Goal: Task Accomplishment & Management: Manage account settings

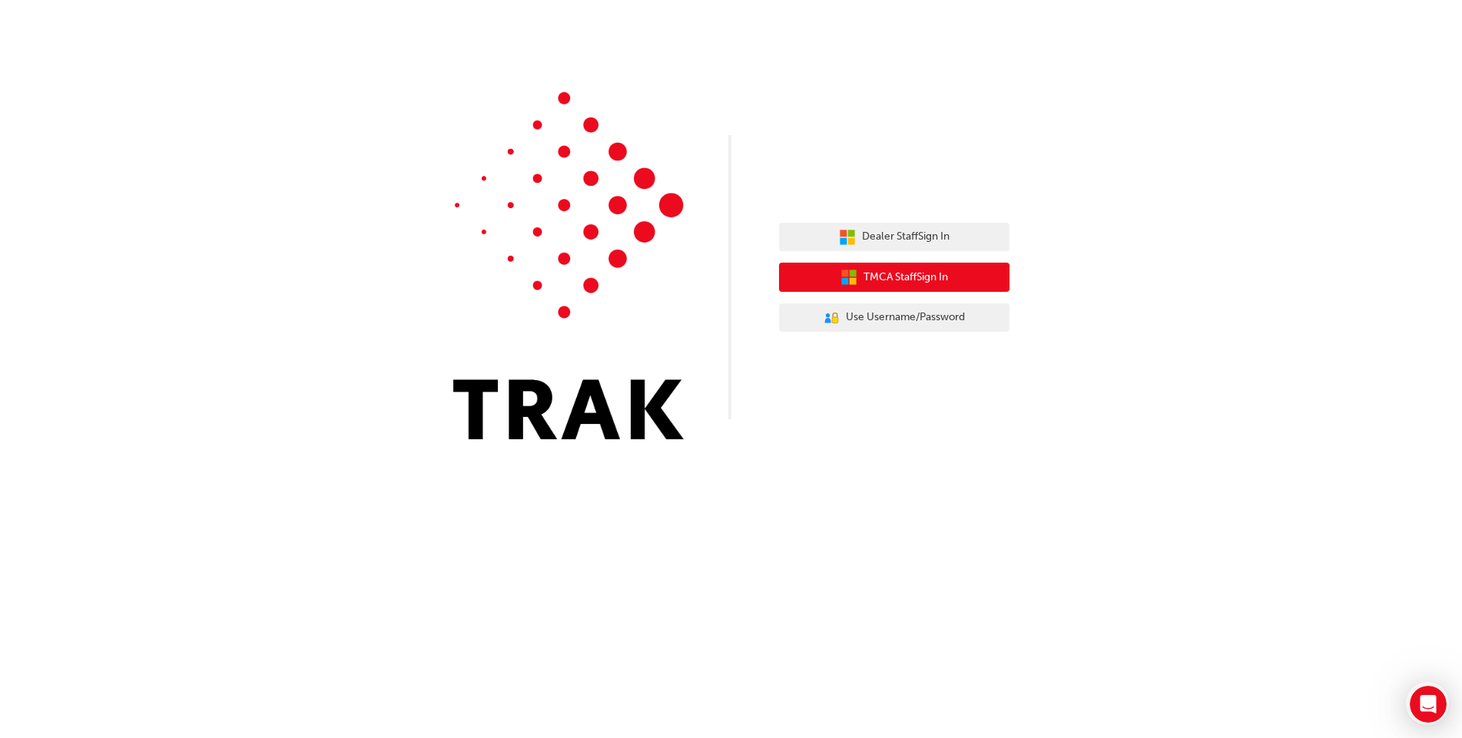
click at [915, 281] on span "TMCA Staff Sign In" at bounding box center [906, 278] width 85 height 18
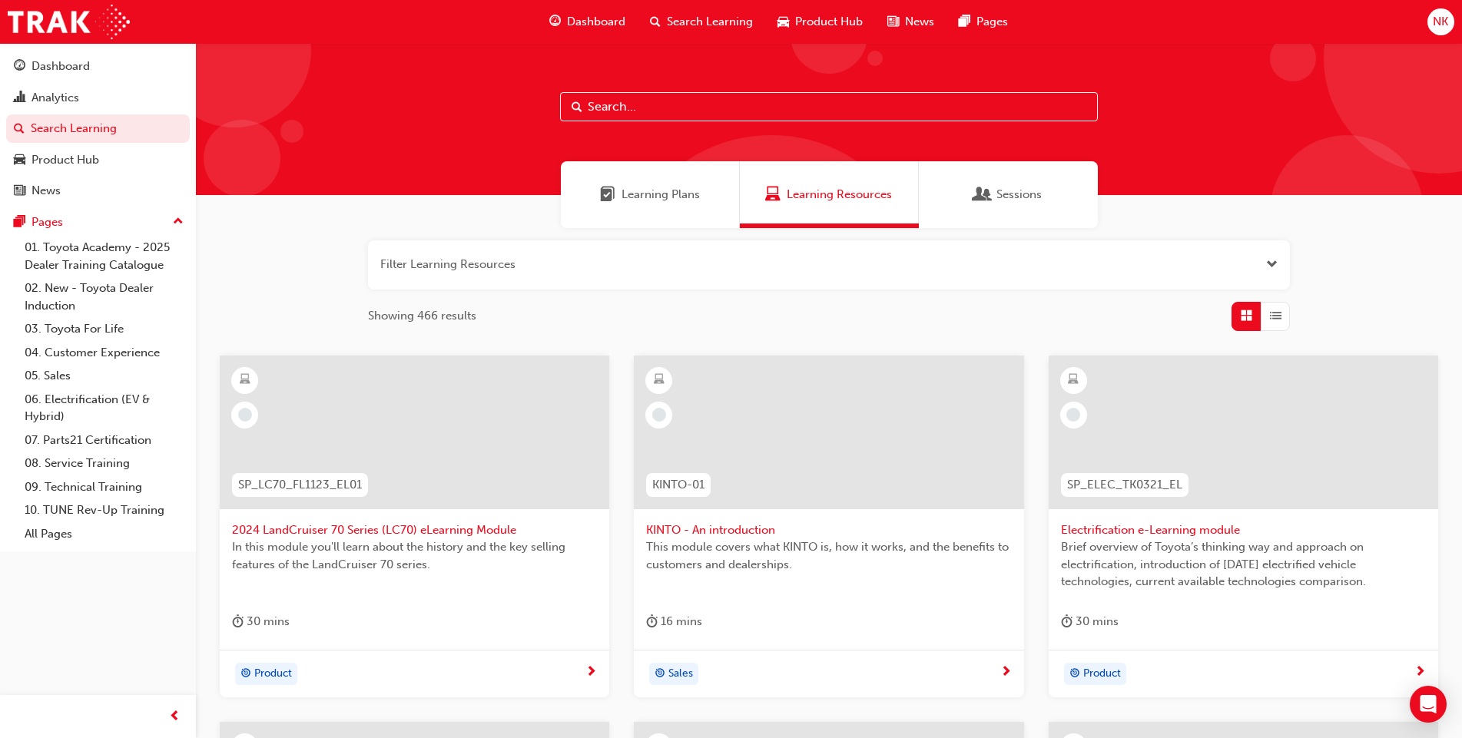
click at [678, 110] on input "text" at bounding box center [829, 106] width 538 height 29
type input "ccc"
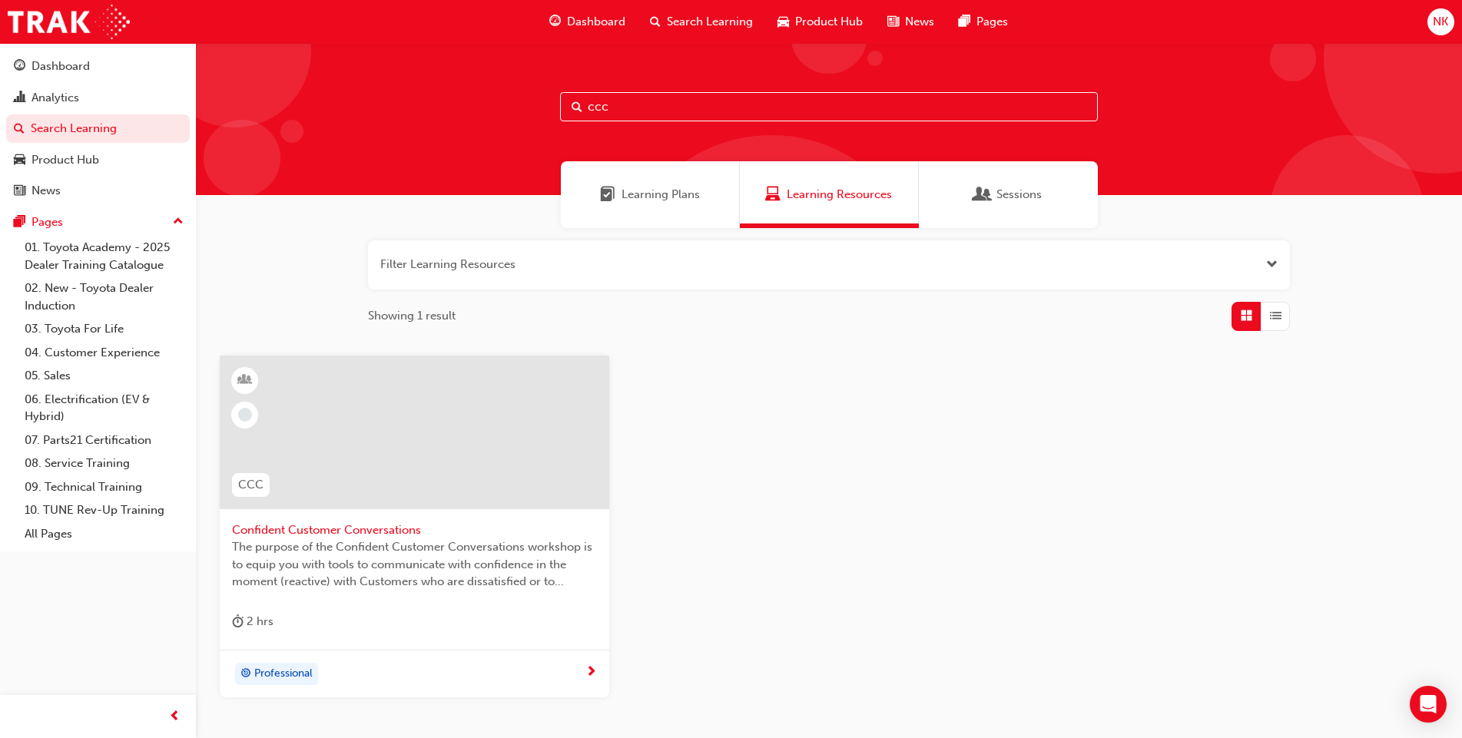
click at [465, 388] on div at bounding box center [415, 433] width 390 height 154
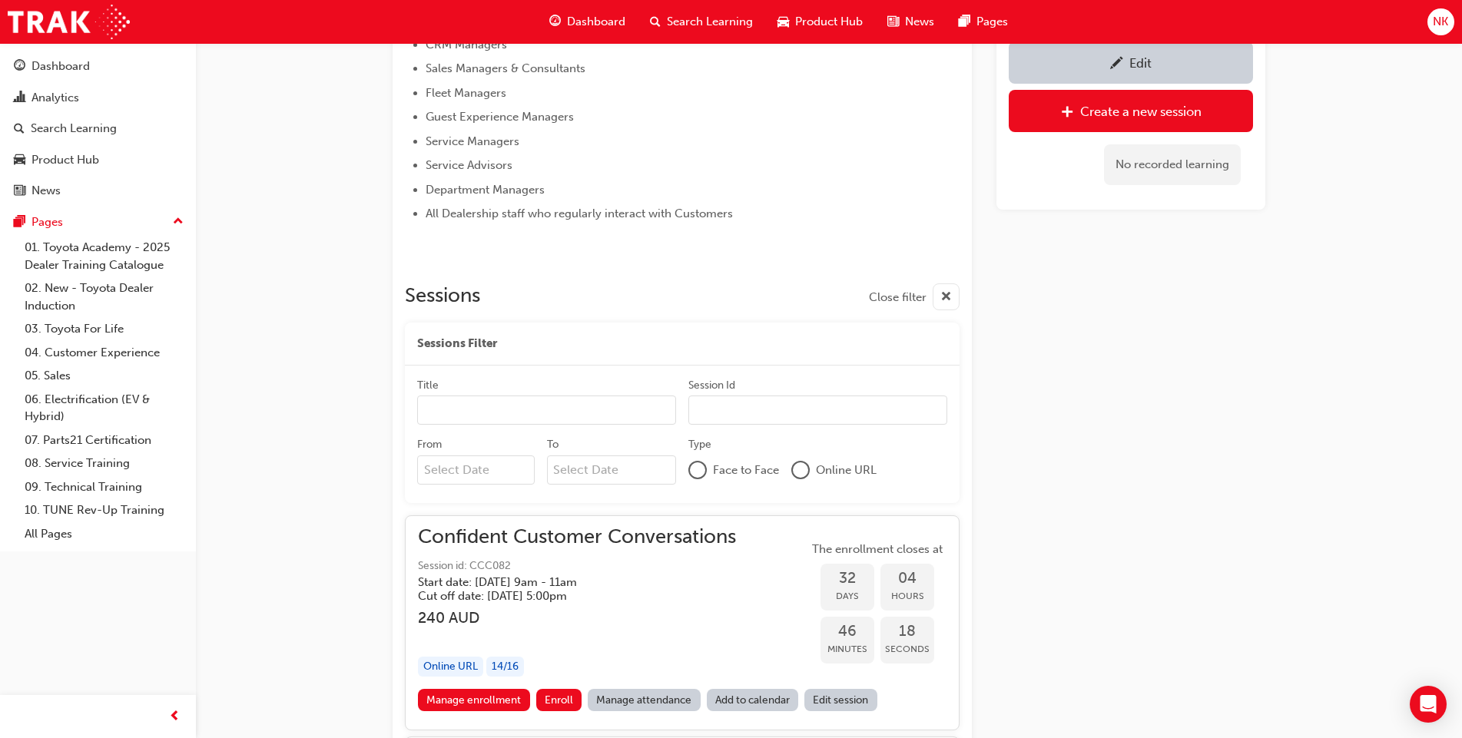
scroll to position [739, 0]
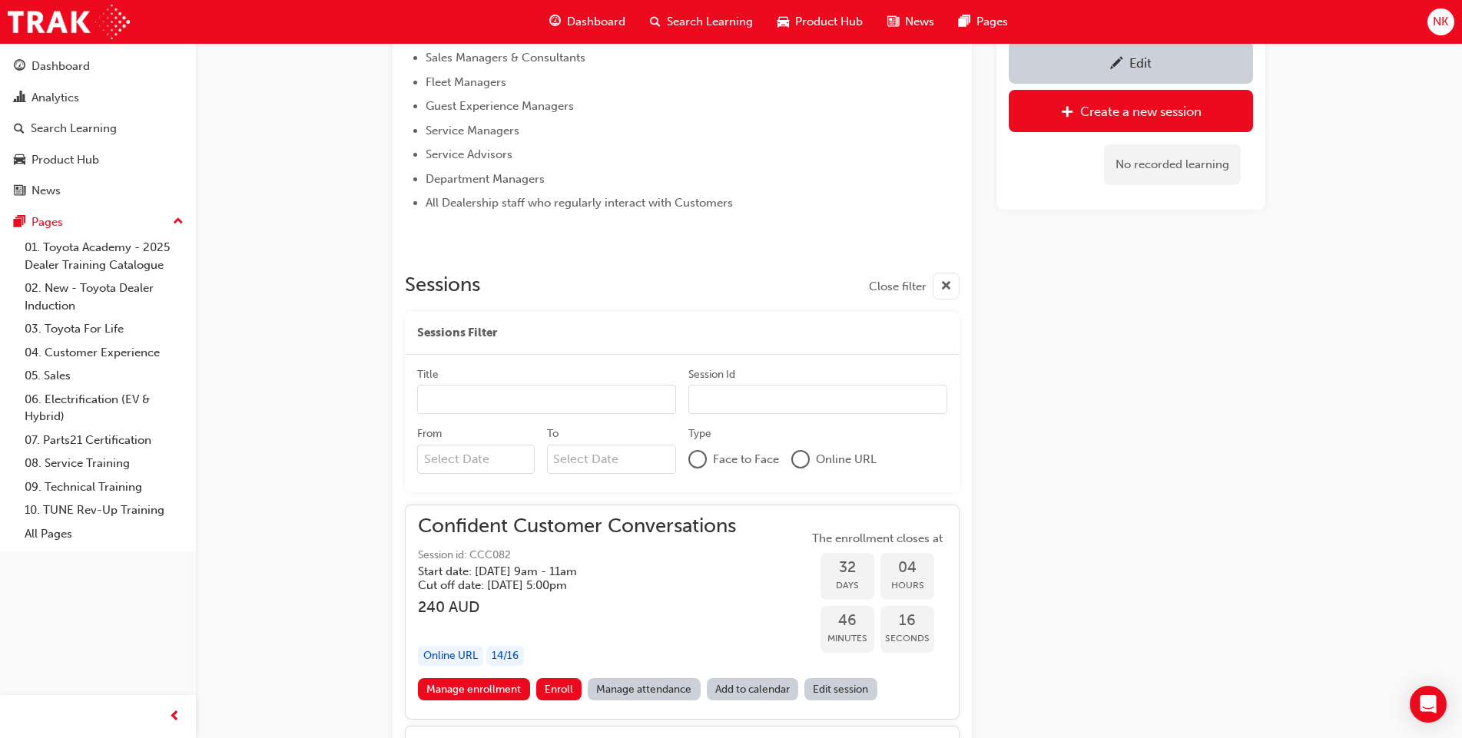
click at [487, 457] on input "From" at bounding box center [476, 459] width 118 height 29
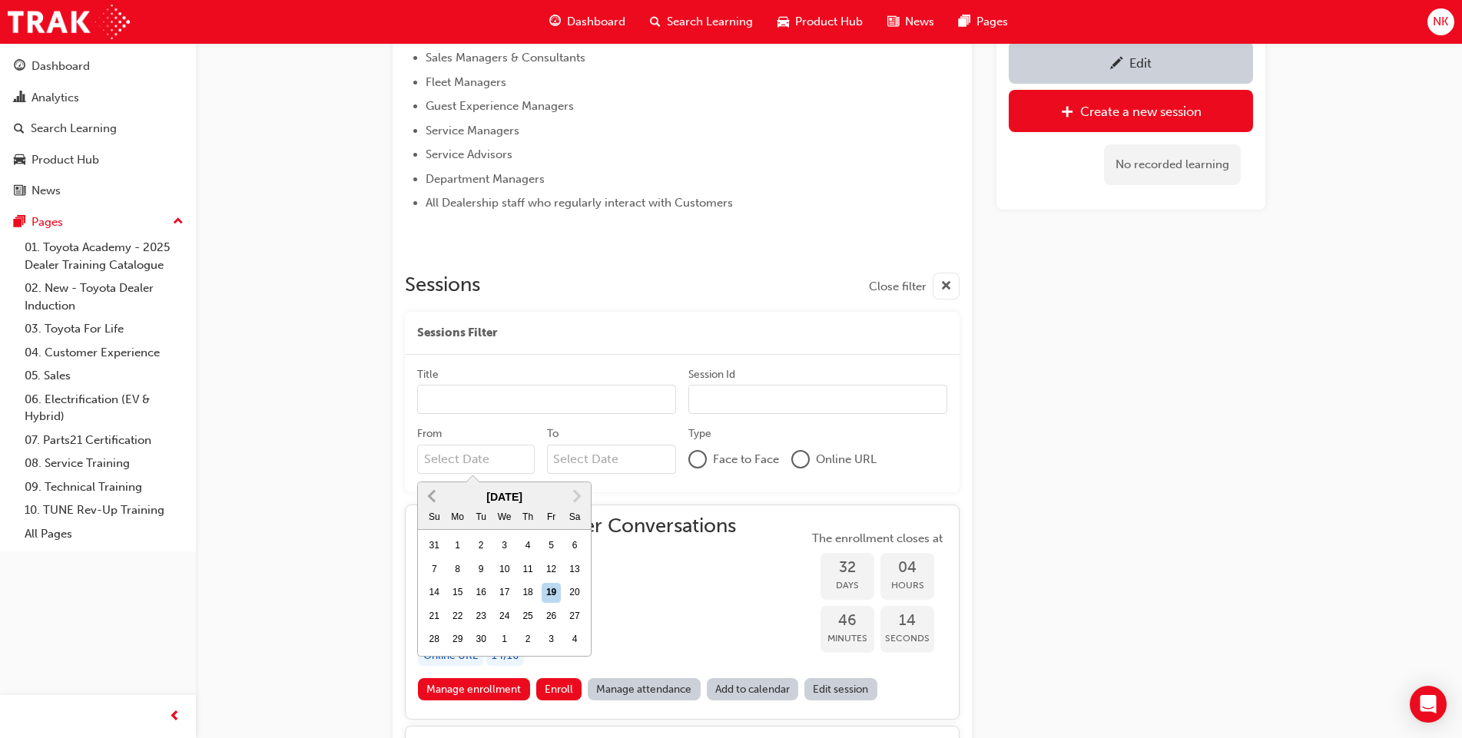
click at [433, 496] on span "Previous Month" at bounding box center [433, 496] width 0 height 18
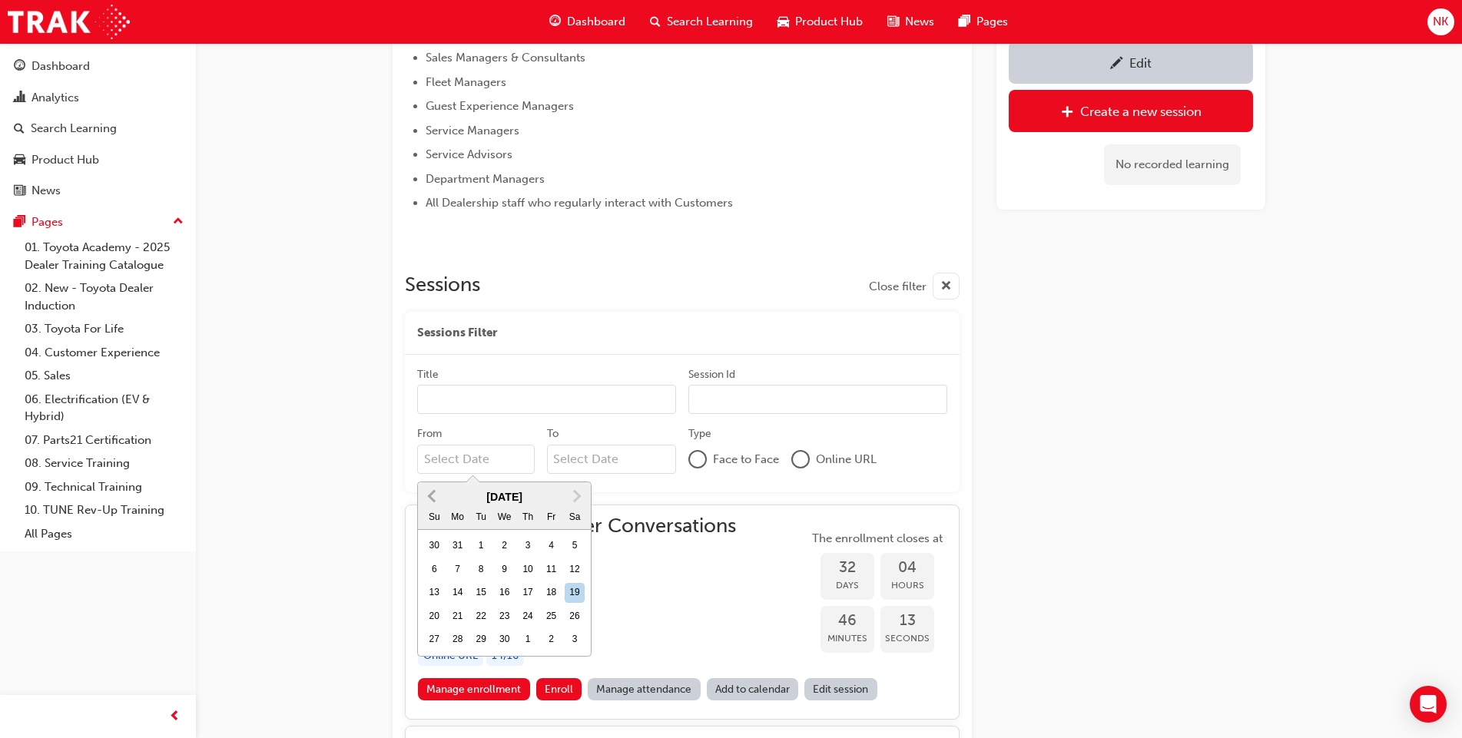
click at [433, 496] on span "Previous Month" at bounding box center [433, 496] width 0 height 18
click at [583, 497] on button "Next Month" at bounding box center [577, 496] width 25 height 25
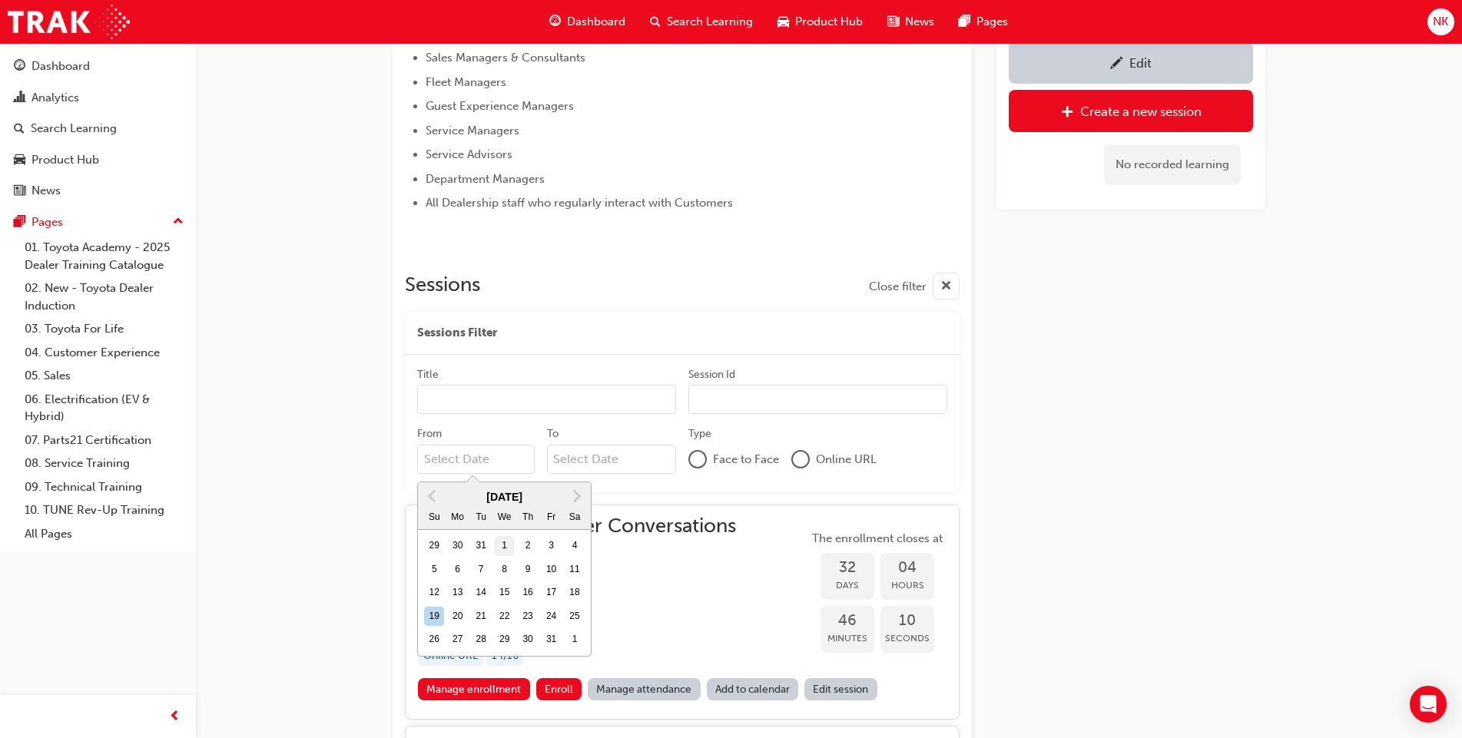
click at [501, 547] on div "1" at bounding box center [505, 546] width 20 height 20
click at [501, 474] on input "From January 2025 Previous Month Next Month January 2025 Su Mo Tu We Th Fr Sa 2…" at bounding box center [476, 459] width 118 height 29
type input "01/01/25"
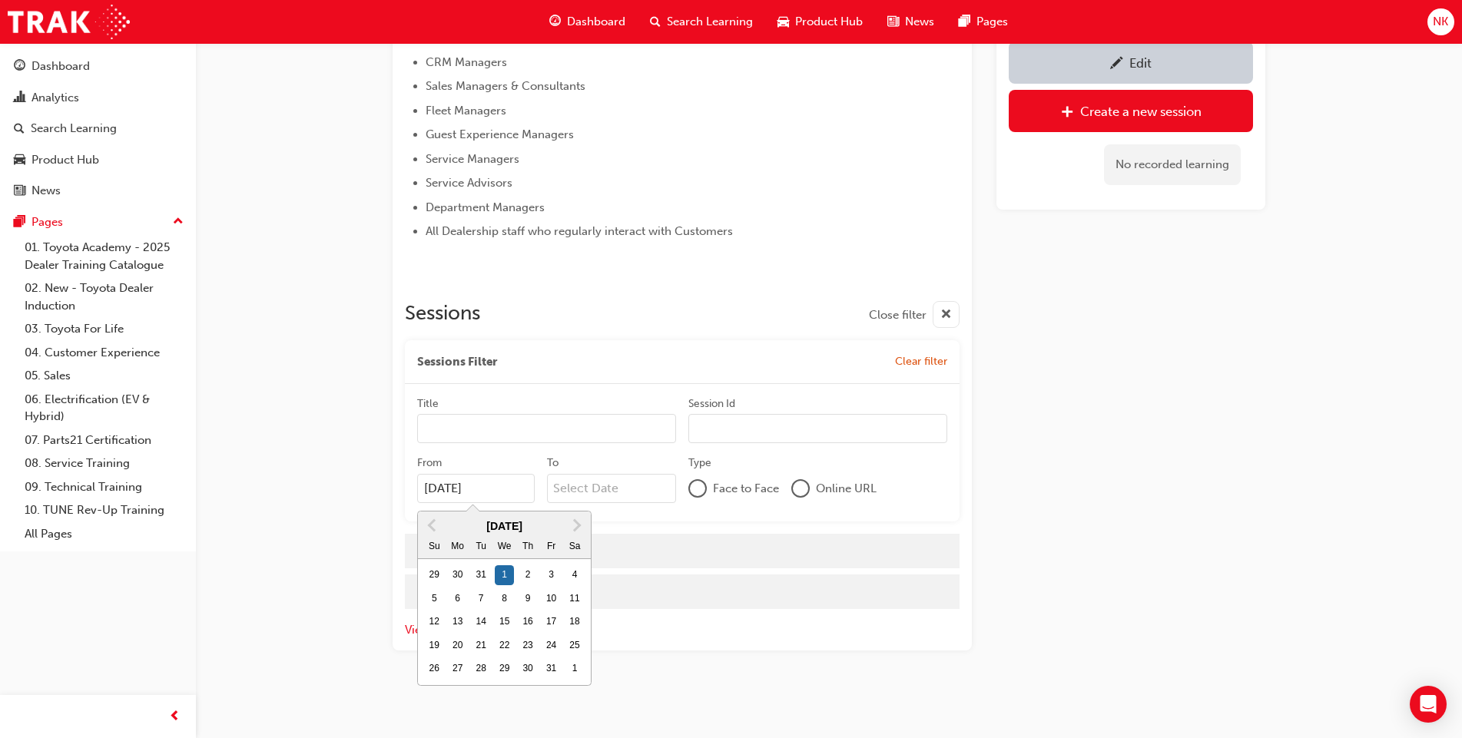
scroll to position [711, 0]
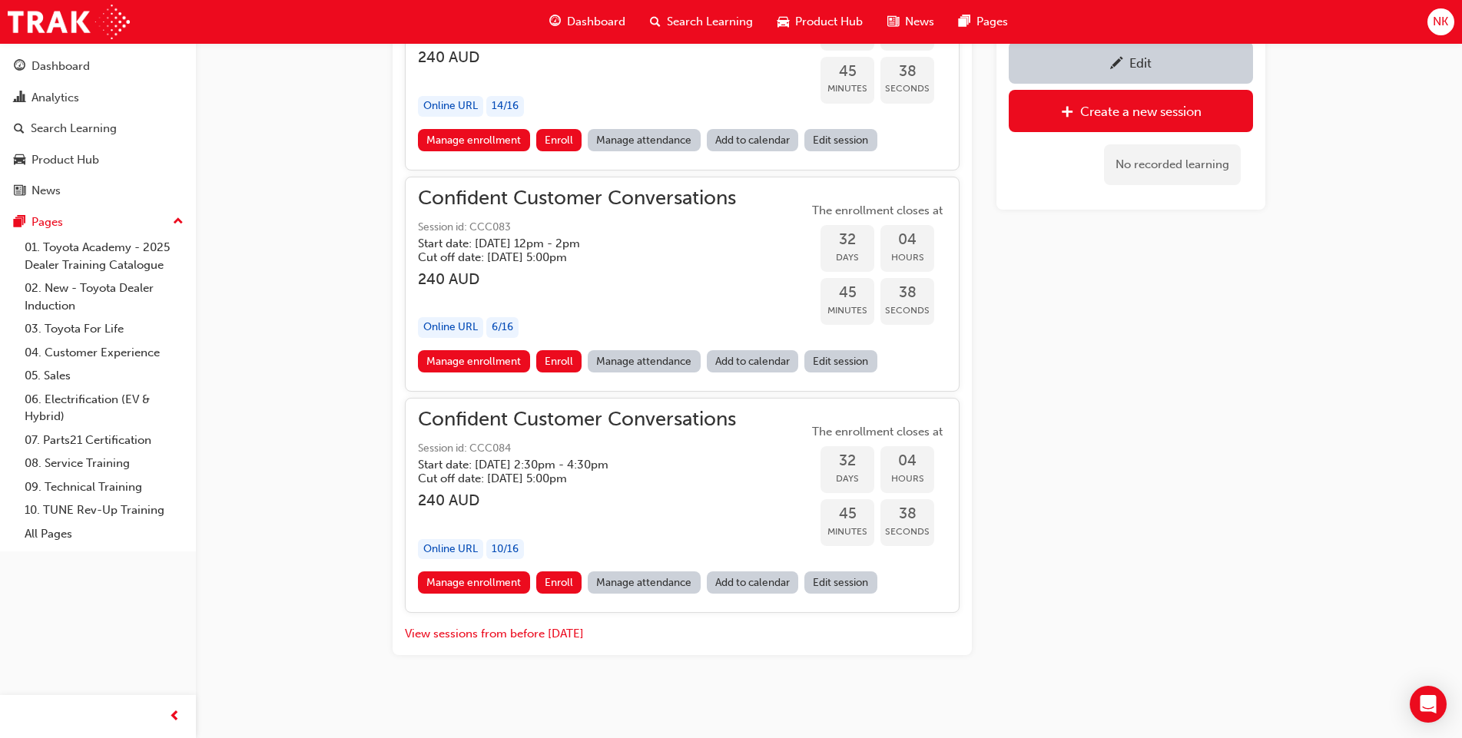
scroll to position [6612, 0]
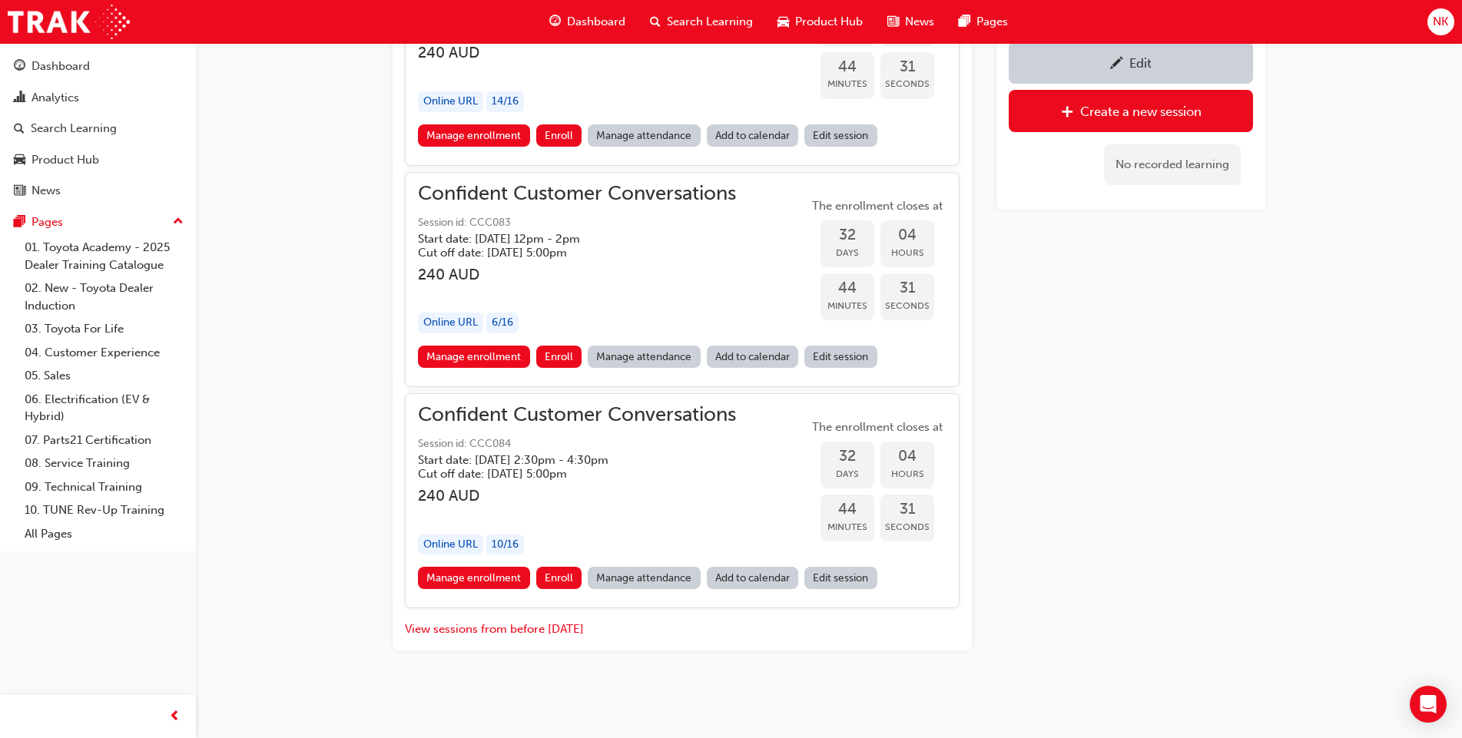
click at [1067, 68] on div "Edit" at bounding box center [1130, 62] width 221 height 19
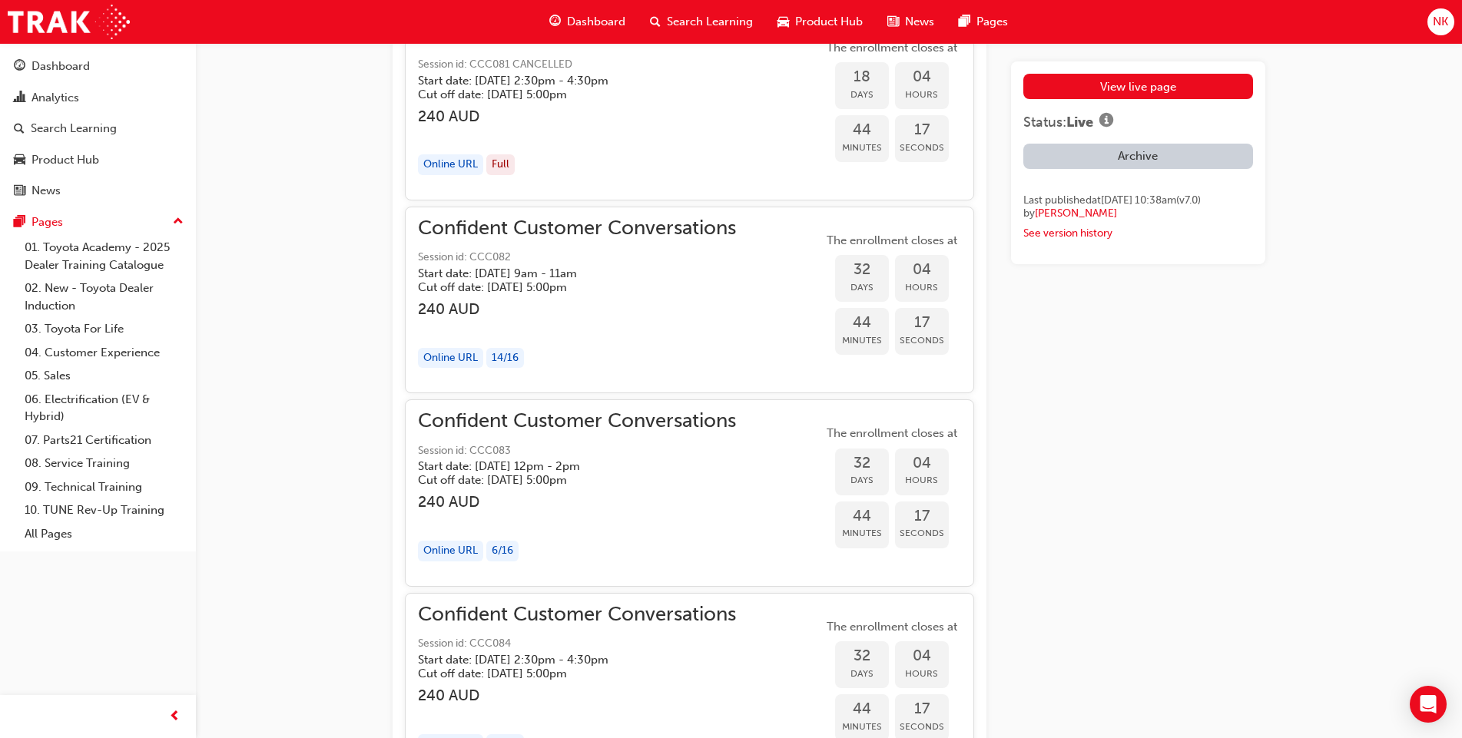
scroll to position [3987, 0]
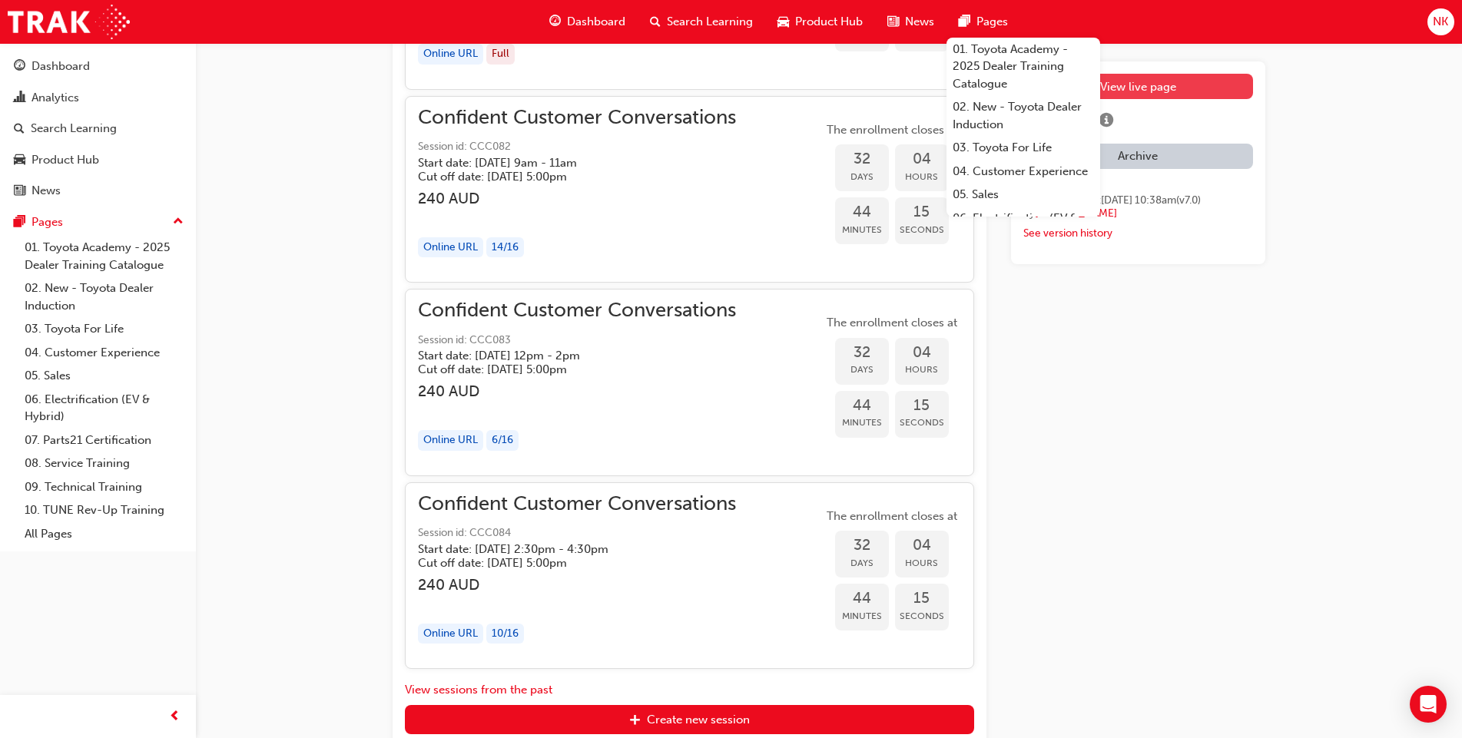
click at [1209, 77] on link "View live page" at bounding box center [1138, 86] width 230 height 25
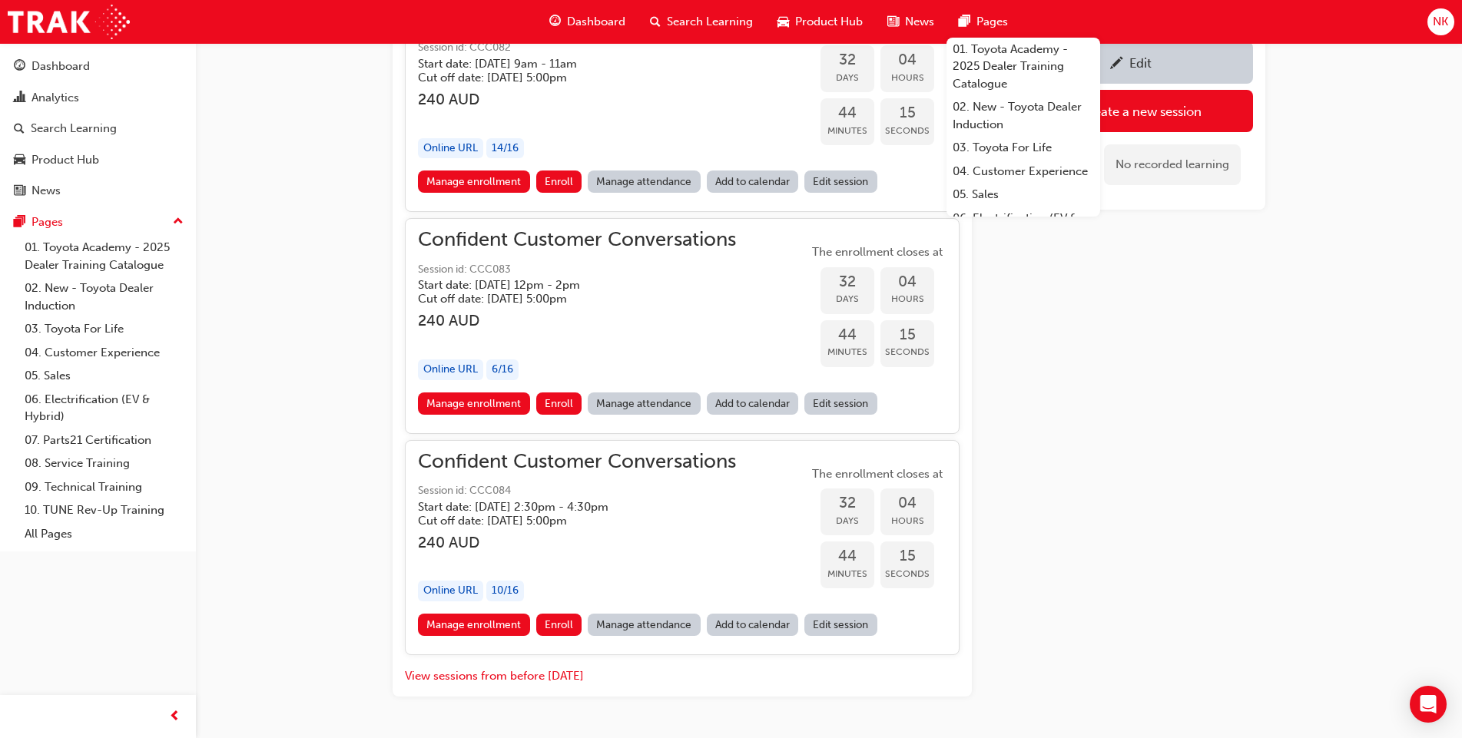
scroll to position [1243, 0]
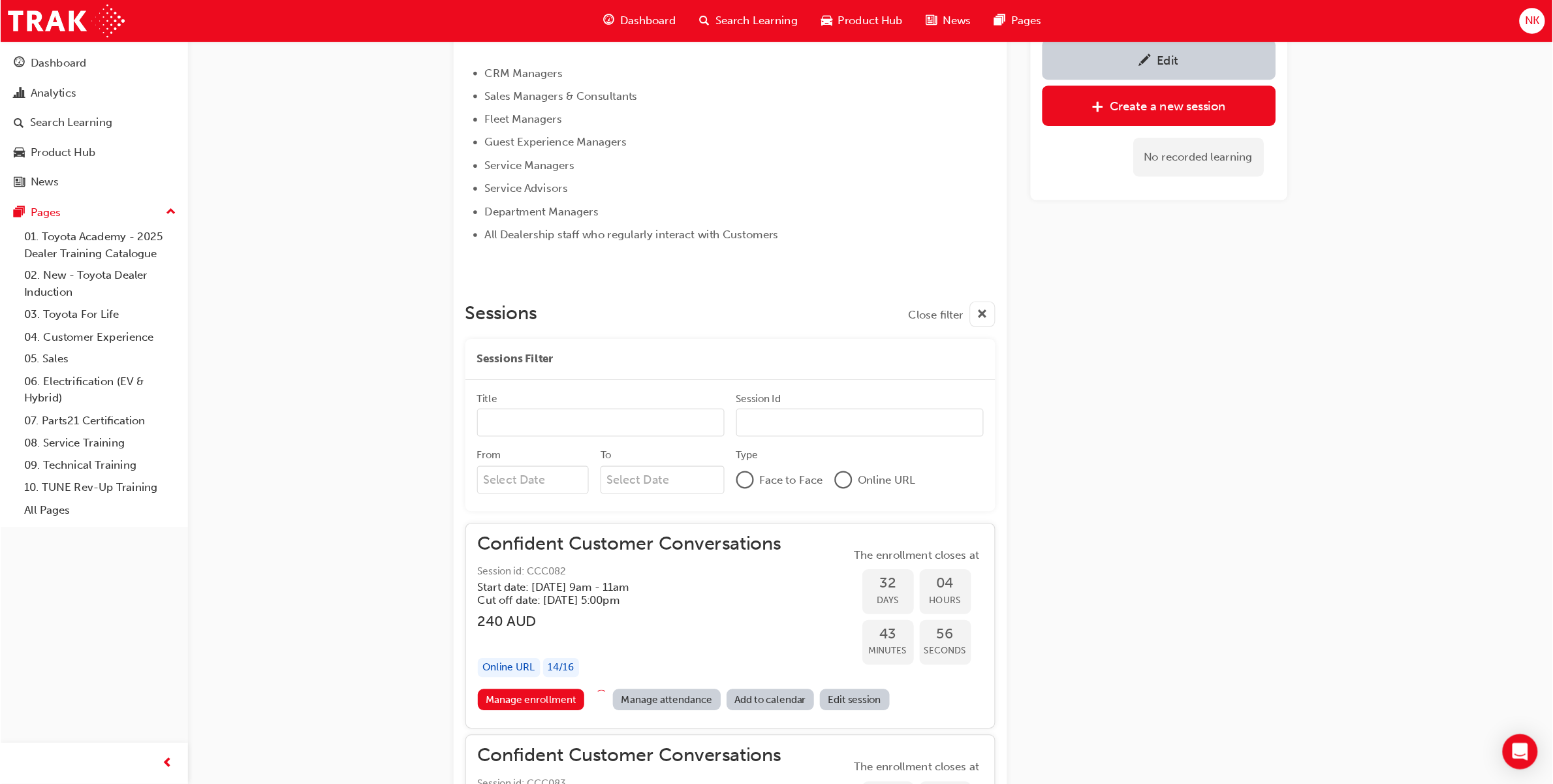
scroll to position [667, 0]
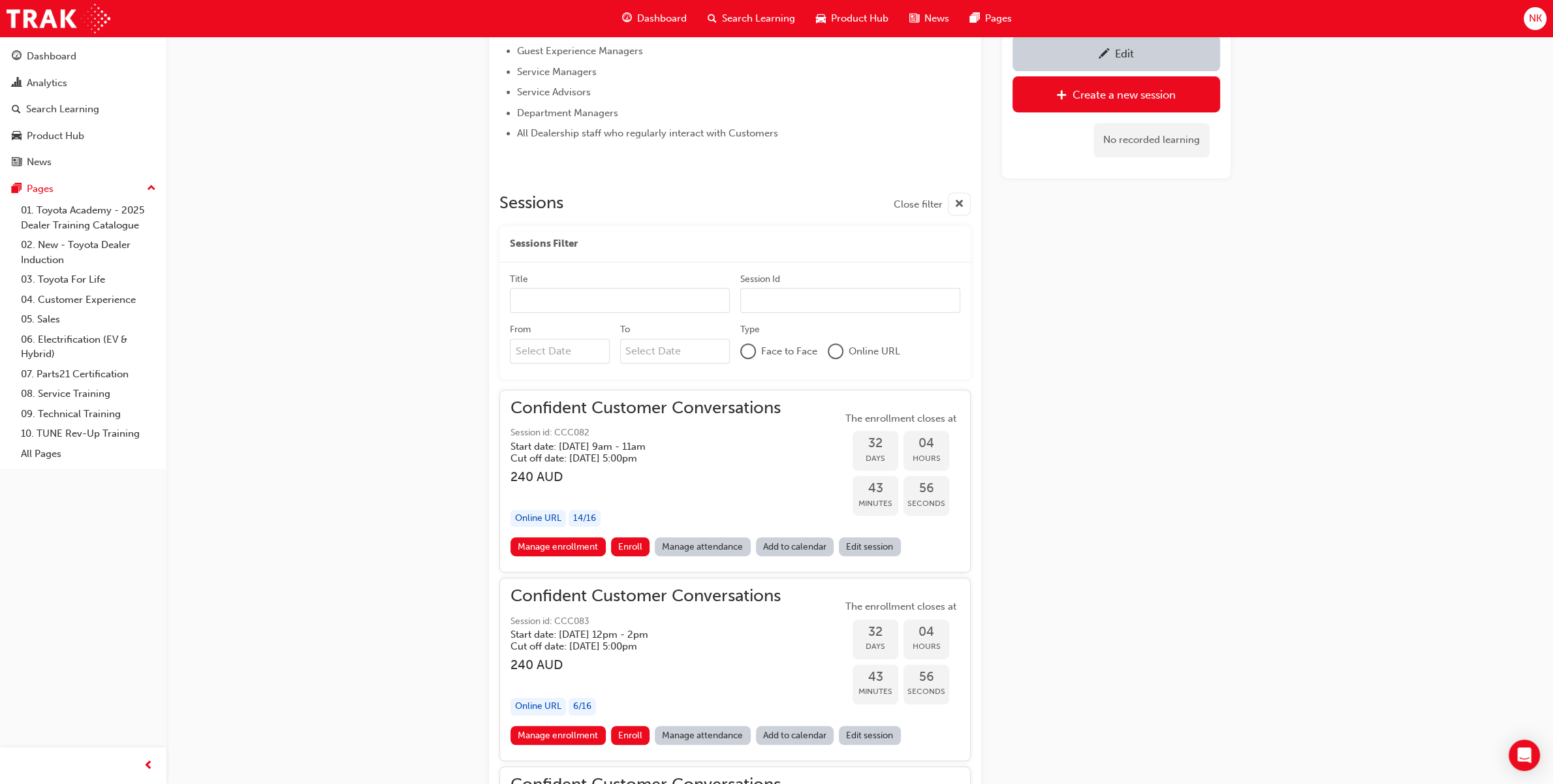
drag, startPoint x: 0, startPoint y: 0, endPoint x: 1087, endPoint y: 298, distance: 1127.1
click at [1087, 298] on div "Edit Create a new session No recorded learning" at bounding box center [1115, 217] width 229 height 1534
click at [527, 351] on input "From Previous Month Next Month September 2025 Su Mo Tu We Th Fr Sa 31 1 2 3 4 5…" at bounding box center [560, 351] width 100 height 25
click at [519, 376] on button "Previous Month" at bounding box center [522, 383] width 21 height 21
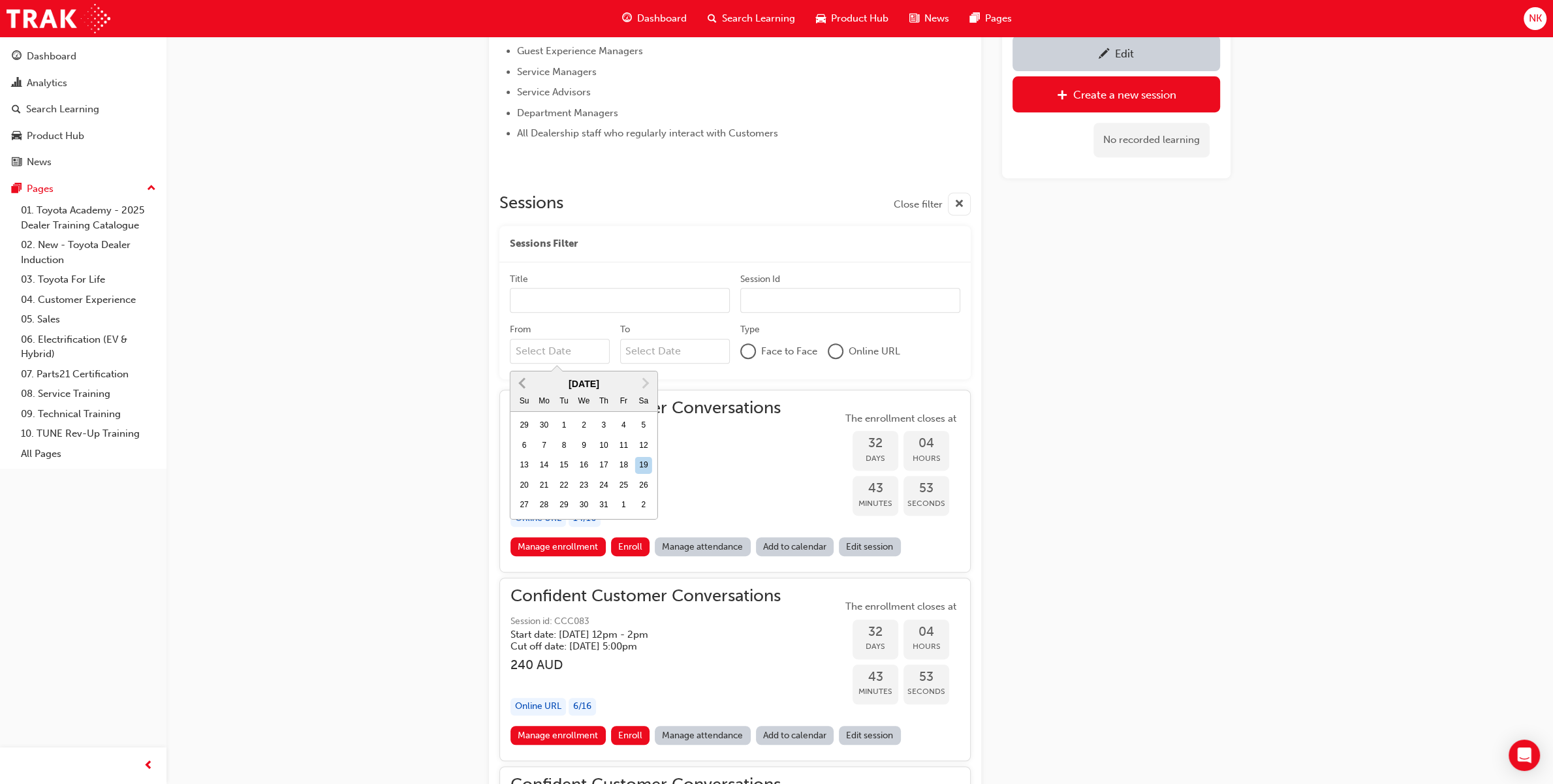
click at [519, 376] on button "Previous Month" at bounding box center [522, 383] width 21 height 21
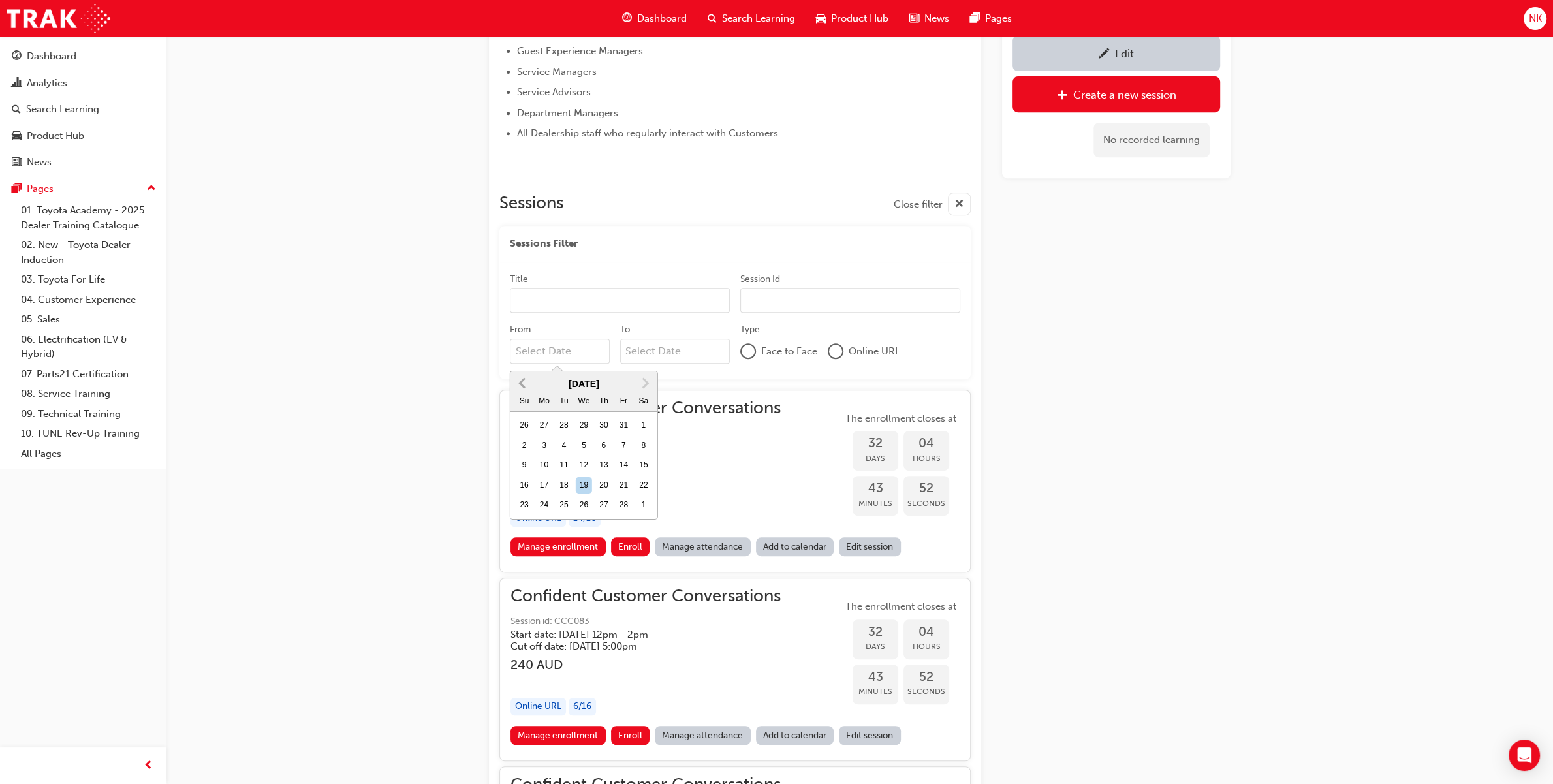
click at [519, 376] on button "Previous Month" at bounding box center [522, 383] width 21 height 21
click at [579, 421] on div "1" at bounding box center [584, 426] width 17 height 17
click at [579, 364] on input "From January 2025 Previous Month Next Month January 2025 Su Mo Tu We Th Fr Sa 2…" at bounding box center [560, 351] width 100 height 25
type input "01/01/25"
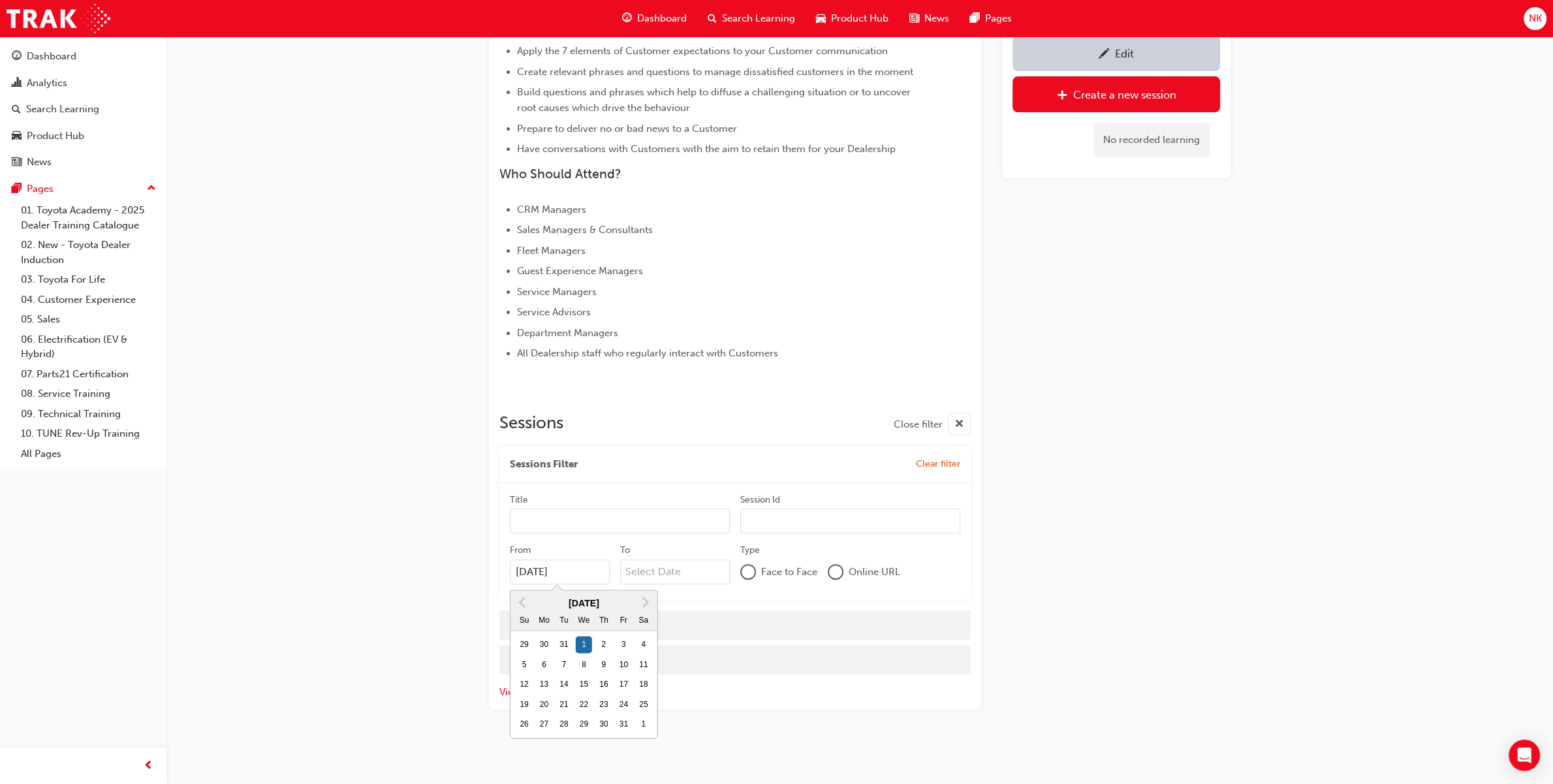
scroll to position [446, 0]
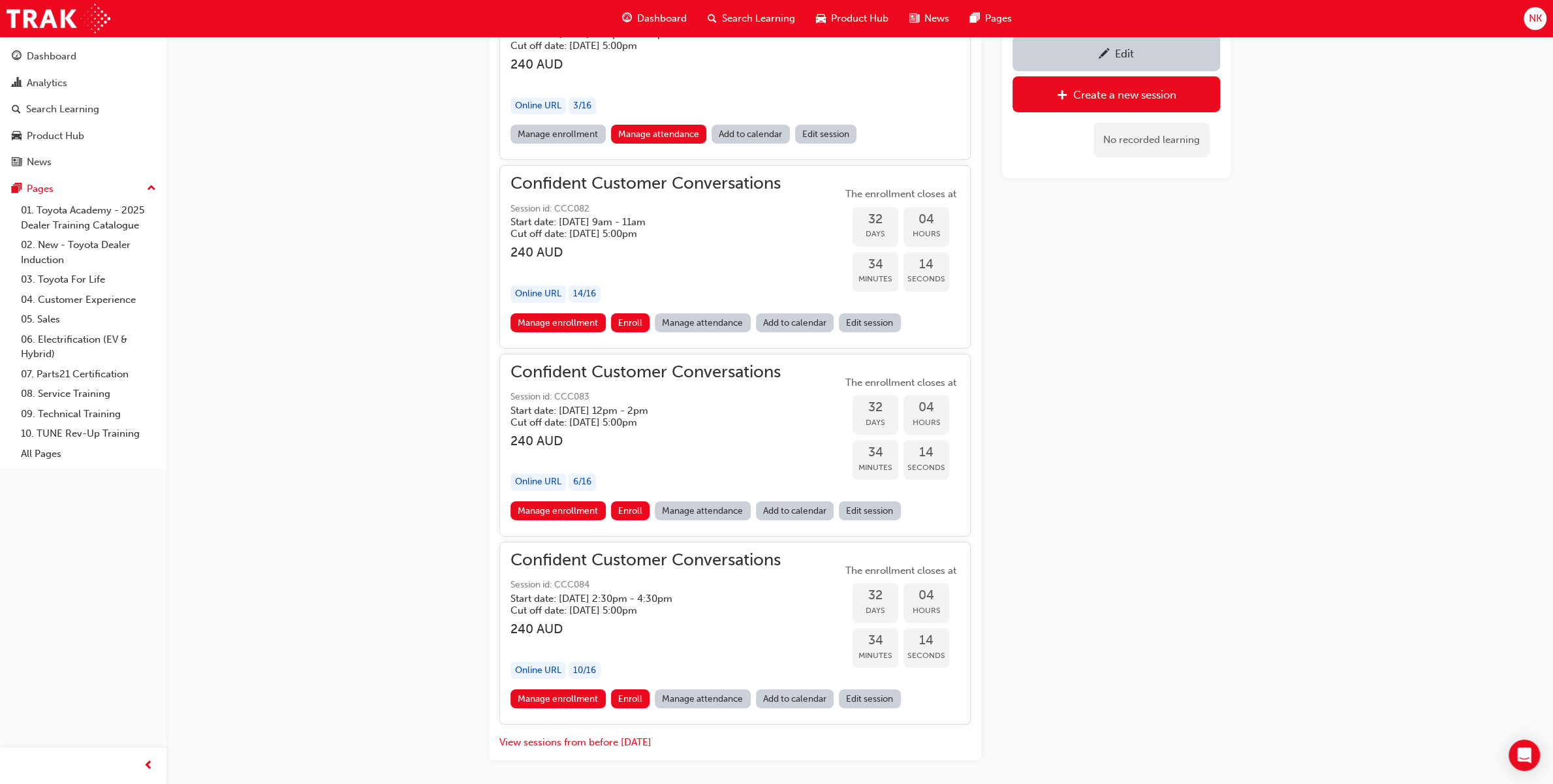
scroll to position [5452, 0]
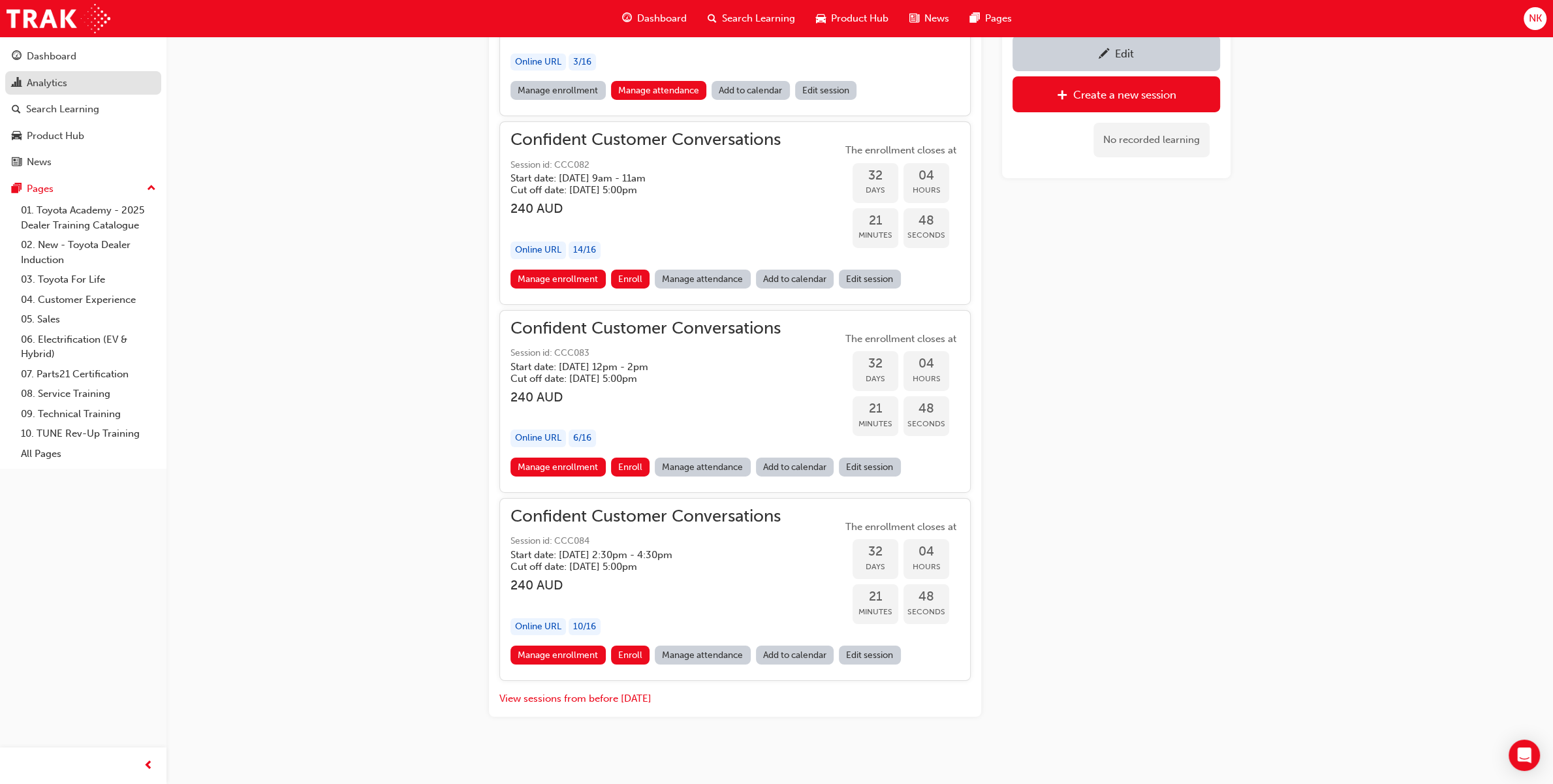
click at [105, 99] on link "Search Learning" at bounding box center [83, 109] width 156 height 24
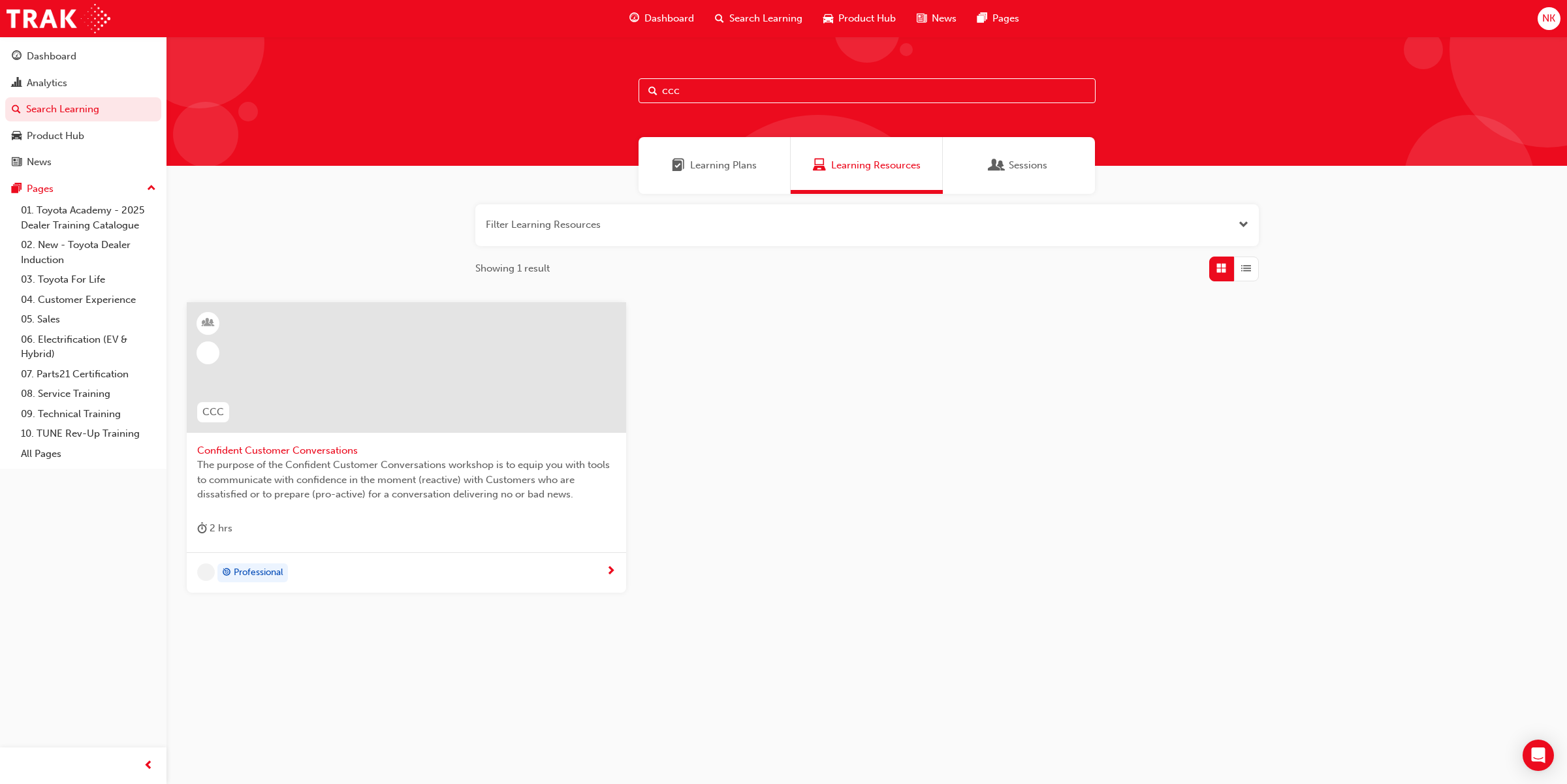
drag, startPoint x: 681, startPoint y: 82, endPoint x: 514, endPoint y: 73, distance: 167.2
click at [514, 73] on div "ccc" at bounding box center [867, 101] width 1400 height 129
type input "gea"
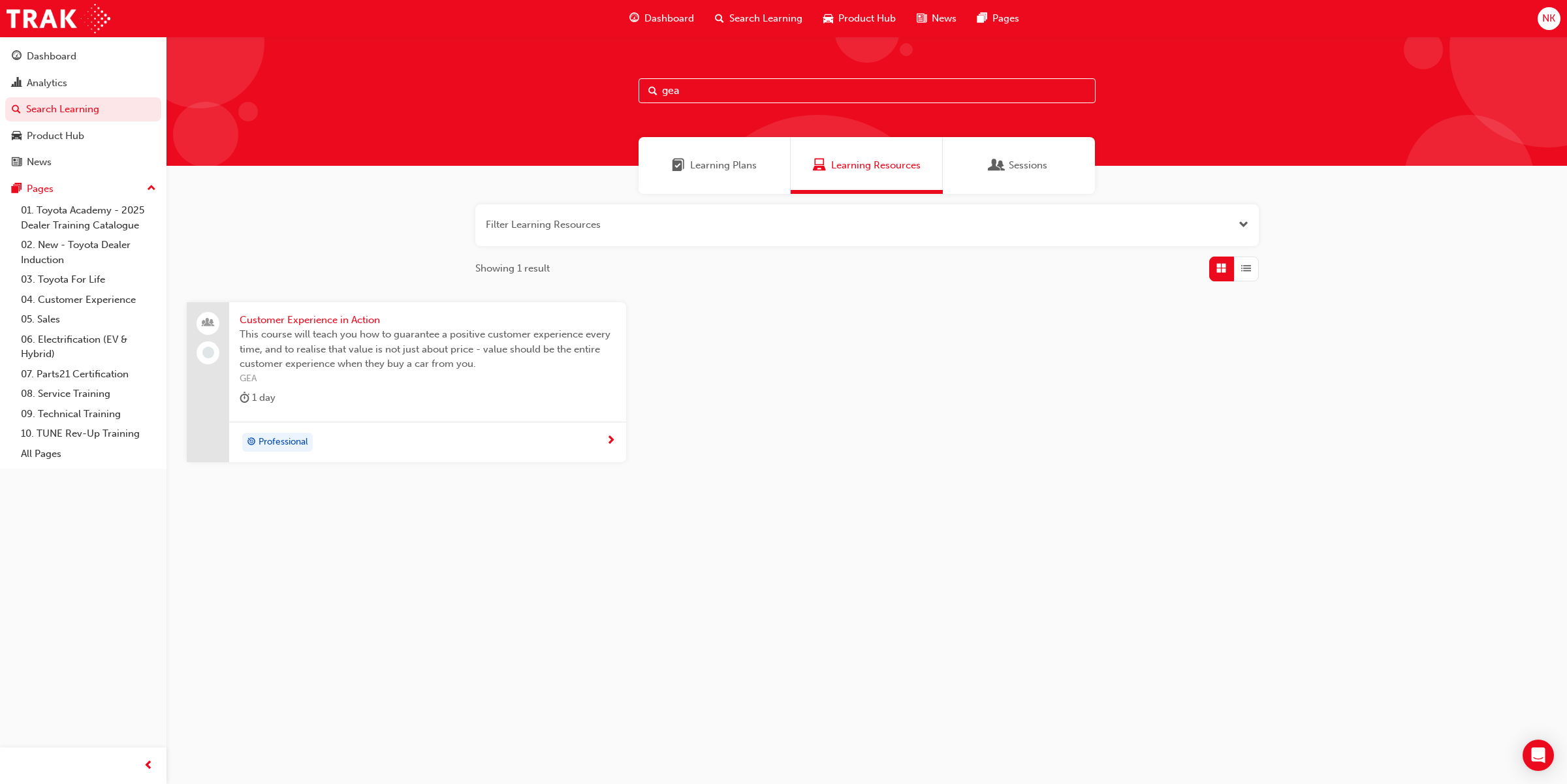
click at [413, 324] on span "Customer Experience in Action" at bounding box center [427, 320] width 376 height 15
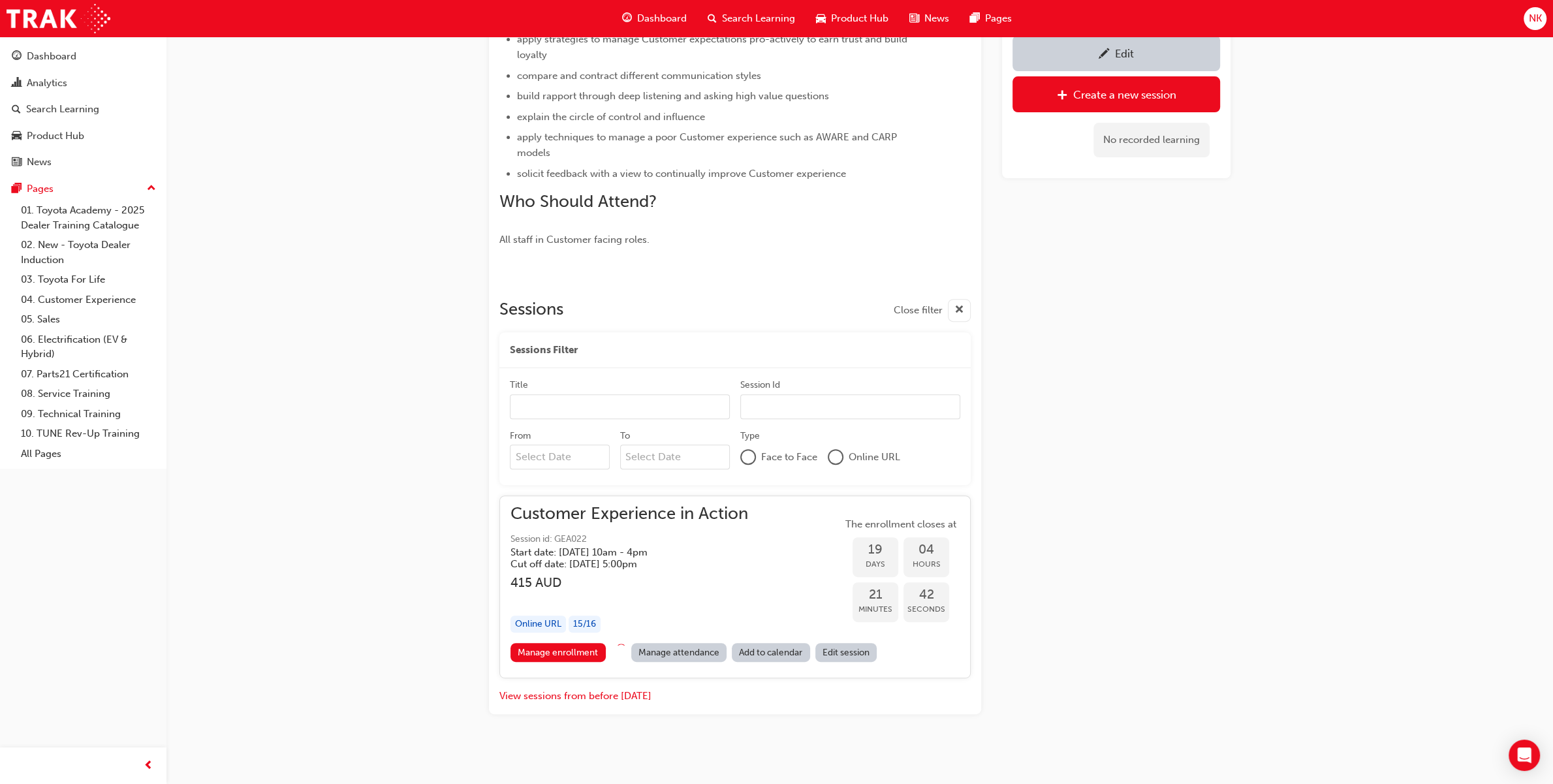
scroll to position [532, 0]
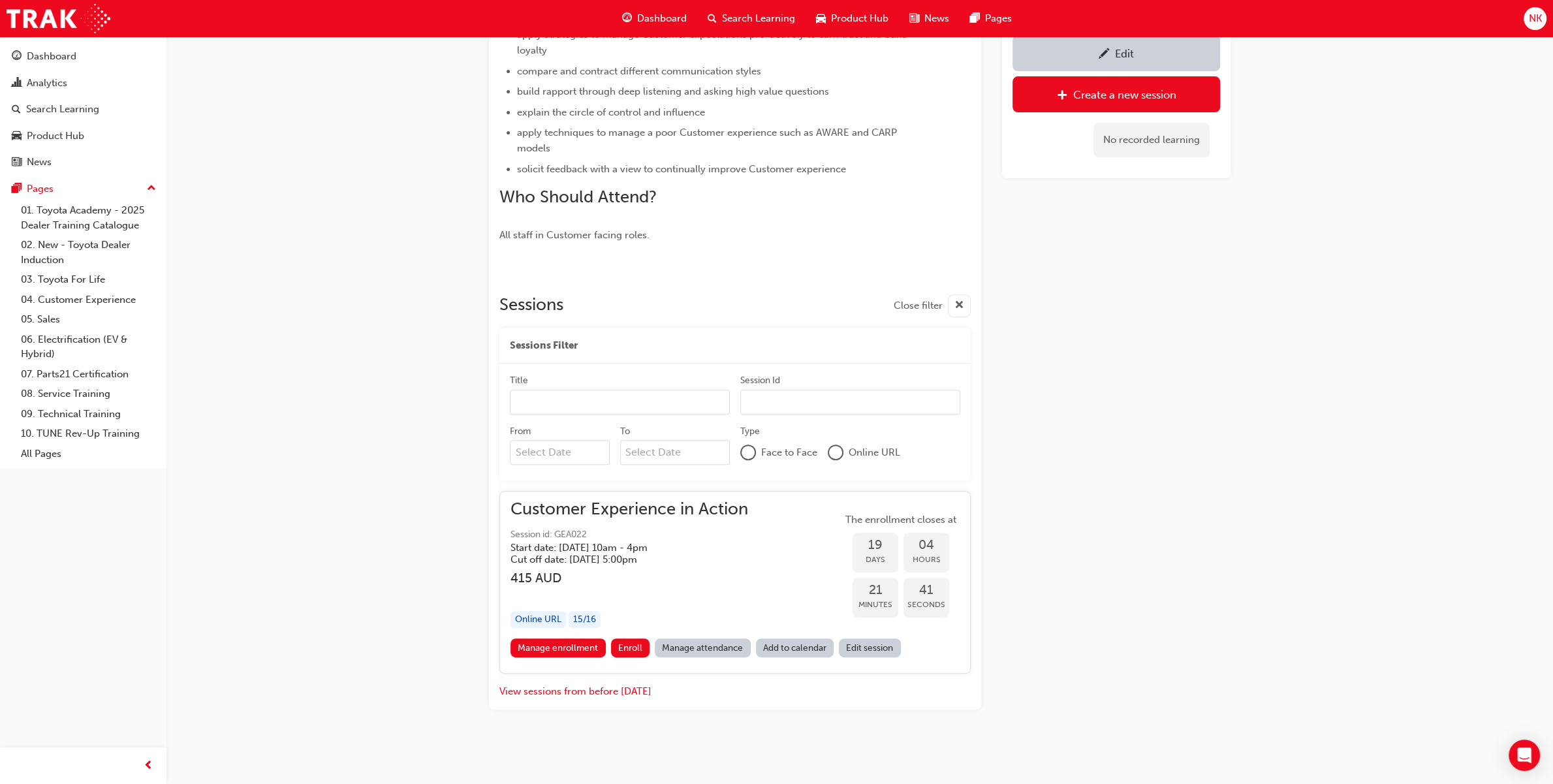
click at [558, 457] on input "From" at bounding box center [560, 452] width 100 height 25
click at [523, 480] on span "Previous Month" at bounding box center [523, 483] width 0 height 15
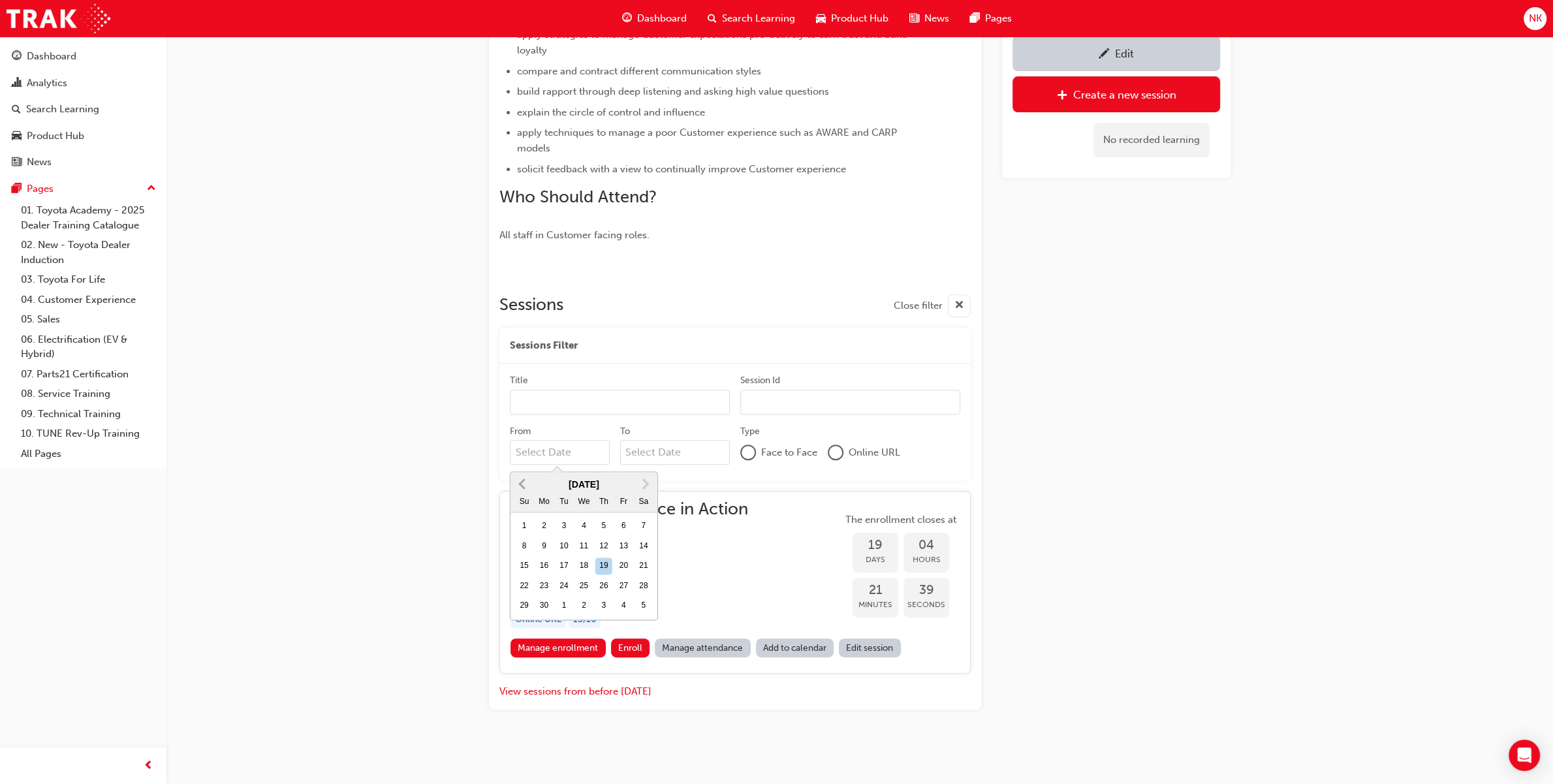
click at [523, 480] on span "Previous Month" at bounding box center [523, 483] width 0 height 15
click at [586, 526] on div "1" at bounding box center [584, 527] width 17 height 17
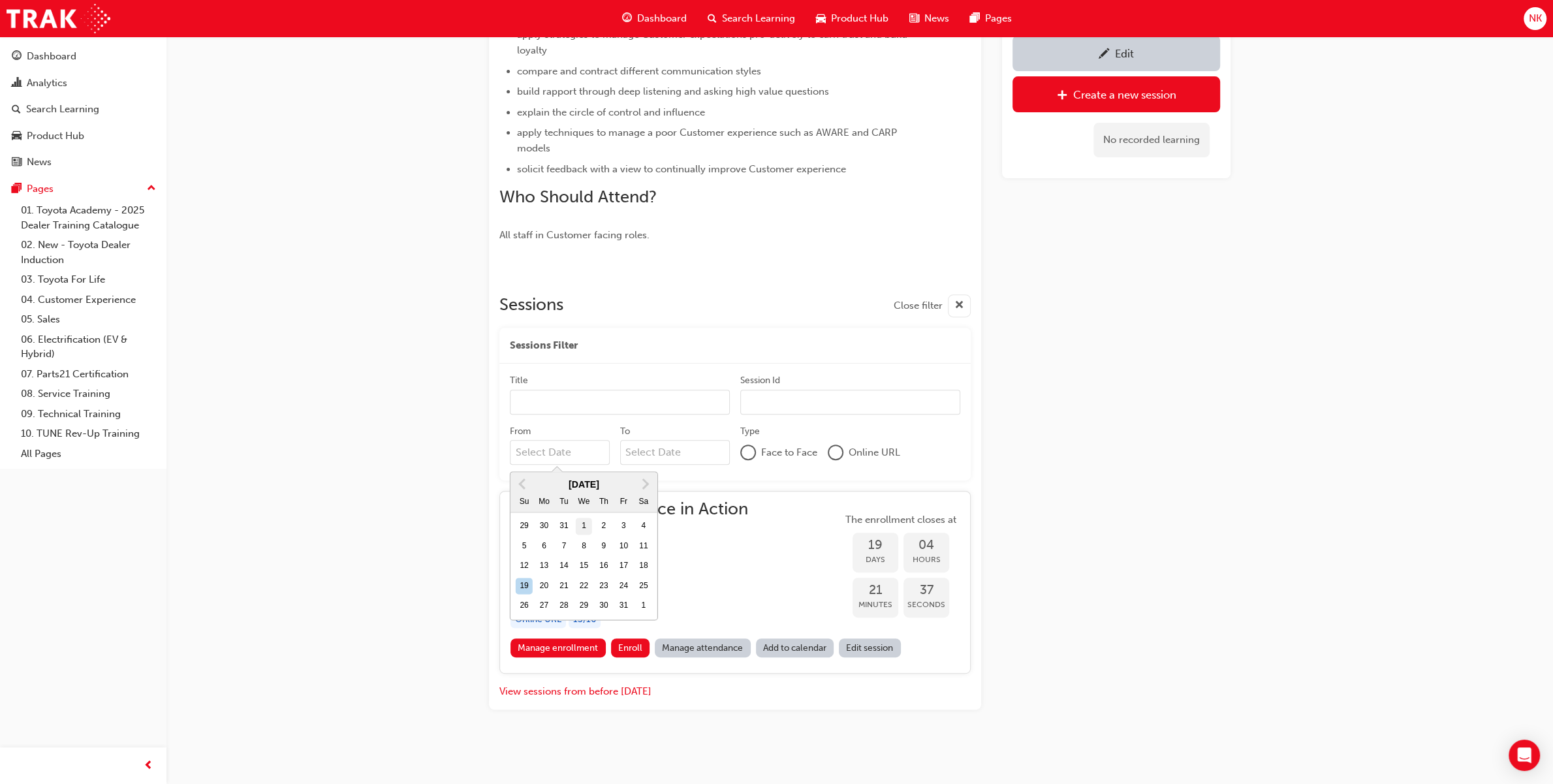
click at [586, 465] on input "From January 2025 Previous Month Next Month January 2025 Su Mo Tu We Th Fr Sa 2…" at bounding box center [560, 452] width 100 height 25
type input "01/01/25"
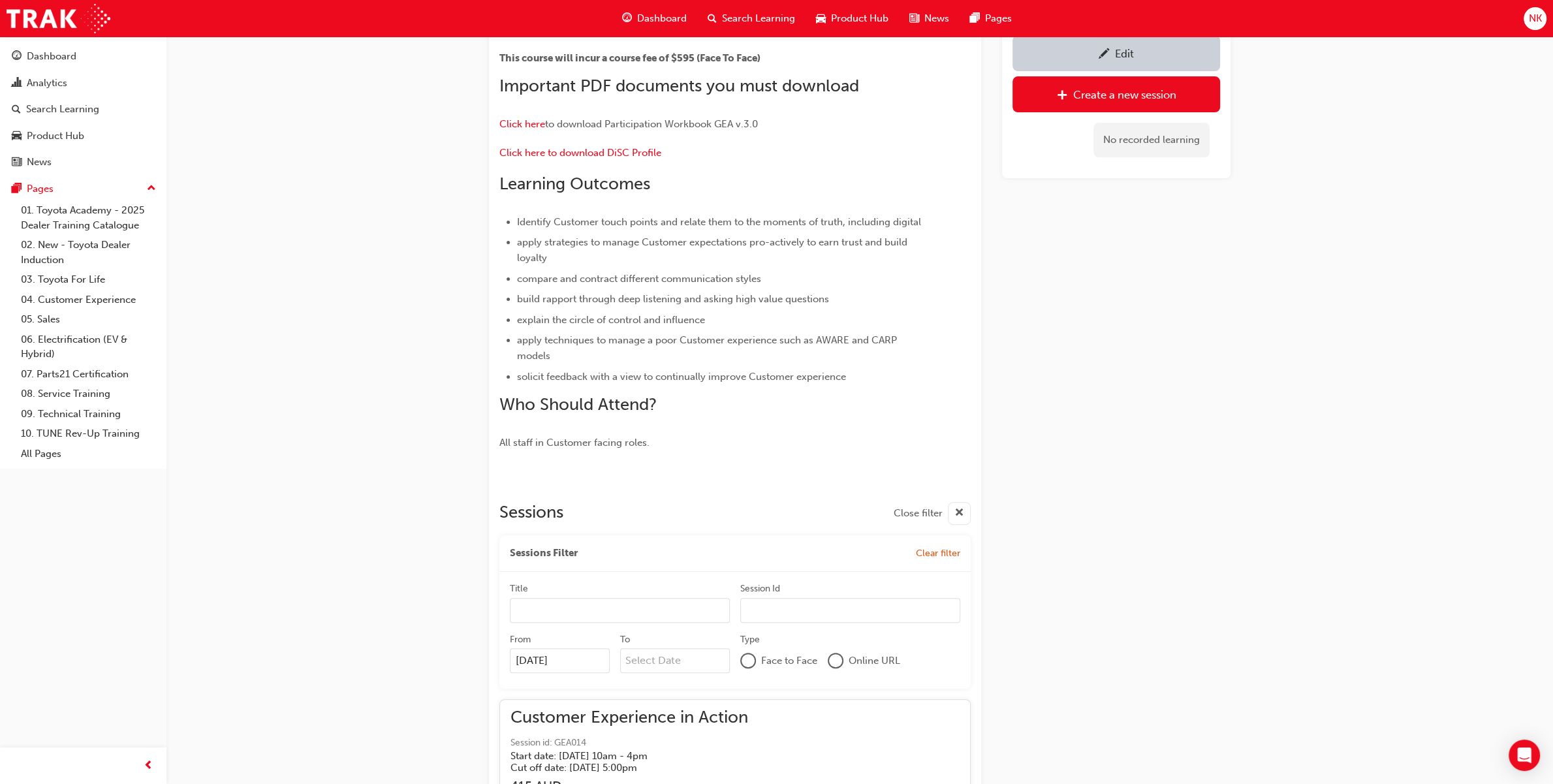
scroll to position [319, 0]
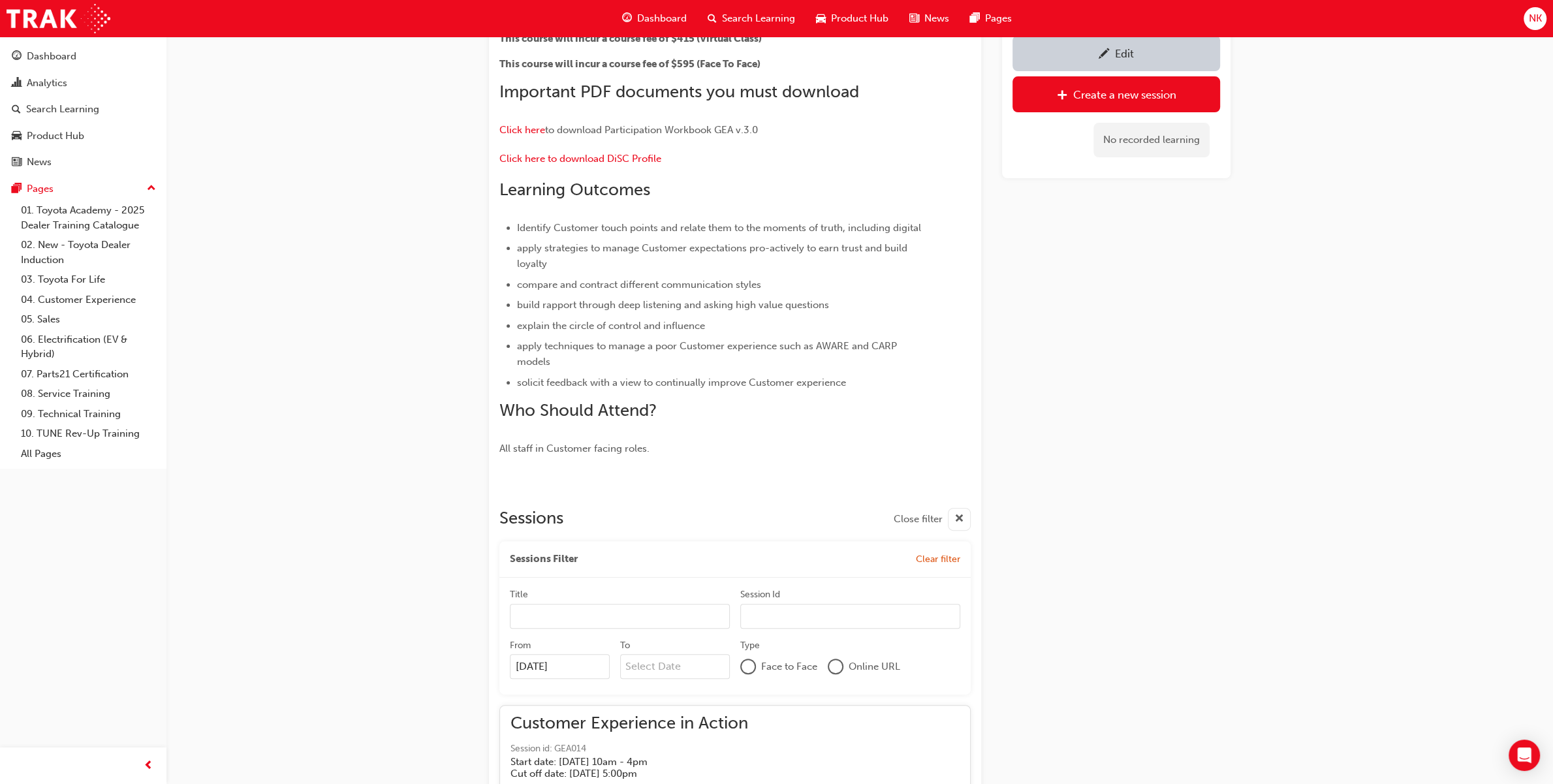
click at [1180, 54] on div "Edit" at bounding box center [1115, 53] width 188 height 16
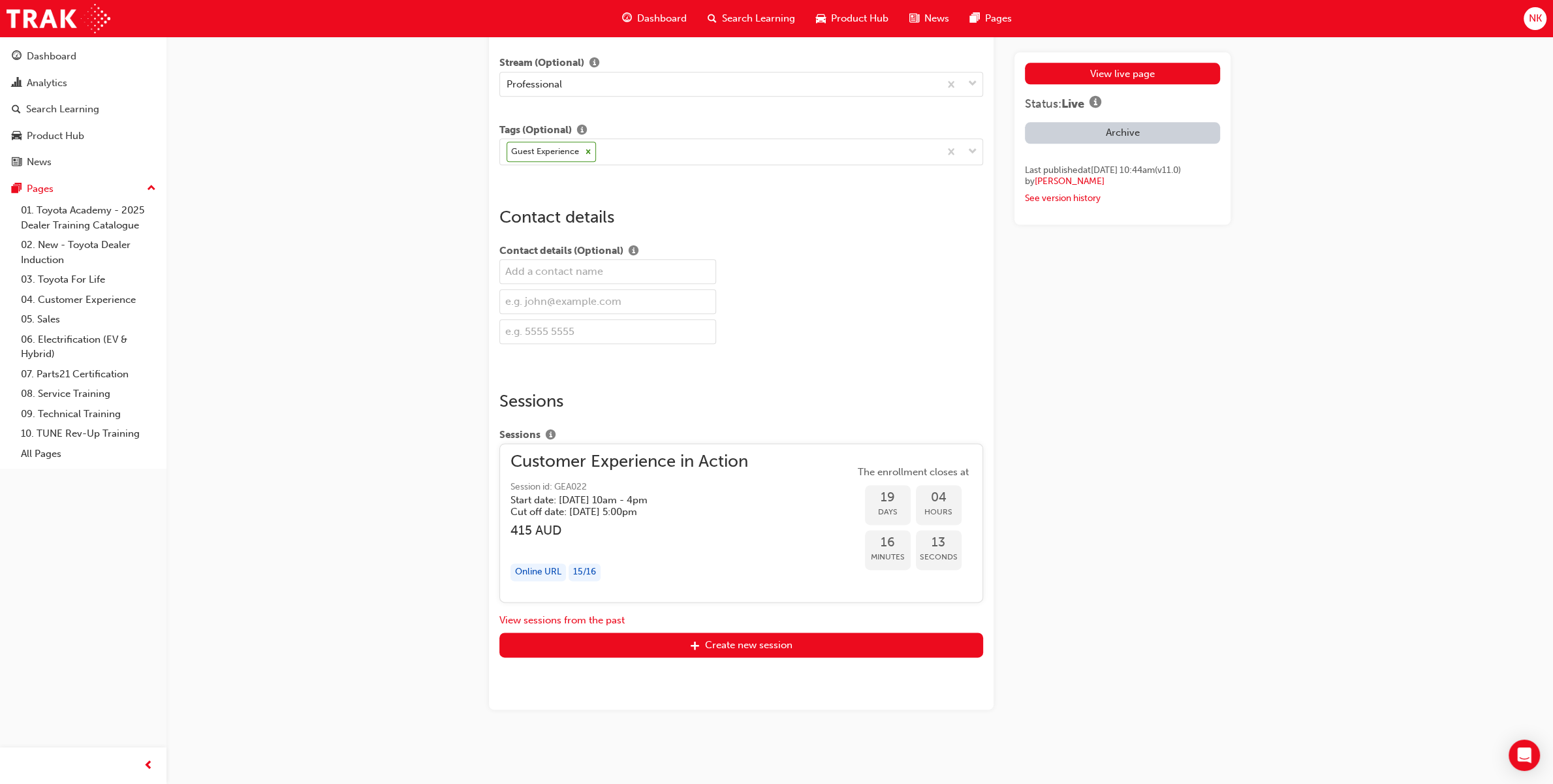
scroll to position [1983, 0]
click at [589, 621] on button "View sessions from the past" at bounding box center [562, 620] width 126 height 15
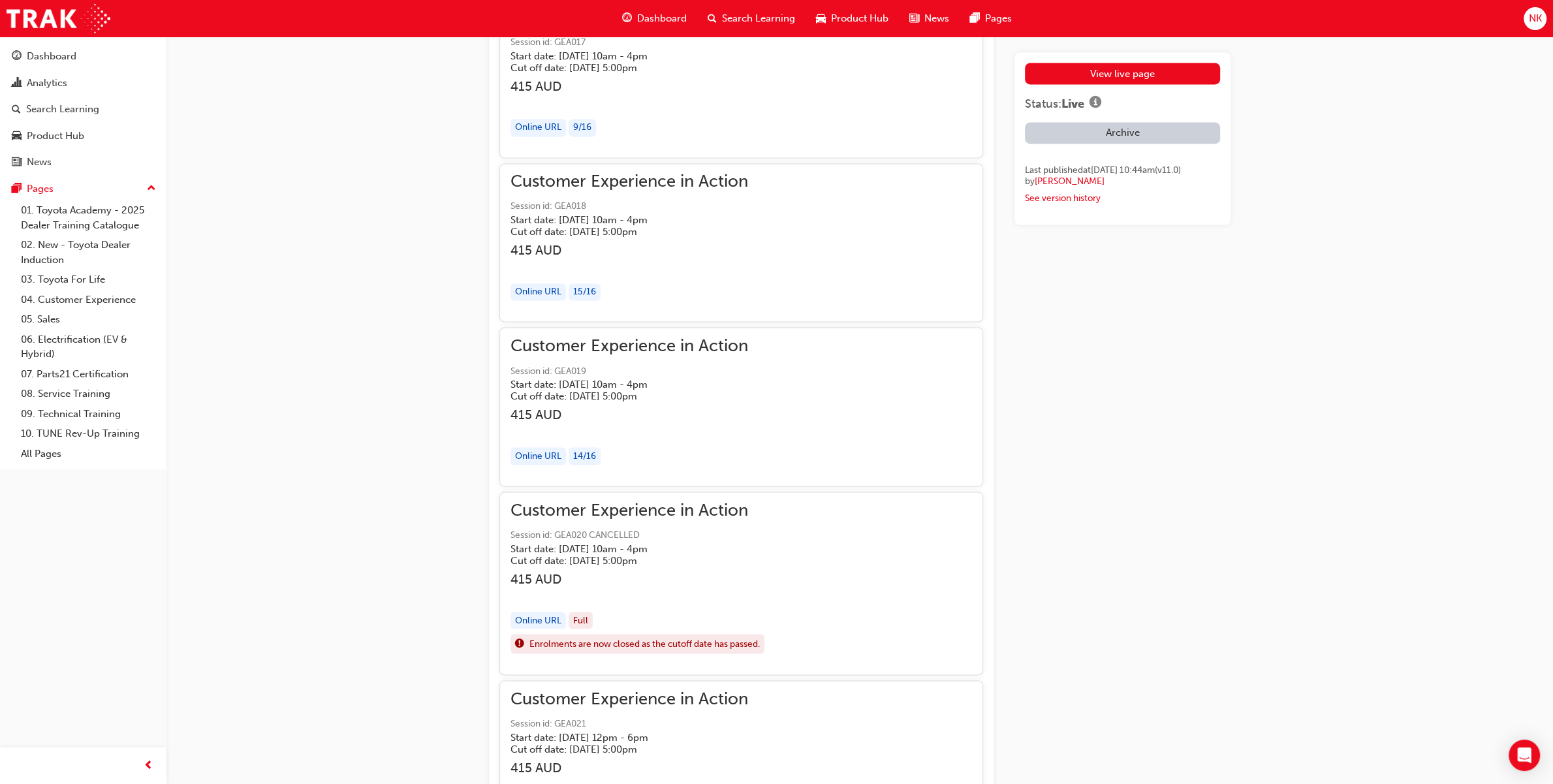
scroll to position [9086, 0]
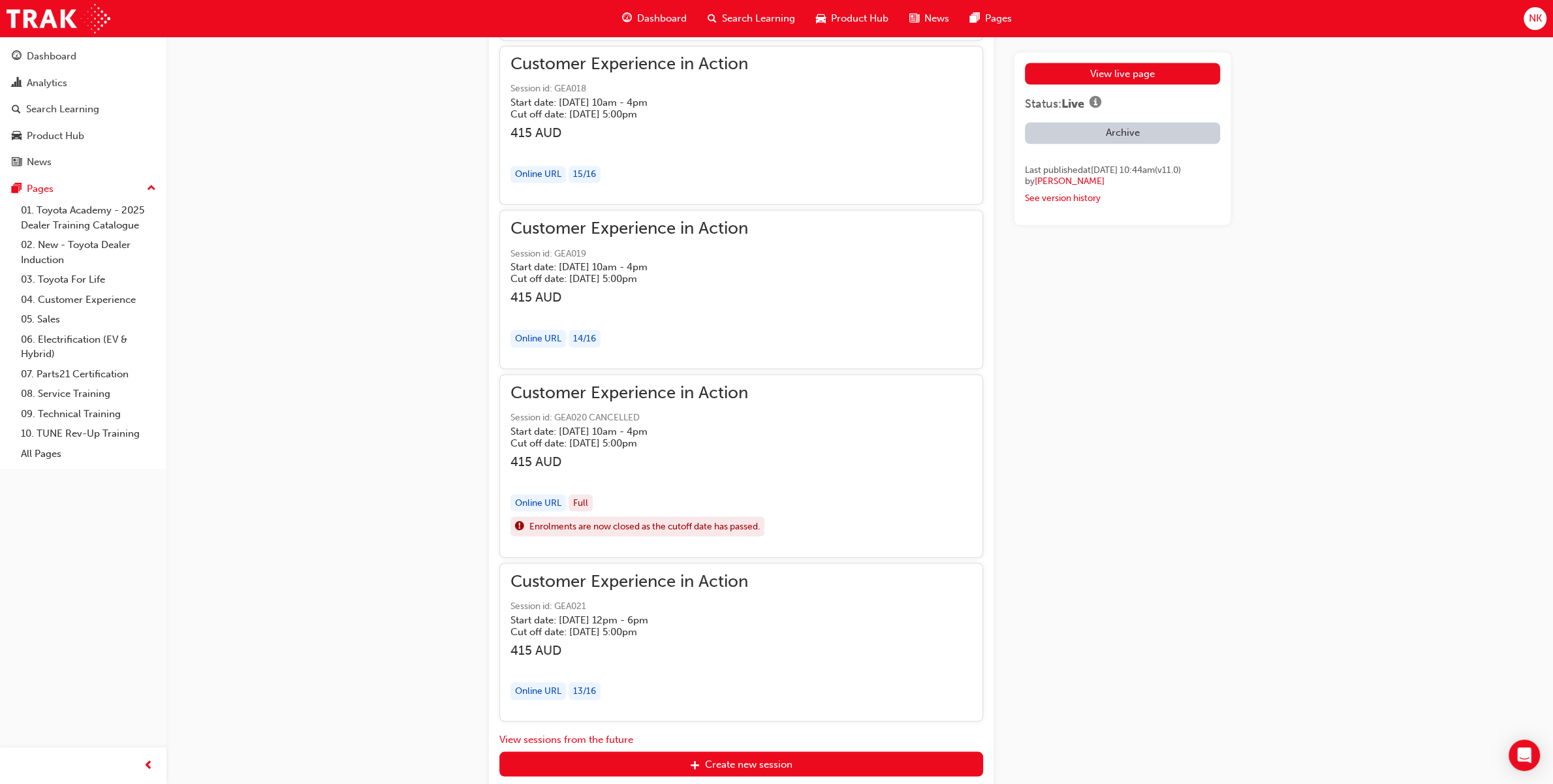
click at [661, 400] on span "Customer Experience in Action" at bounding box center [639, 392] width 257 height 15
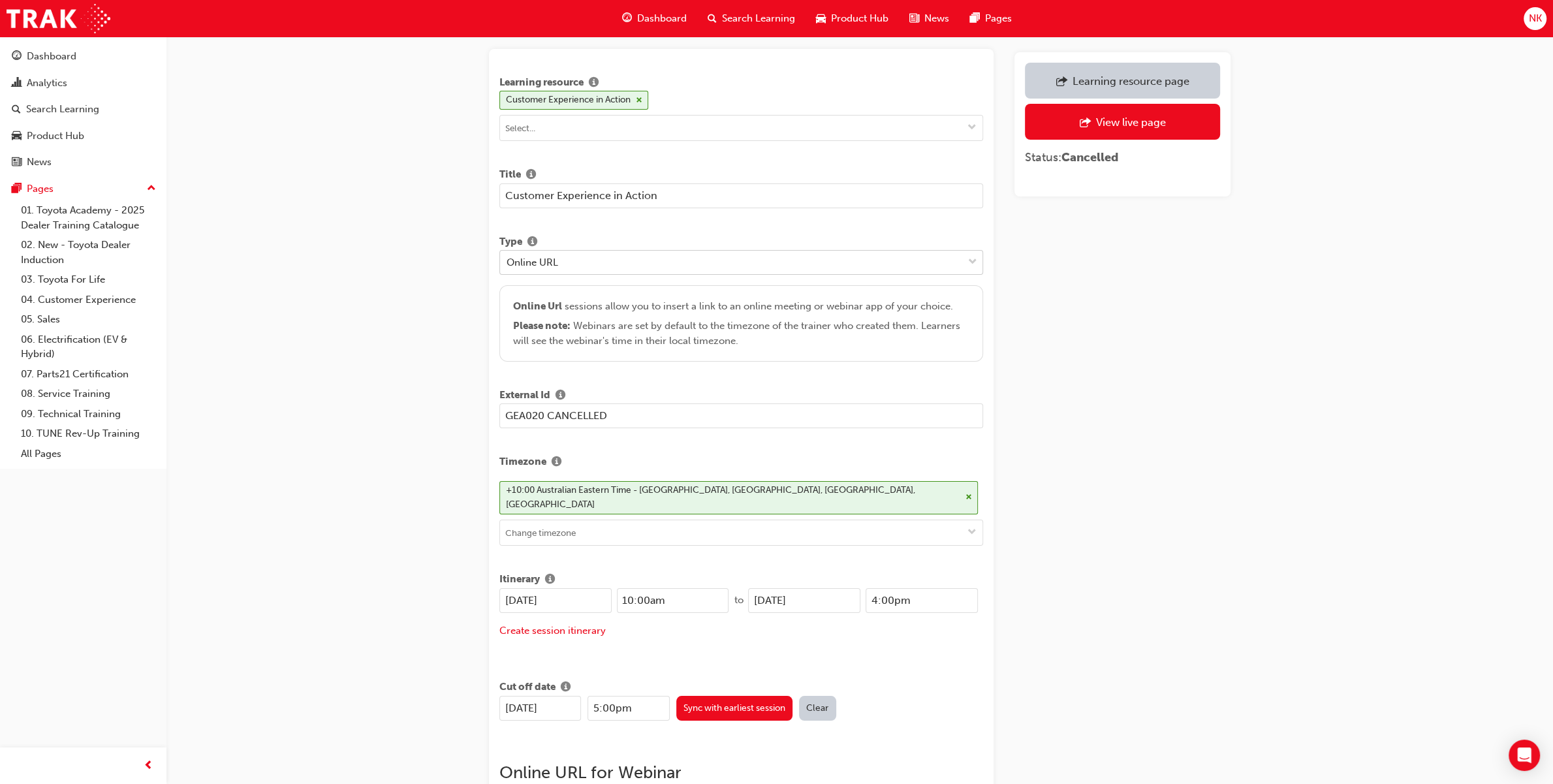
scroll to position [46, 0]
click at [1118, 129] on div "View live page" at bounding box center [1122, 121] width 176 height 16
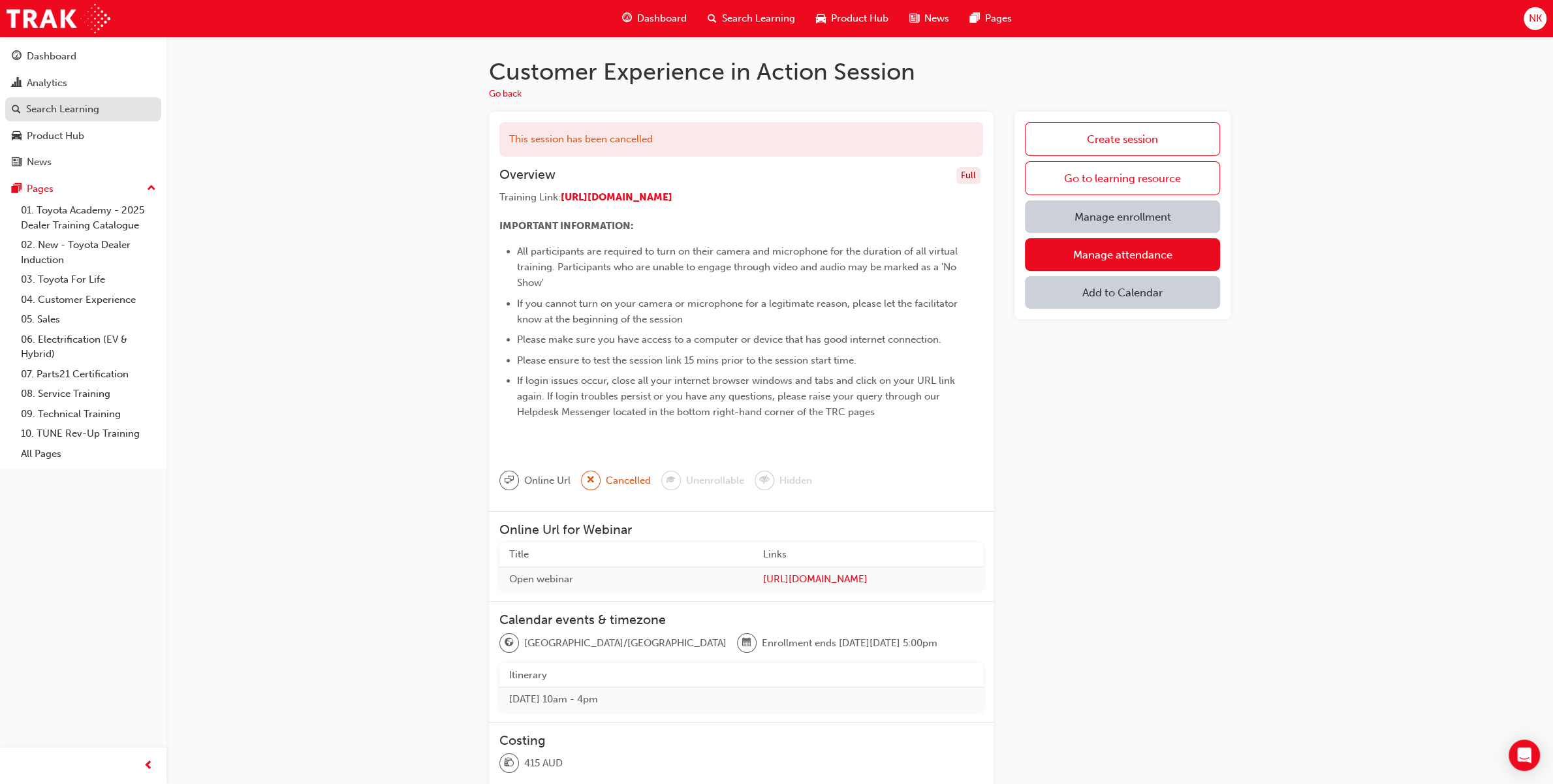
click at [125, 97] on link "Search Learning" at bounding box center [83, 109] width 156 height 24
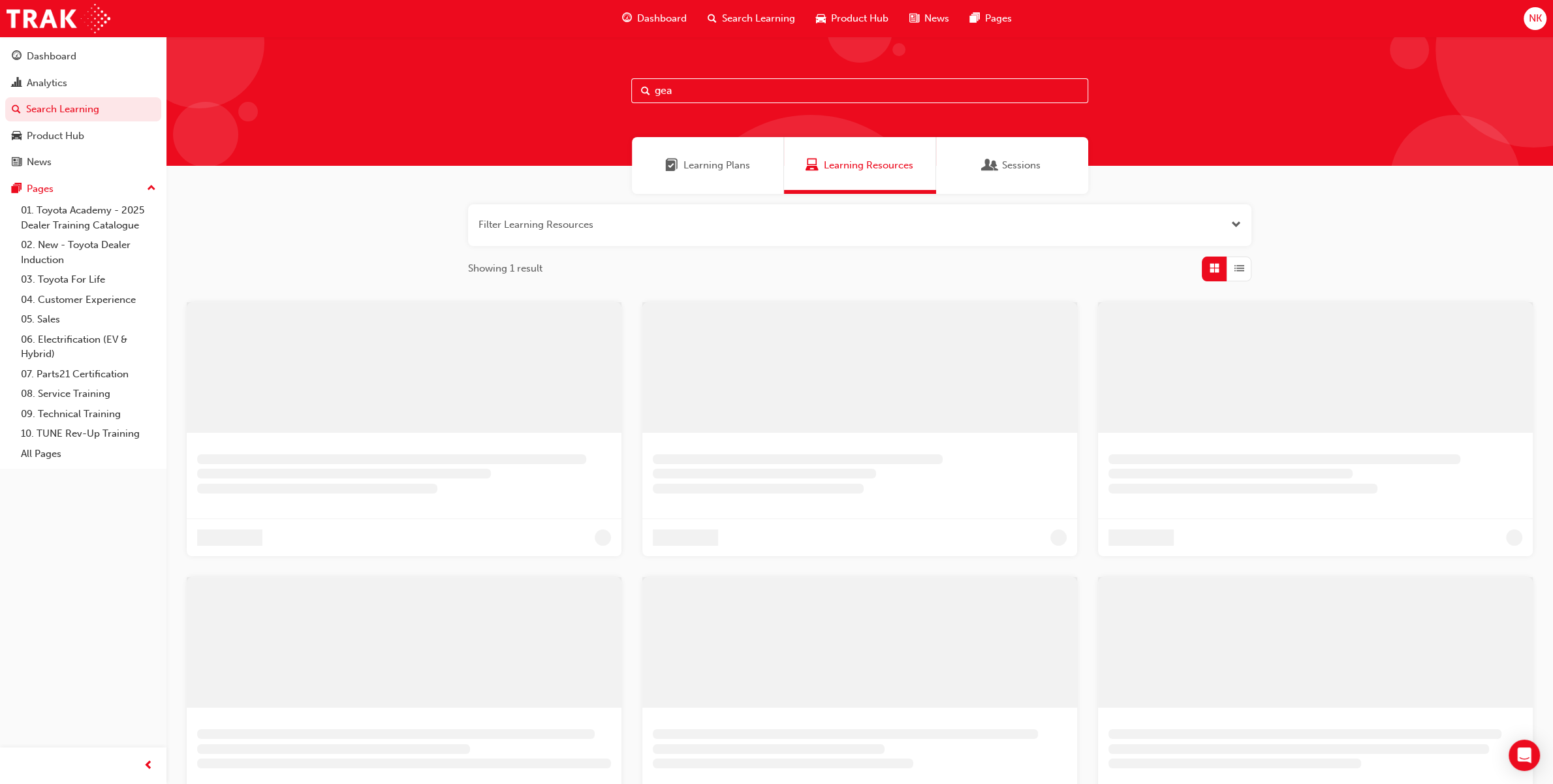
drag, startPoint x: 794, startPoint y: 89, endPoint x: 505, endPoint y: 89, distance: 289.0
click at [505, 89] on div "gea" at bounding box center [860, 101] width 1386 height 129
type input "cem2"
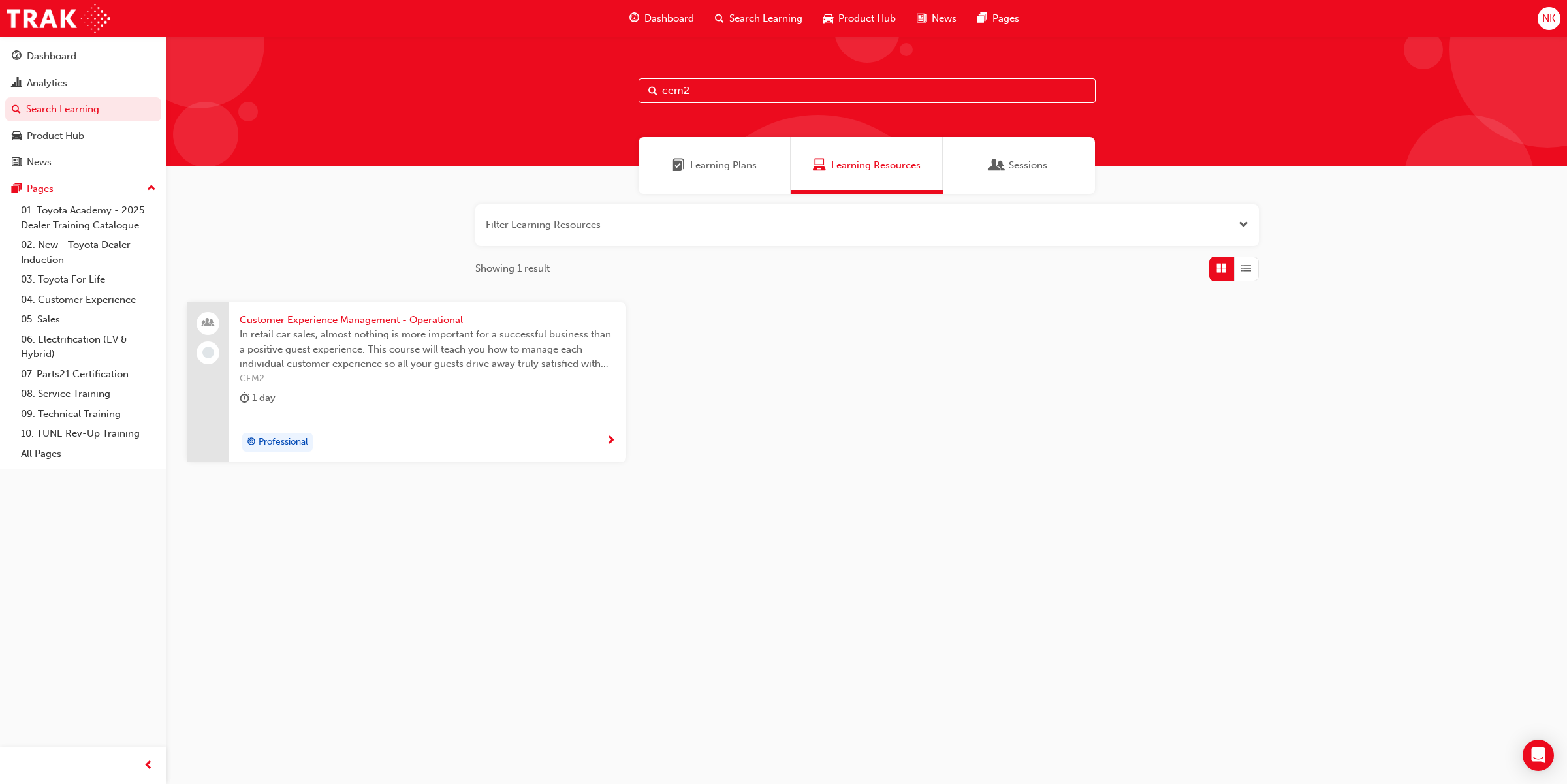
click at [406, 322] on span "Customer Experience Management - Operational" at bounding box center [427, 320] width 376 height 15
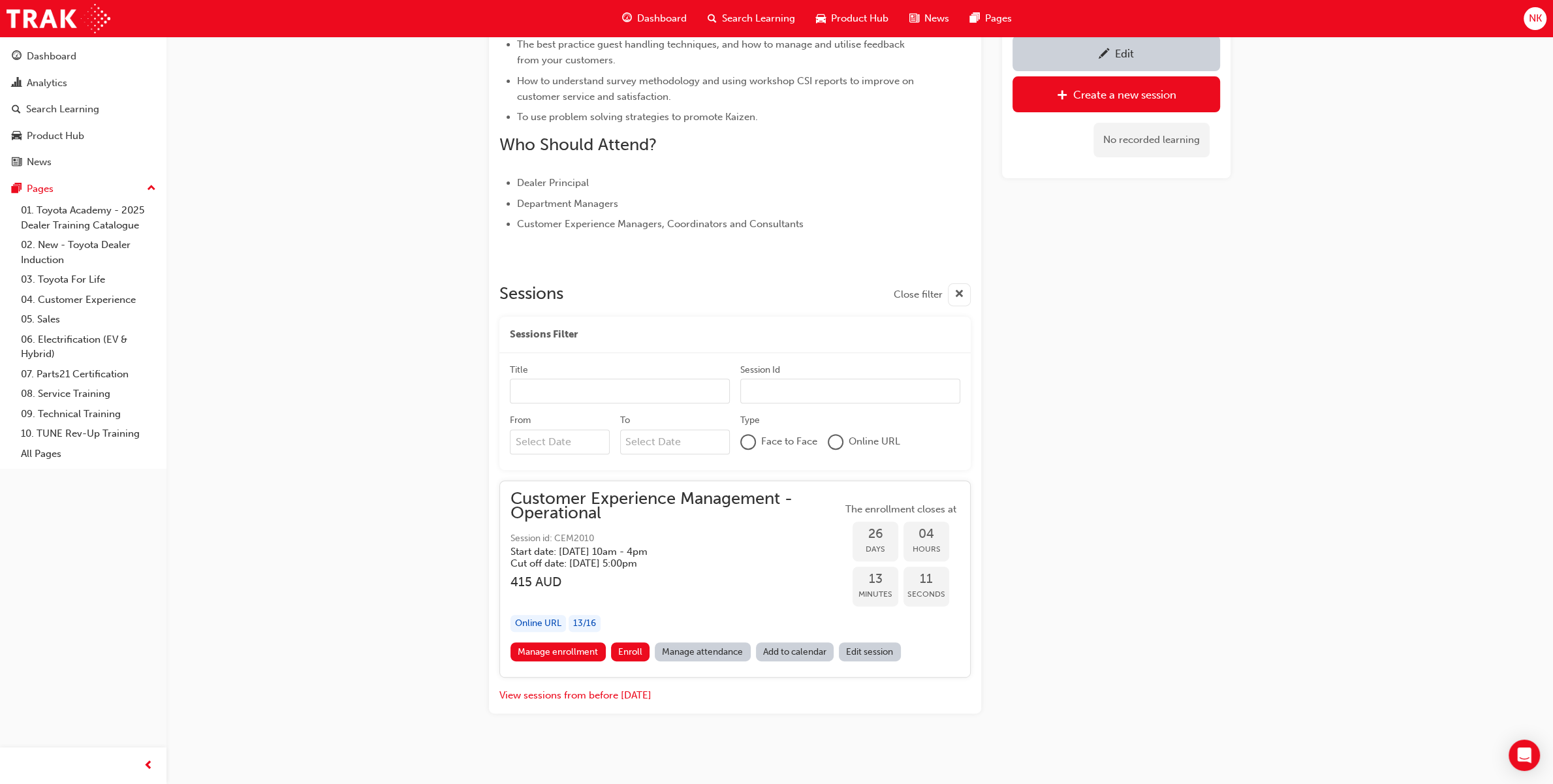
scroll to position [487, 0]
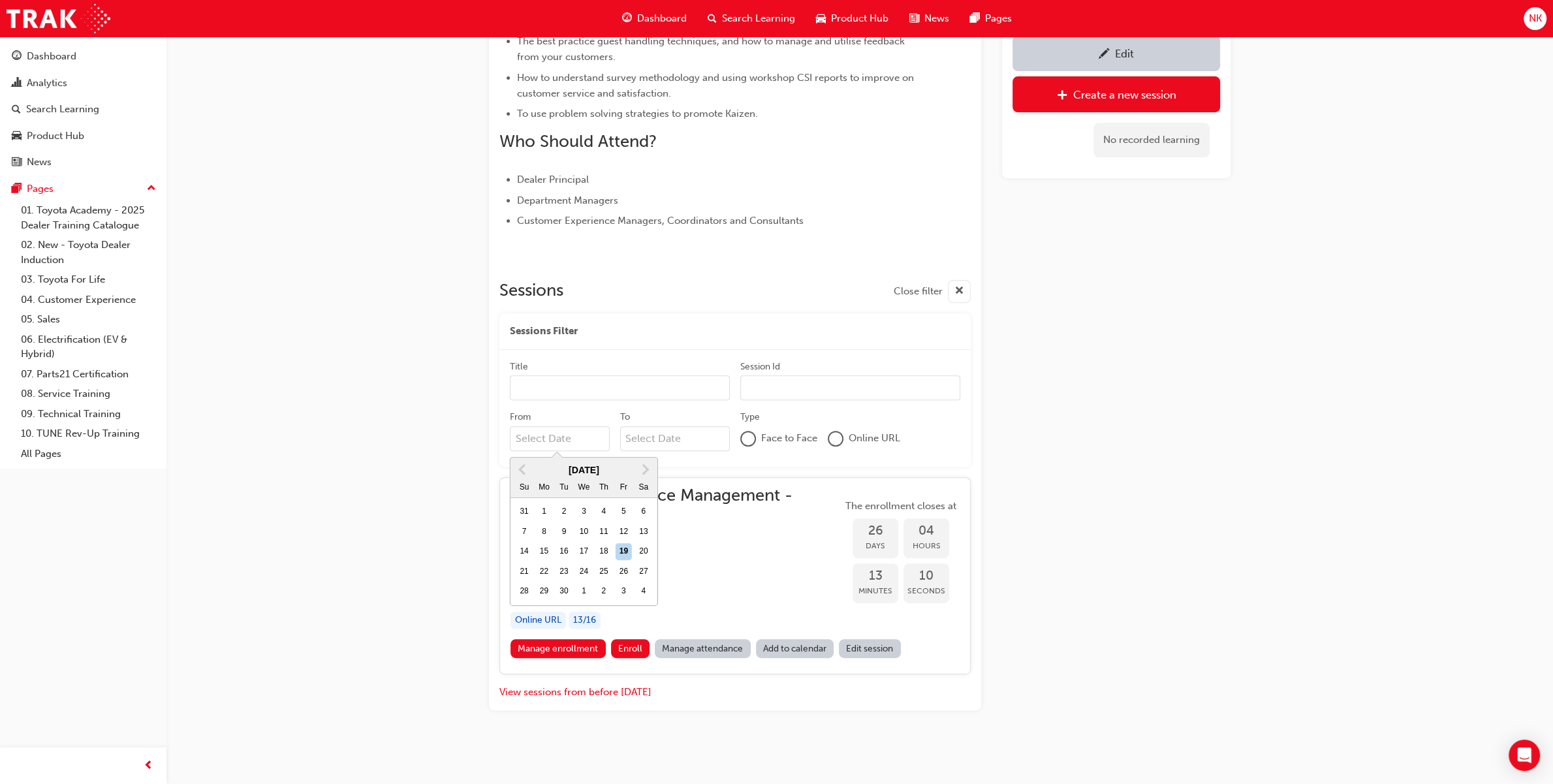
click at [578, 435] on input "From Previous Month Next Month September 2025 Su Mo Tu We Th Fr Sa 31 1 2 3 4 5…" at bounding box center [560, 438] width 100 height 25
click at [520, 462] on button "Previous Month" at bounding box center [522, 469] width 21 height 21
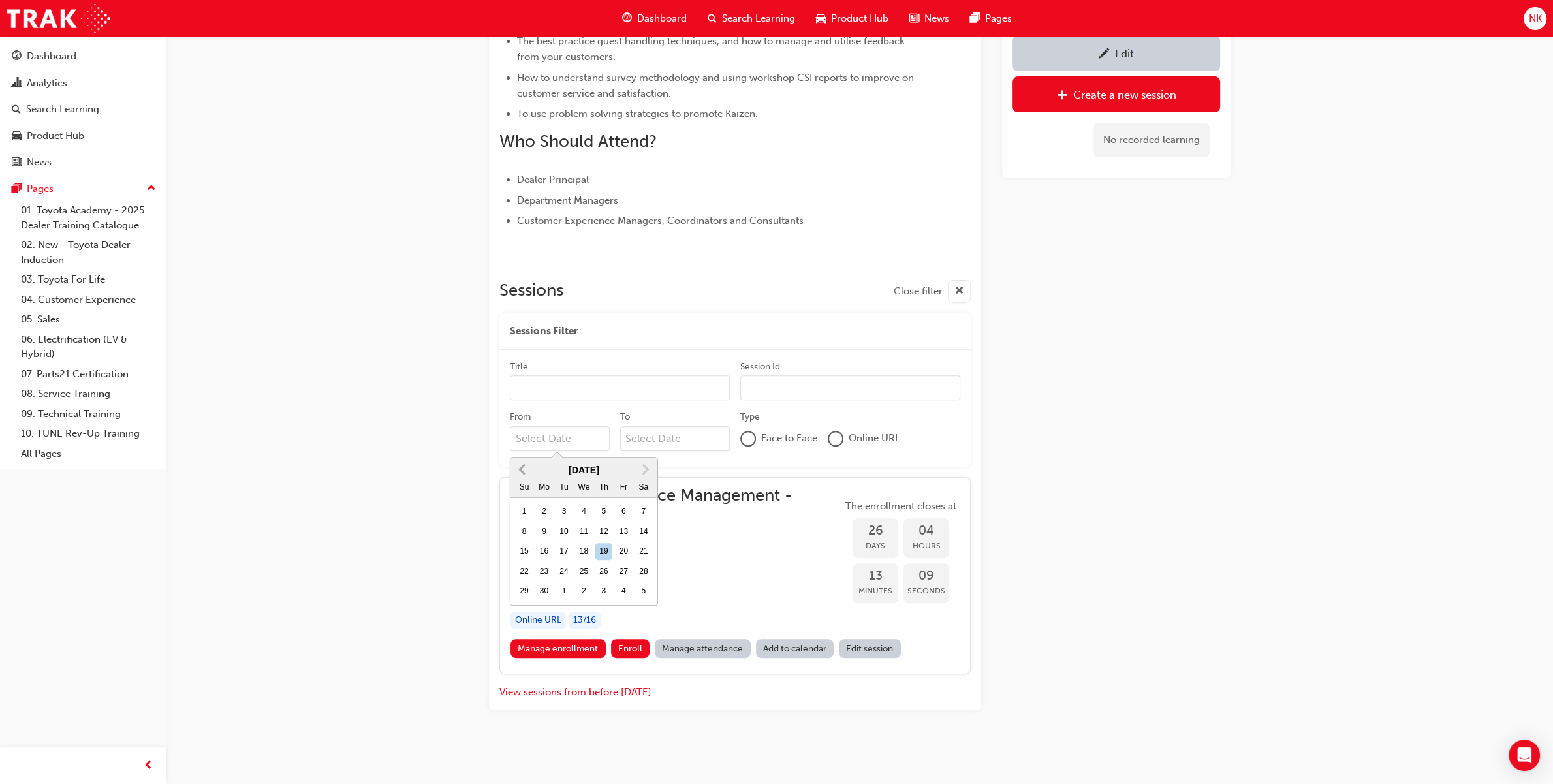
click at [520, 462] on button "Previous Month" at bounding box center [522, 469] width 21 height 21
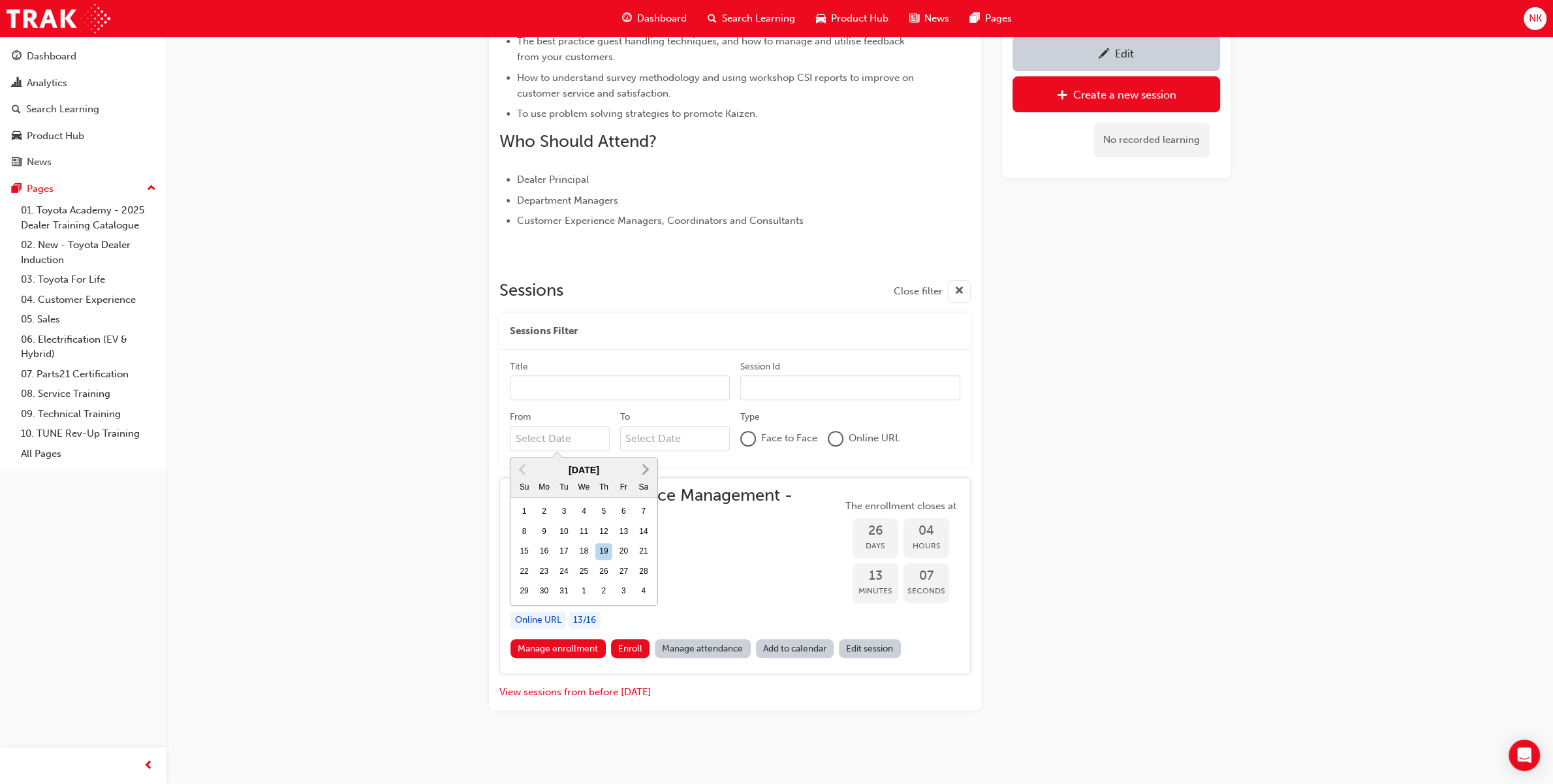
click at [644, 471] on span "Next Month" at bounding box center [644, 469] width 0 height 15
click at [588, 512] on div "1" at bounding box center [584, 511] width 17 height 17
click at [588, 451] on input "From January 2025 Previous Month Next Month January 2025 Su Mo Tu We Th Fr Sa 2…" at bounding box center [560, 438] width 100 height 25
type input "01/01/25"
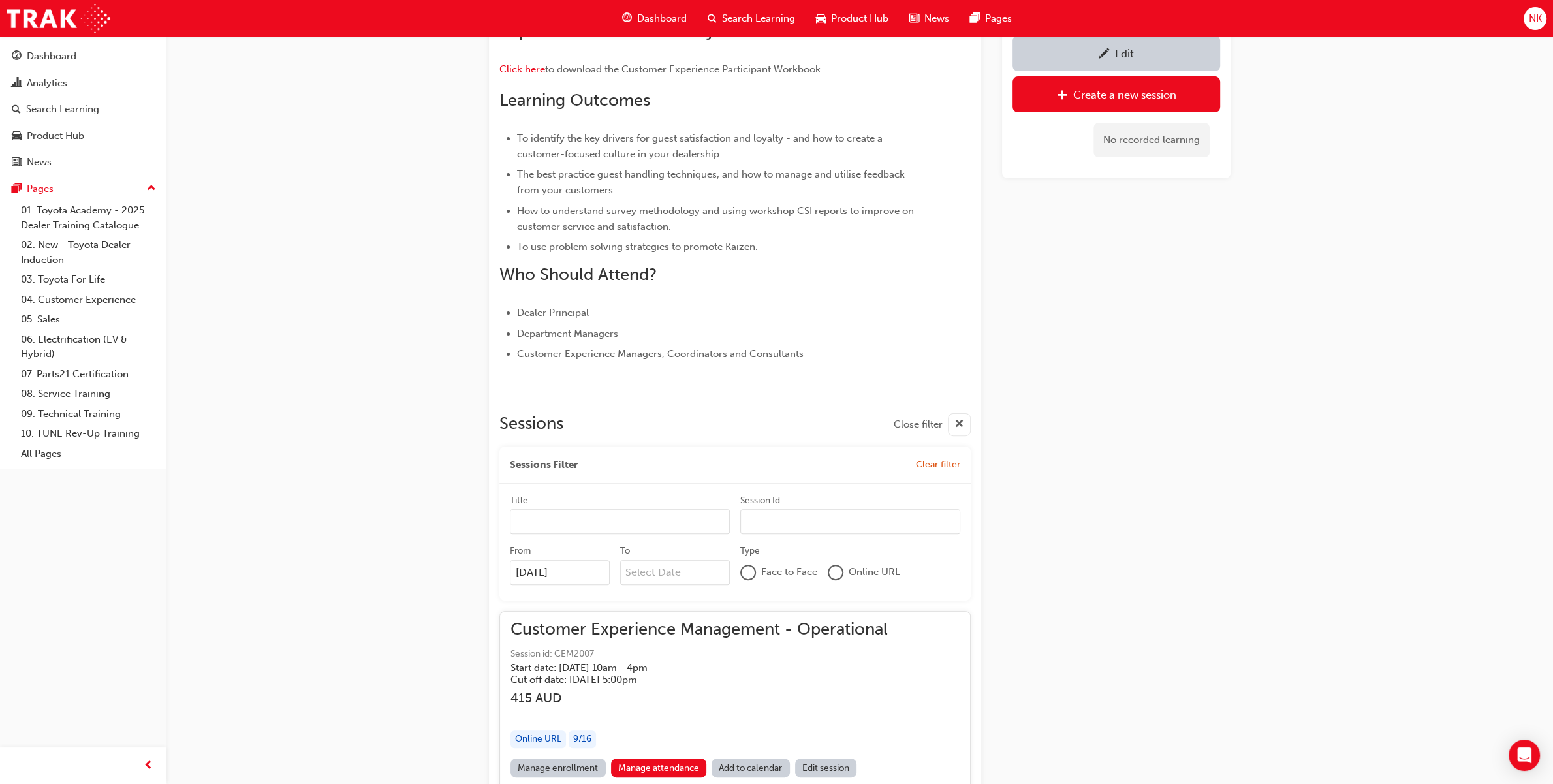
click at [1071, 452] on div "Edit Create a new session No recorded learning" at bounding box center [1115, 586] width 229 height 1644
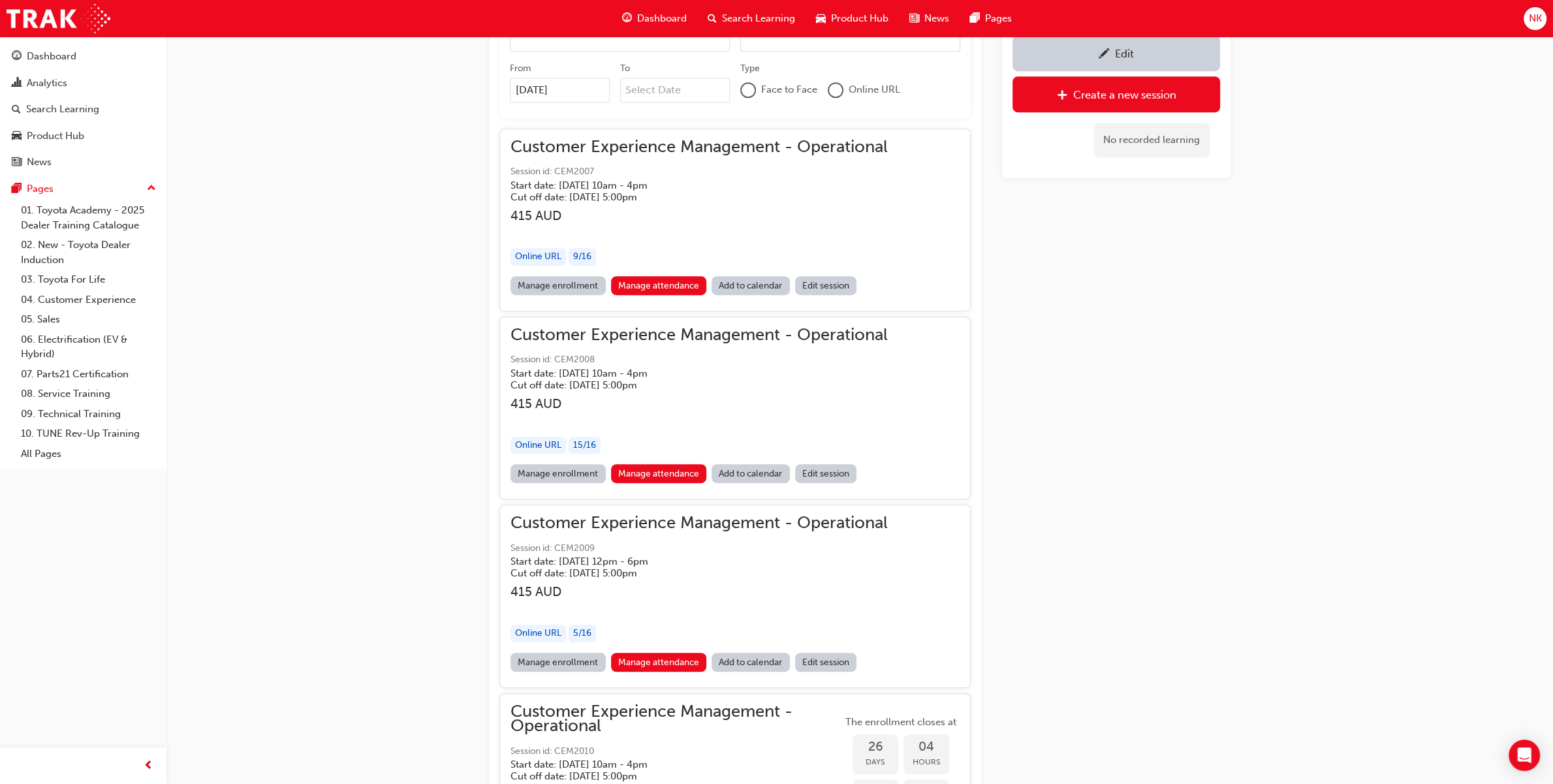
scroll to position [824, 0]
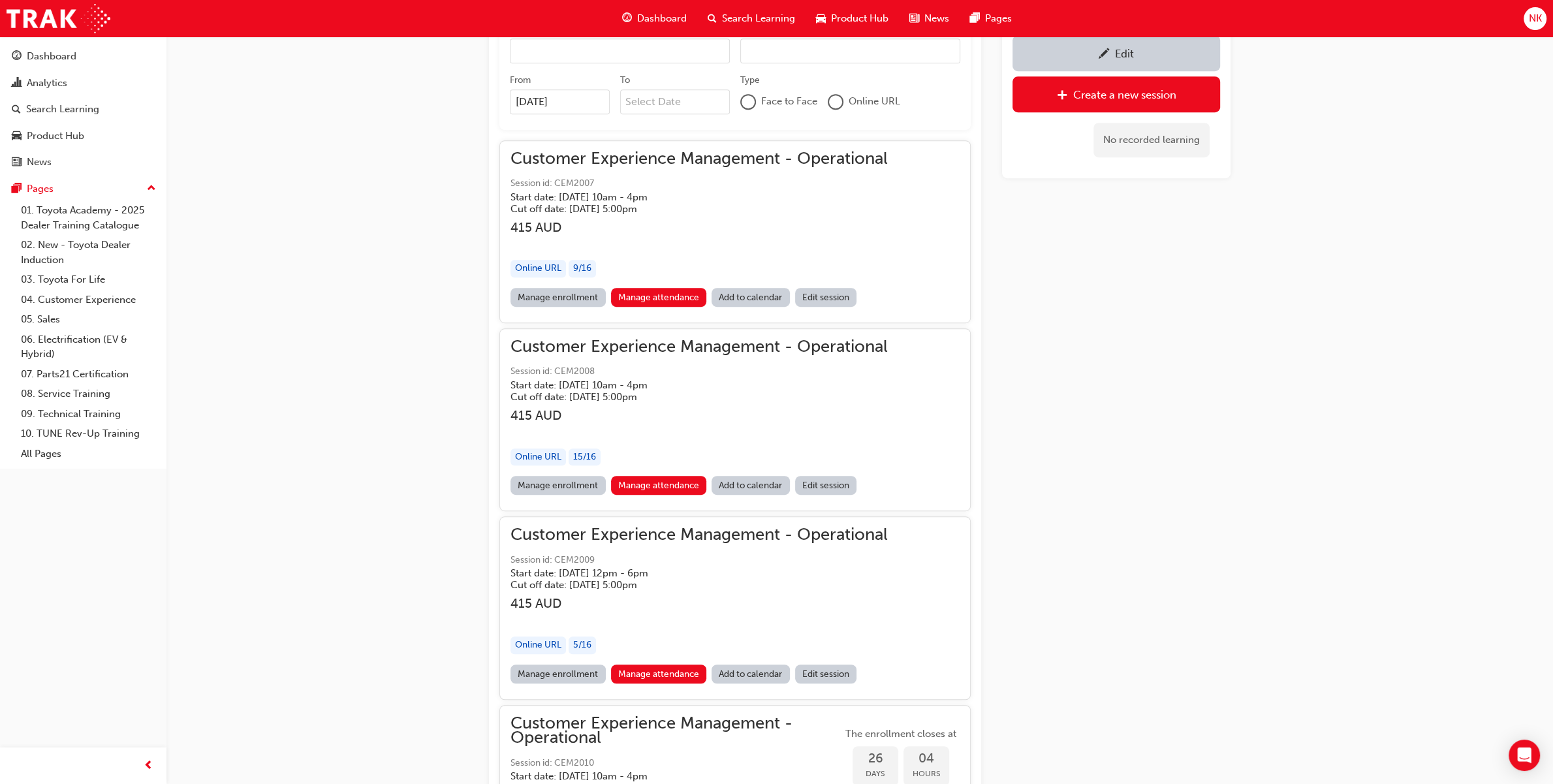
drag, startPoint x: 666, startPoint y: 160, endPoint x: 1137, endPoint y: 266, distance: 482.8
click at [1138, 266] on div "Edit Create a new session No recorded learning" at bounding box center [1115, 116] width 229 height 1644
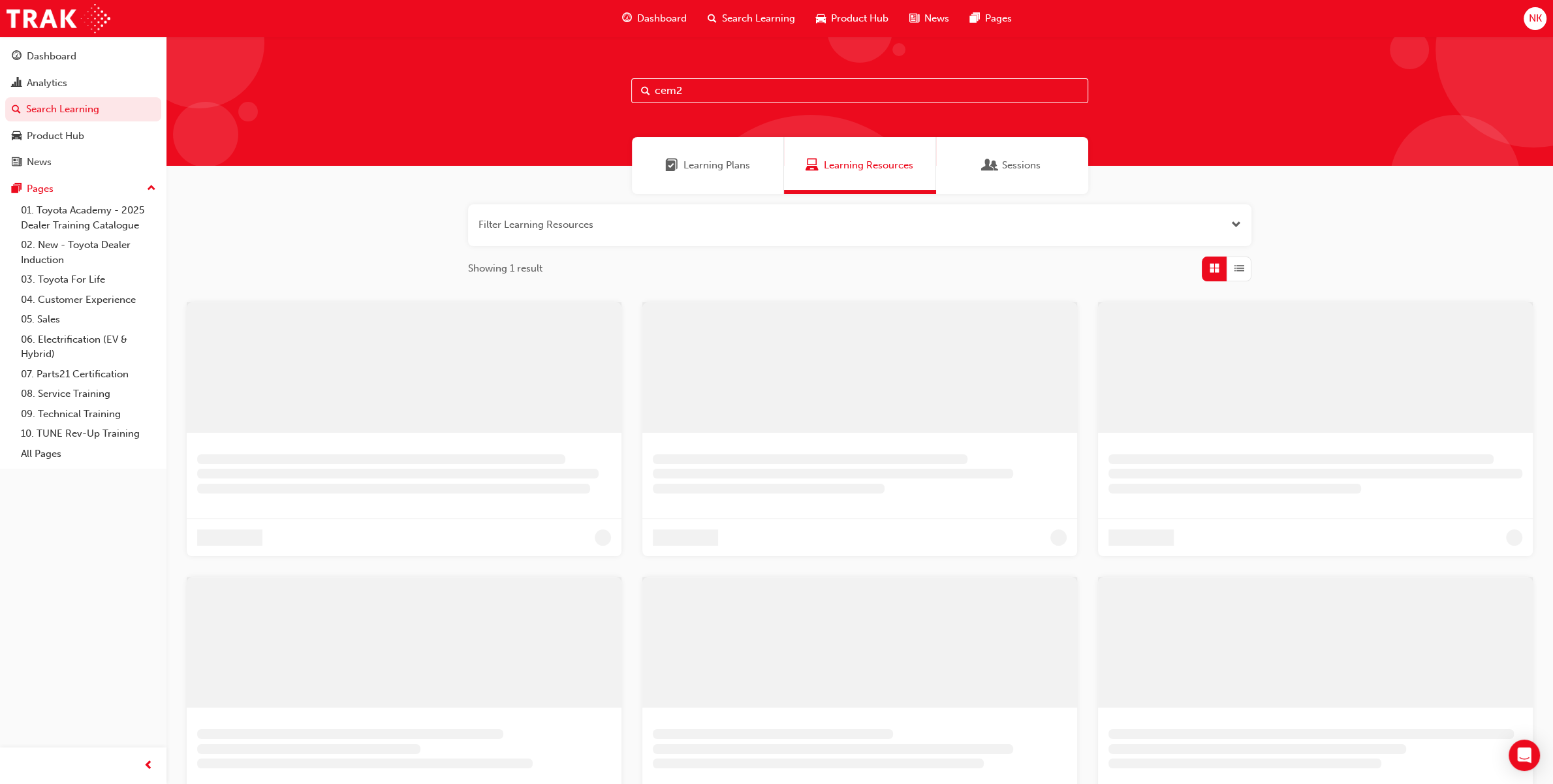
click at [579, 291] on div "Filter Learning Resources Showing 1 result" at bounding box center [860, 528] width 1386 height 669
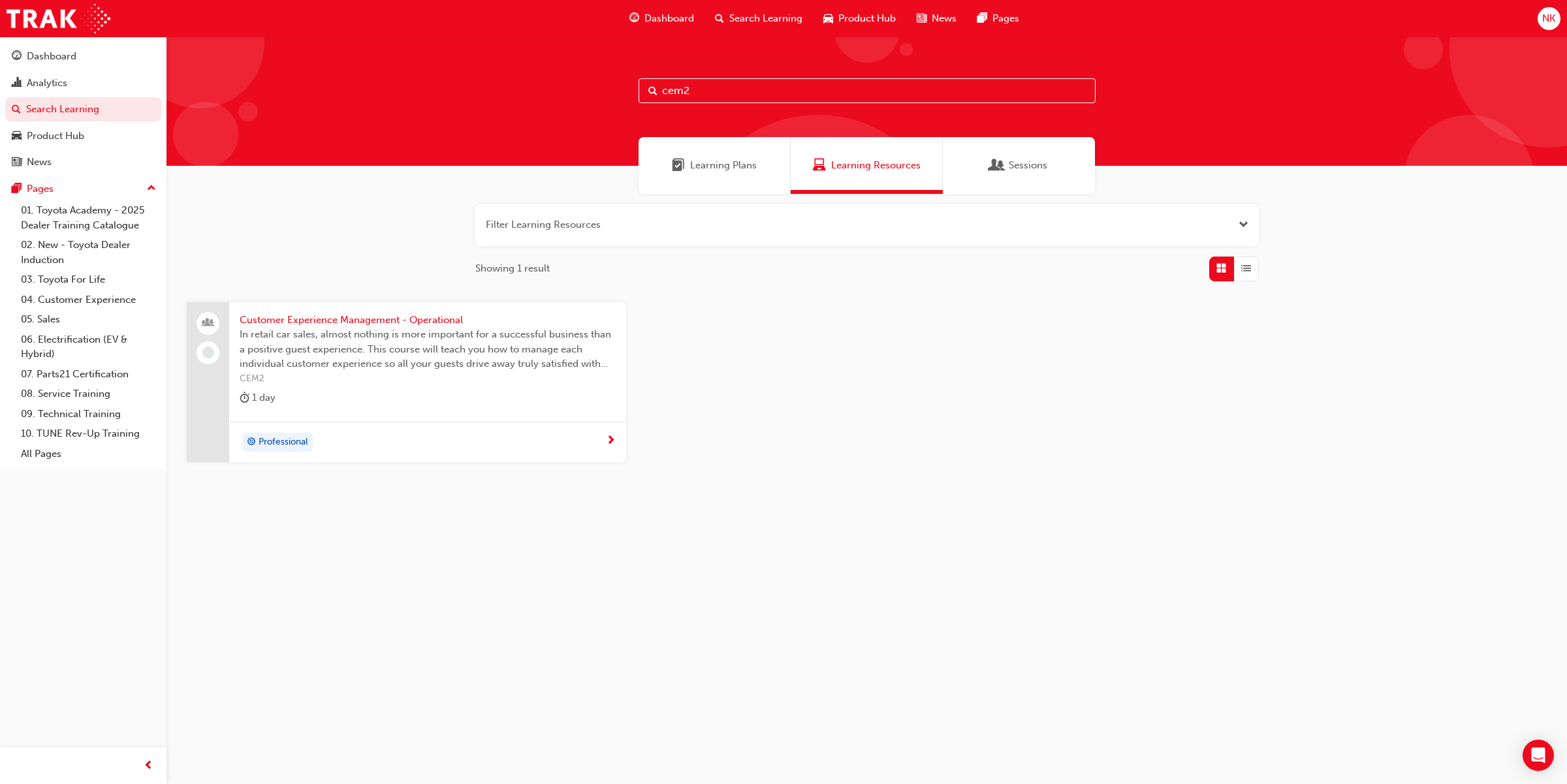
click at [384, 304] on div "Customer Experience Management - Operational In retail car sales, almost nothin…" at bounding box center [427, 362] width 397 height 120
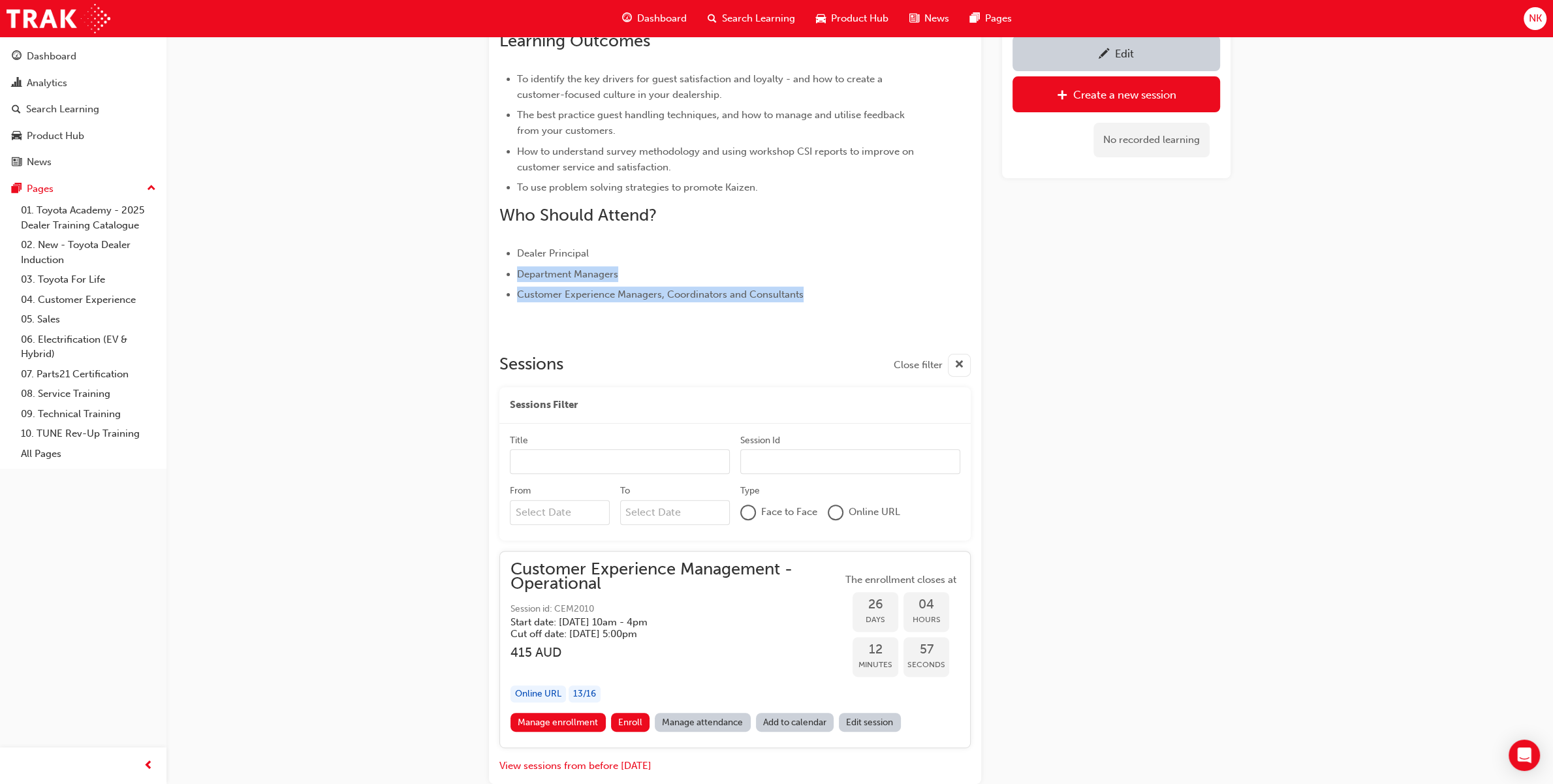
click at [390, 319] on div "Customer Experience Management - Operational Instructor led Stream: Professiona…" at bounding box center [776, 223] width 1553 height 1272
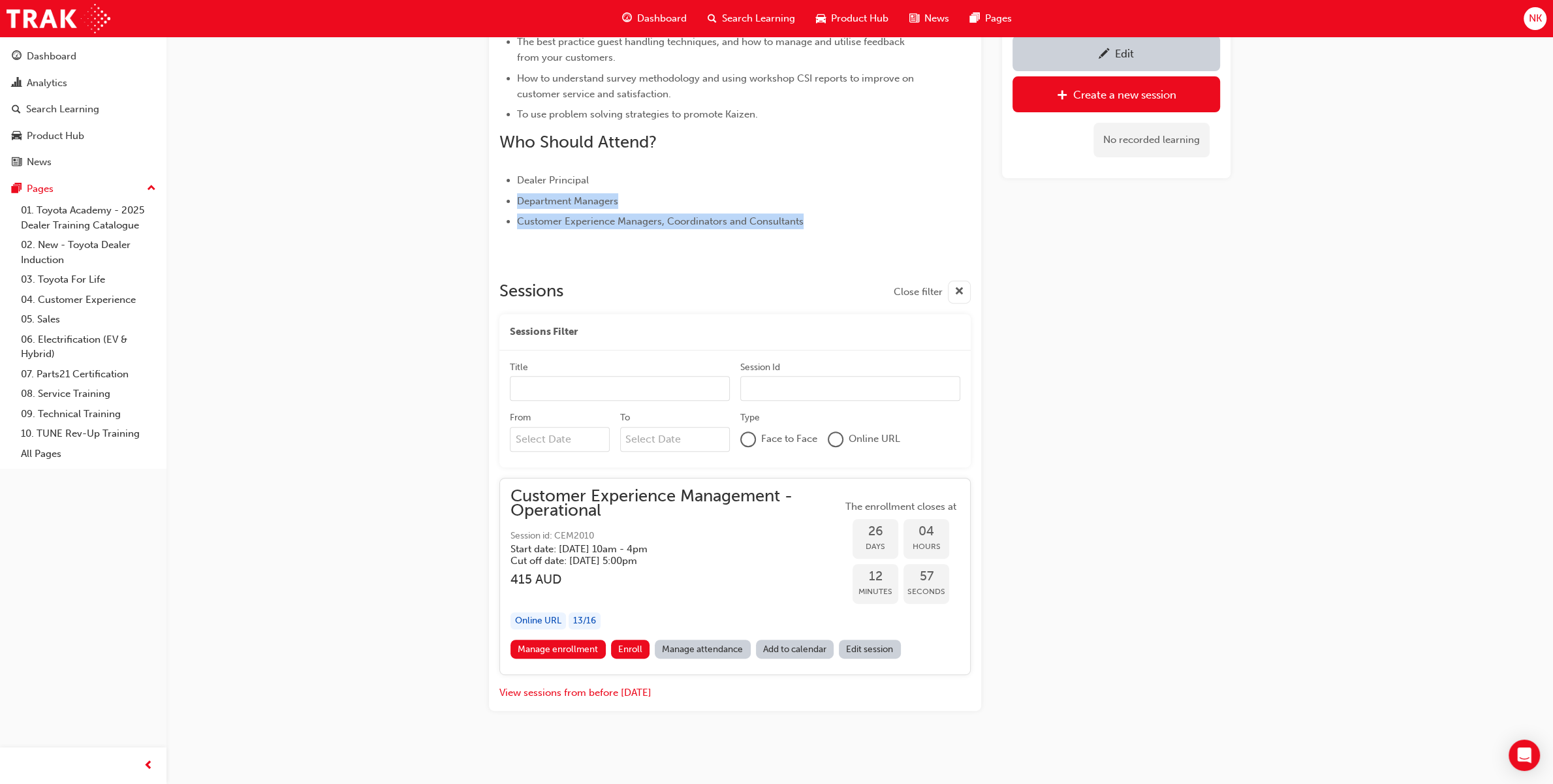
scroll to position [487, 0]
drag, startPoint x: 390, startPoint y: 319, endPoint x: 511, endPoint y: 349, distance: 124.7
click at [404, 308] on div "Customer Experience Management - Operational Instructor led Stream: Professiona…" at bounding box center [776, 149] width 1553 height 1272
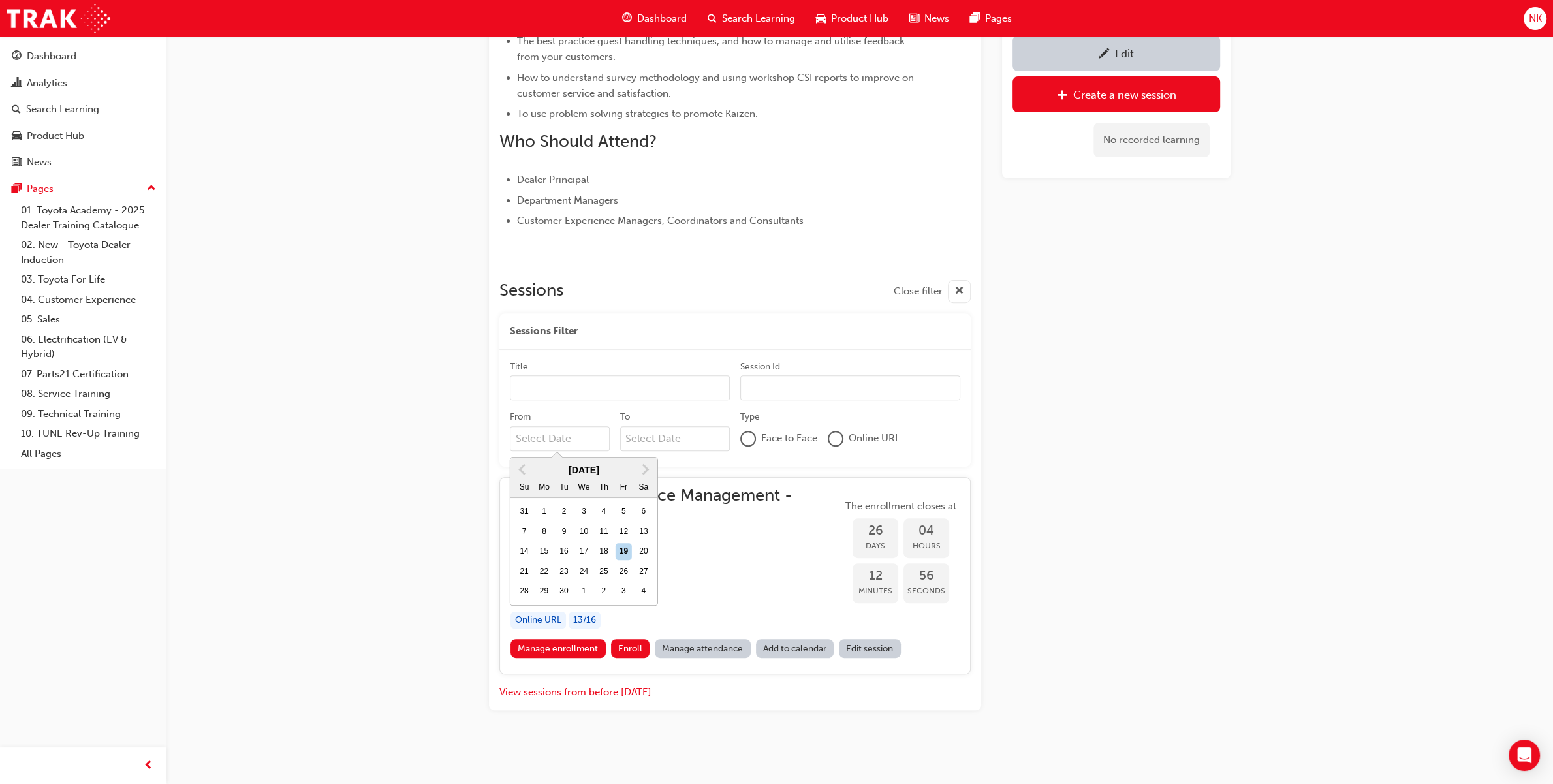
click at [576, 438] on input "From Previous Month Next Month September 2025 Su Mo Tu We Th Fr Sa 31 1 2 3 4 5…" at bounding box center [560, 438] width 100 height 25
click at [523, 464] on span "Previous Month" at bounding box center [523, 469] width 0 height 15
click at [522, 462] on button "Previous Month" at bounding box center [522, 469] width 21 height 21
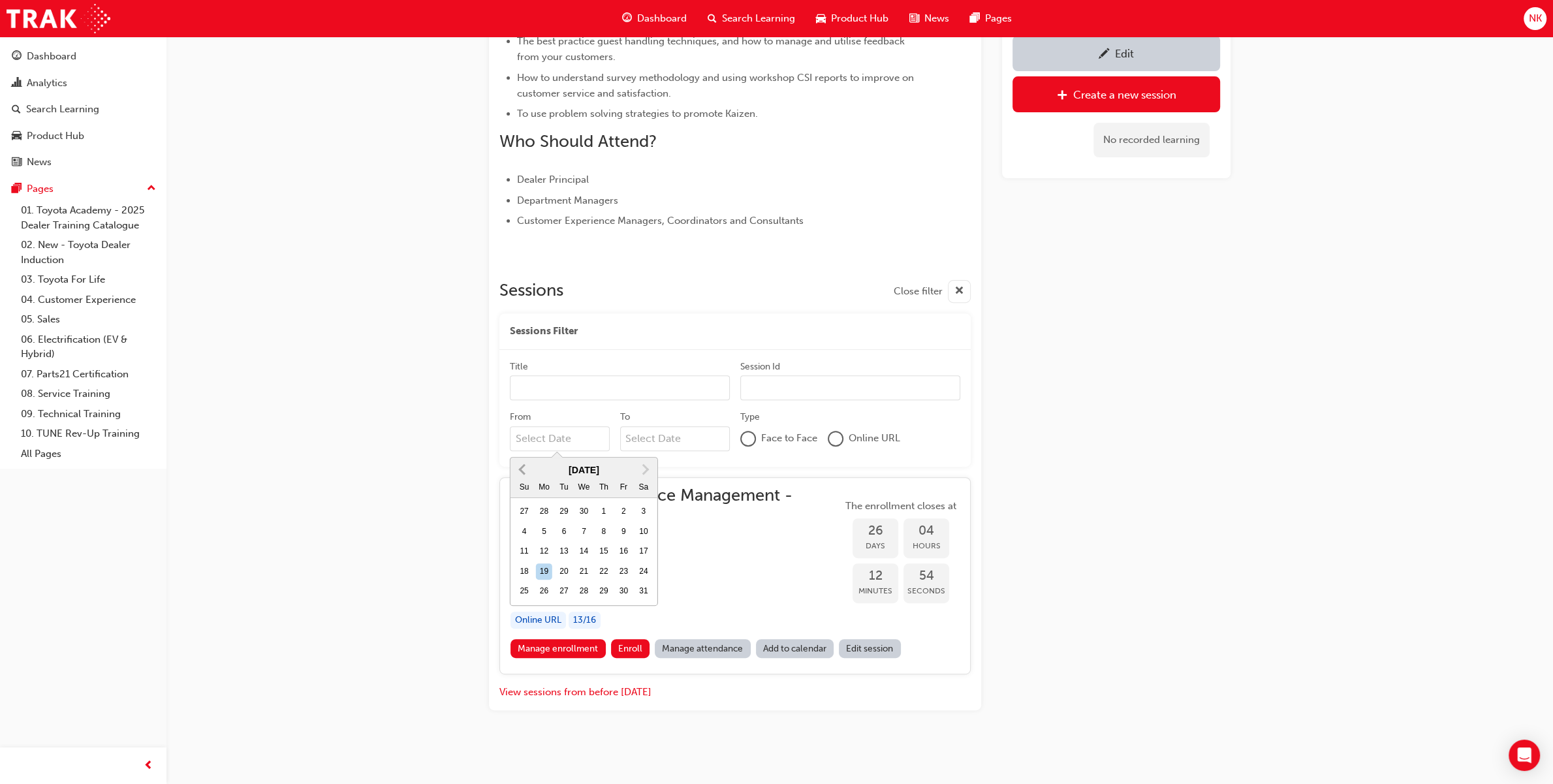
click at [522, 462] on button "Previous Month" at bounding box center [522, 469] width 21 height 21
click at [522, 464] on button "Previous Month" at bounding box center [522, 469] width 21 height 21
click at [587, 516] on div "1" at bounding box center [584, 511] width 17 height 17
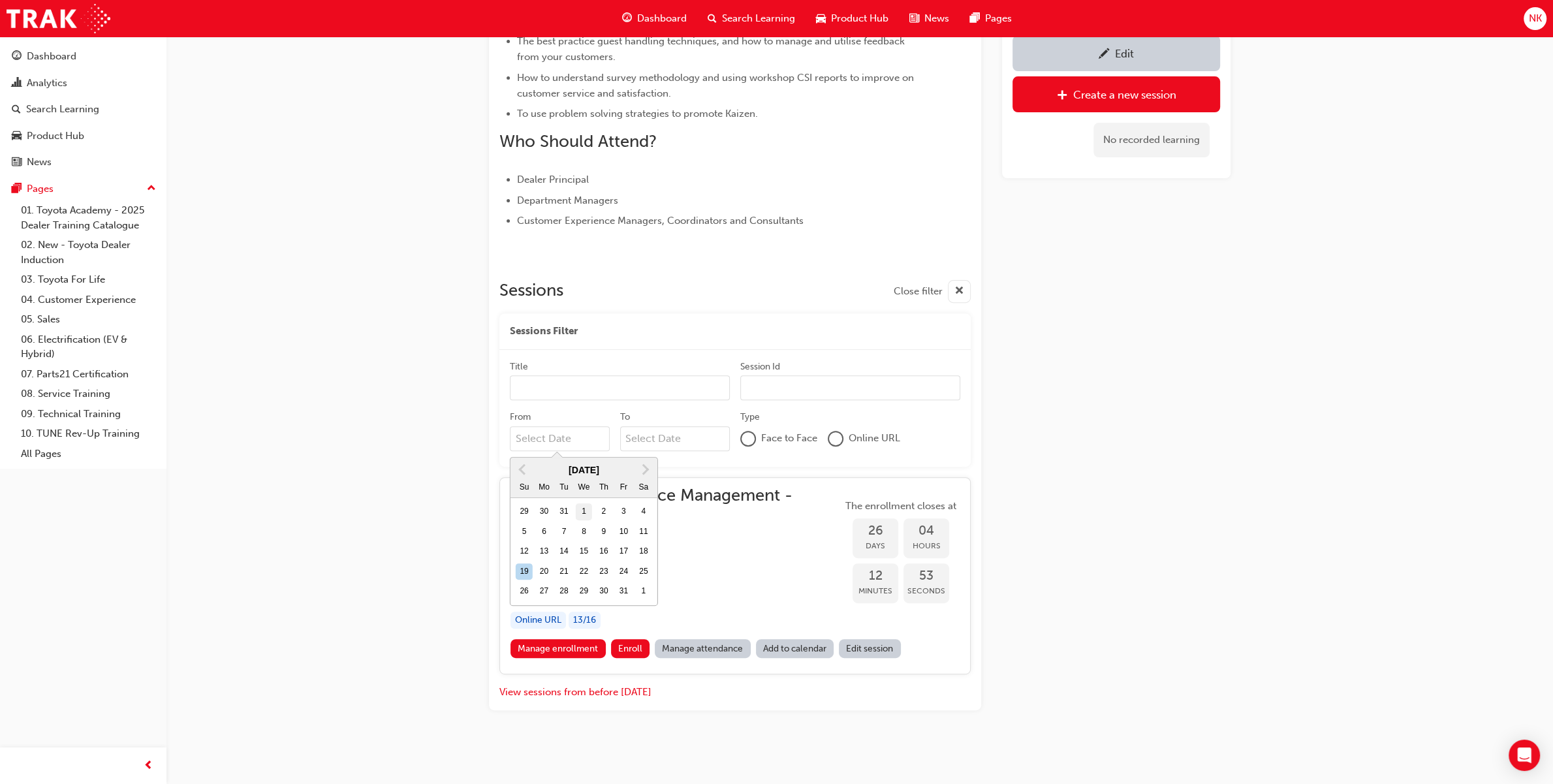
click at [587, 451] on input "From January 2025 Previous Month Next Month January 2025 Su Mo Tu We Th Fr Sa 2…" at bounding box center [560, 438] width 100 height 25
type input "01/01/25"
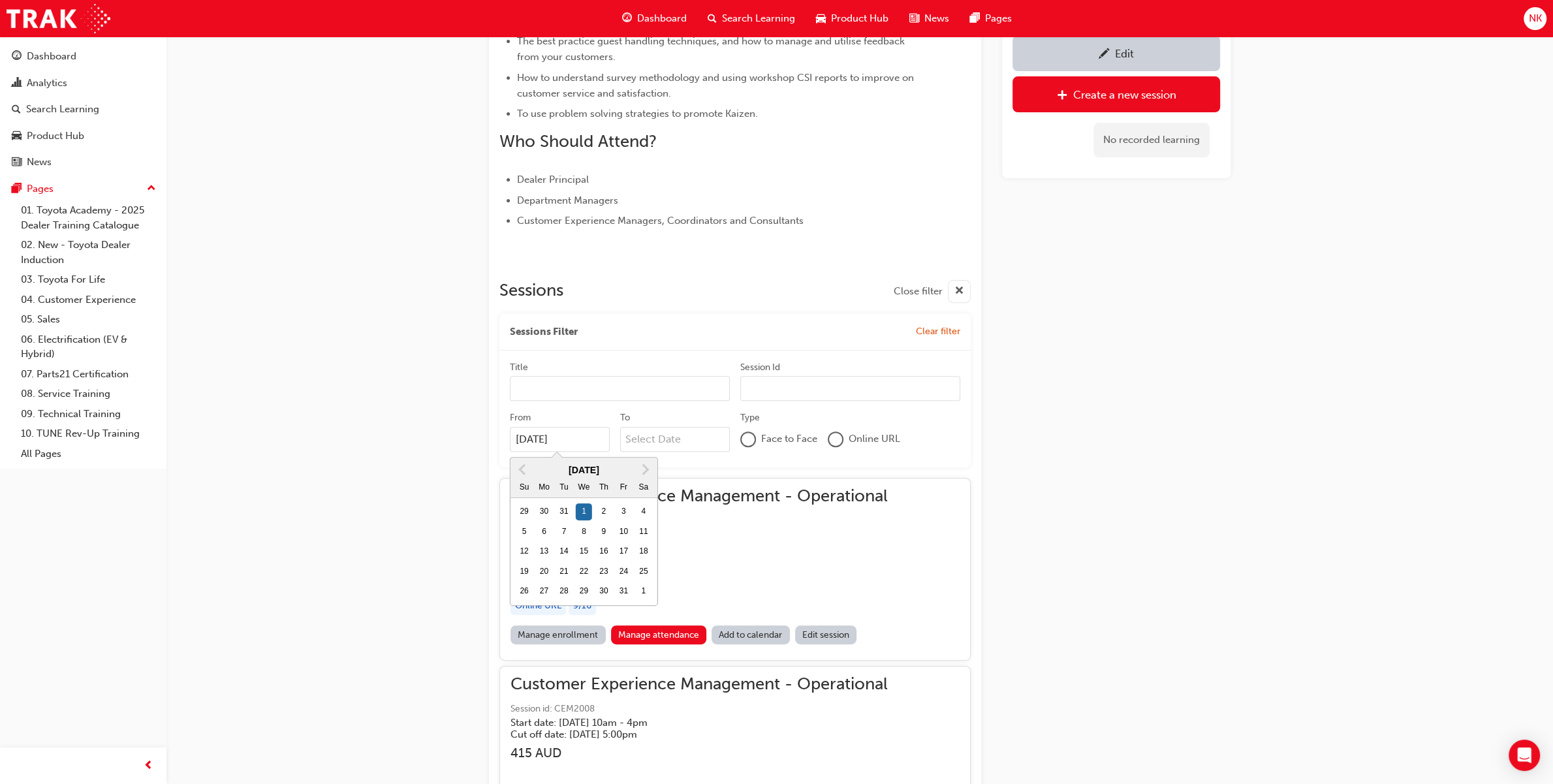
click at [1165, 460] on div "Edit Create a new session No recorded learning" at bounding box center [1115, 453] width 229 height 1644
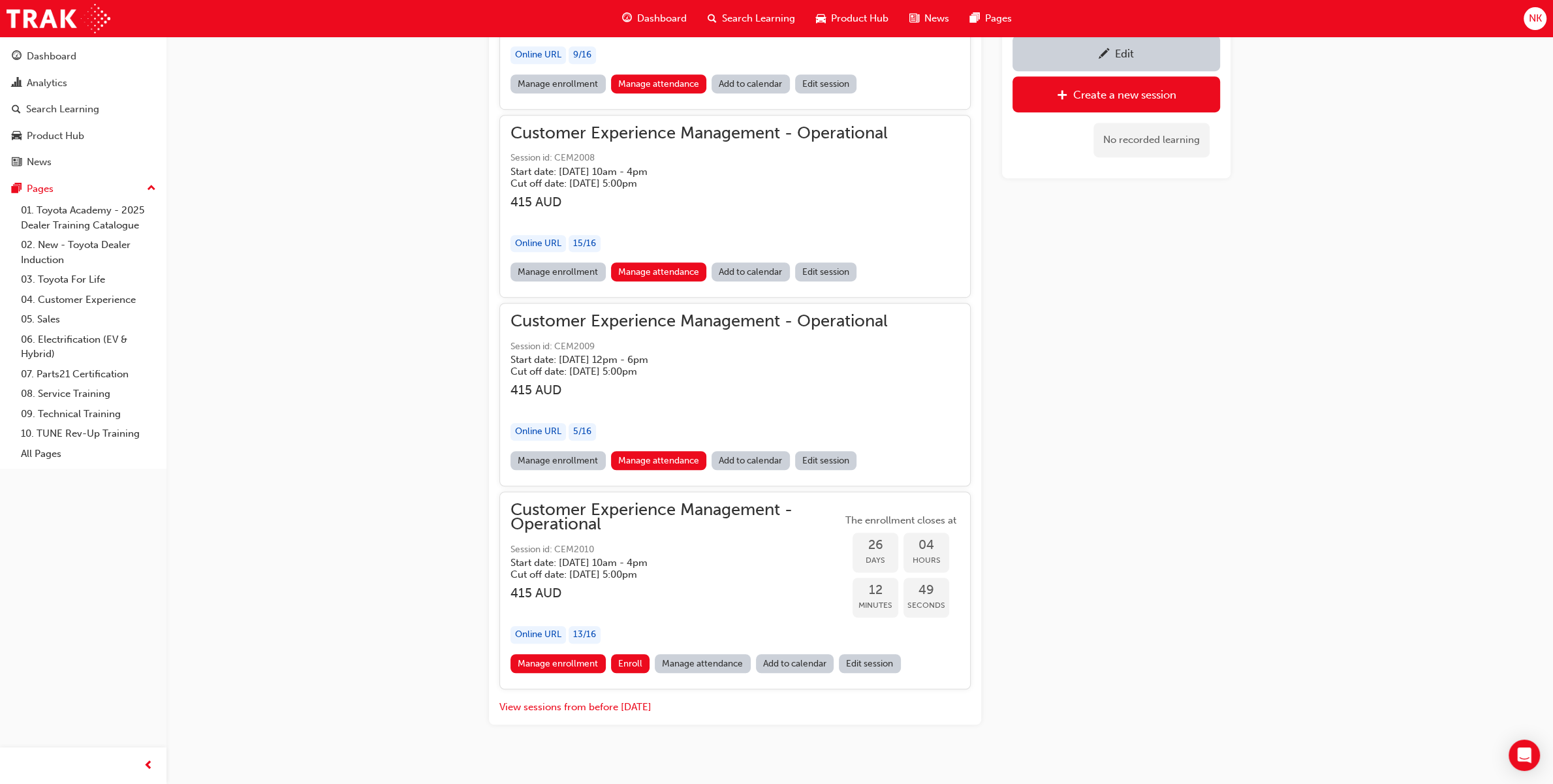
scroll to position [1051, 0]
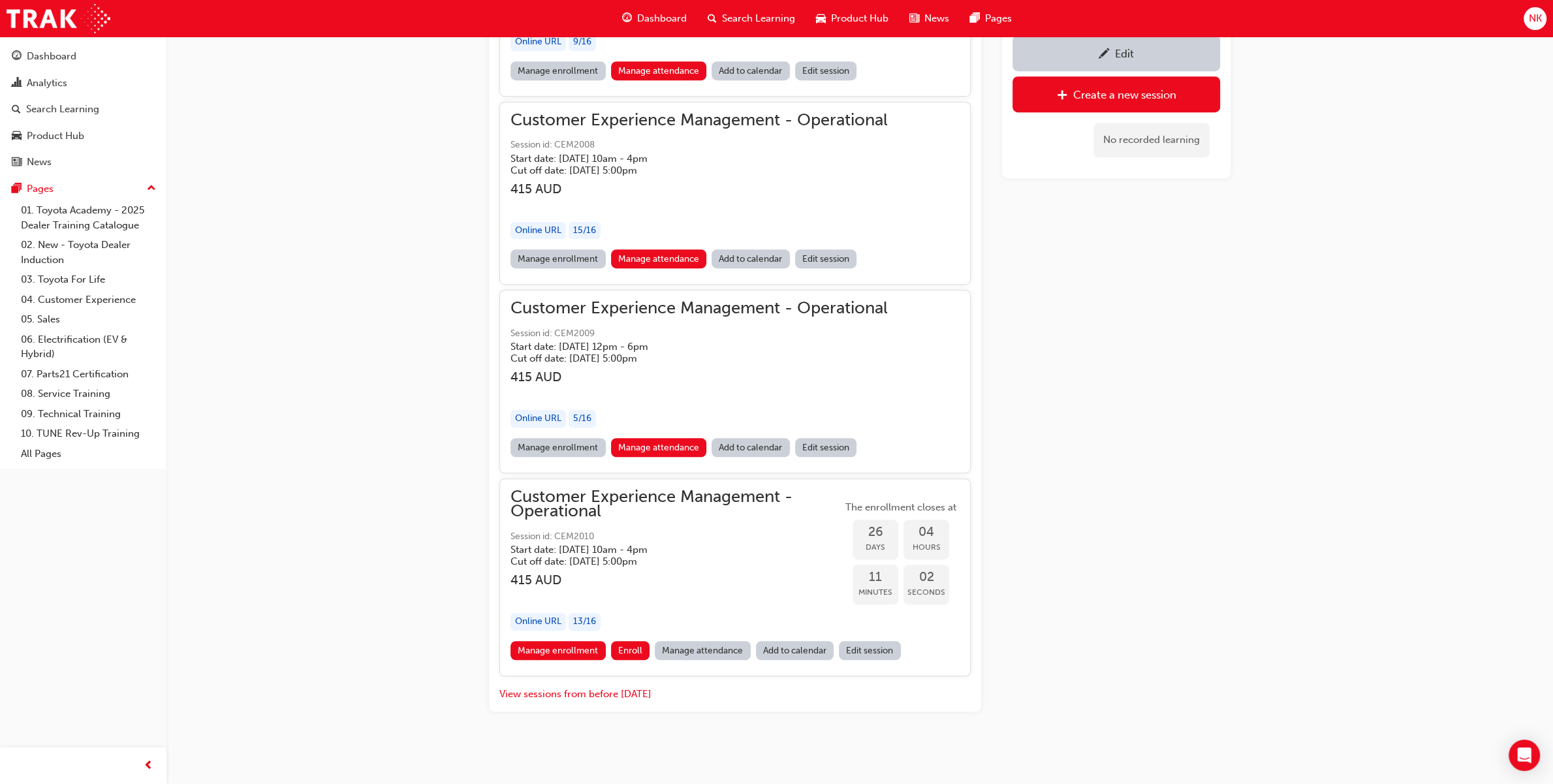
click at [1116, 50] on div "Edit" at bounding box center [1124, 53] width 19 height 13
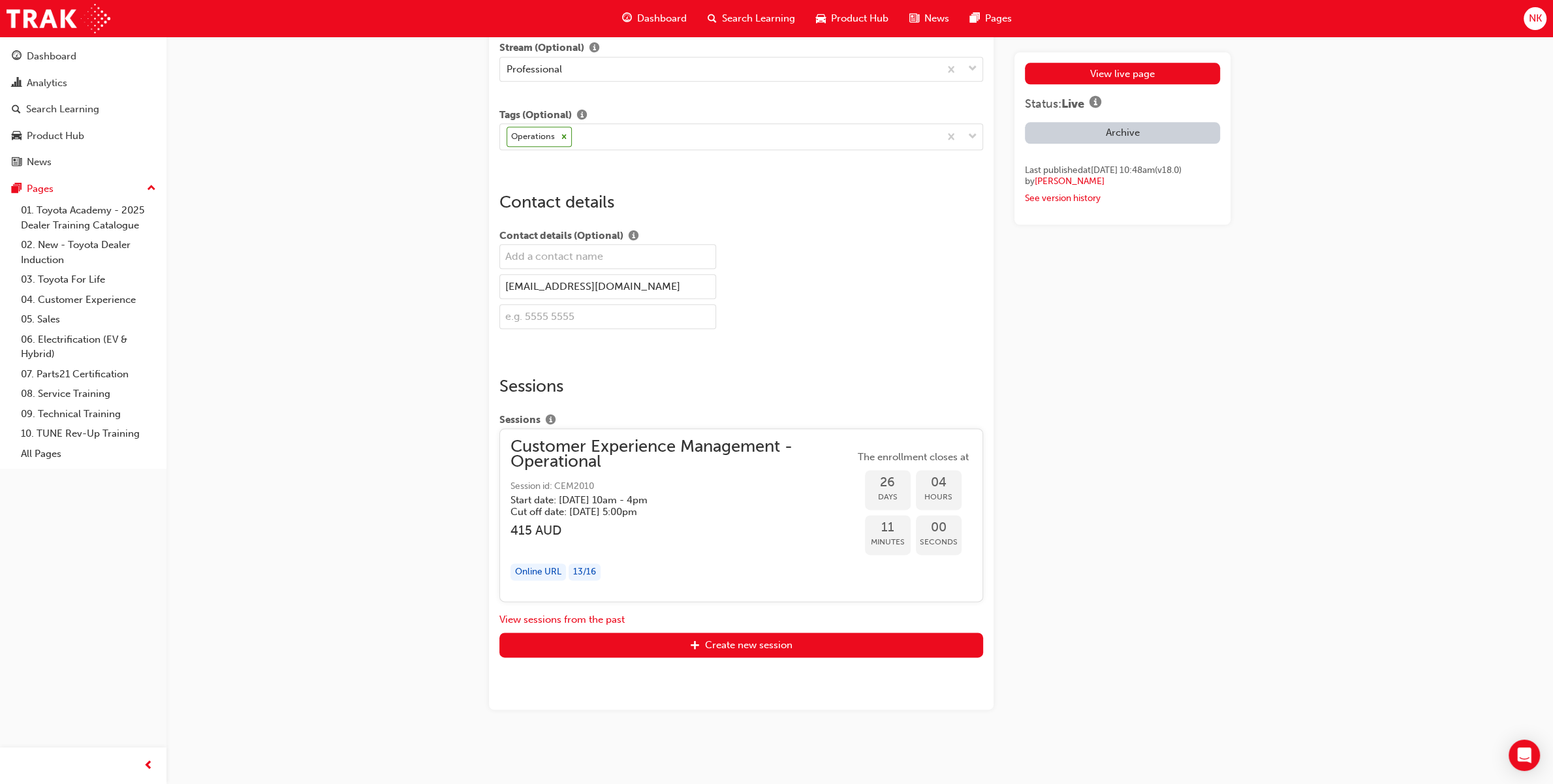
scroll to position [1982, 0]
click at [574, 618] on button "View sessions from the past" at bounding box center [562, 620] width 126 height 15
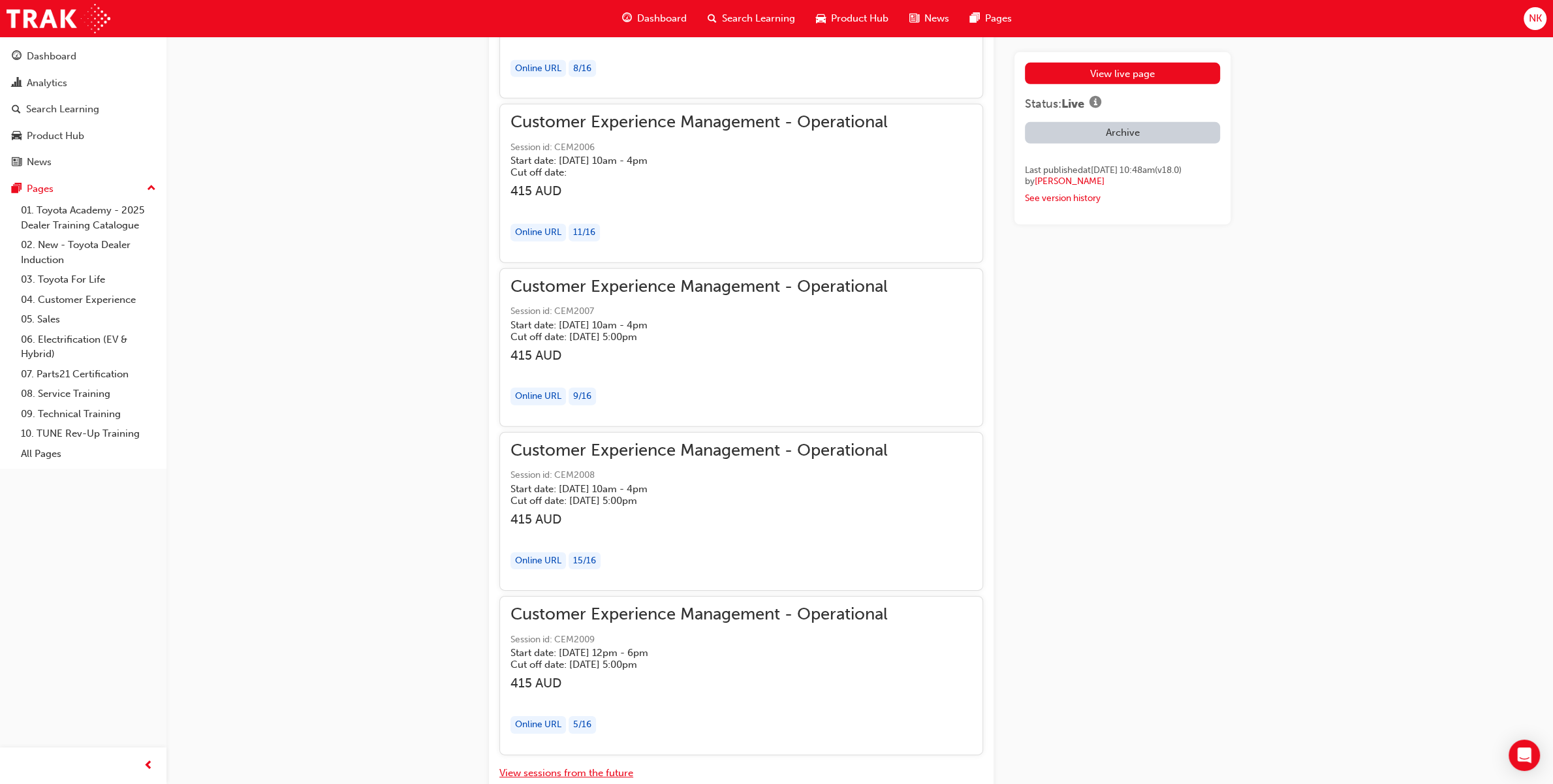
scroll to position [5058, 0]
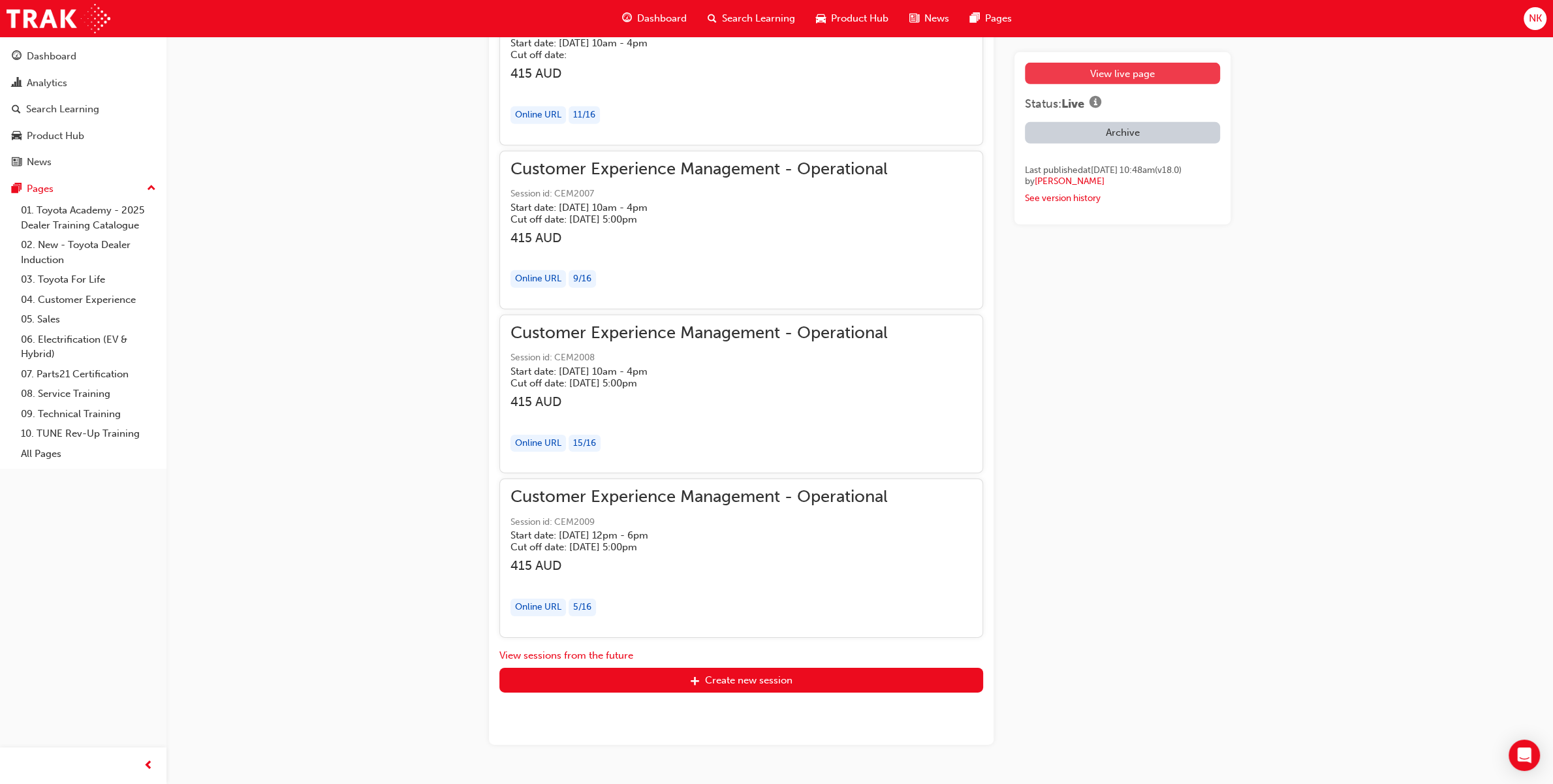
click at [1090, 71] on link "View live page" at bounding box center [1122, 73] width 195 height 21
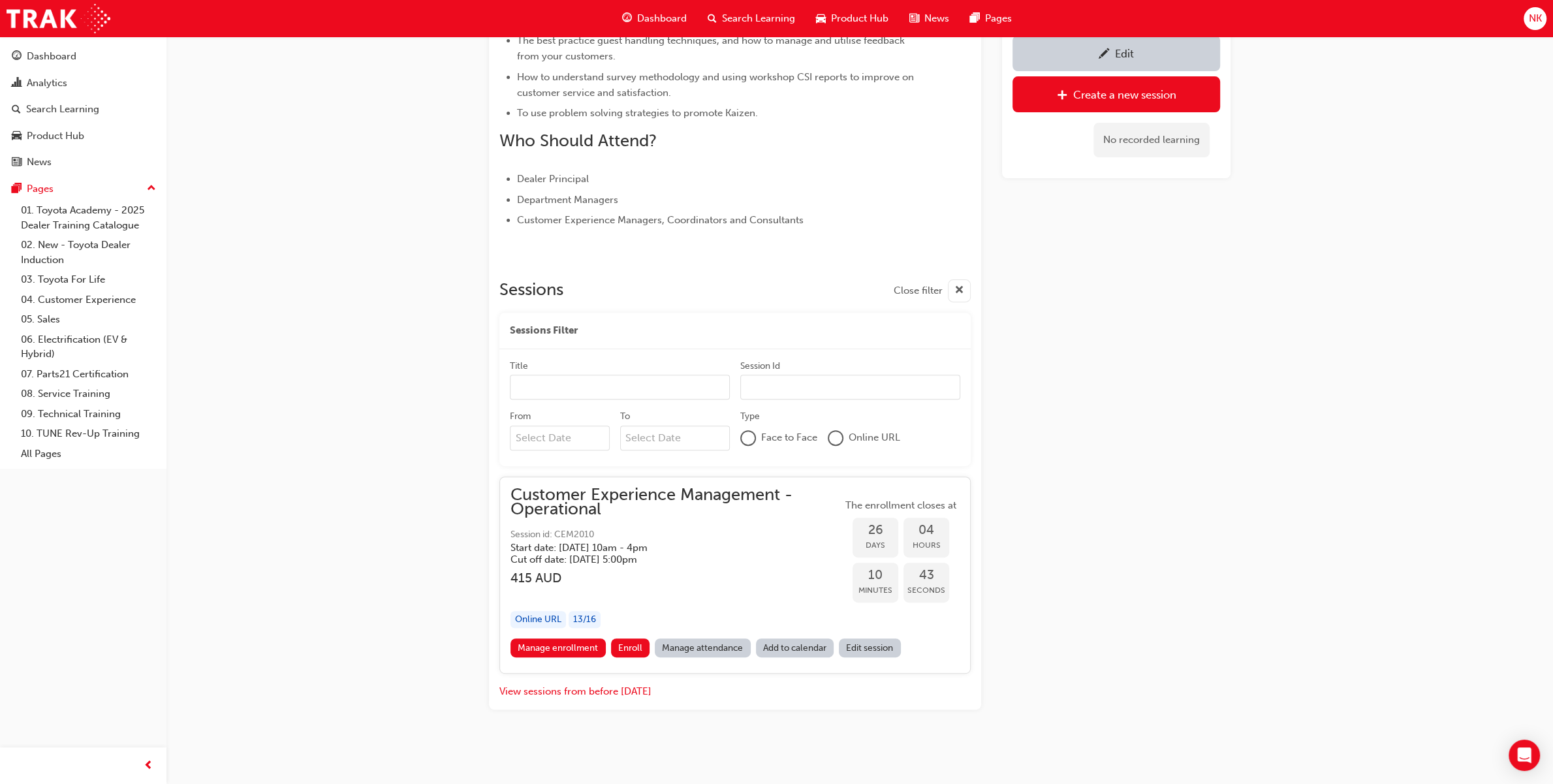
scroll to position [487, 0]
click at [58, 93] on link "Analytics" at bounding box center [83, 83] width 156 height 24
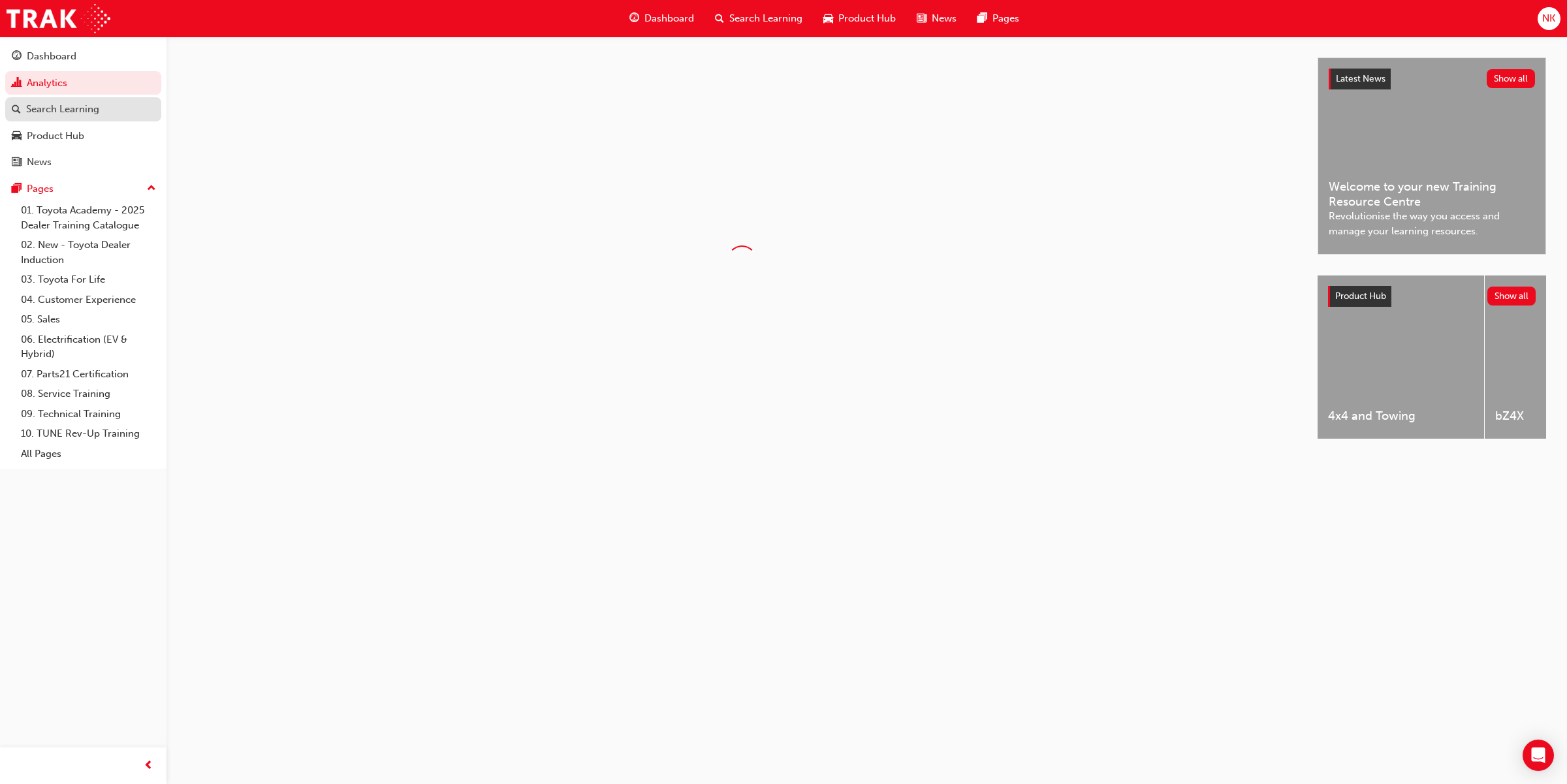
click at [56, 113] on div "Search Learning" at bounding box center [63, 110] width 73 height 15
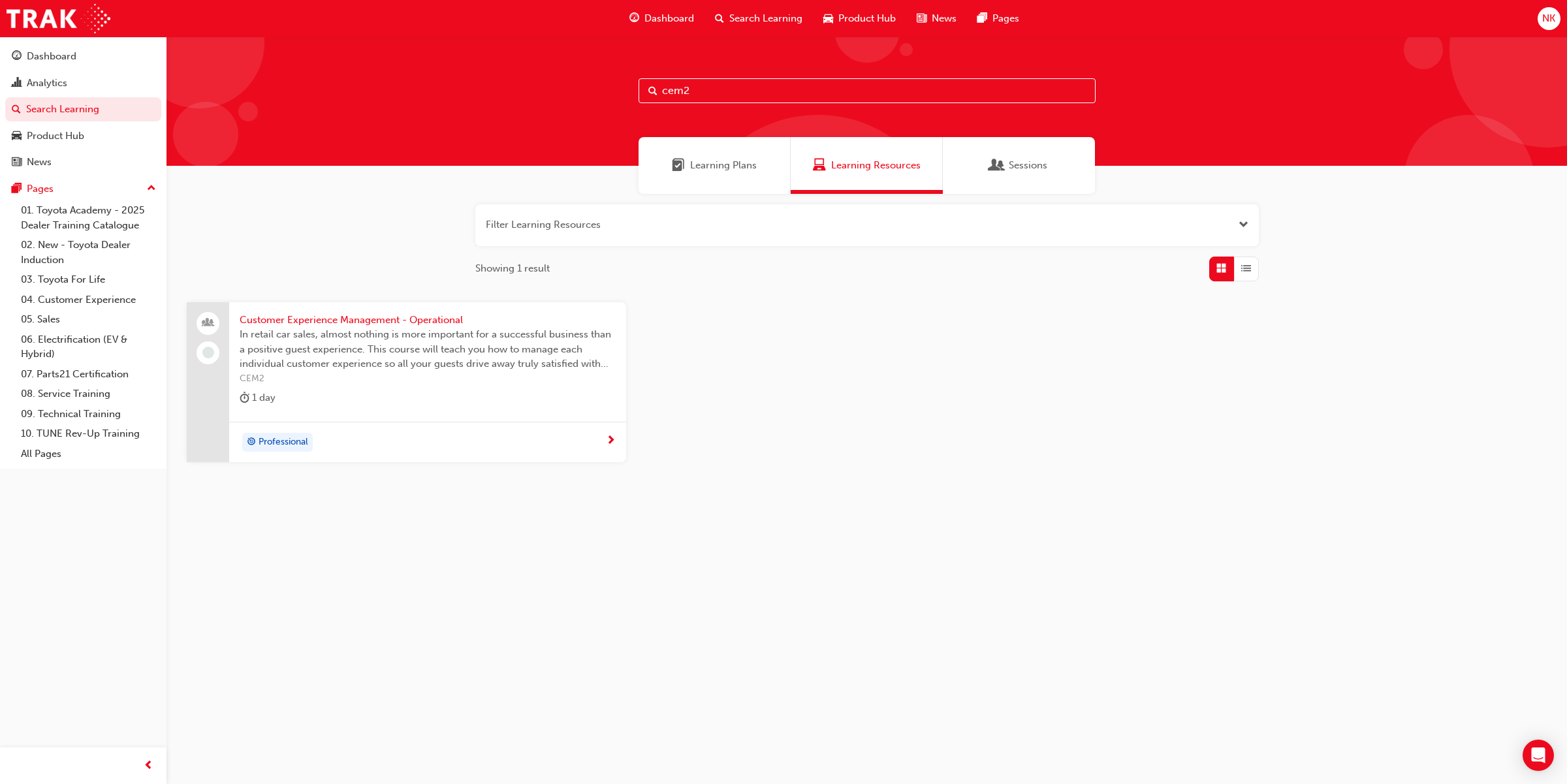
drag, startPoint x: 687, startPoint y: 86, endPoint x: 578, endPoint y: 83, distance: 109.0
click at [578, 83] on div "cem2" at bounding box center [867, 101] width 1400 height 129
type input "me1"
click at [323, 333] on span "Marketing Essentials takes a pragmatic approach to marketing, which means that …" at bounding box center [427, 349] width 376 height 44
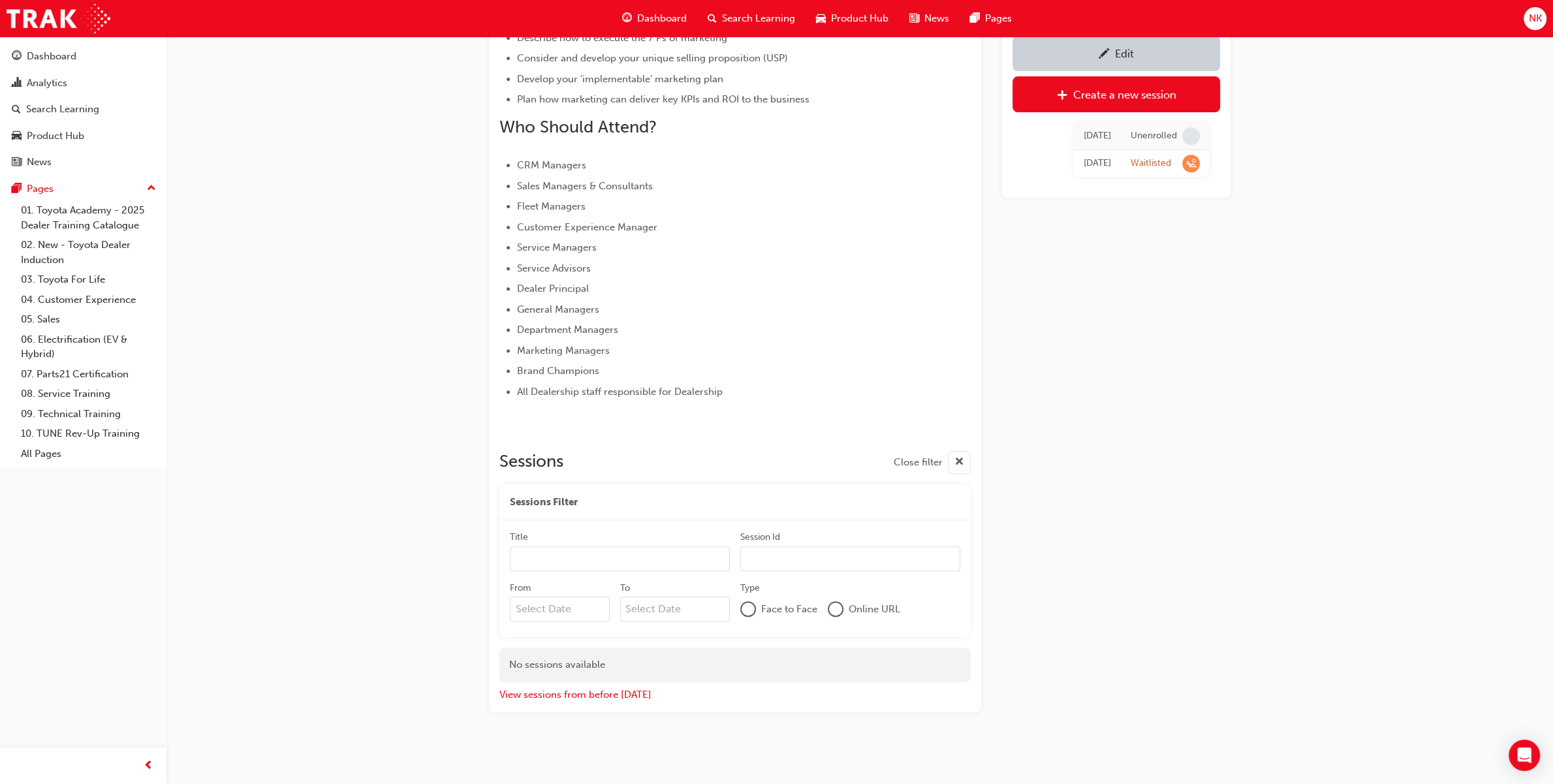
scroll to position [512, 0]
click at [542, 595] on input "From" at bounding box center [560, 606] width 100 height 25
click at [510, 627] on div "Previous Month Next Month September 2025 Su Mo Tu We Th Fr Sa 31 1 2 3 4 5 6 7 …" at bounding box center [584, 700] width 148 height 149
click at [510, 618] on input "From Previous Month Next Month September 2025 Su Mo Tu We Th Fr Sa 31 1 2 3 4 5…" at bounding box center [560, 606] width 100 height 25
click at [523, 627] on span "Previous Month" at bounding box center [523, 637] width 0 height 15
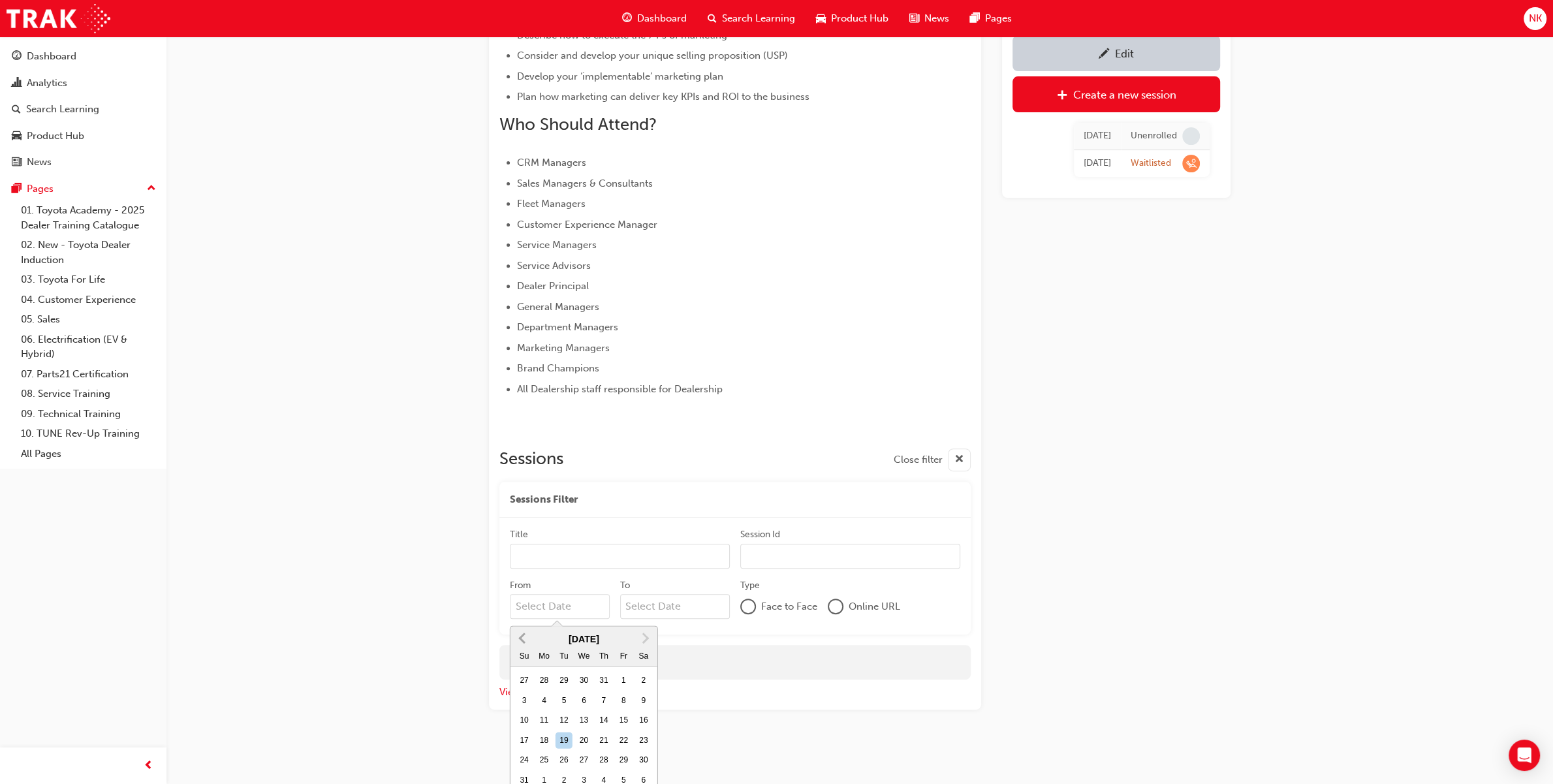
click at [523, 627] on span "Previous Month" at bounding box center [523, 637] width 0 height 15
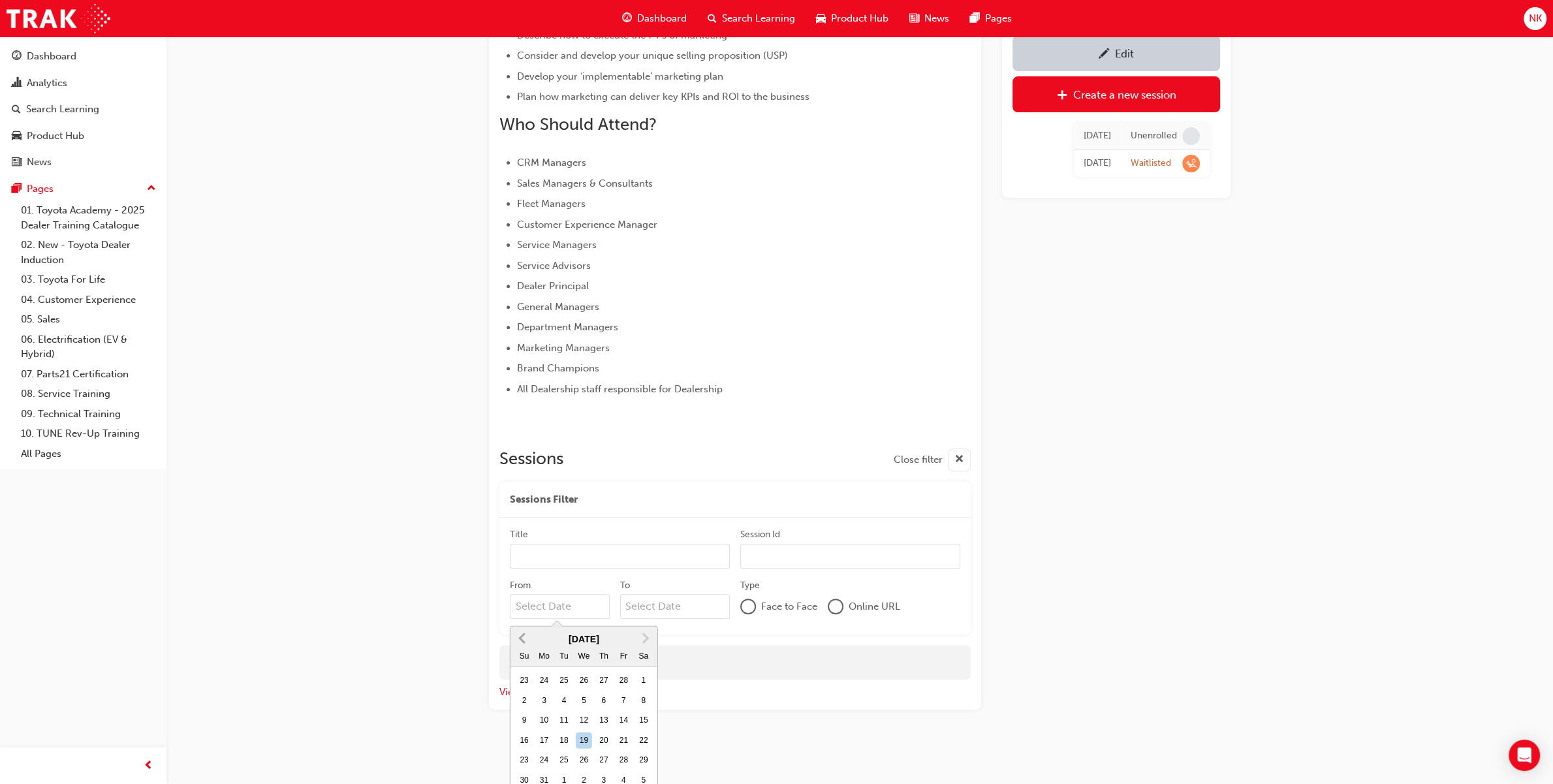
click at [523, 627] on span "Previous Month" at bounding box center [523, 637] width 0 height 15
click at [578, 627] on div "1" at bounding box center [584, 680] width 17 height 17
click at [578, 618] on input "From January 2025 Previous Month Next Month January 2025 Su Mo Tu We Th Fr Sa 2…" at bounding box center [560, 606] width 100 height 25
type input "01/01/25"
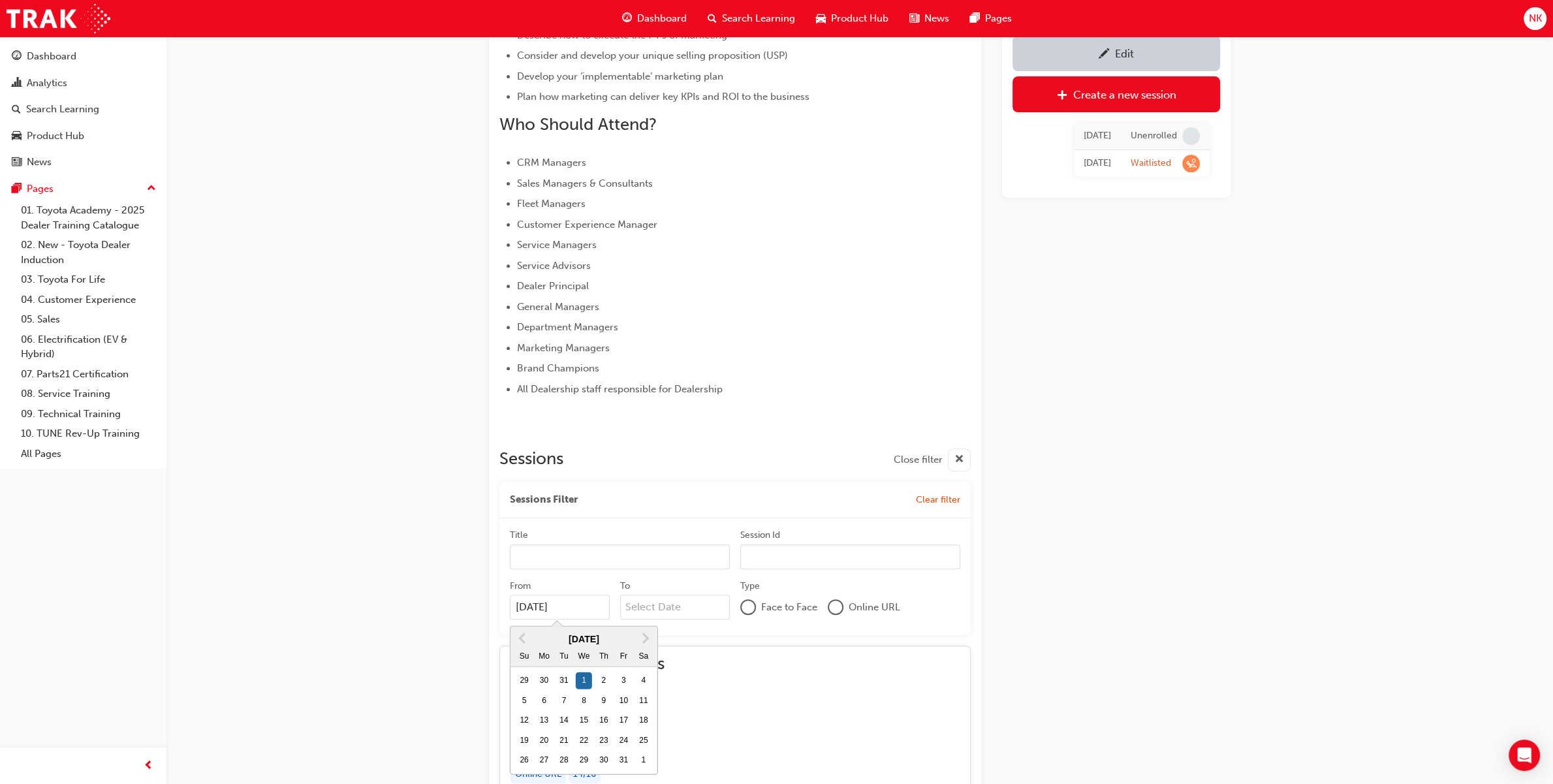
click at [1182, 480] on div "Edit Create a new session Thu 28 Aug 2025 Unenrolled Mon 18 Aug 2025 Waitlisted" at bounding box center [1115, 518] width 229 height 1827
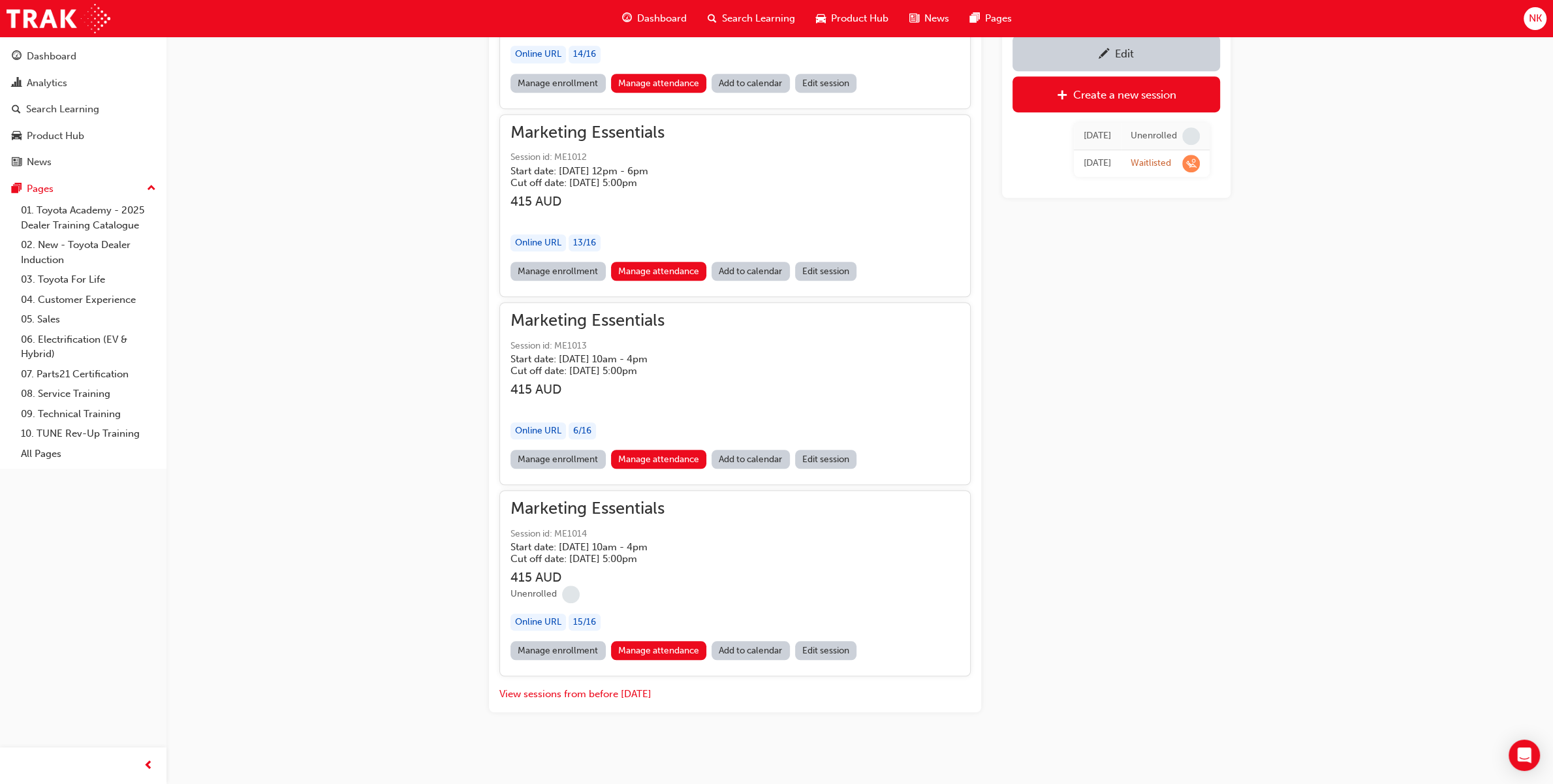
scroll to position [1114, 0]
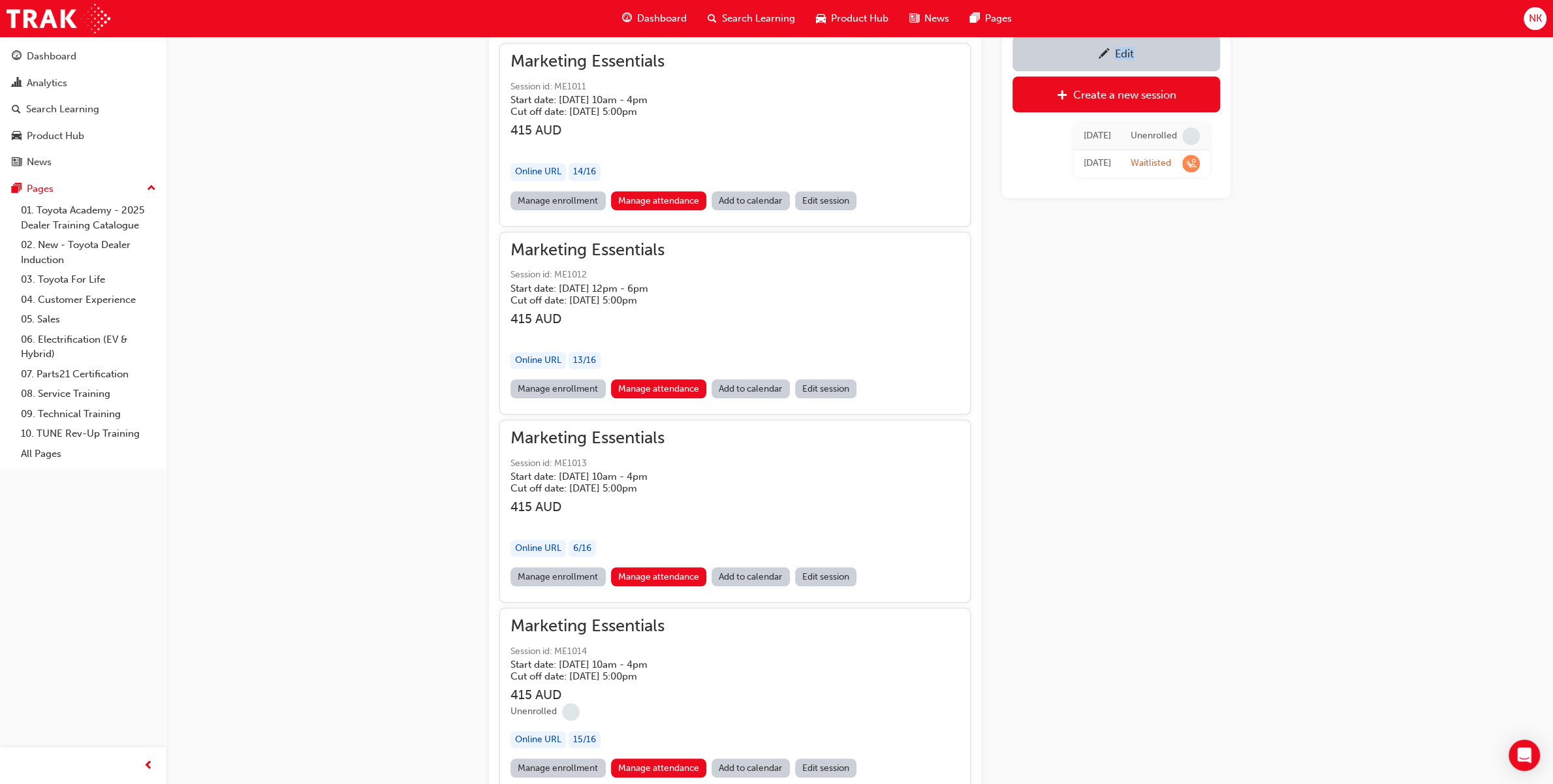
click at [1100, 70] on div "Edit Create a new session Thu 28 Aug 2025 Unenrolled Mon 18 Aug 2025 Waitlisted" at bounding box center [1115, 109] width 229 height 178
click at [1159, 51] on div "Edit" at bounding box center [1115, 53] width 188 height 16
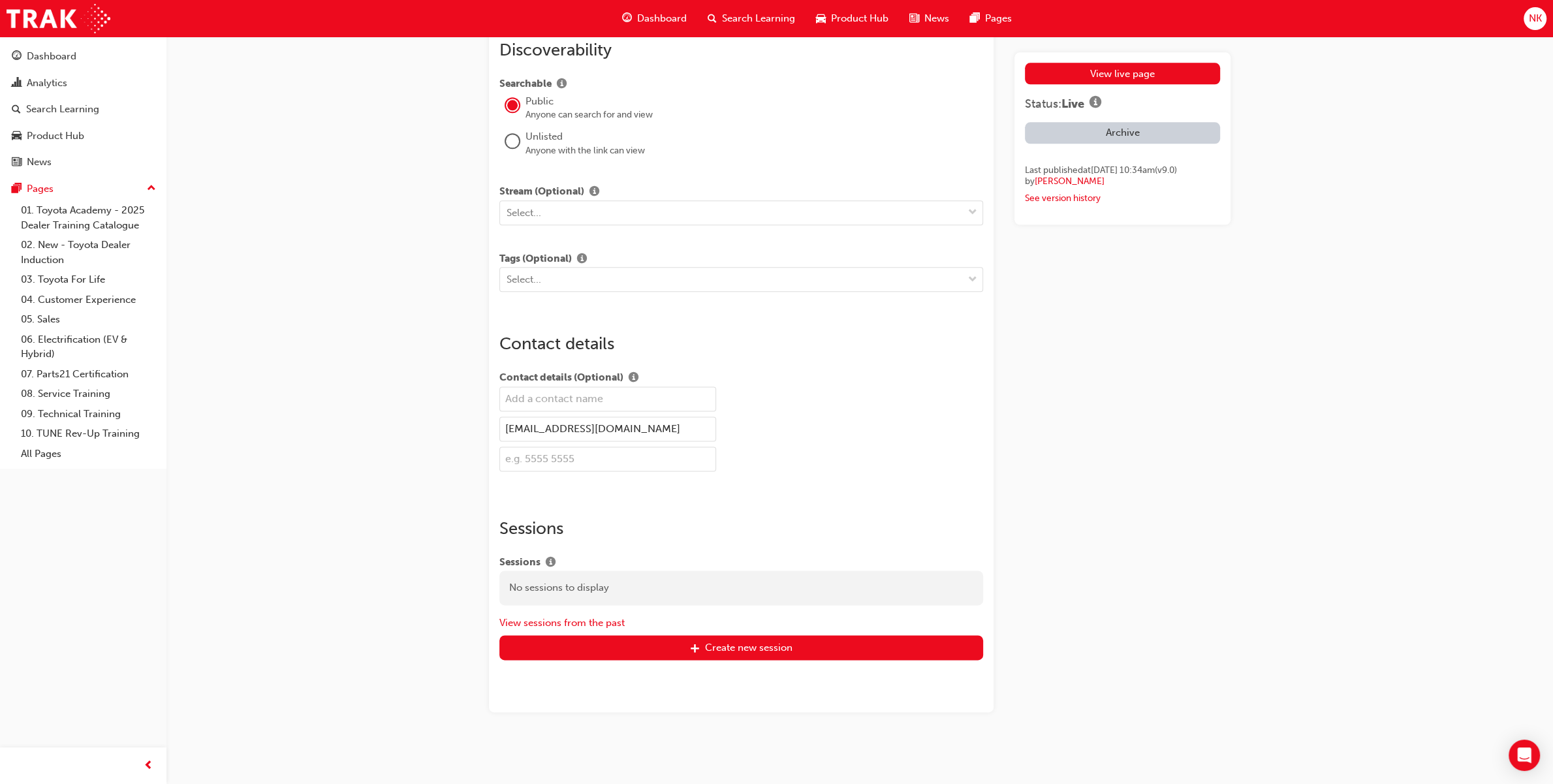
scroll to position [2037, 0]
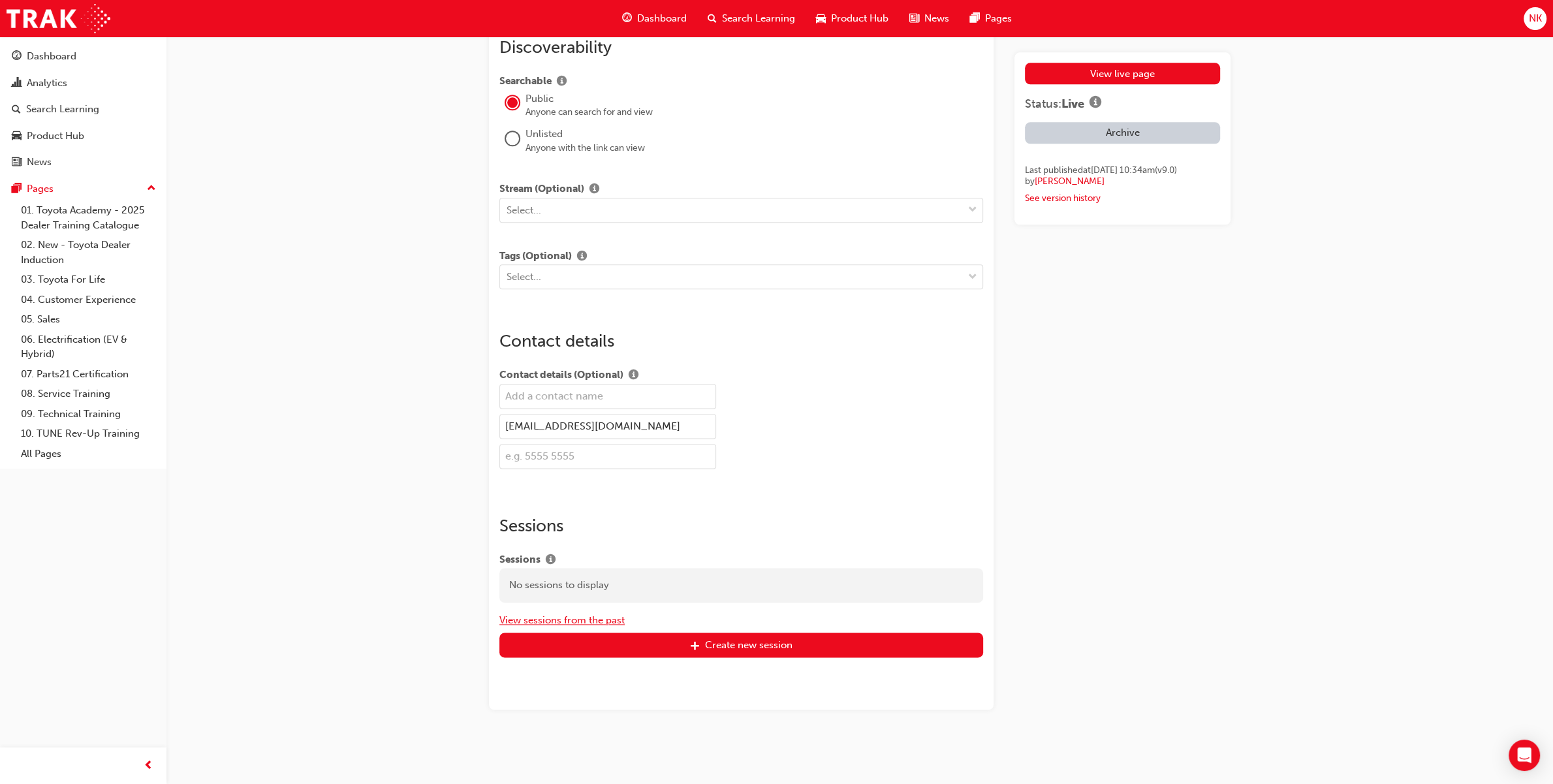
click at [608, 620] on button "View sessions from the past" at bounding box center [562, 620] width 126 height 15
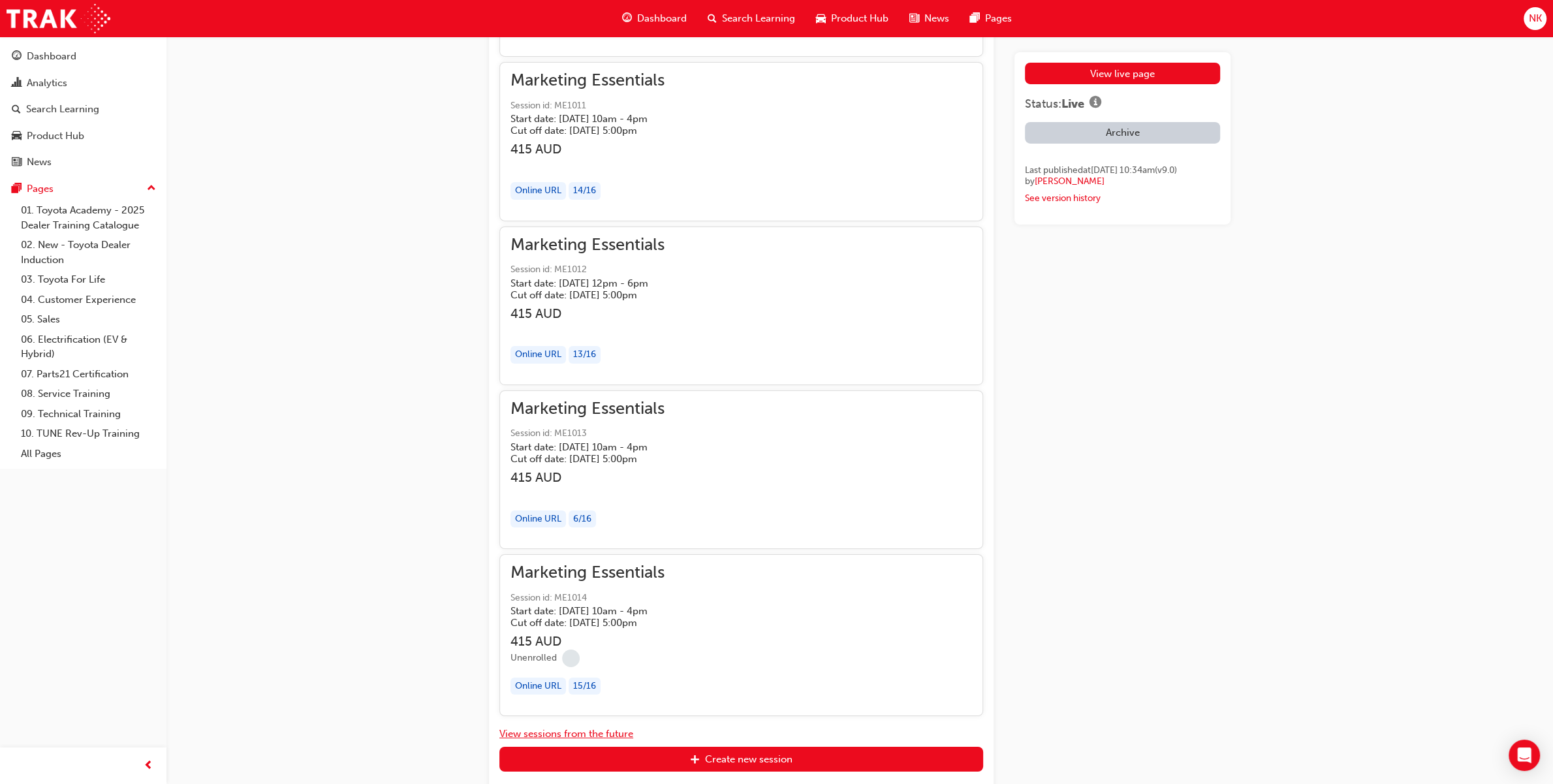
scroll to position [5489, 0]
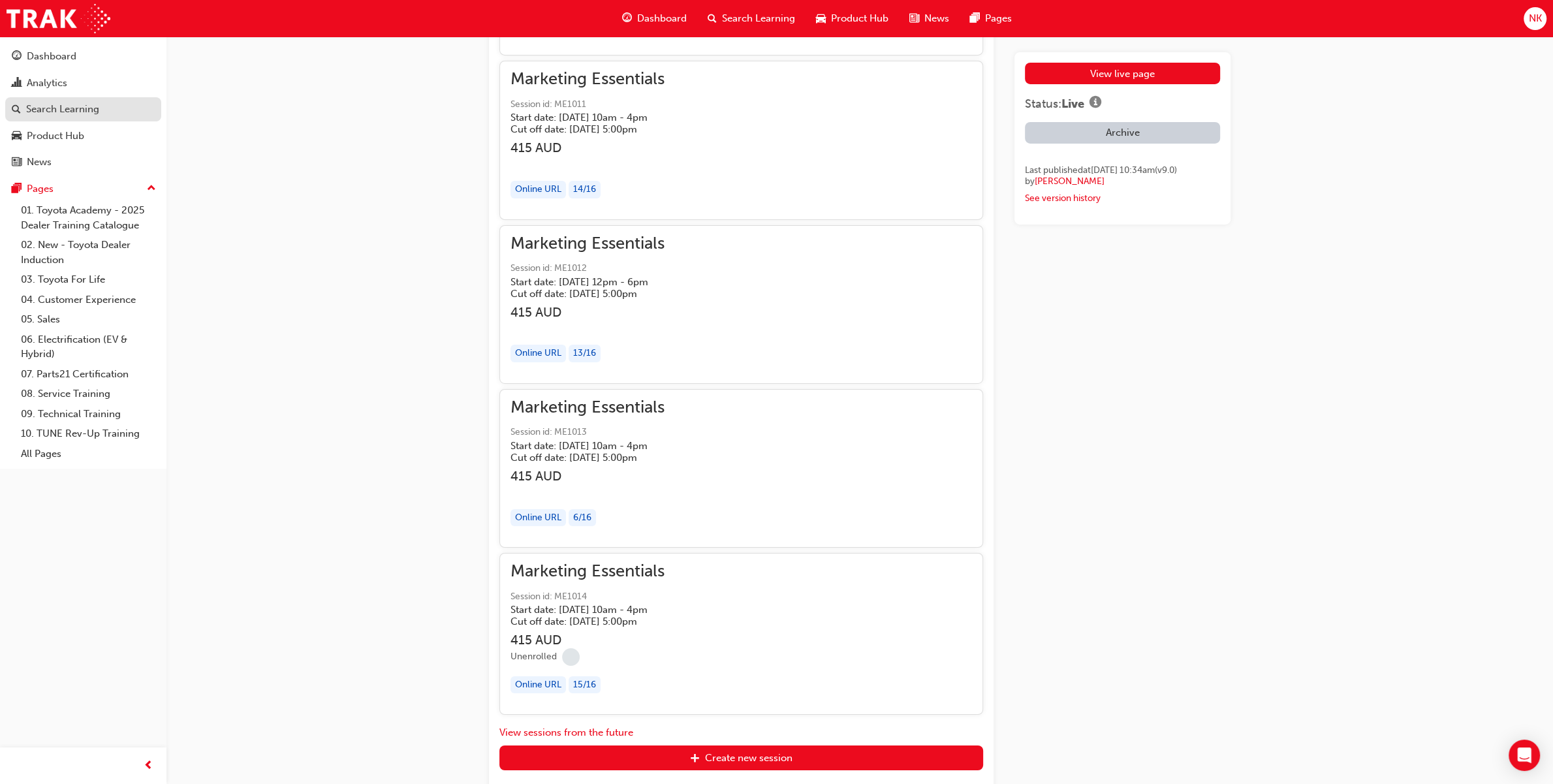
click at [102, 114] on div "Search Learning" at bounding box center [83, 109] width 143 height 16
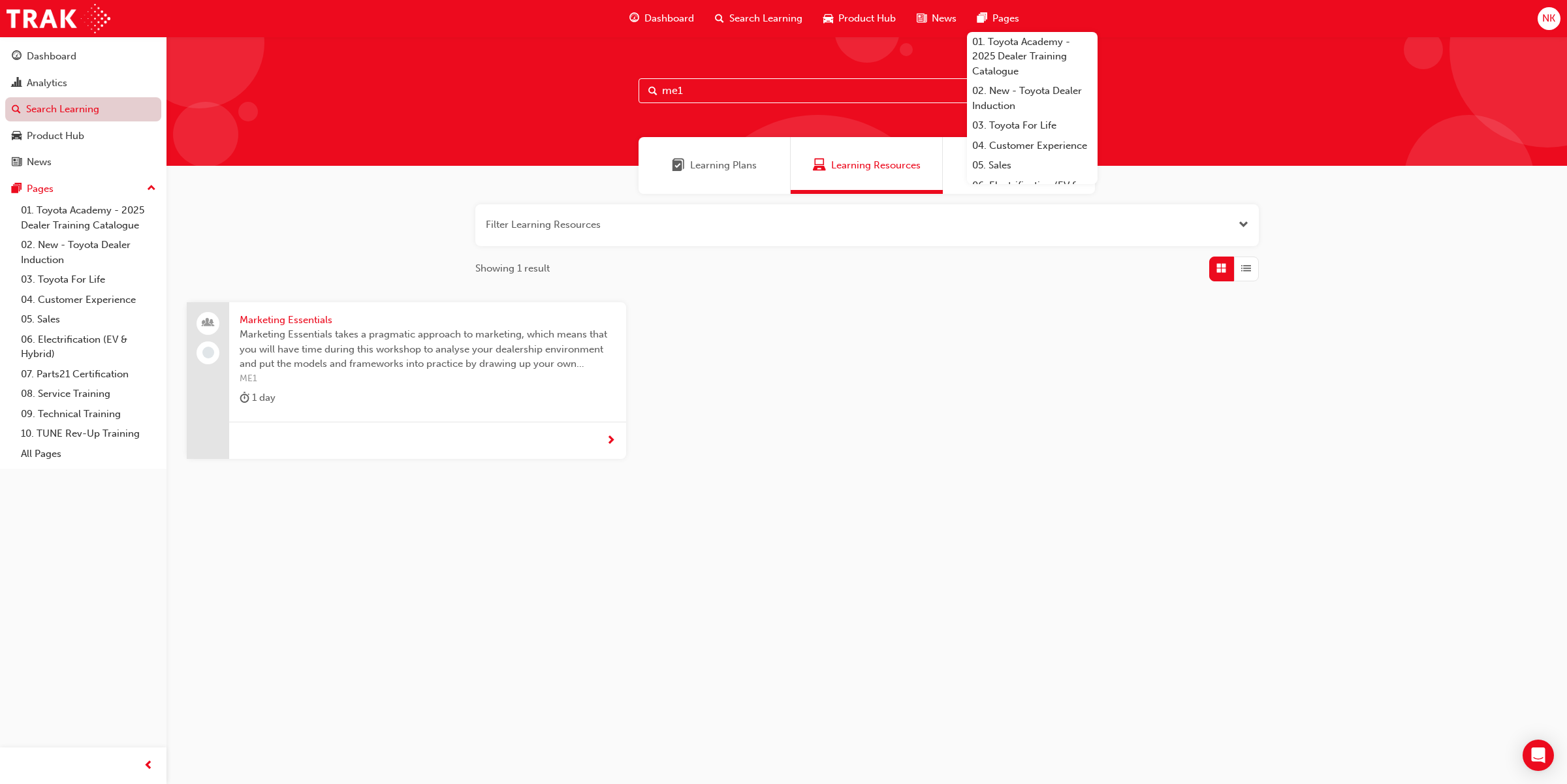
click at [70, 113] on link "Search Learning" at bounding box center [83, 109] width 156 height 24
drag, startPoint x: 666, startPoint y: 87, endPoint x: 542, endPoint y: 86, distance: 124.0
click at [542, 86] on div "me1" at bounding box center [867, 101] width 1400 height 129
type input "dsms"
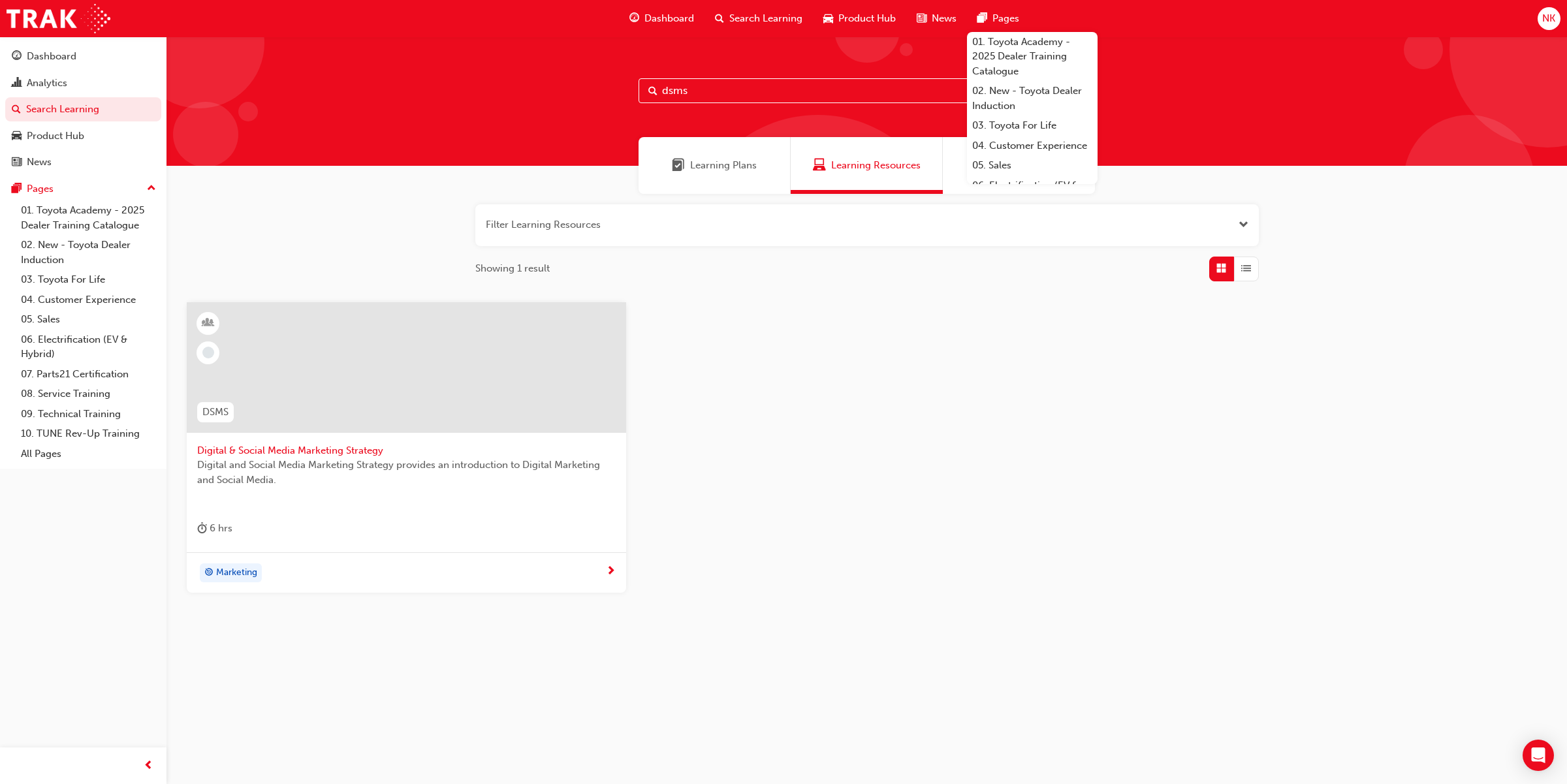
click at [341, 450] on span "Digital & Social Media Marketing Strategy" at bounding box center [406, 451] width 418 height 15
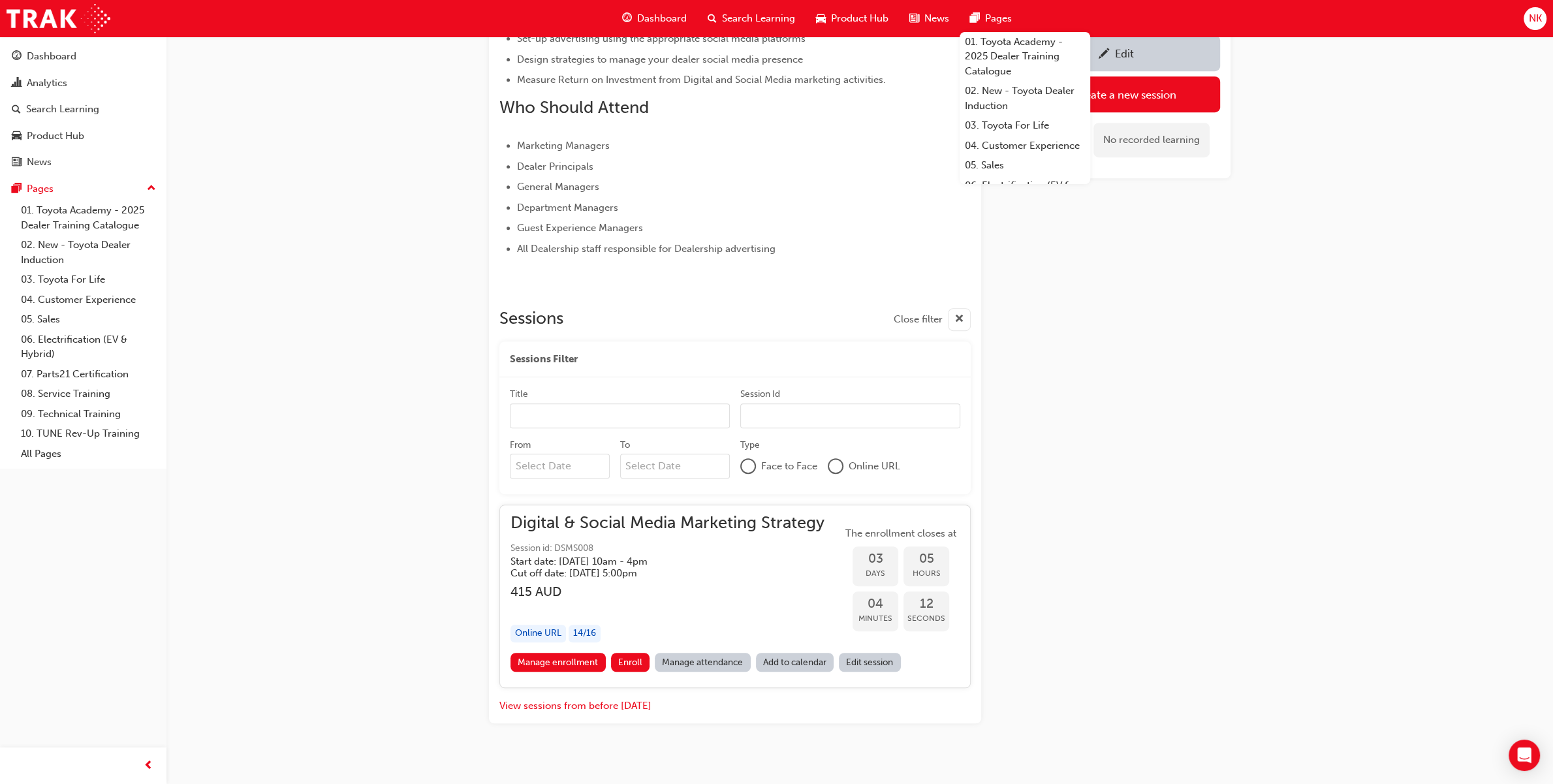
scroll to position [725, 0]
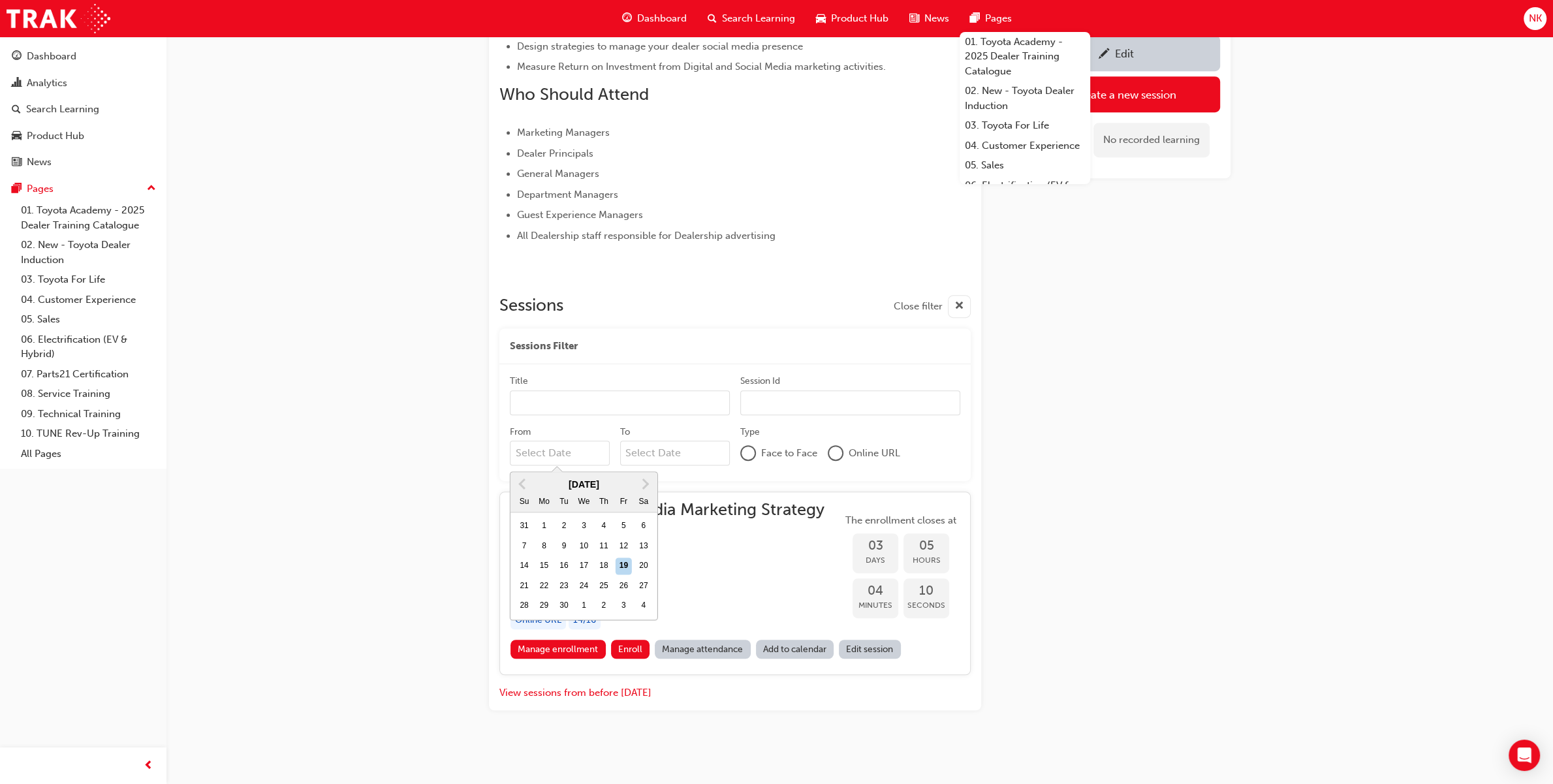
click at [533, 452] on input "From Previous Month Next Month September 2025 Su Mo Tu We Th Fr Sa 31 1 2 3 4 5…" at bounding box center [560, 453] width 100 height 25
click at [523, 484] on span "Previous Month" at bounding box center [523, 483] width 0 height 15
click at [523, 483] on span "Previous Month" at bounding box center [523, 483] width 0 height 15
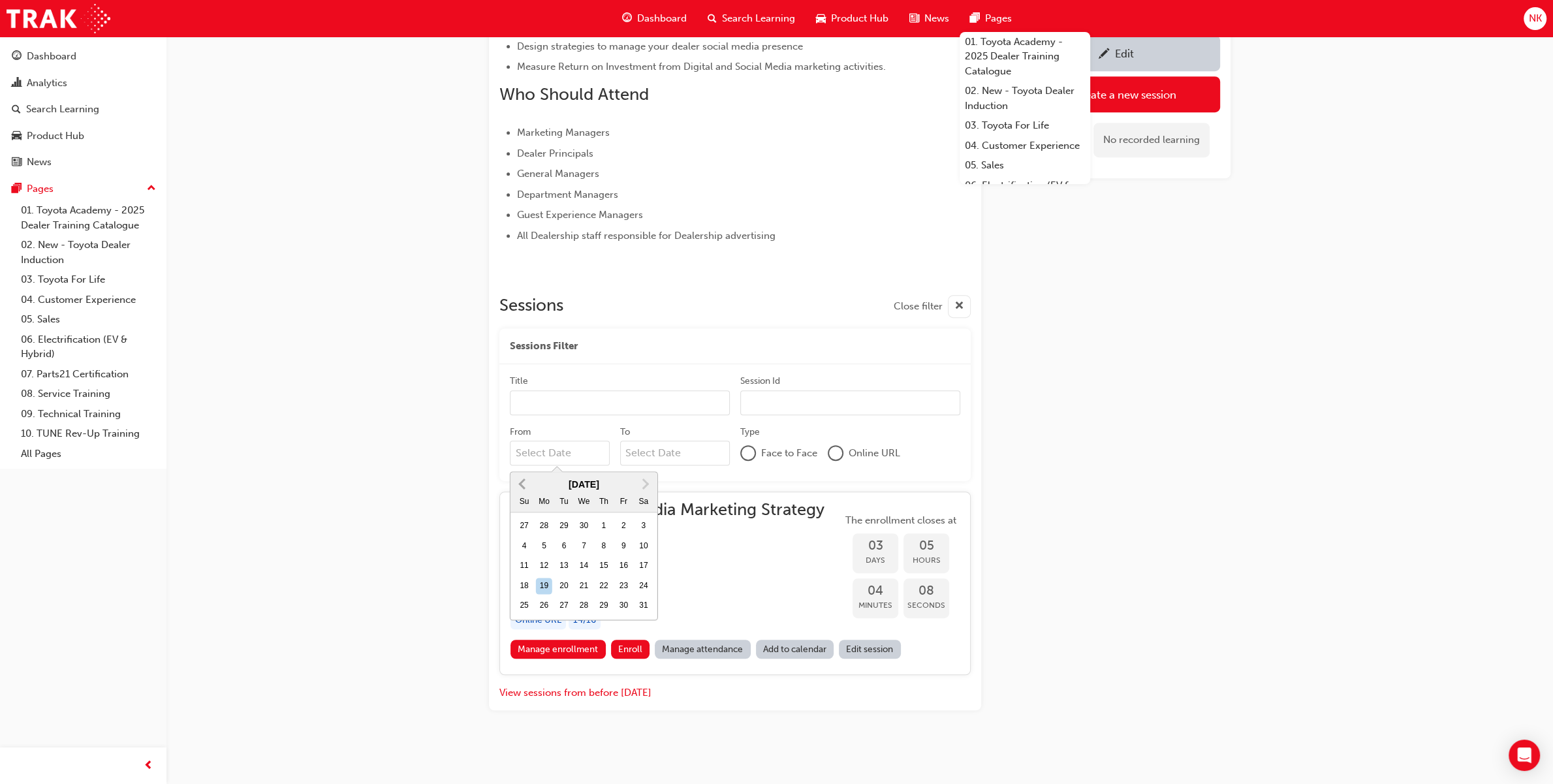
click at [523, 482] on span "Previous Month" at bounding box center [523, 483] width 0 height 15
click at [523, 481] on span "Previous Month" at bounding box center [523, 483] width 0 height 15
click at [579, 524] on div "1" at bounding box center [584, 527] width 17 height 17
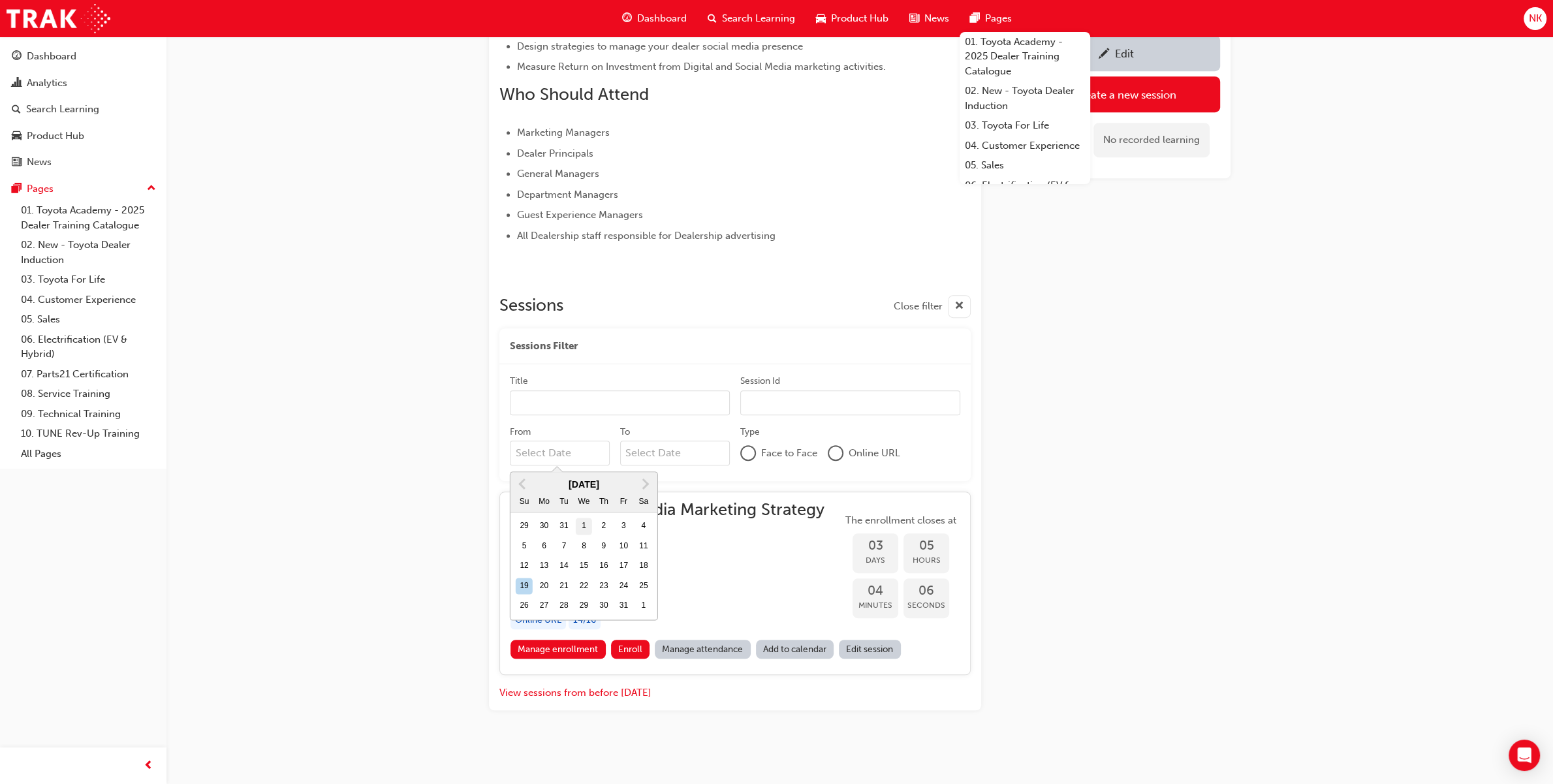
click at [579, 465] on input "From January 2025 Previous Month Next Month January 2025 Su Mo Tu We Th Fr Sa 2…" at bounding box center [560, 453] width 100 height 25
type input "01/01/25"
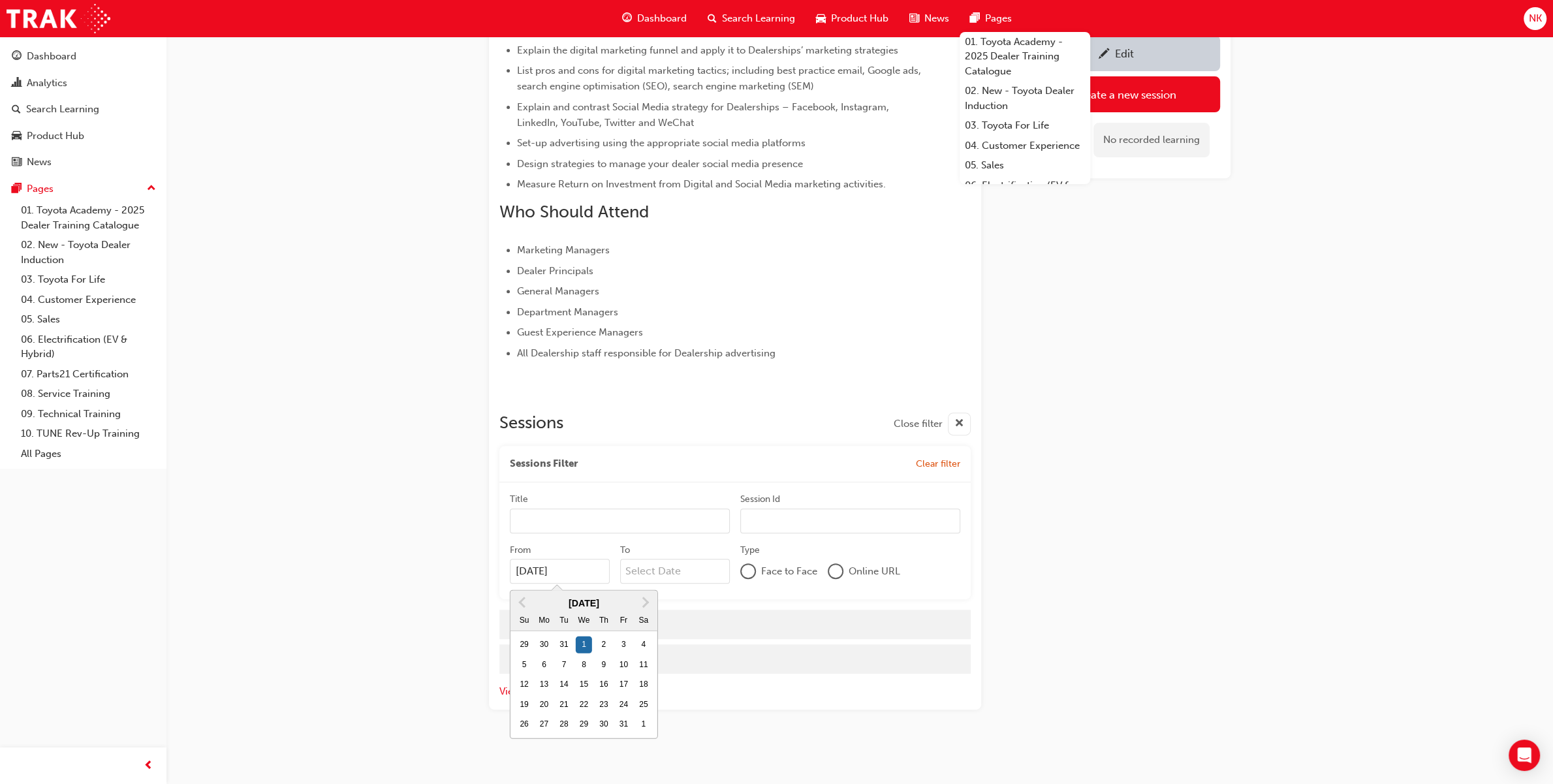
scroll to position [606, 0]
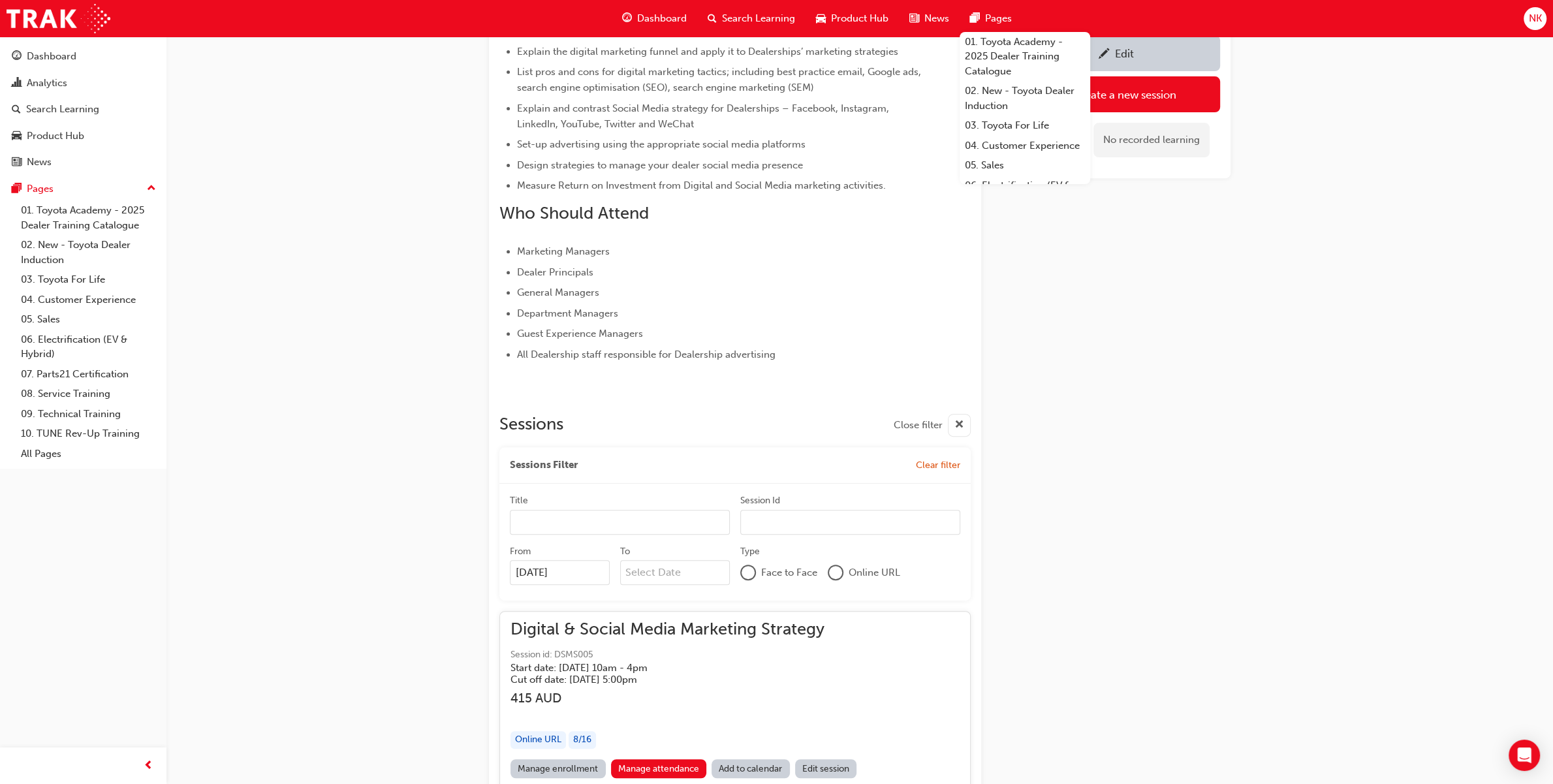
click at [1132, 444] on div "Edit Create a new session No recorded learning" at bounding box center [1115, 453] width 229 height 1882
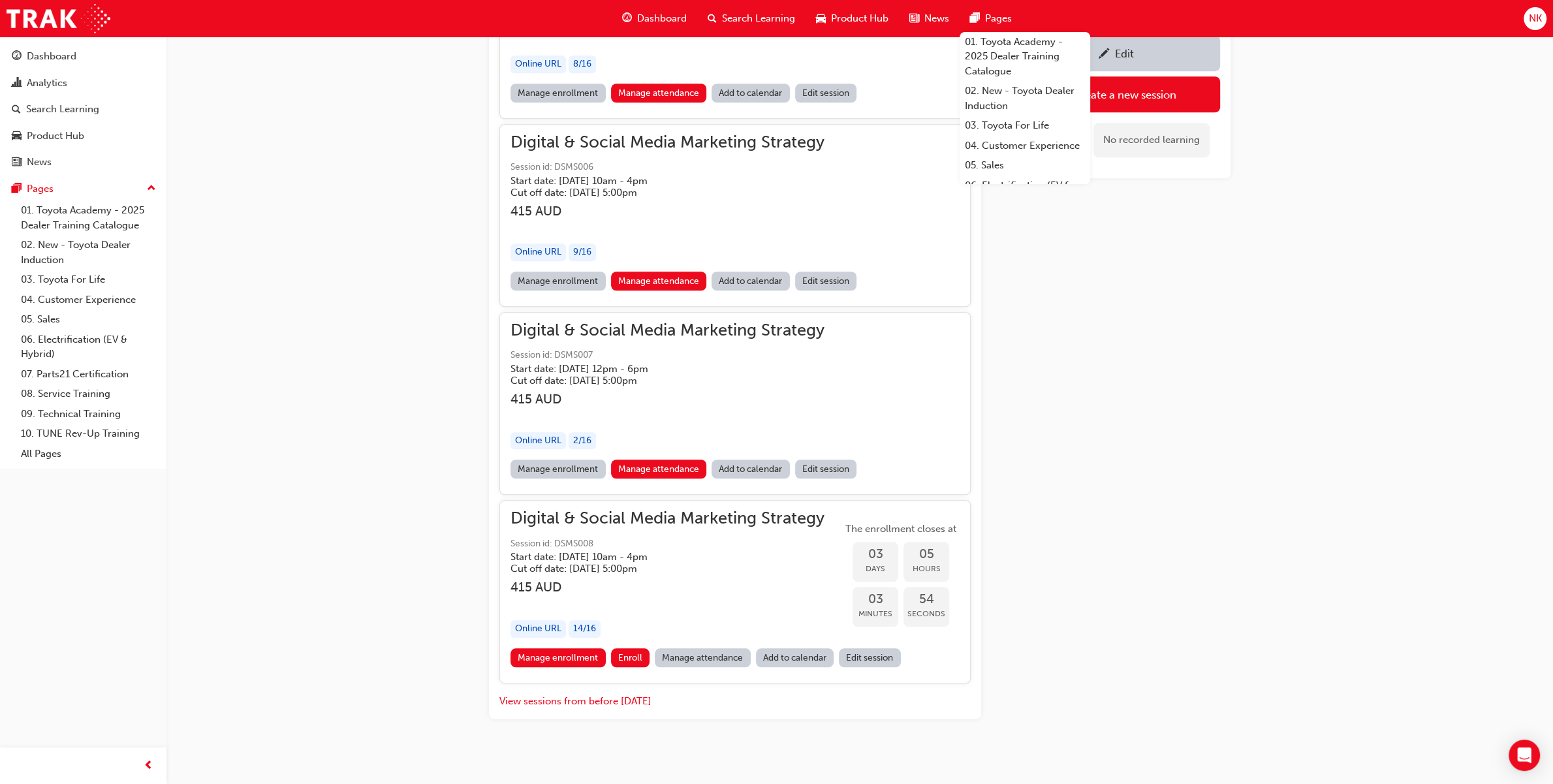
scroll to position [1289, 0]
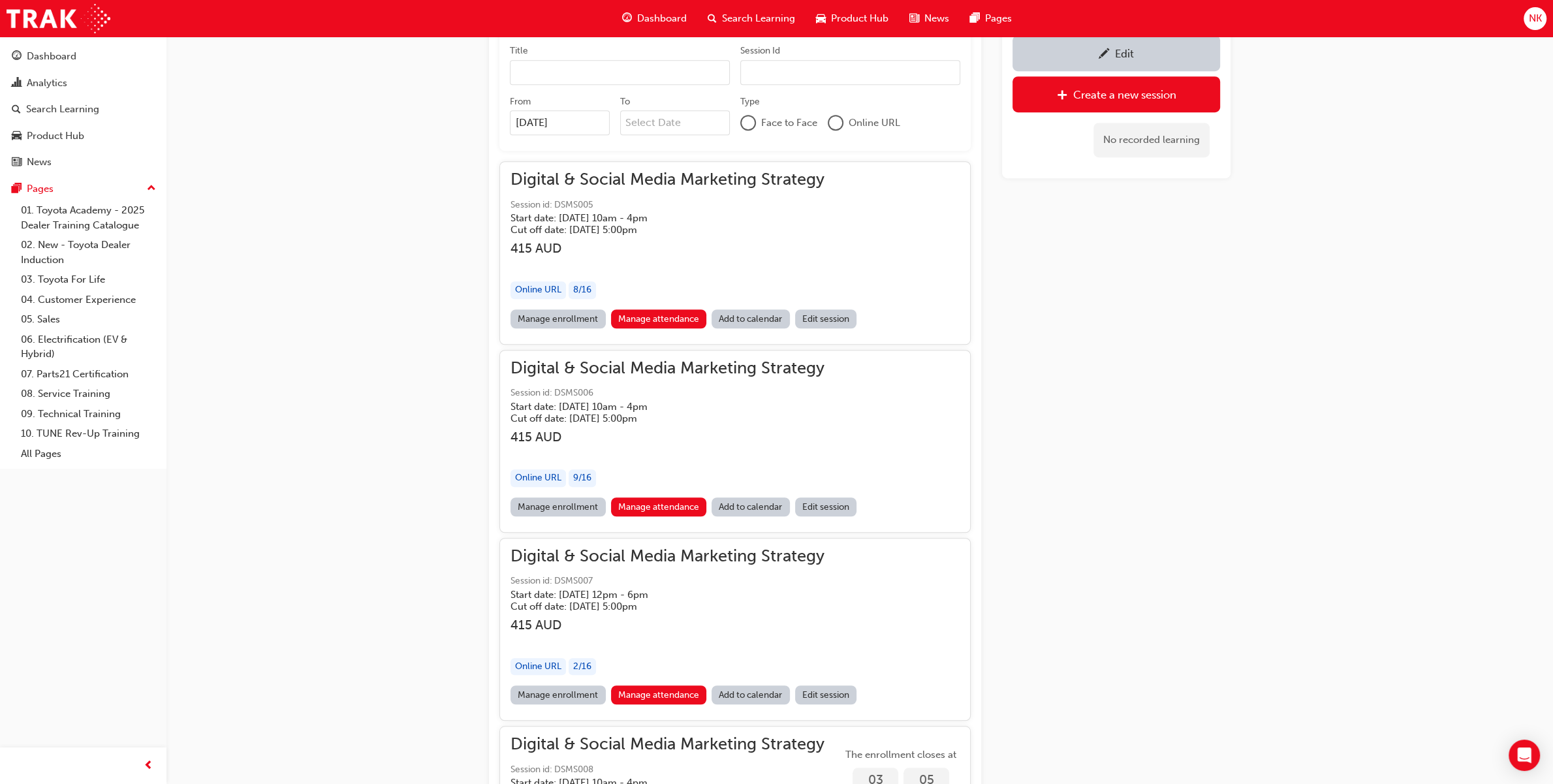
scroll to position [1054, 0]
click at [1077, 50] on div "Edit" at bounding box center [1115, 53] width 188 height 16
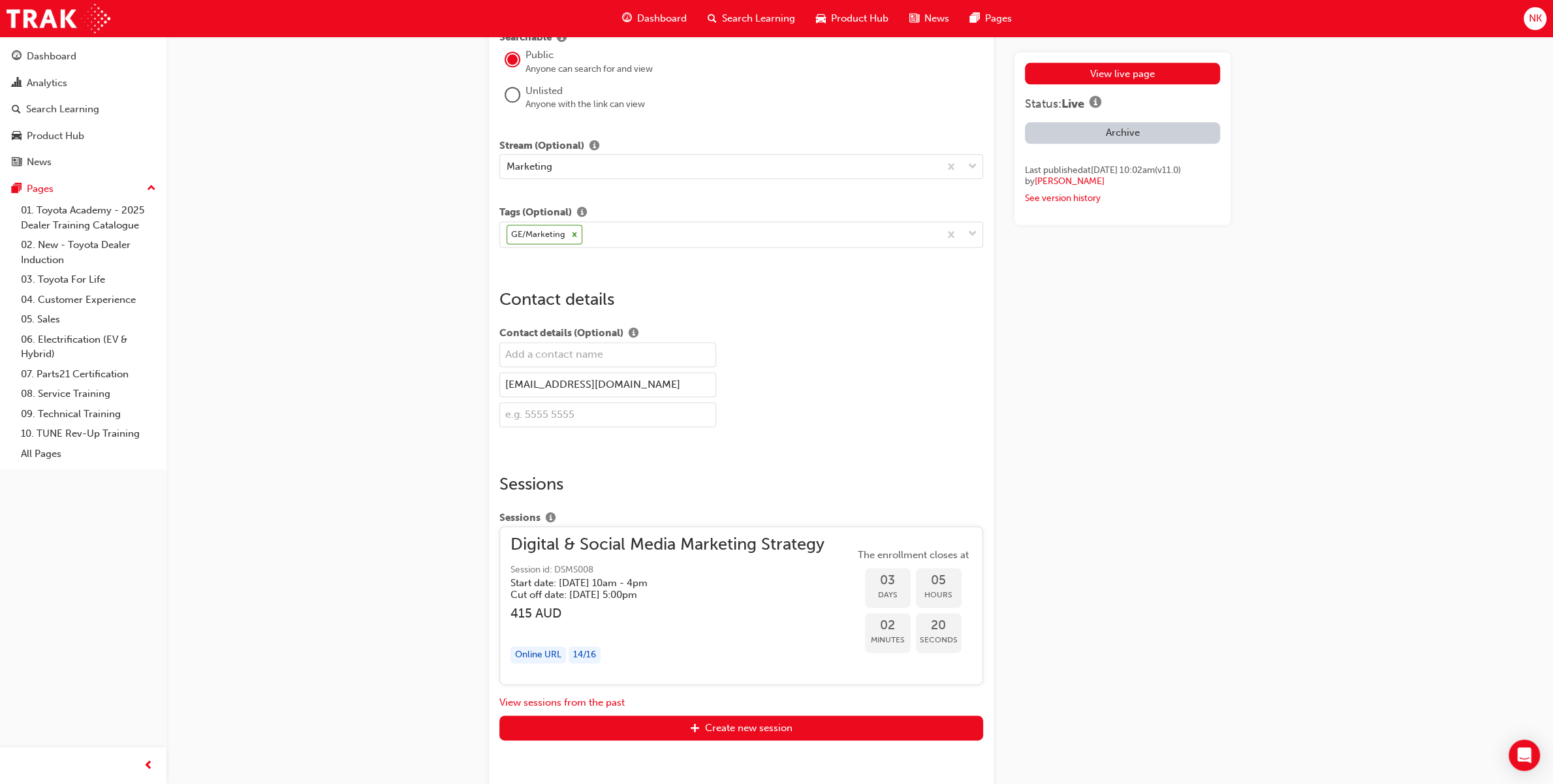
scroll to position [2117, 0]
click at [562, 627] on button "View sessions from the past" at bounding box center [562, 702] width 126 height 15
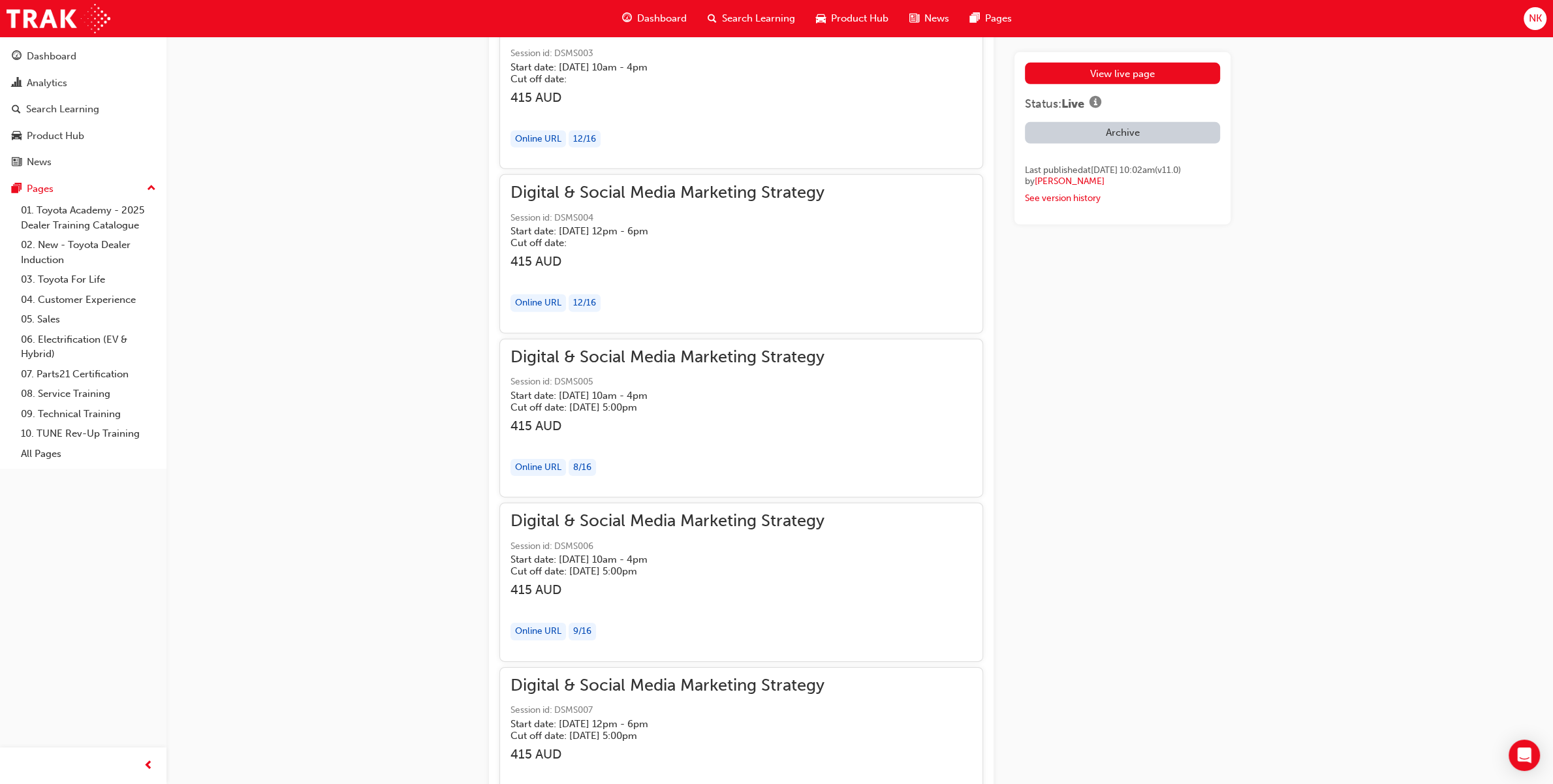
scroll to position [5121, 0]
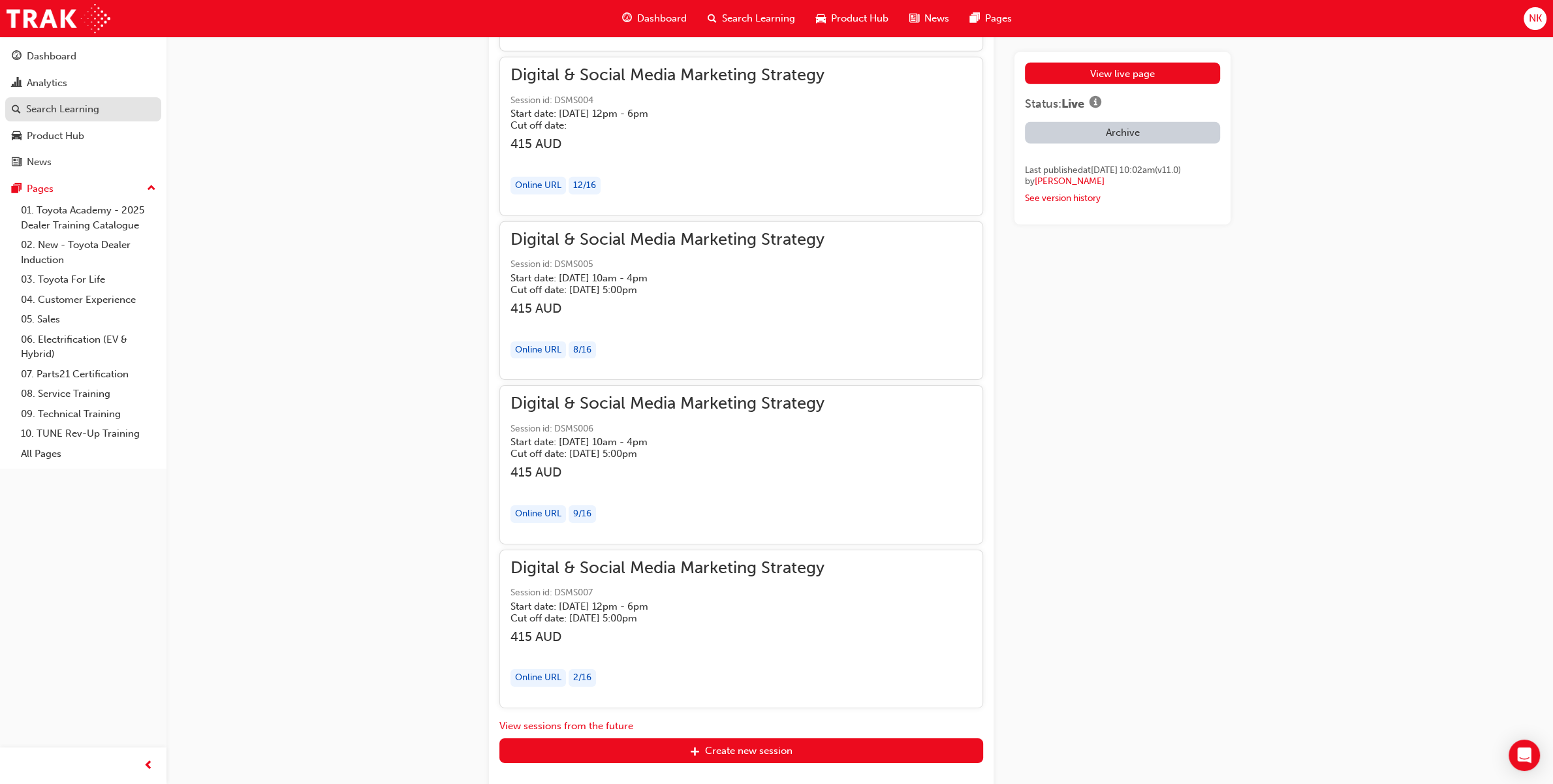
click at [80, 103] on div "Search Learning" at bounding box center [63, 110] width 73 height 15
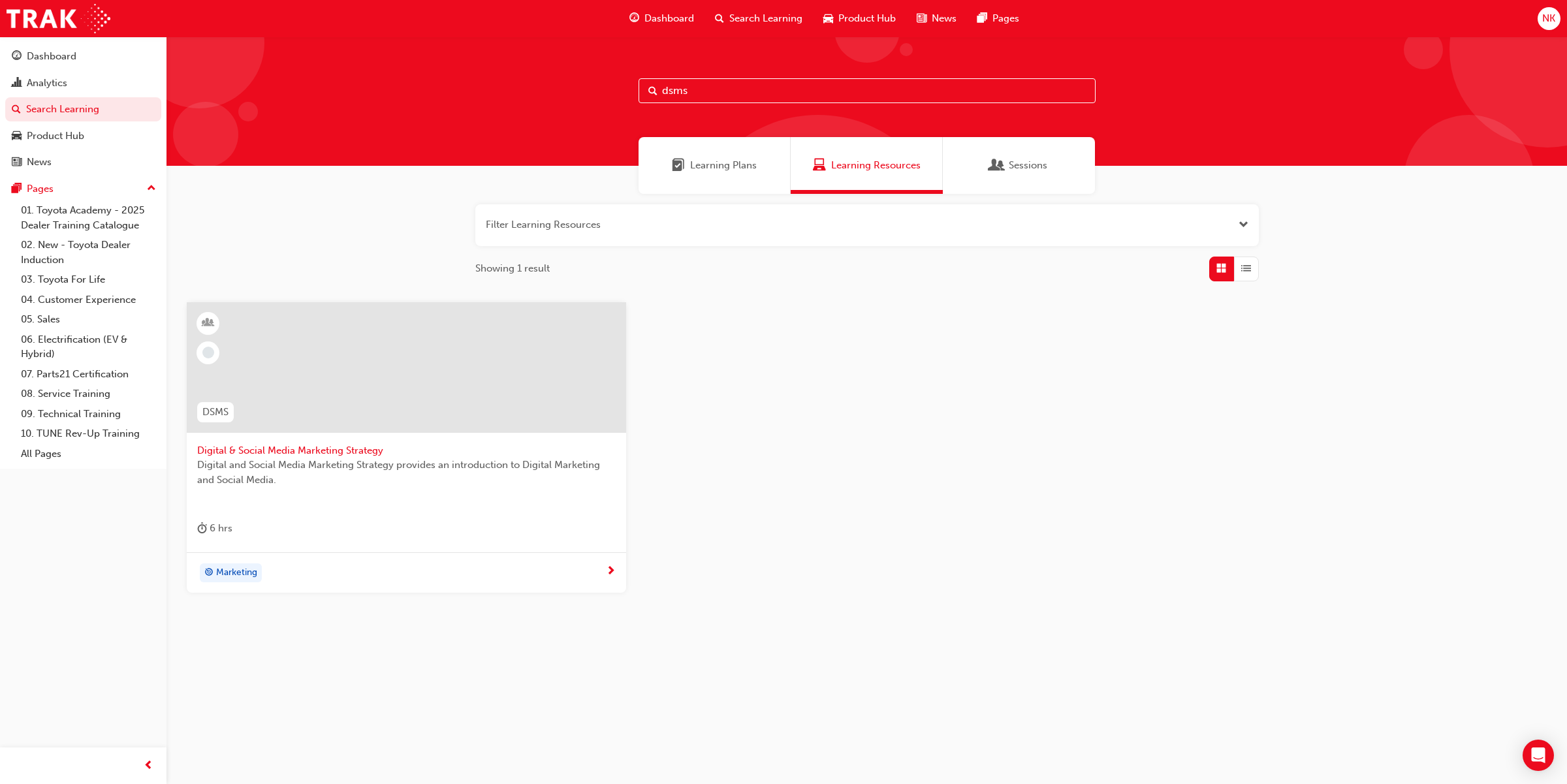
click at [481, 92] on div "dsms" at bounding box center [867, 101] width 1400 height 129
type input "idm"
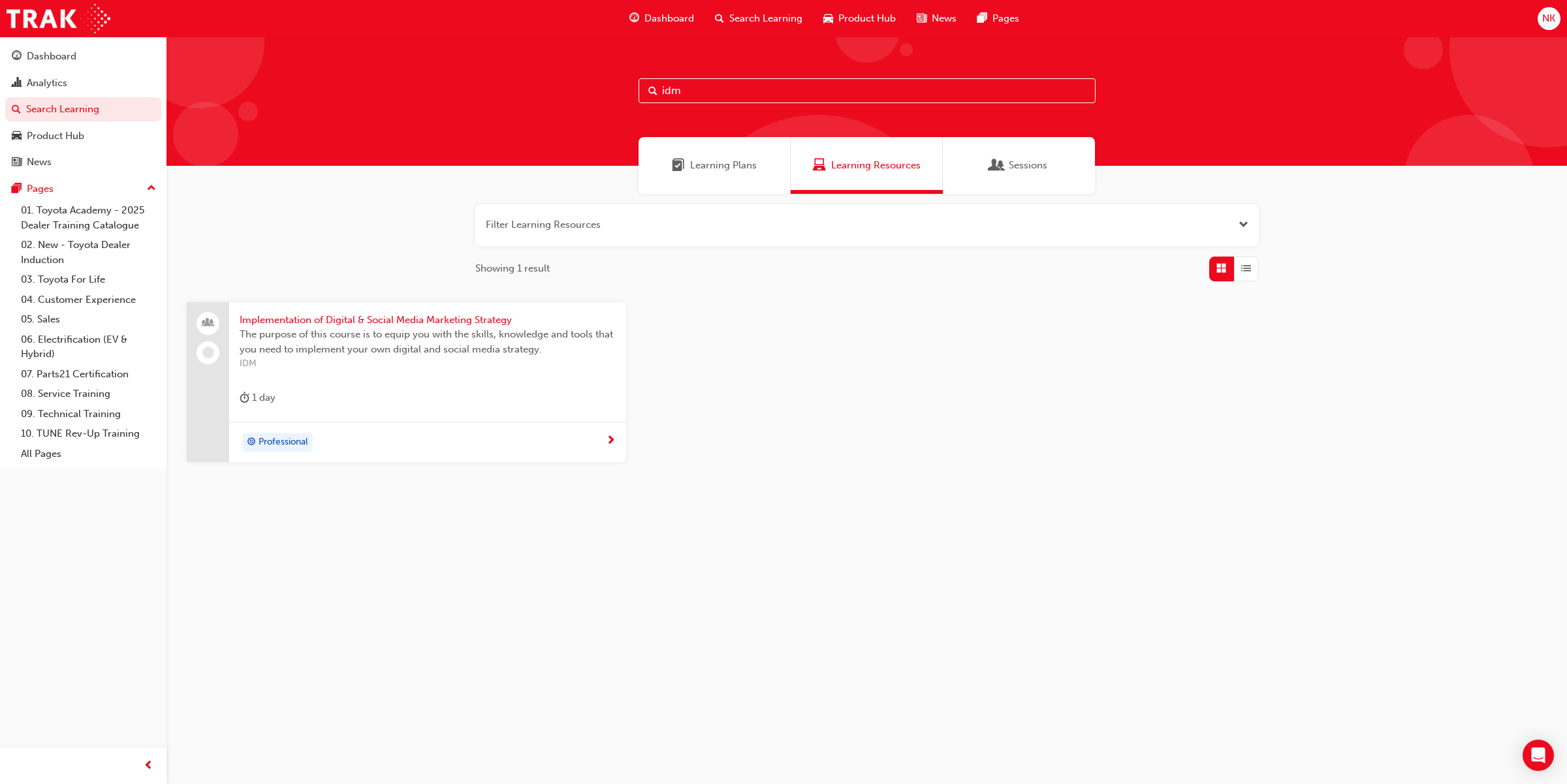
click at [459, 319] on span "Implementation of Digital & Social Media Marketing Strategy" at bounding box center [427, 320] width 376 height 15
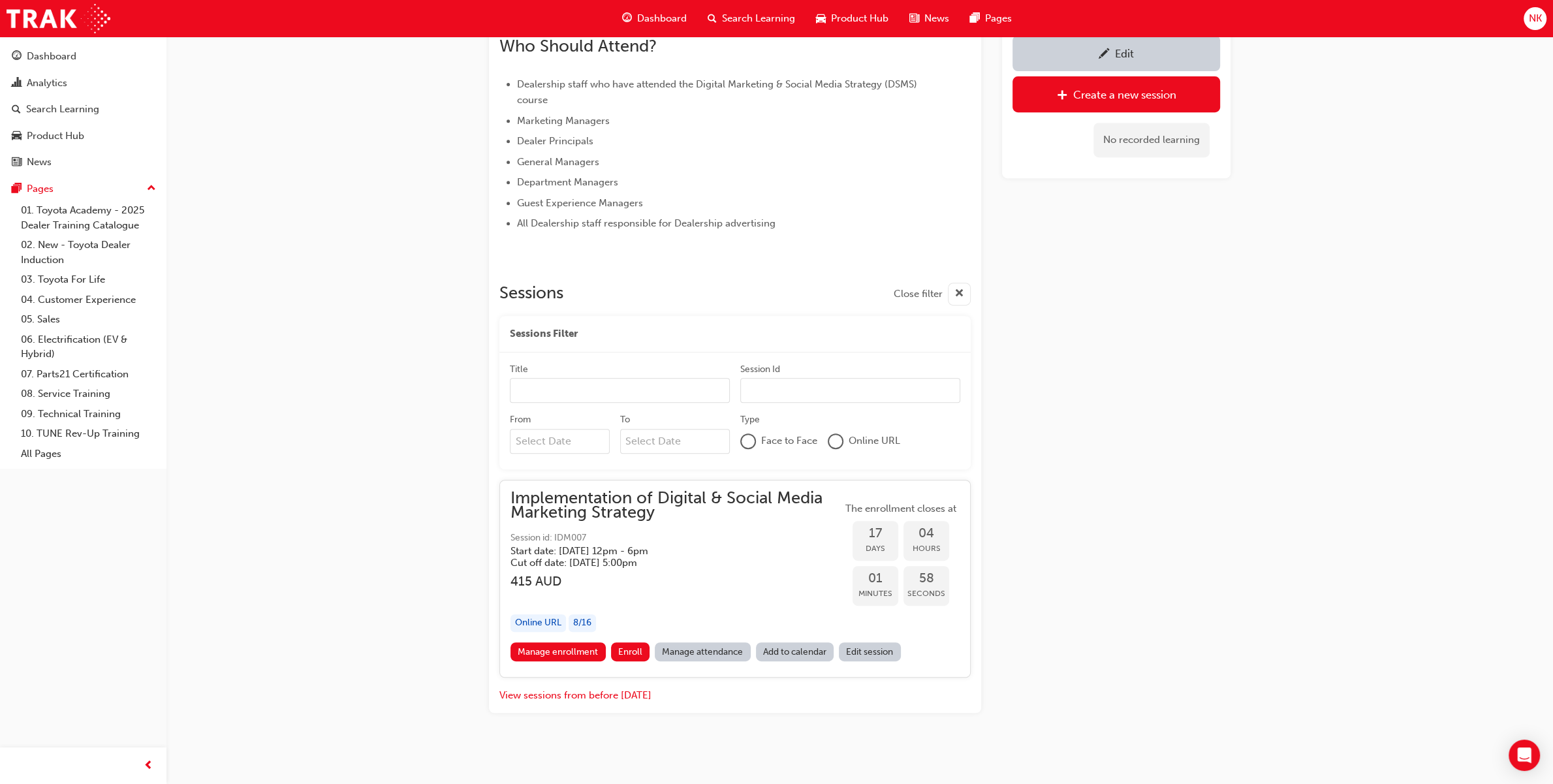
scroll to position [693, 0]
click at [565, 443] on input "From" at bounding box center [560, 438] width 100 height 25
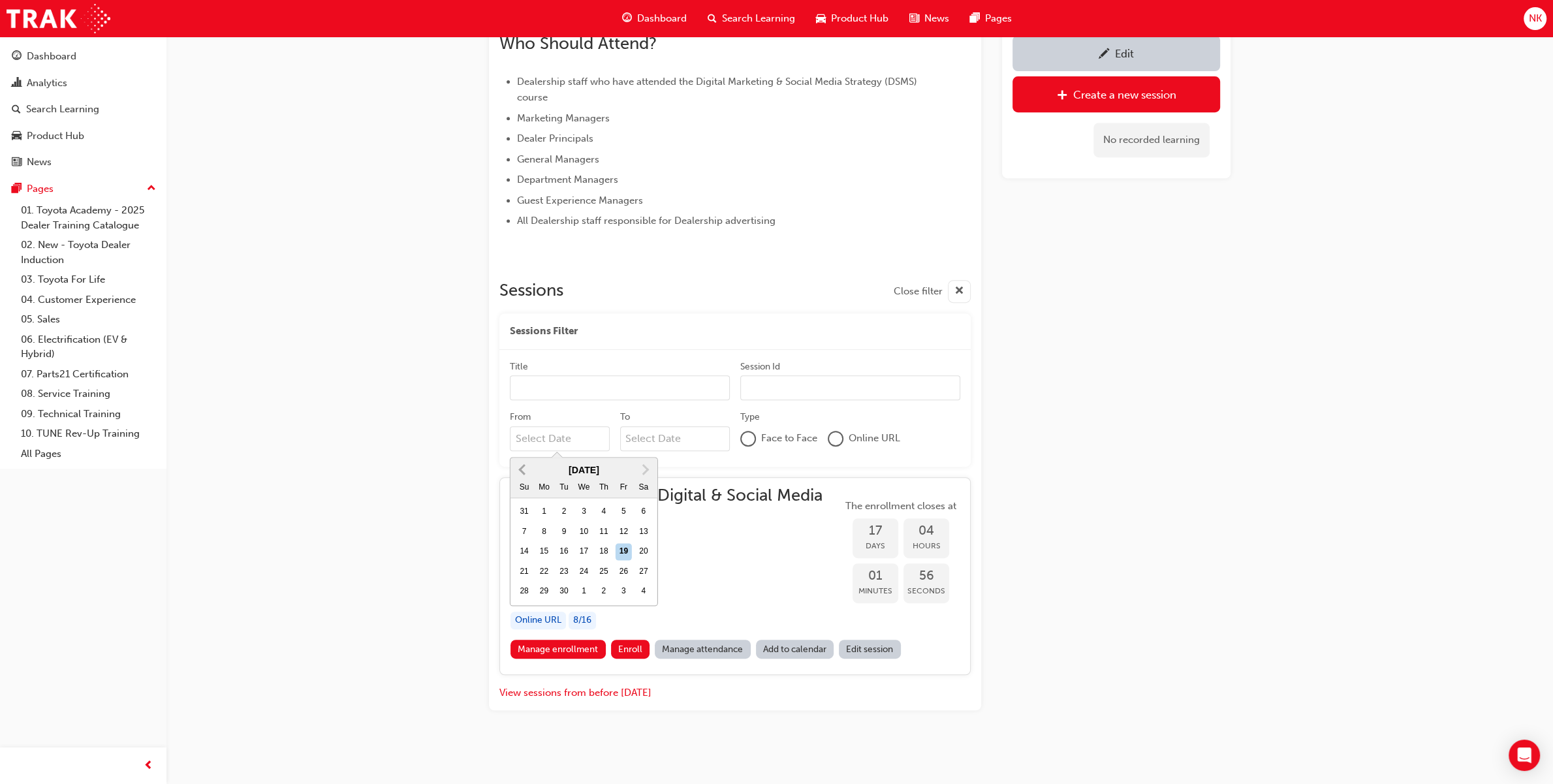
click at [523, 471] on span "Previous Month" at bounding box center [523, 469] width 0 height 15
click at [523, 471] on span "Previous Month" at bounding box center [523, 469] width 0 height 15
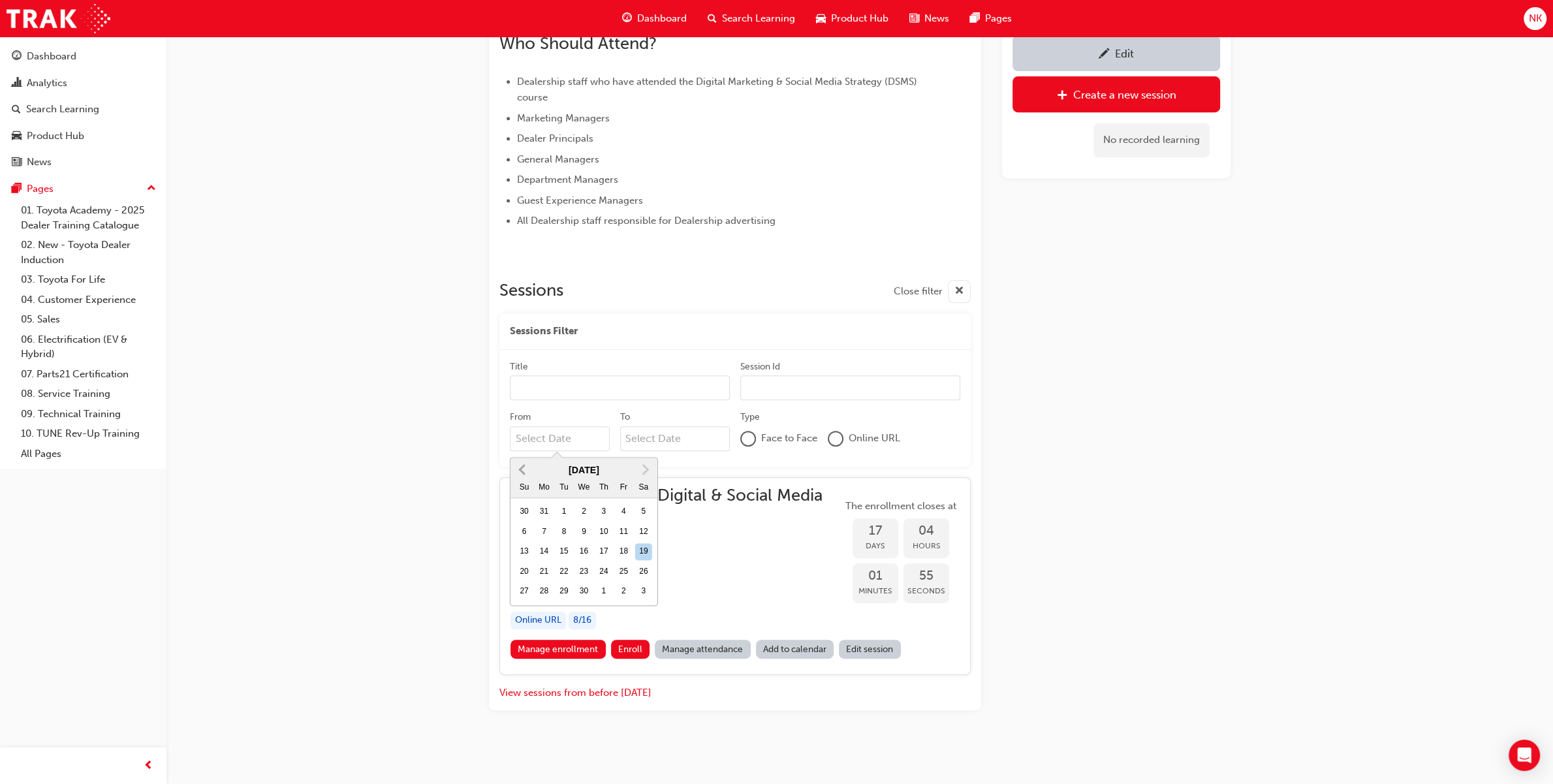
click at [523, 471] on span "Previous Month" at bounding box center [523, 469] width 0 height 15
click at [522, 472] on button "Previous Month" at bounding box center [522, 469] width 21 height 21
click at [522, 473] on button "Previous Month" at bounding box center [522, 469] width 21 height 21
click at [585, 509] on div "1" at bounding box center [584, 512] width 17 height 17
click at [585, 451] on input "From January 2025 Previous Month Next Month January 2025 Su Mo Tu We Th Fr Sa 2…" at bounding box center [560, 438] width 100 height 25
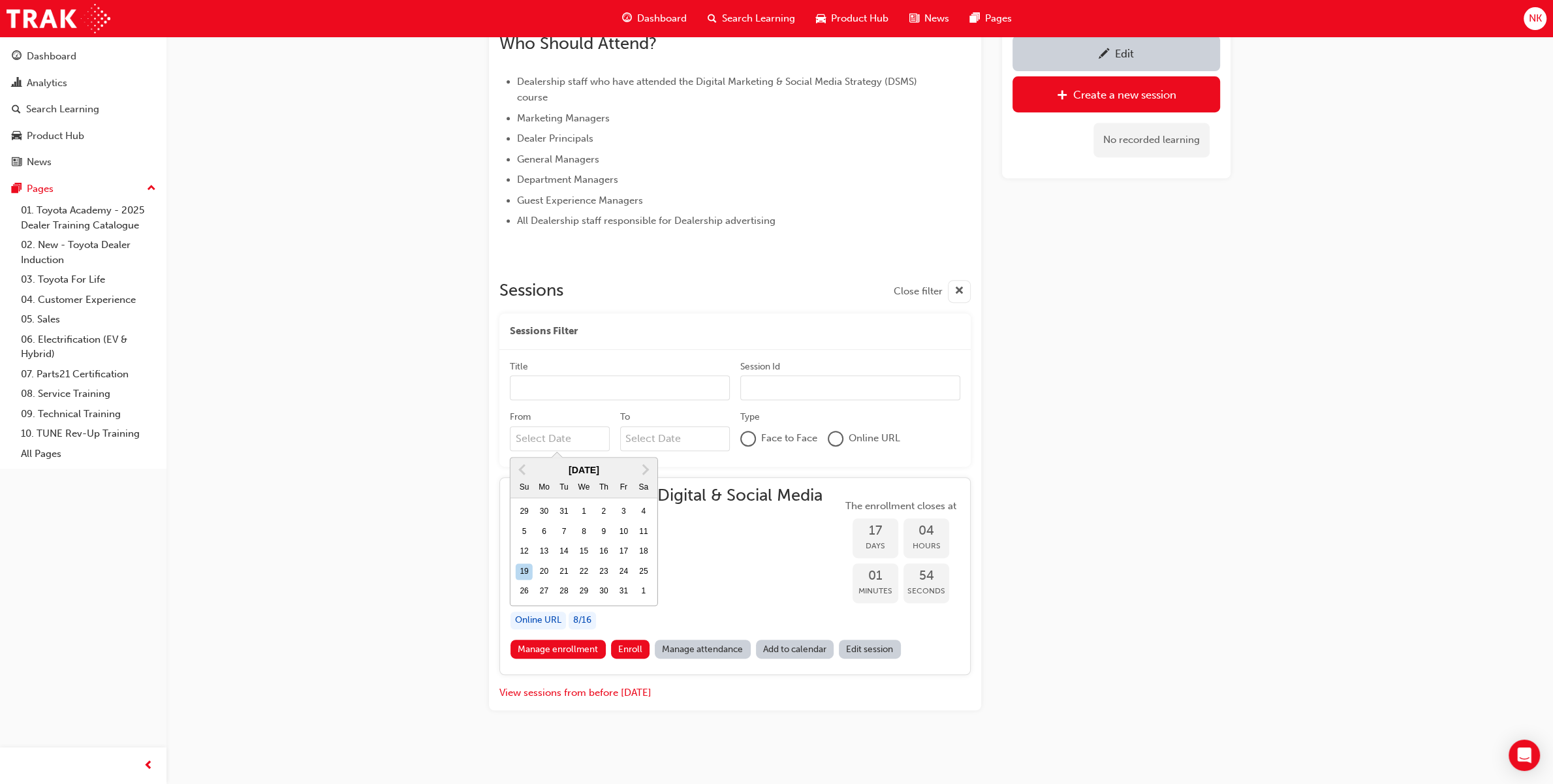
type input "01/01/25"
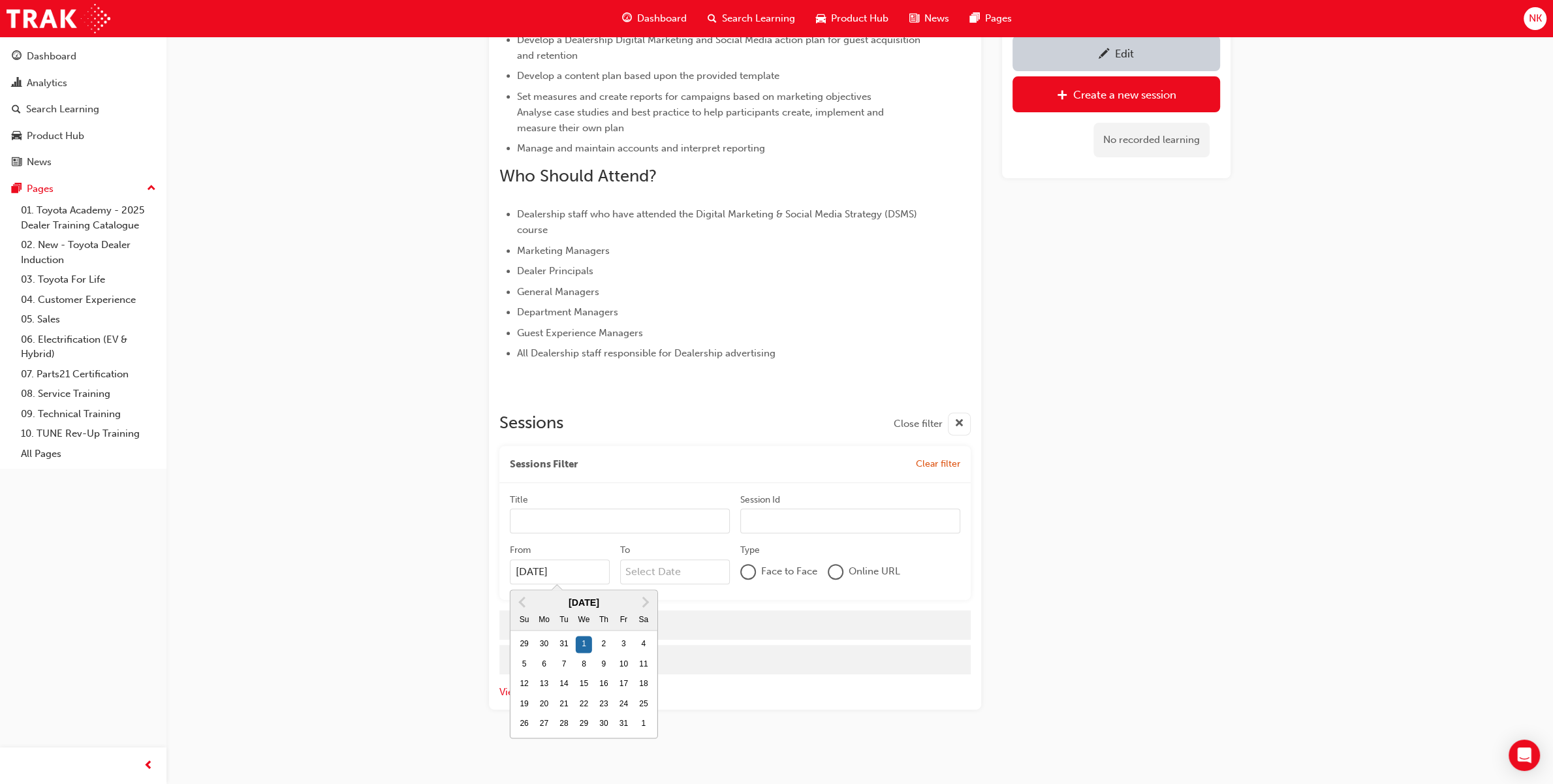
scroll to position [559, 0]
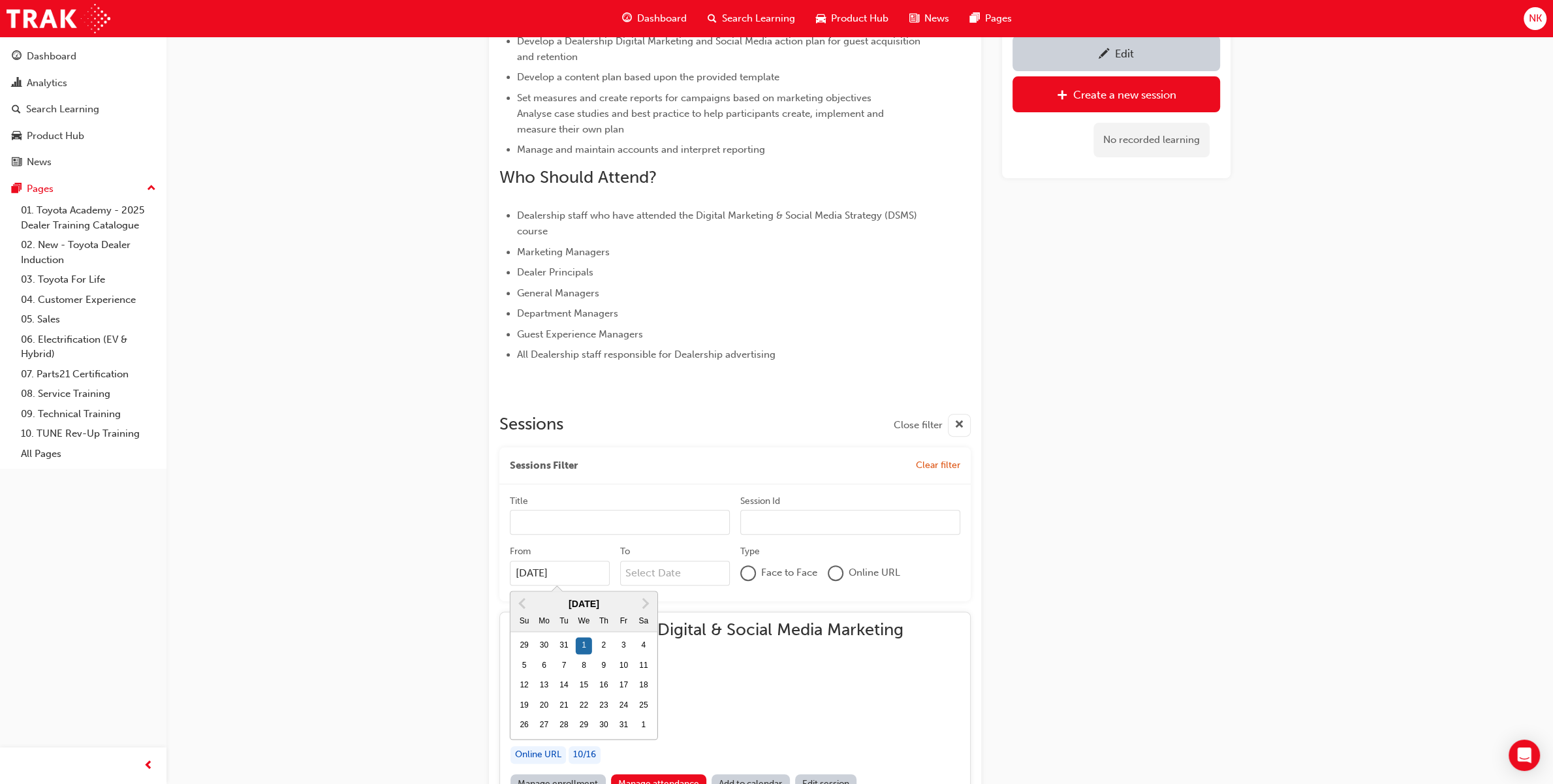
click at [1100, 432] on div "Edit Create a new session No recorded learning" at bounding box center [1115, 404] width 229 height 1692
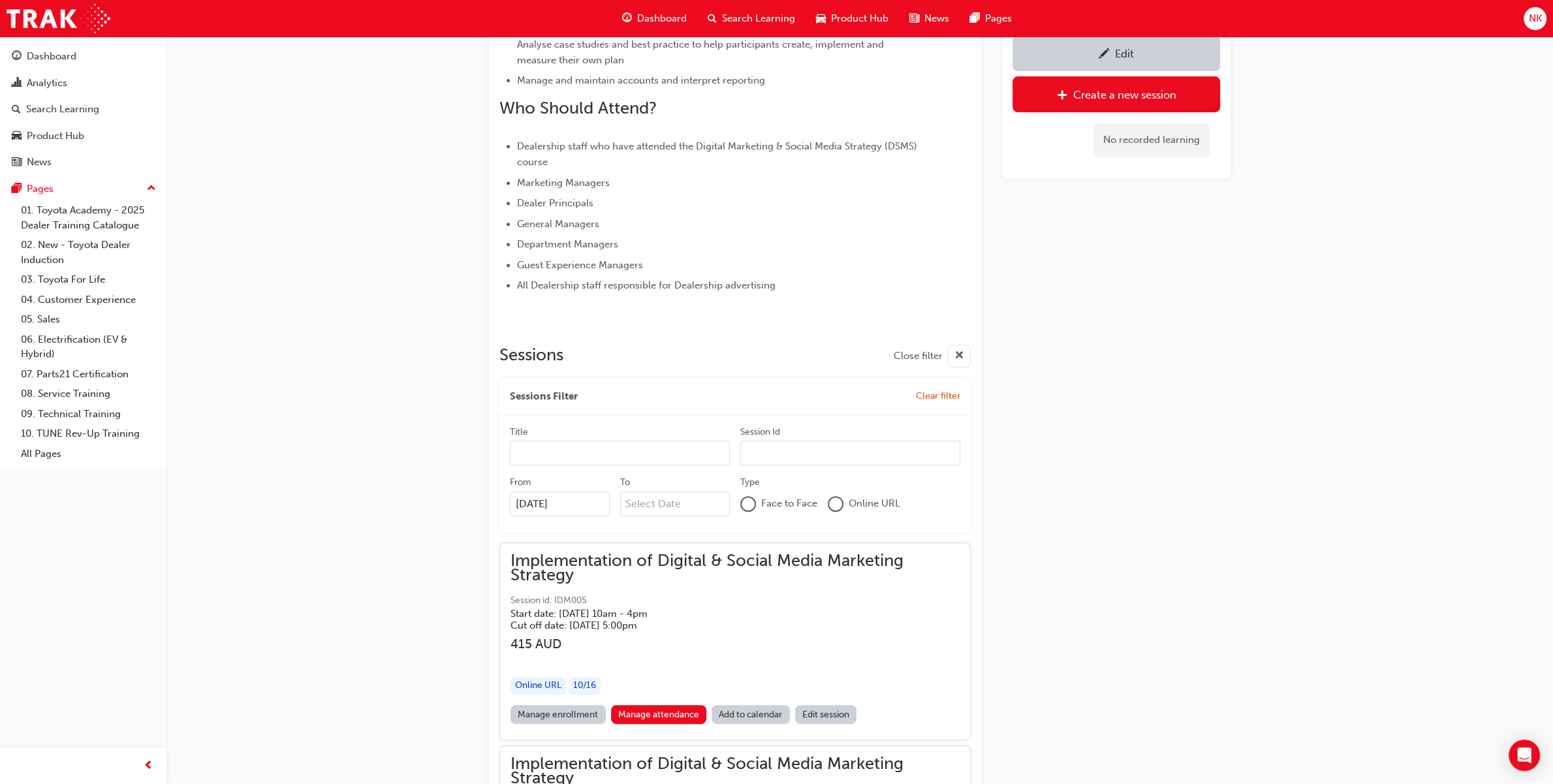
scroll to position [628, 0]
click at [1116, 47] on div "Edit" at bounding box center [1124, 53] width 19 height 13
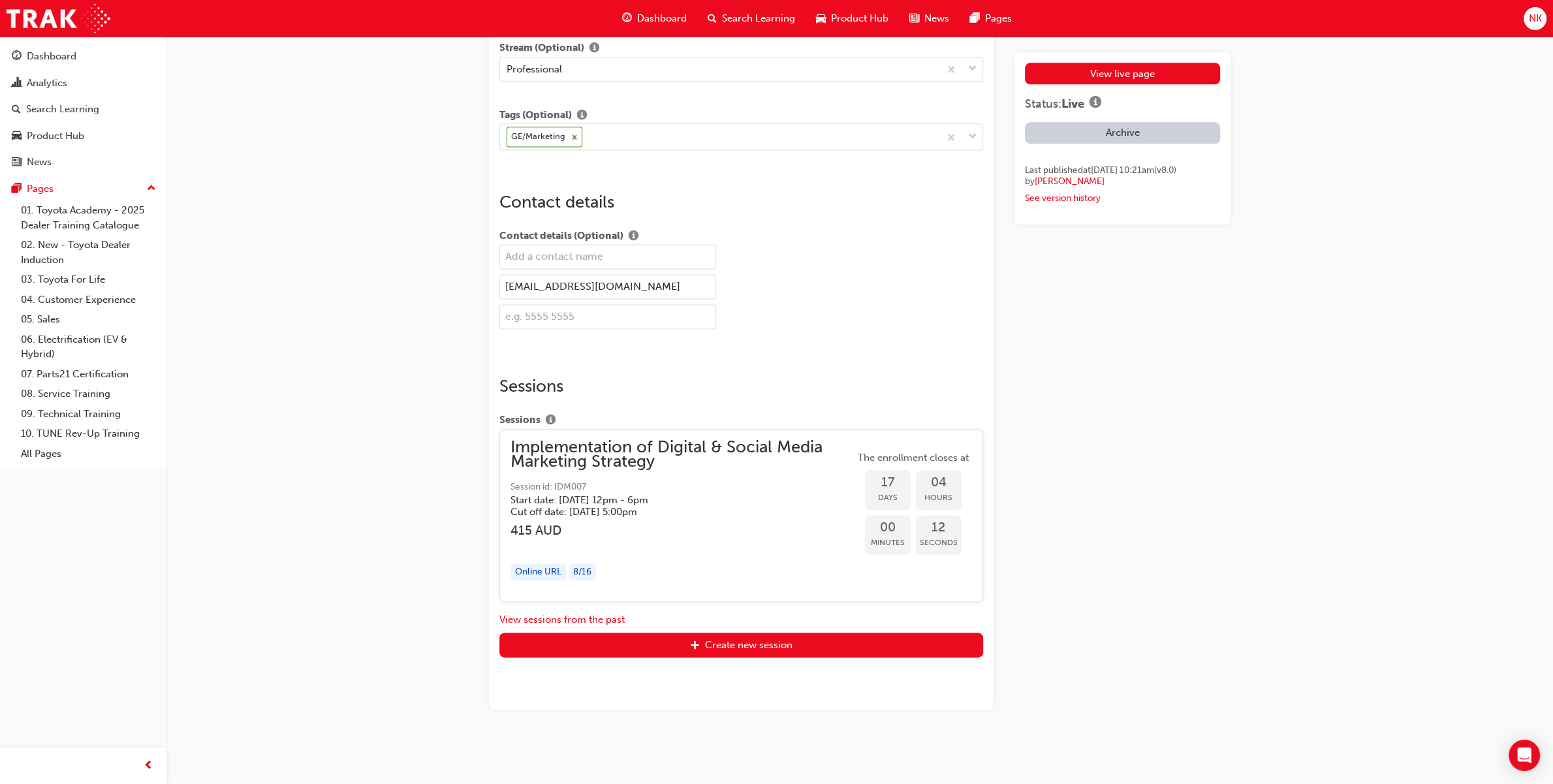
scroll to position [2188, 0]
click at [581, 620] on button "View sessions from the past" at bounding box center [562, 620] width 126 height 15
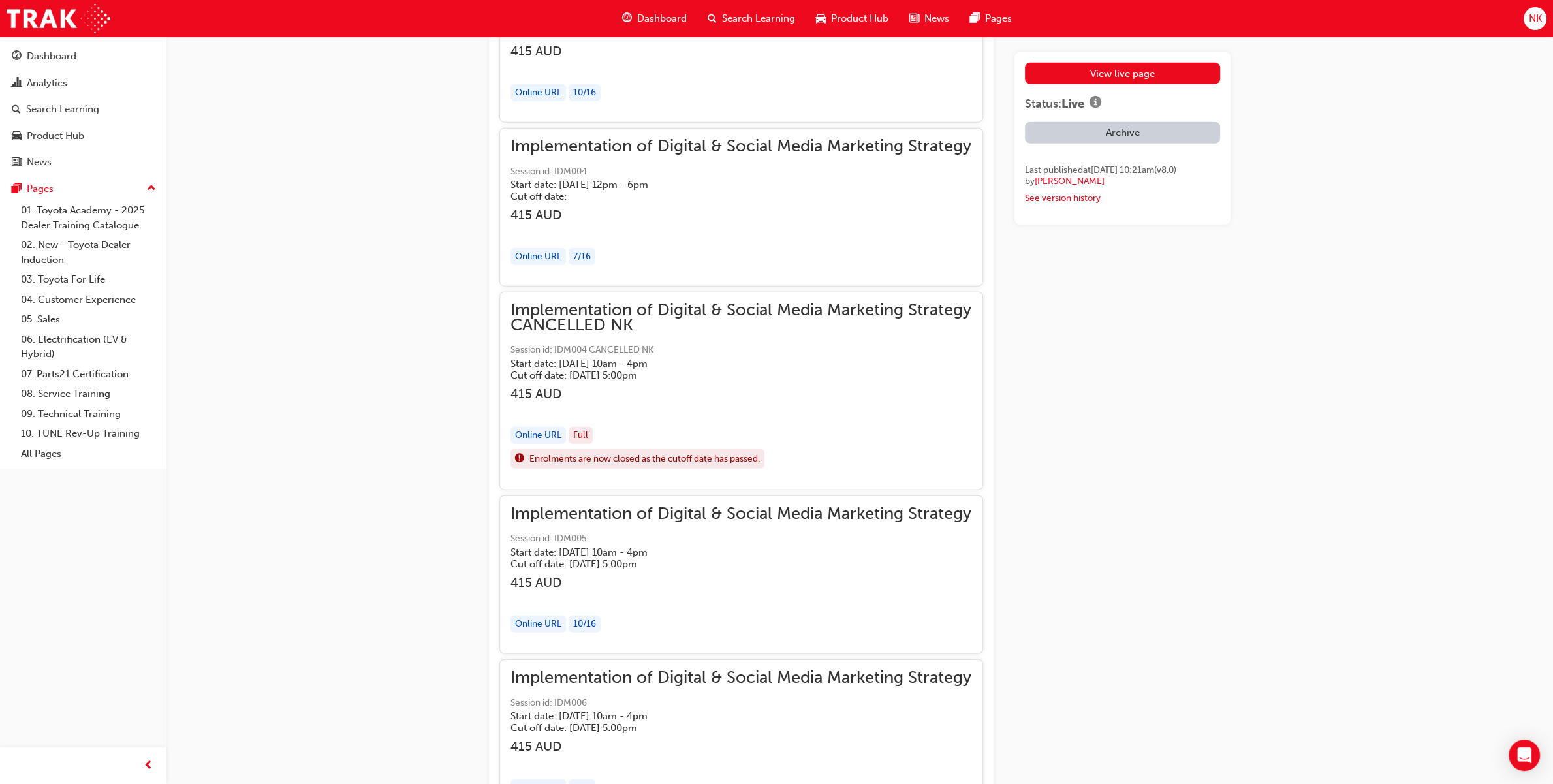
scroll to position [3952, 0]
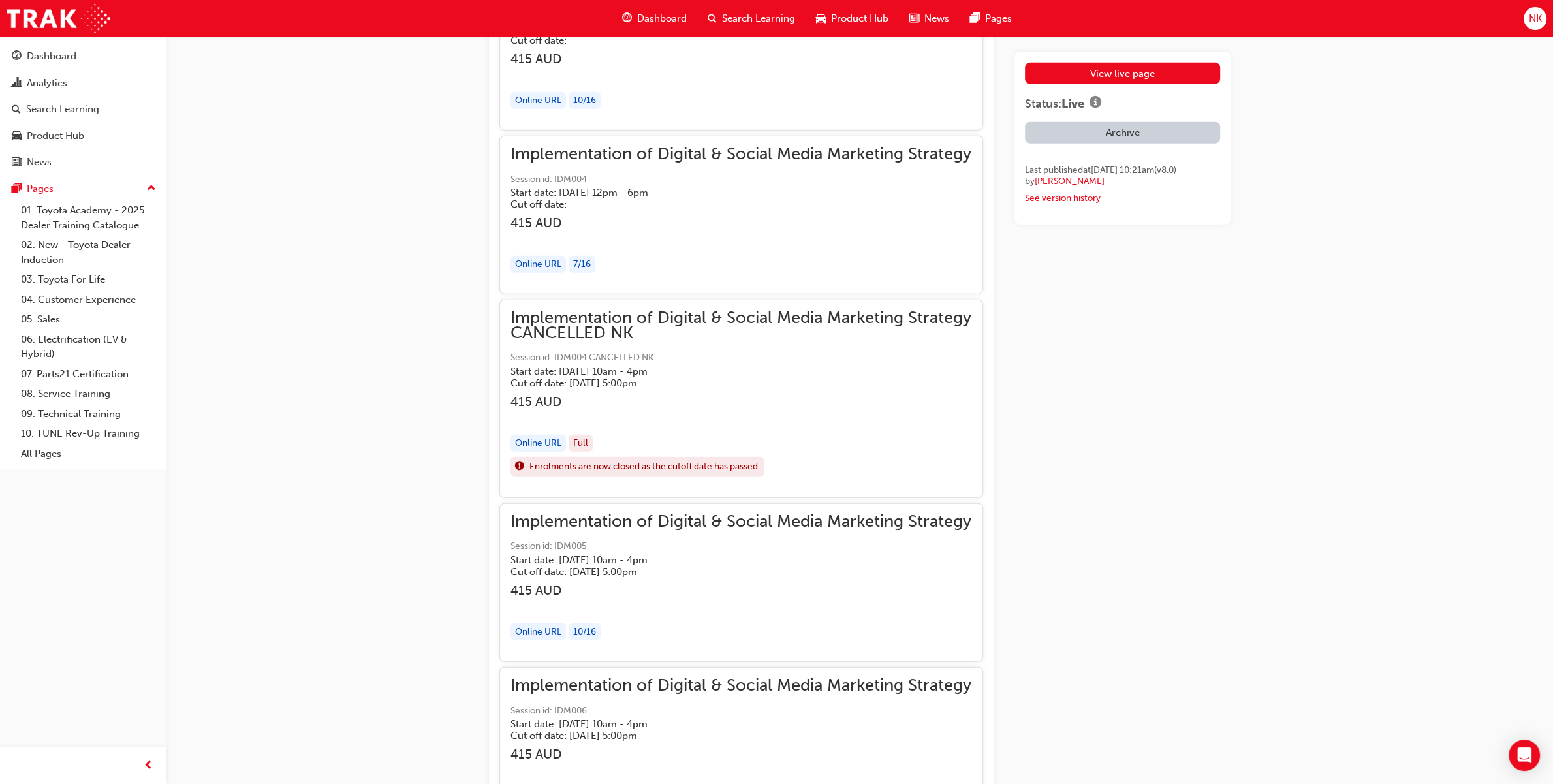
drag, startPoint x: 684, startPoint y: 386, endPoint x: 1202, endPoint y: 494, distance: 529.1
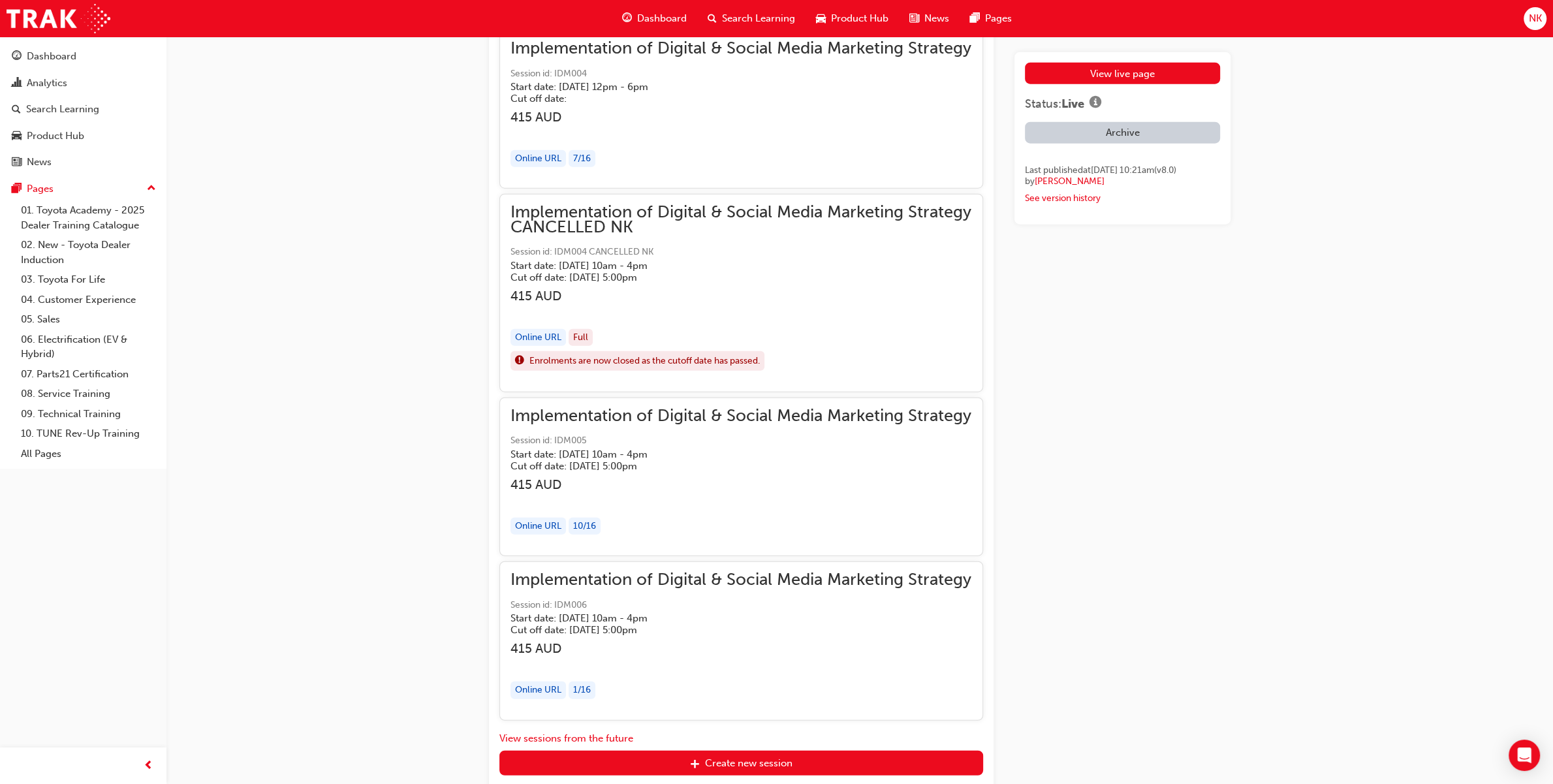
scroll to position [4069, 0]
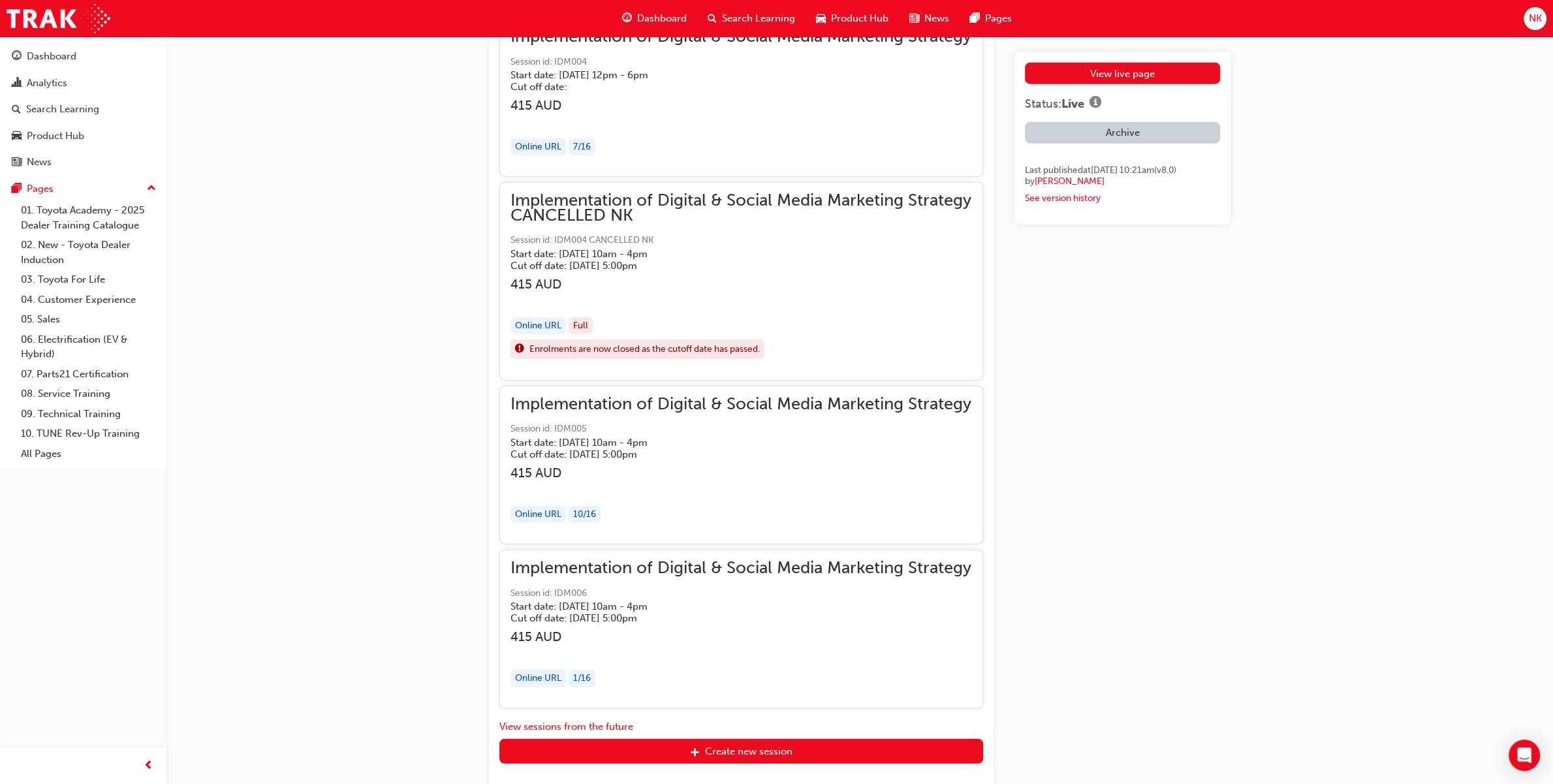
drag, startPoint x: 532, startPoint y: 386, endPoint x: 1244, endPoint y: 418, distance: 712.7
click at [598, 223] on span "Implementation of Digital & Social Media Marketing Strategy CANCELLED NK" at bounding box center [741, 207] width 461 height 30
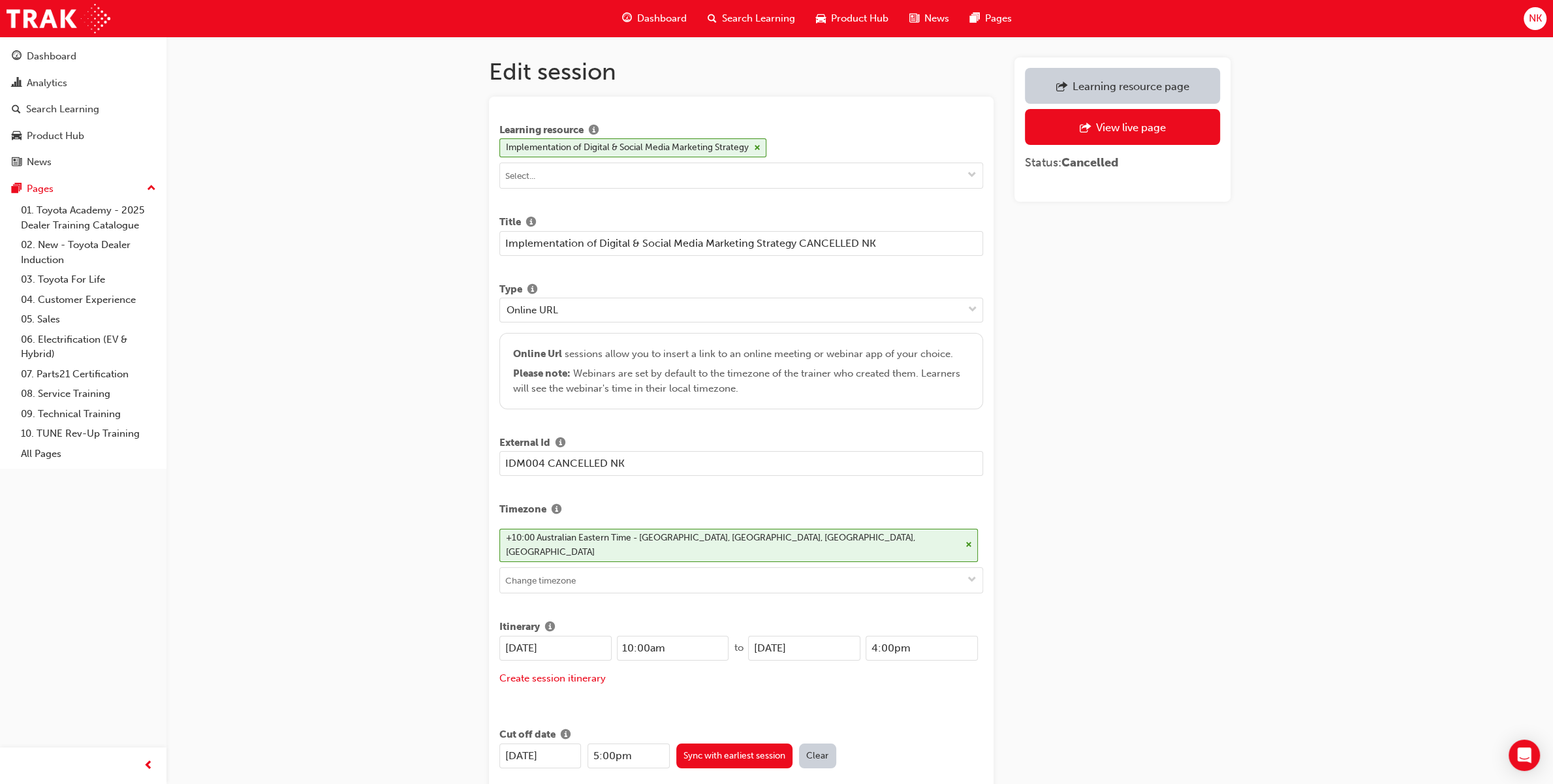
scroll to position [2015, 0]
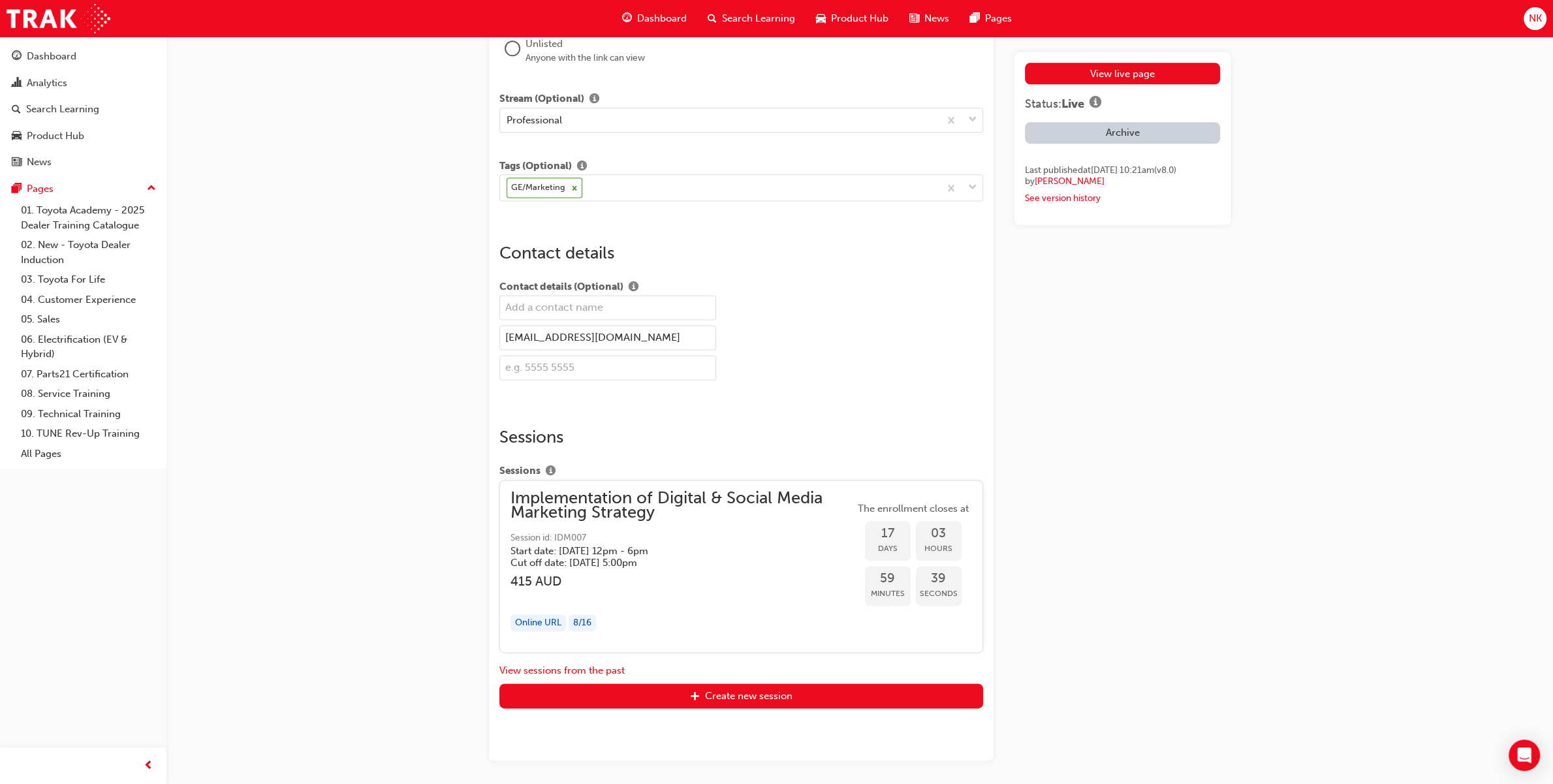
scroll to position [2188, 0]
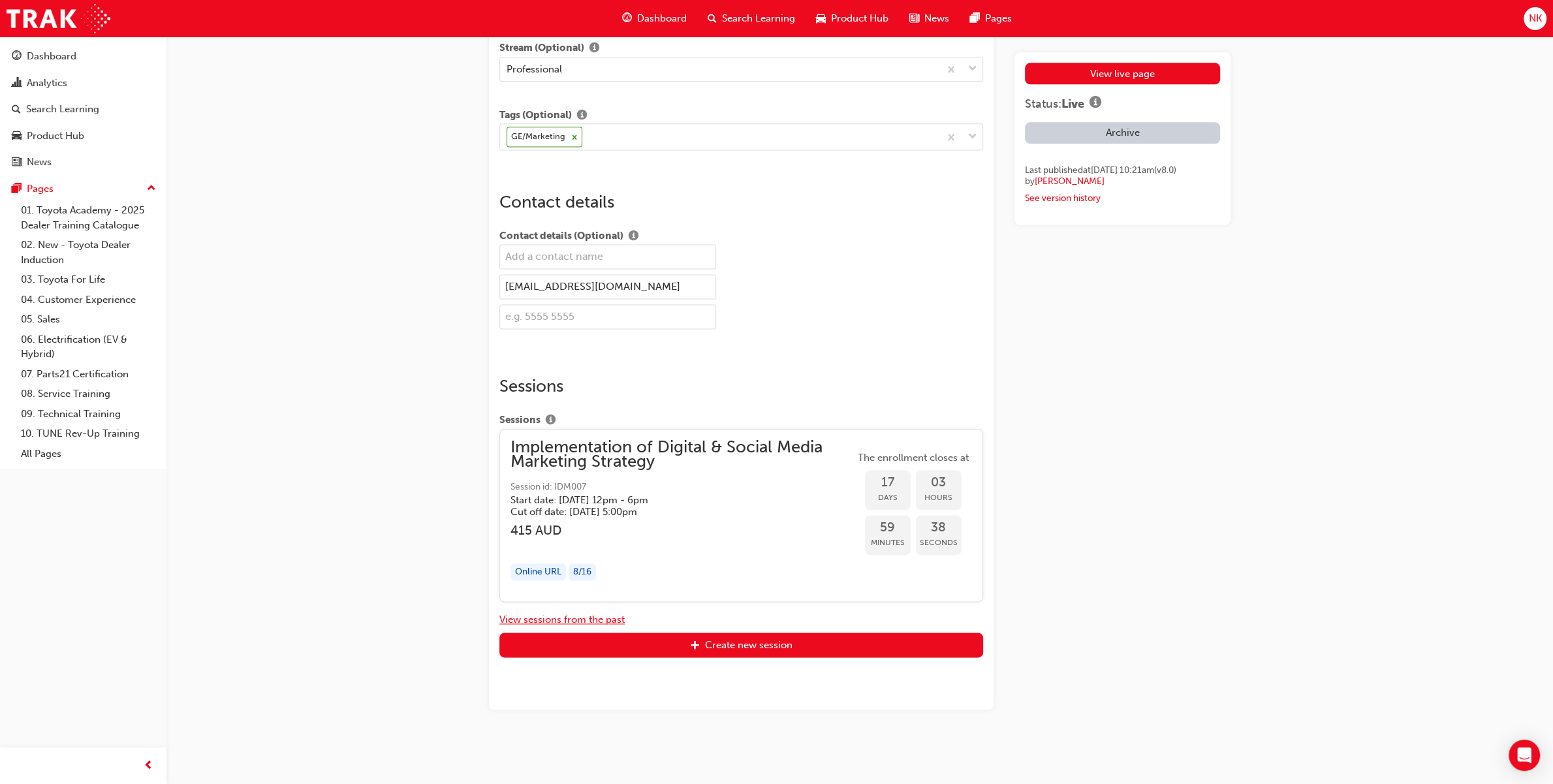
click at [614, 616] on button "View sessions from the past" at bounding box center [562, 620] width 126 height 15
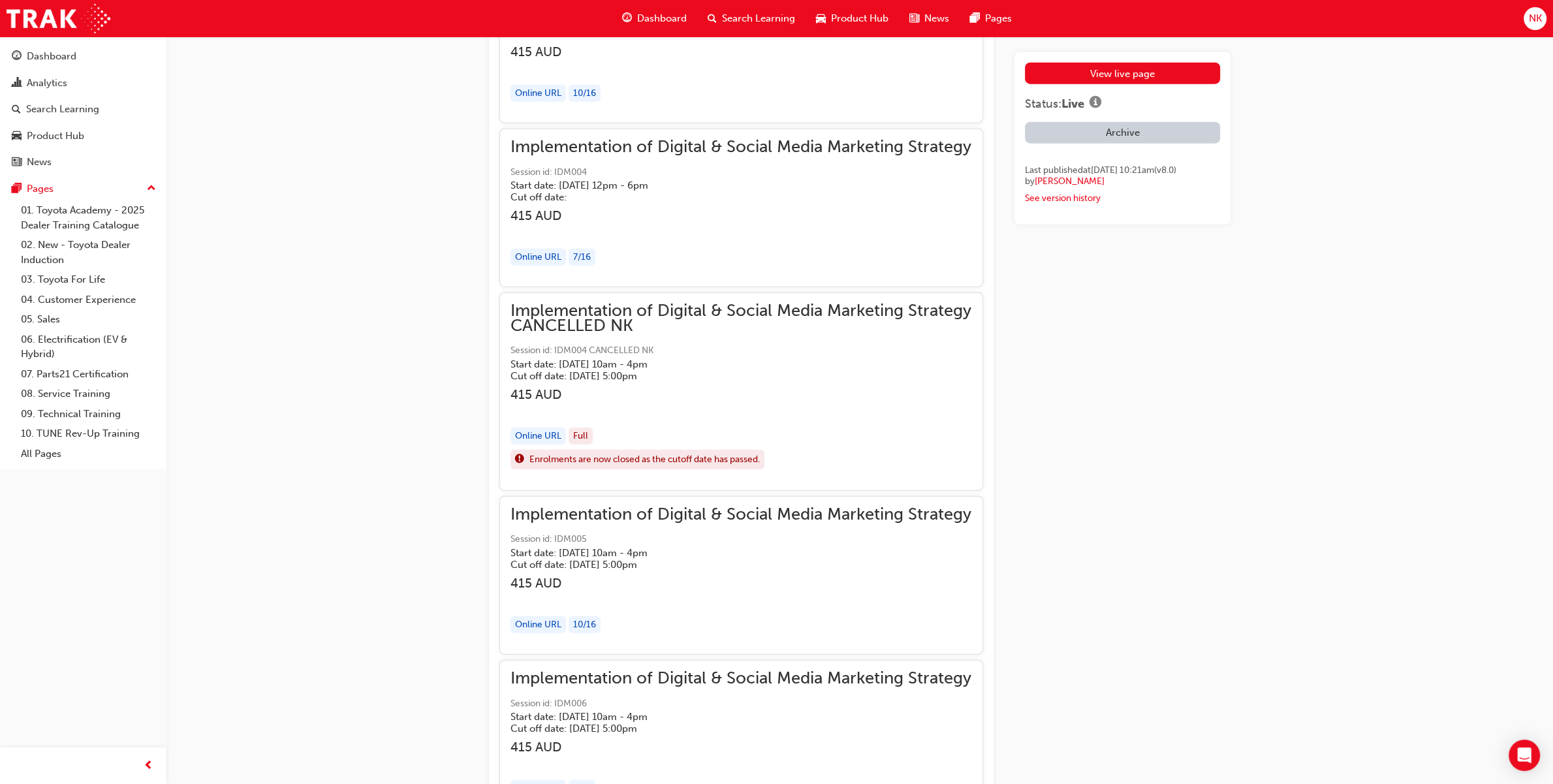
scroll to position [3952, 0]
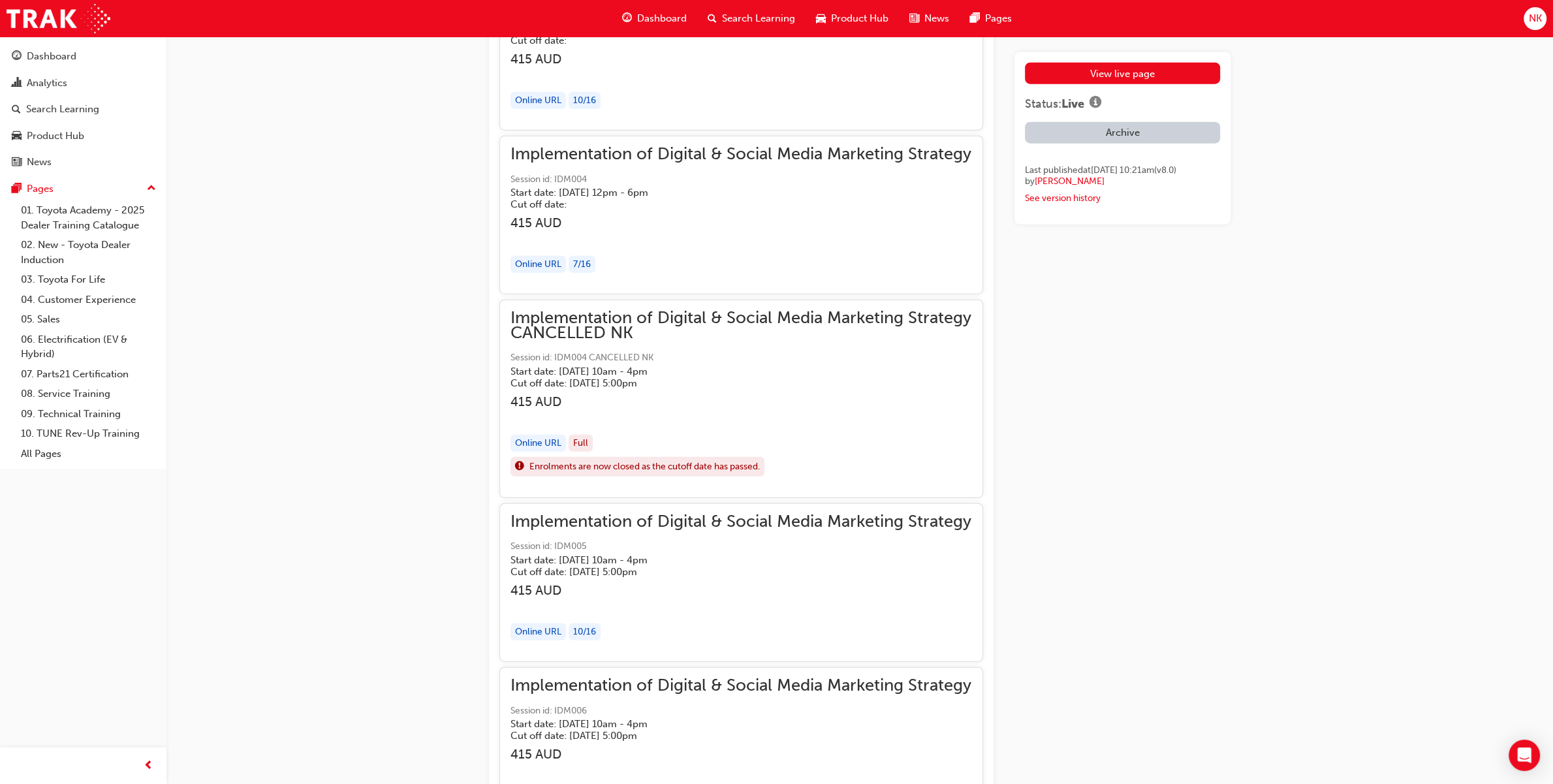
click at [90, 115] on div "Search Learning" at bounding box center [63, 110] width 73 height 15
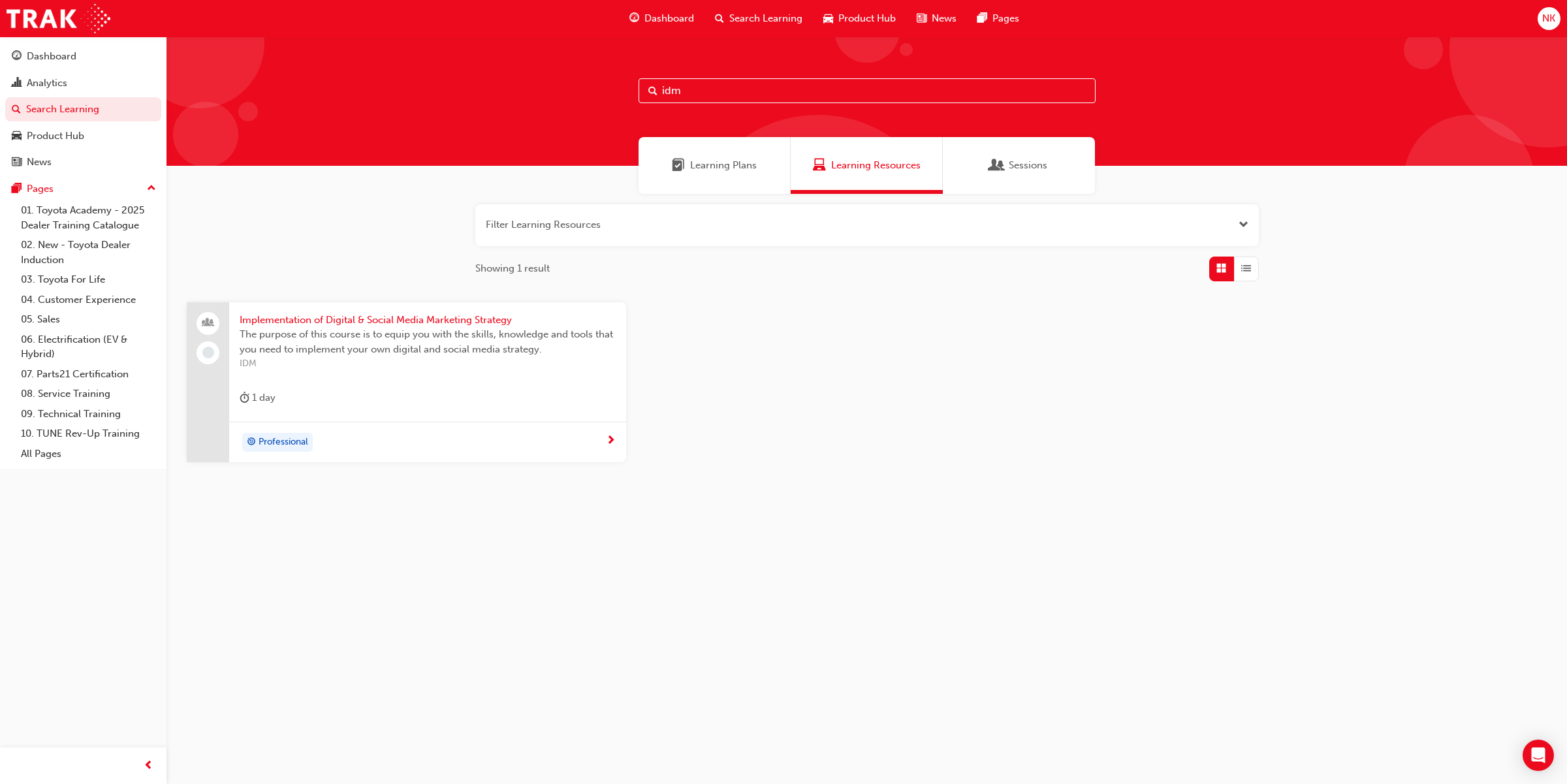
drag, startPoint x: 553, startPoint y: 83, endPoint x: 514, endPoint y: 83, distance: 39.0
click at [514, 83] on div "idm" at bounding box center [867, 101] width 1400 height 129
type input "i"
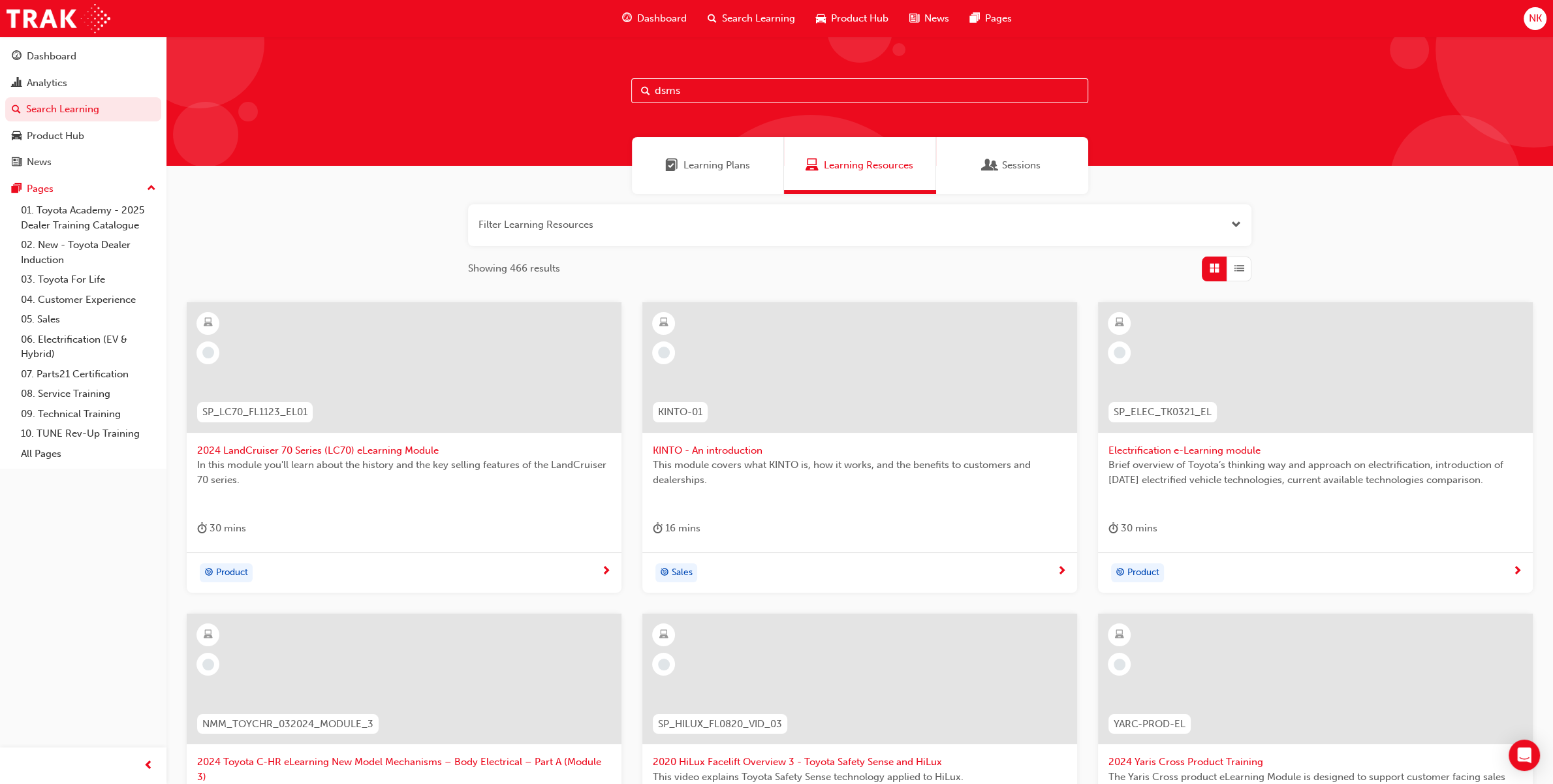
type input "dsms"
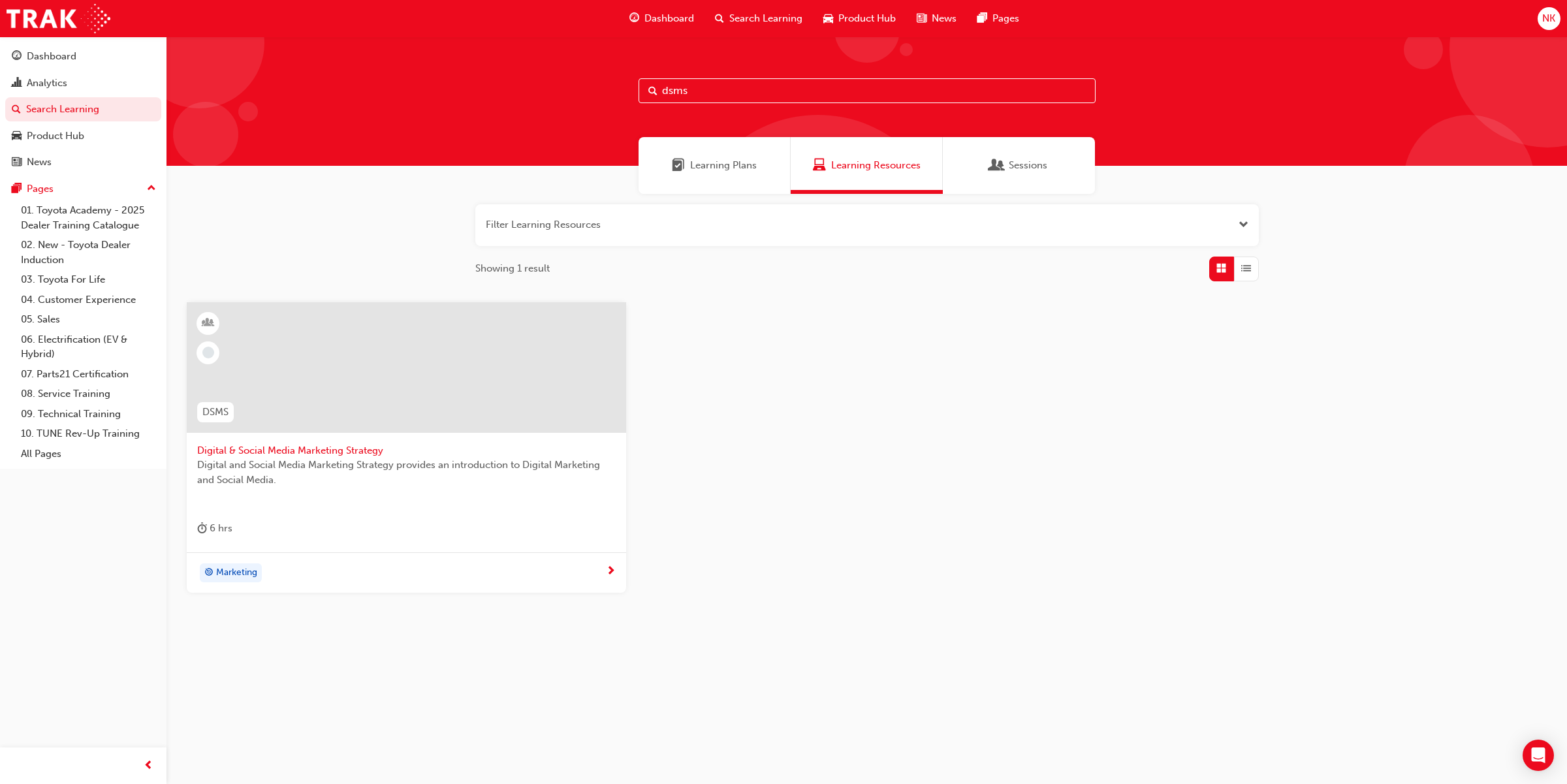
click at [354, 439] on div at bounding box center [406, 378] width 418 height 131
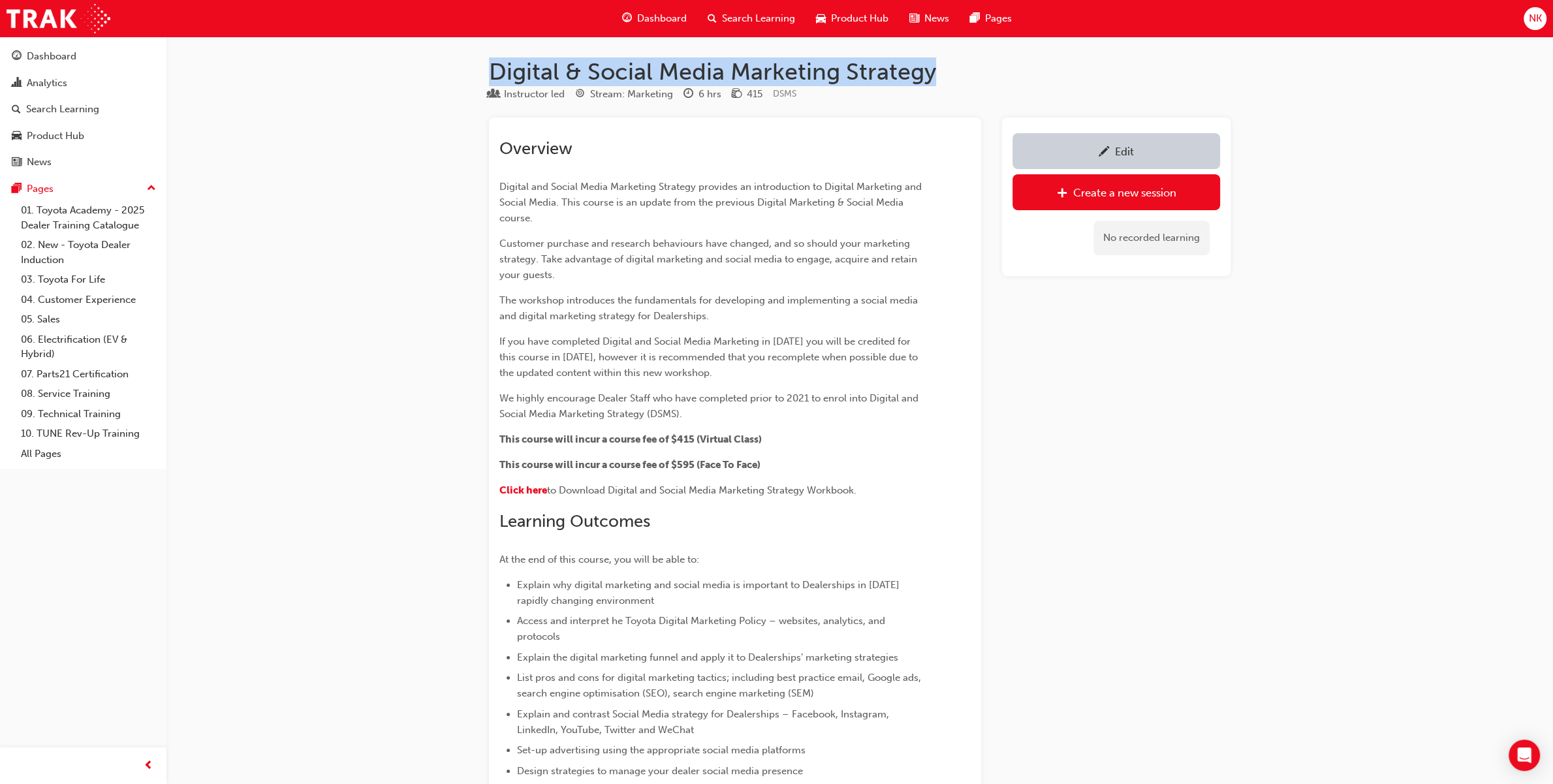
drag, startPoint x: 937, startPoint y: 63, endPoint x: 480, endPoint y: 72, distance: 457.1
click at [480, 72] on div "Digital & Social Media Marketing Strategy Instructor led Stream: Marketing 6 hr…" at bounding box center [860, 767] width 783 height 1419
copy h1 "Digital & Social Media Marketing Strategy"
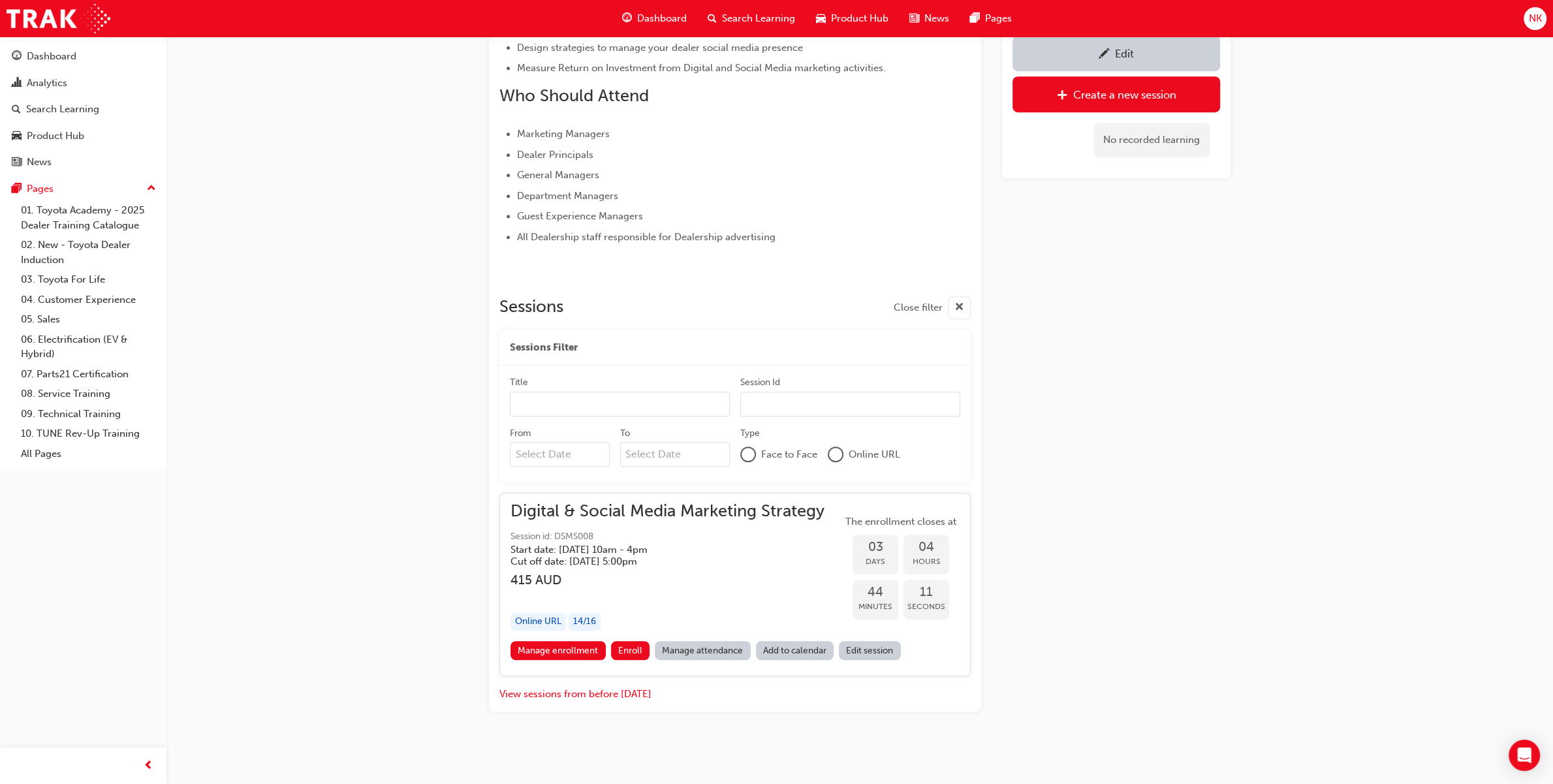
scroll to position [725, 0]
click at [63, 114] on div "Search Learning" at bounding box center [63, 110] width 73 height 15
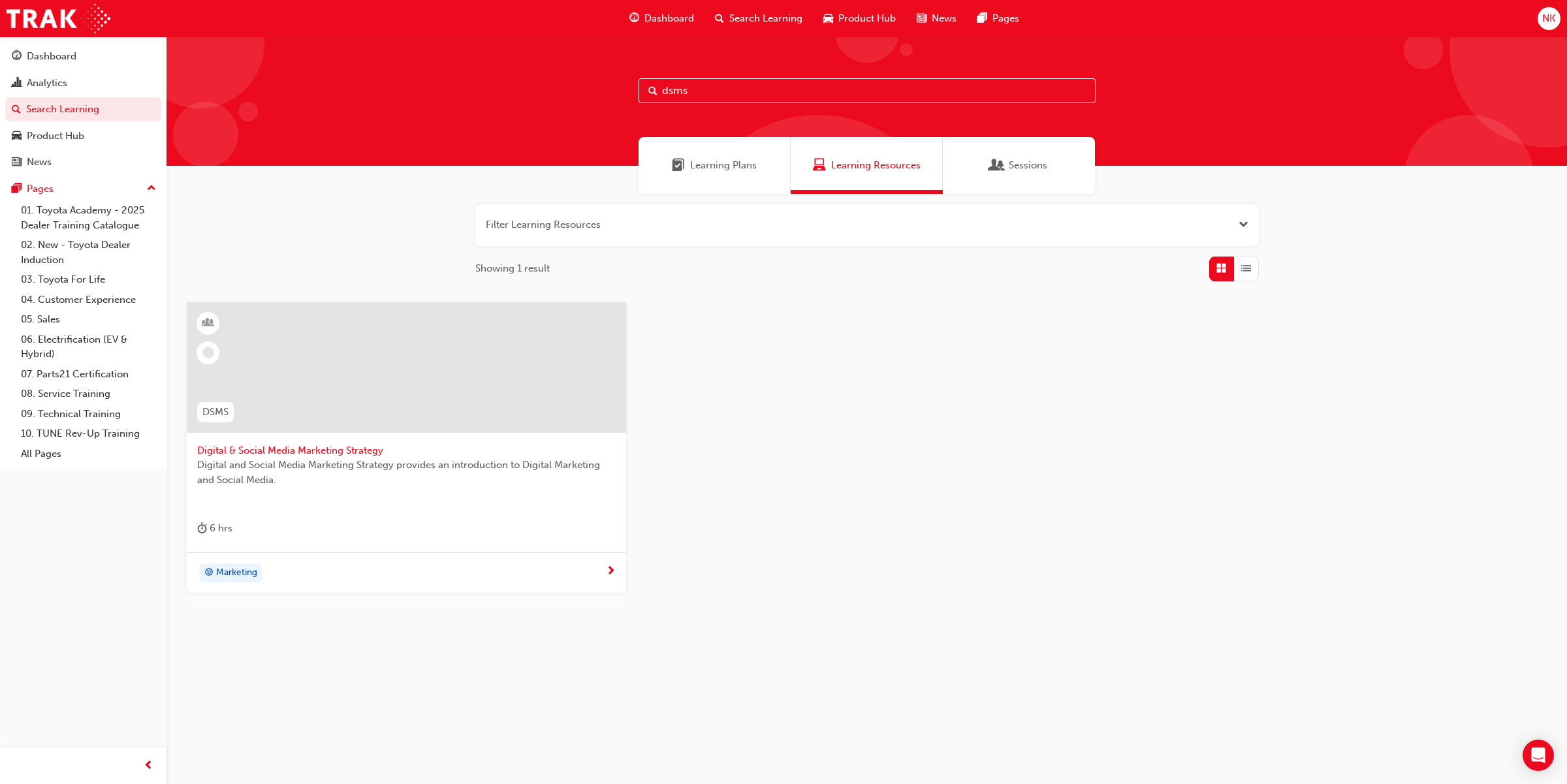
drag, startPoint x: 766, startPoint y: 86, endPoint x: 475, endPoint y: 88, distance: 291.0
click at [475, 88] on div "dsms" at bounding box center [867, 101] width 1400 height 129
type input "idm"
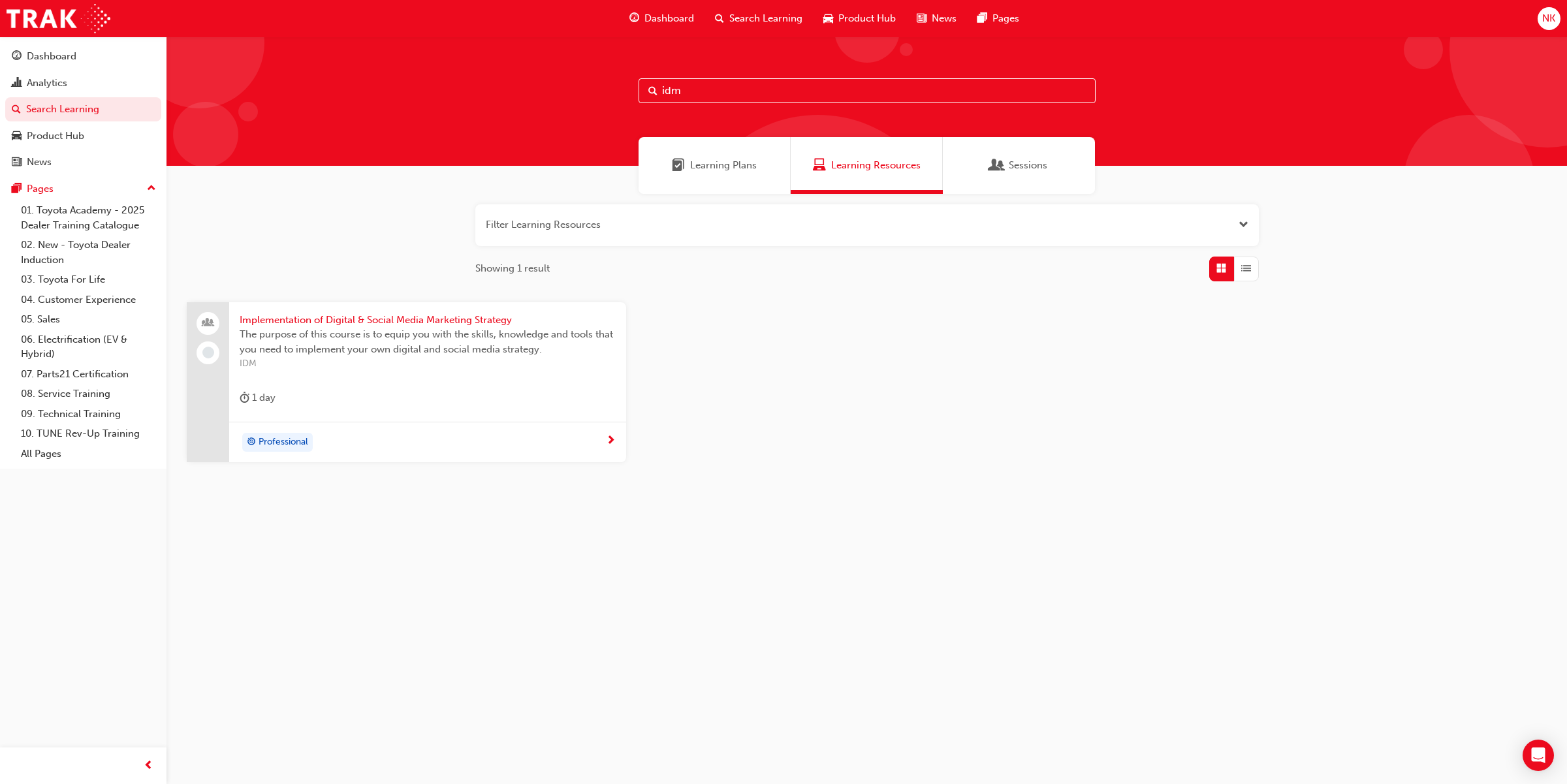
click at [326, 321] on span "Implementation of Digital & Social Media Marketing Strategy" at bounding box center [427, 320] width 376 height 15
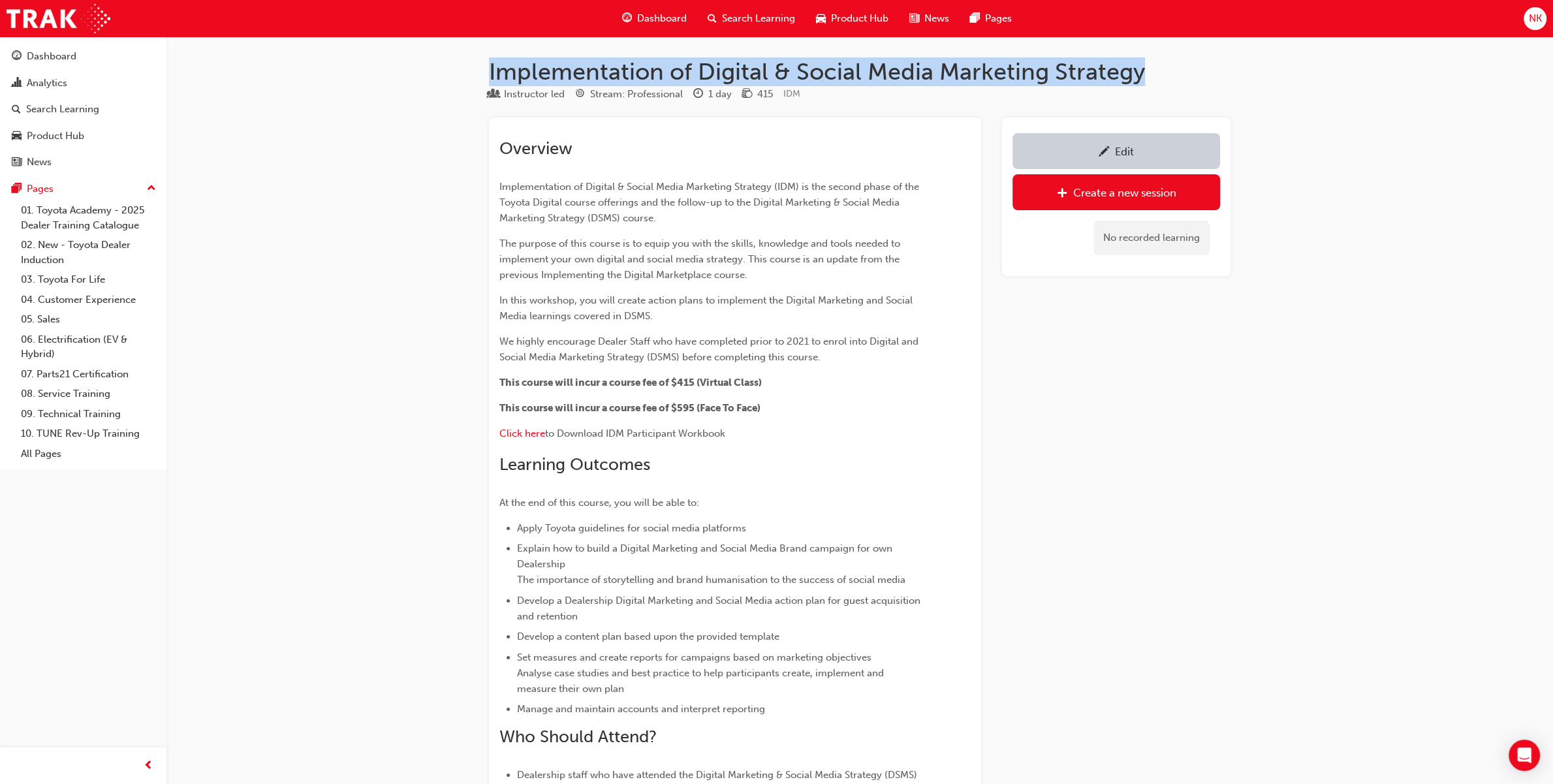
drag, startPoint x: 489, startPoint y: 69, endPoint x: 1336, endPoint y: 56, distance: 847.1
click at [1241, 56] on div "Implementation of Digital & Social Media Marketing Strategy Instructor led Stre…" at bounding box center [776, 738] width 1553 height 1477
copy h1 "Implementation of Digital & Social Media Marketing Strategy"
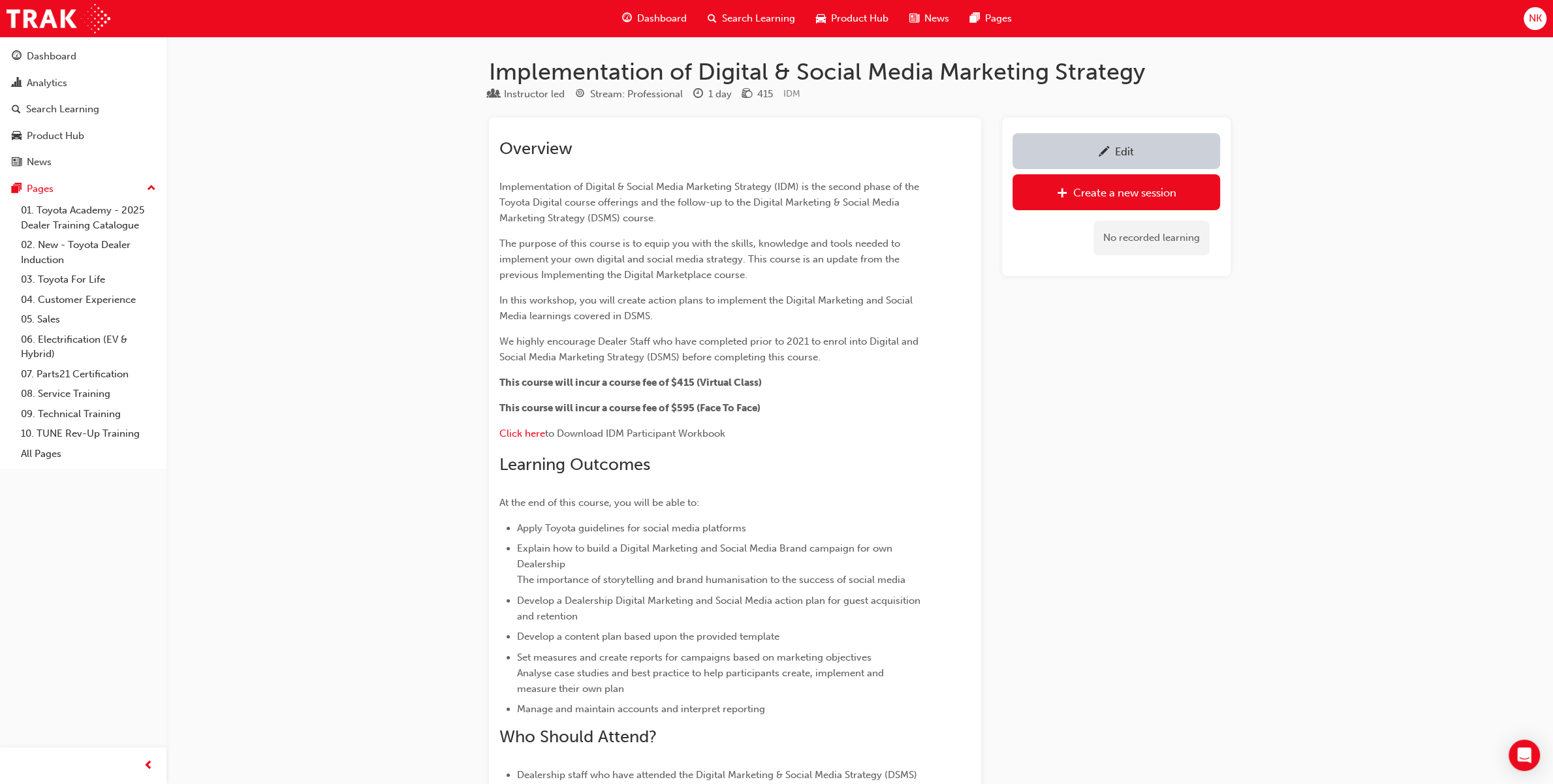
click at [1241, 144] on div "Implementation of Digital & Social Media Marketing Strategy Instructor led Stre…" at bounding box center [776, 738] width 1553 height 1477
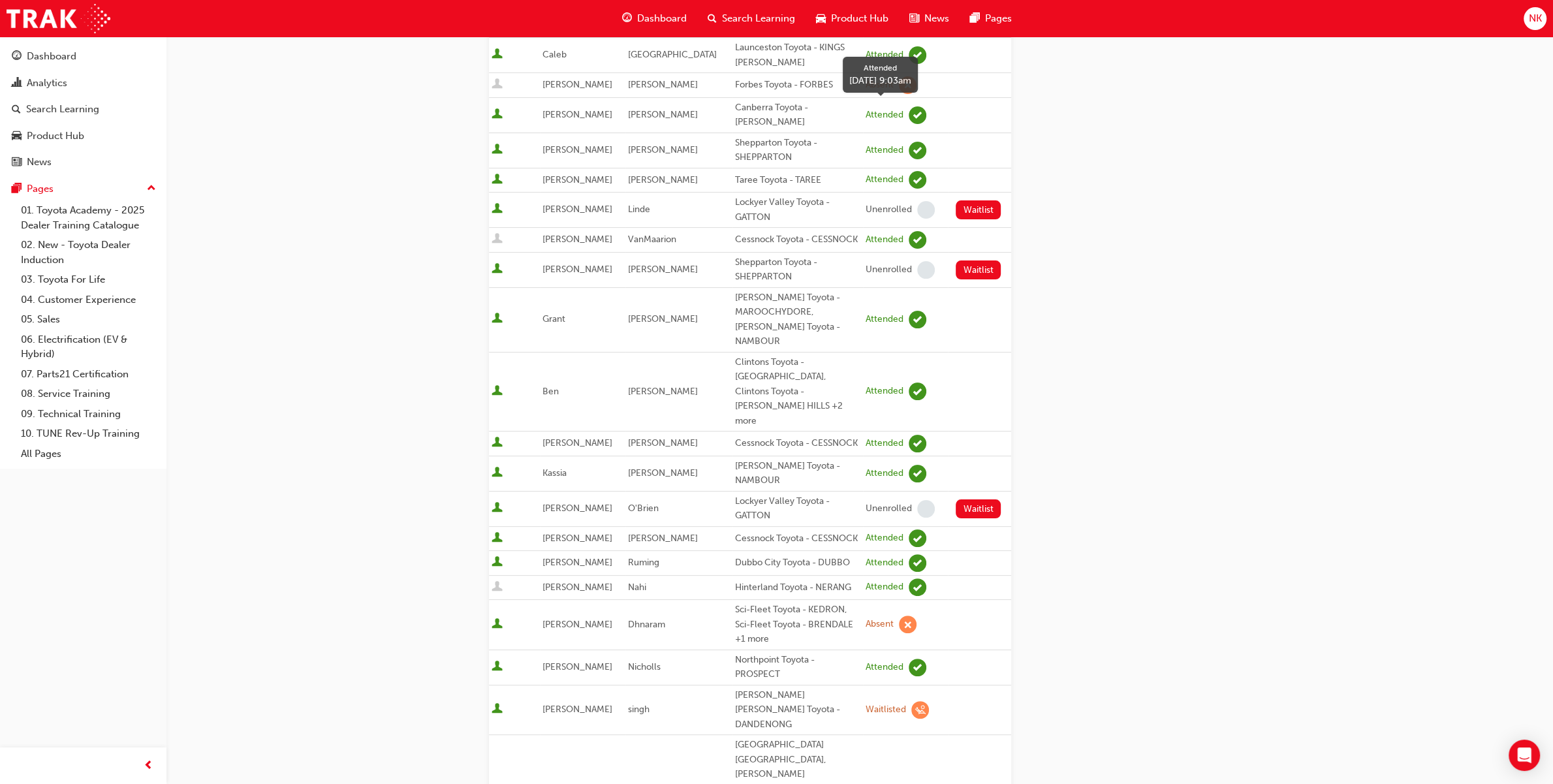
scroll to position [117, 0]
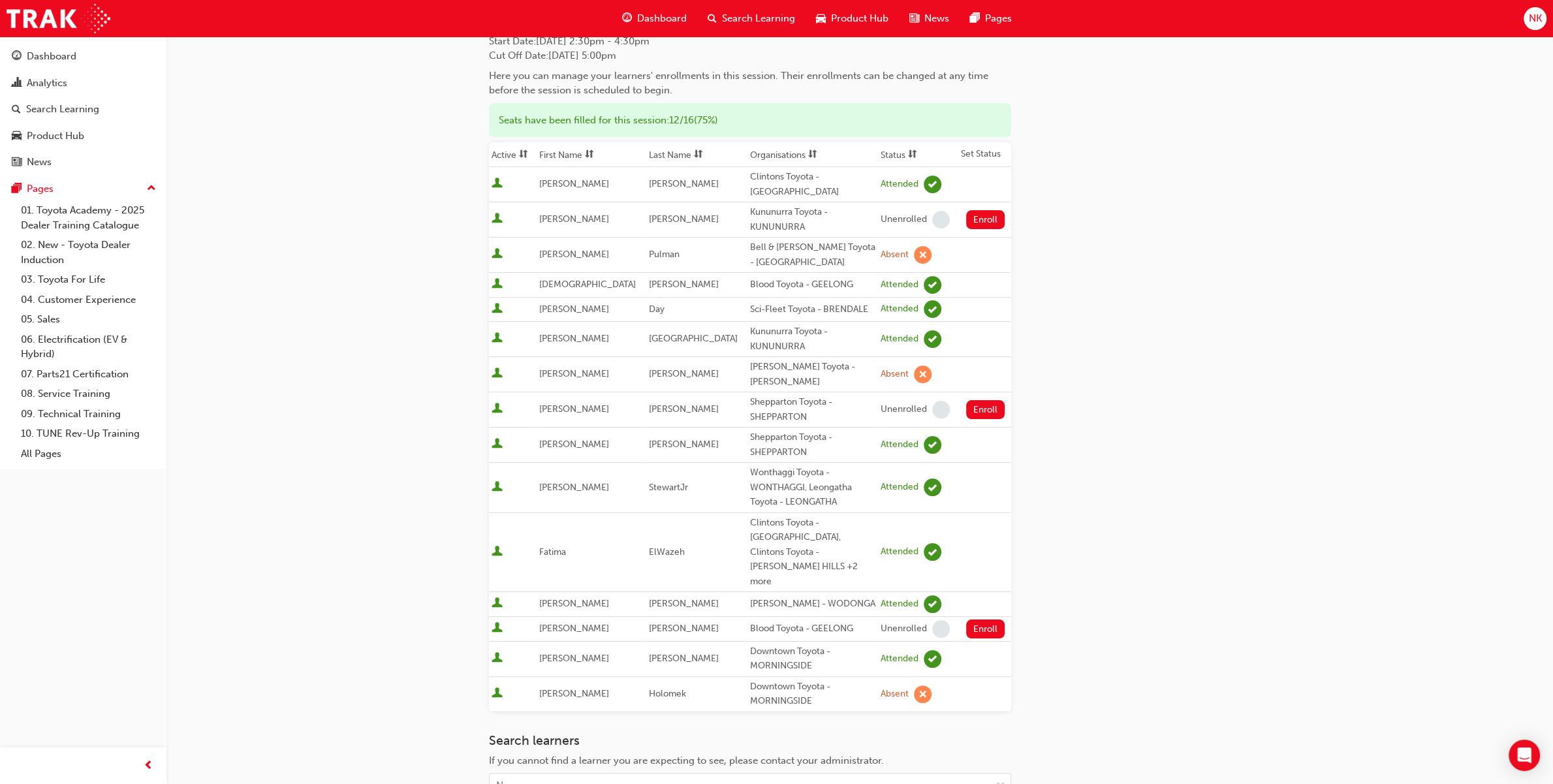
scroll to position [117, 0]
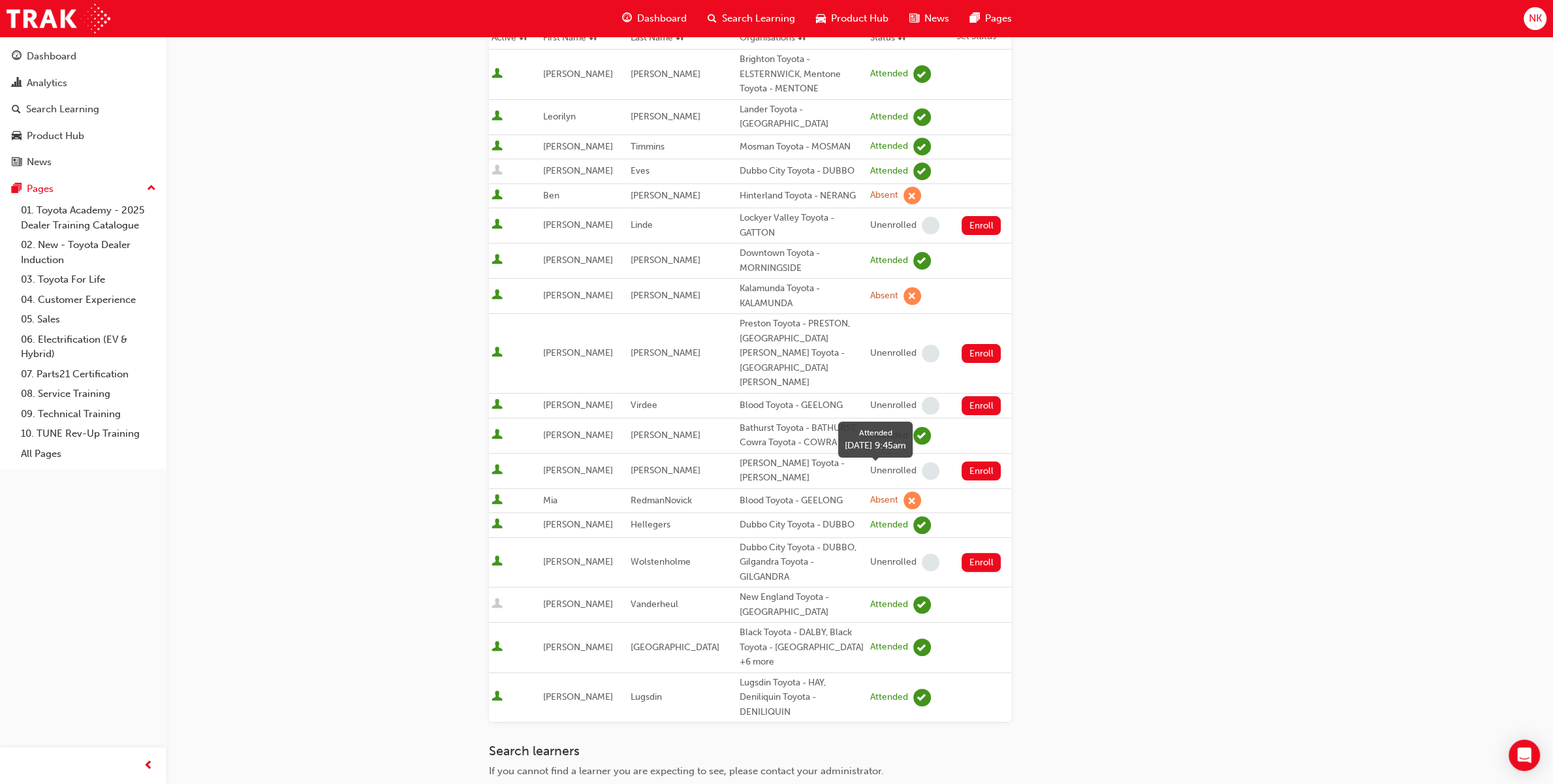
scroll to position [235, 0]
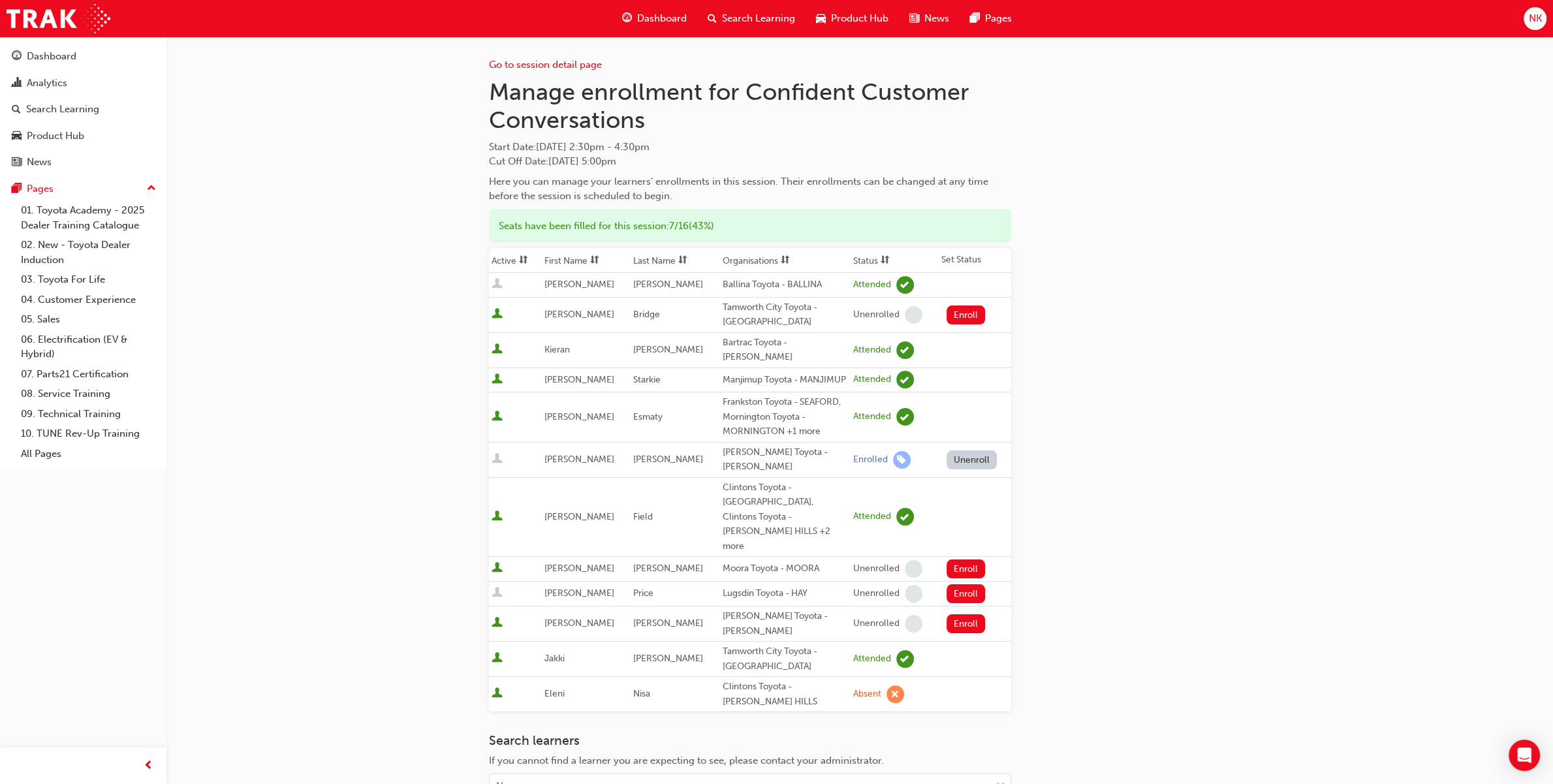
click at [961, 450] on button "Unenroll" at bounding box center [972, 460] width 51 height 19
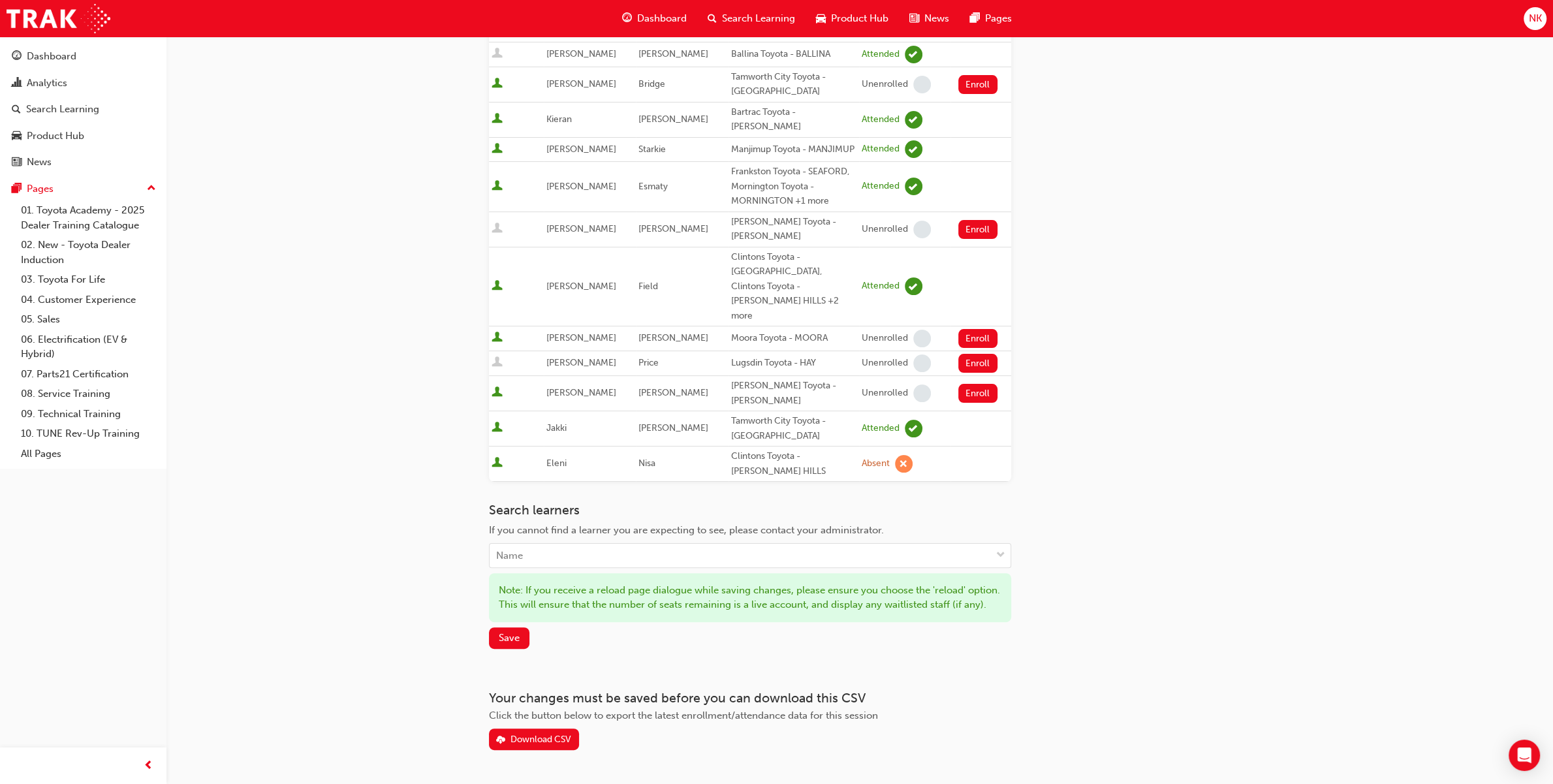
scroll to position [235, 0]
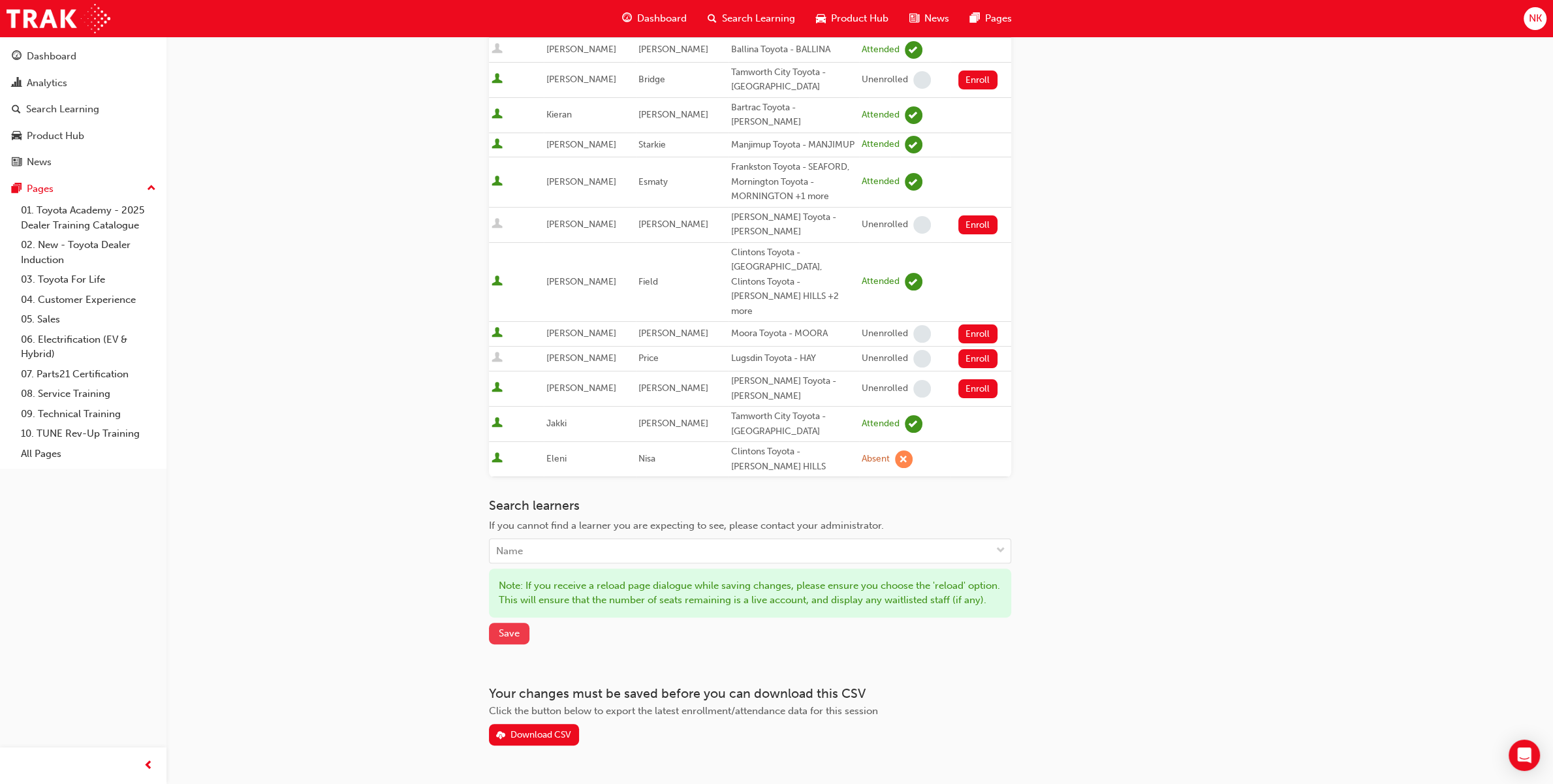
click at [510, 627] on span "Save" at bounding box center [509, 633] width 21 height 12
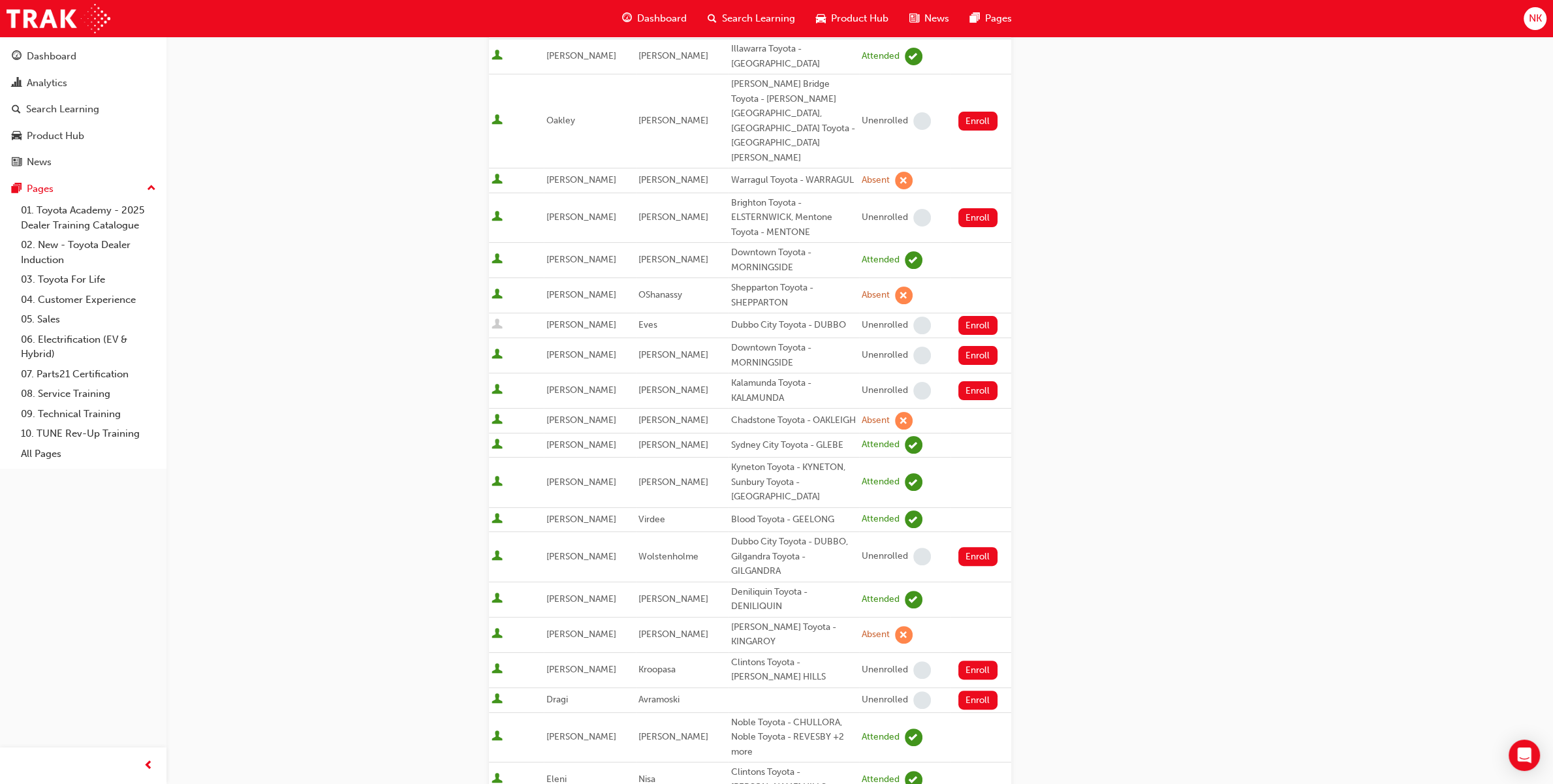
scroll to position [235, 0]
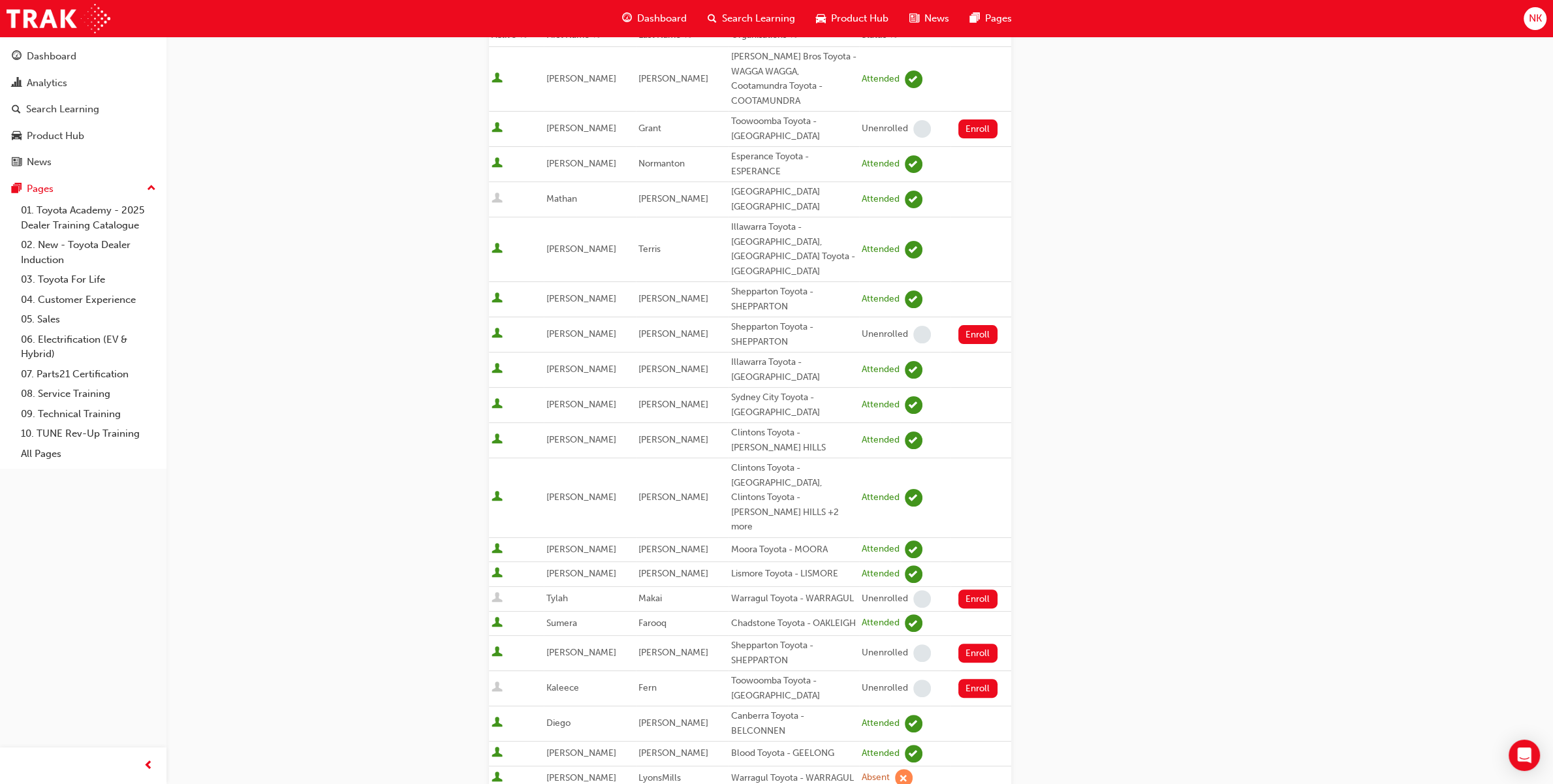
scroll to position [235, 0]
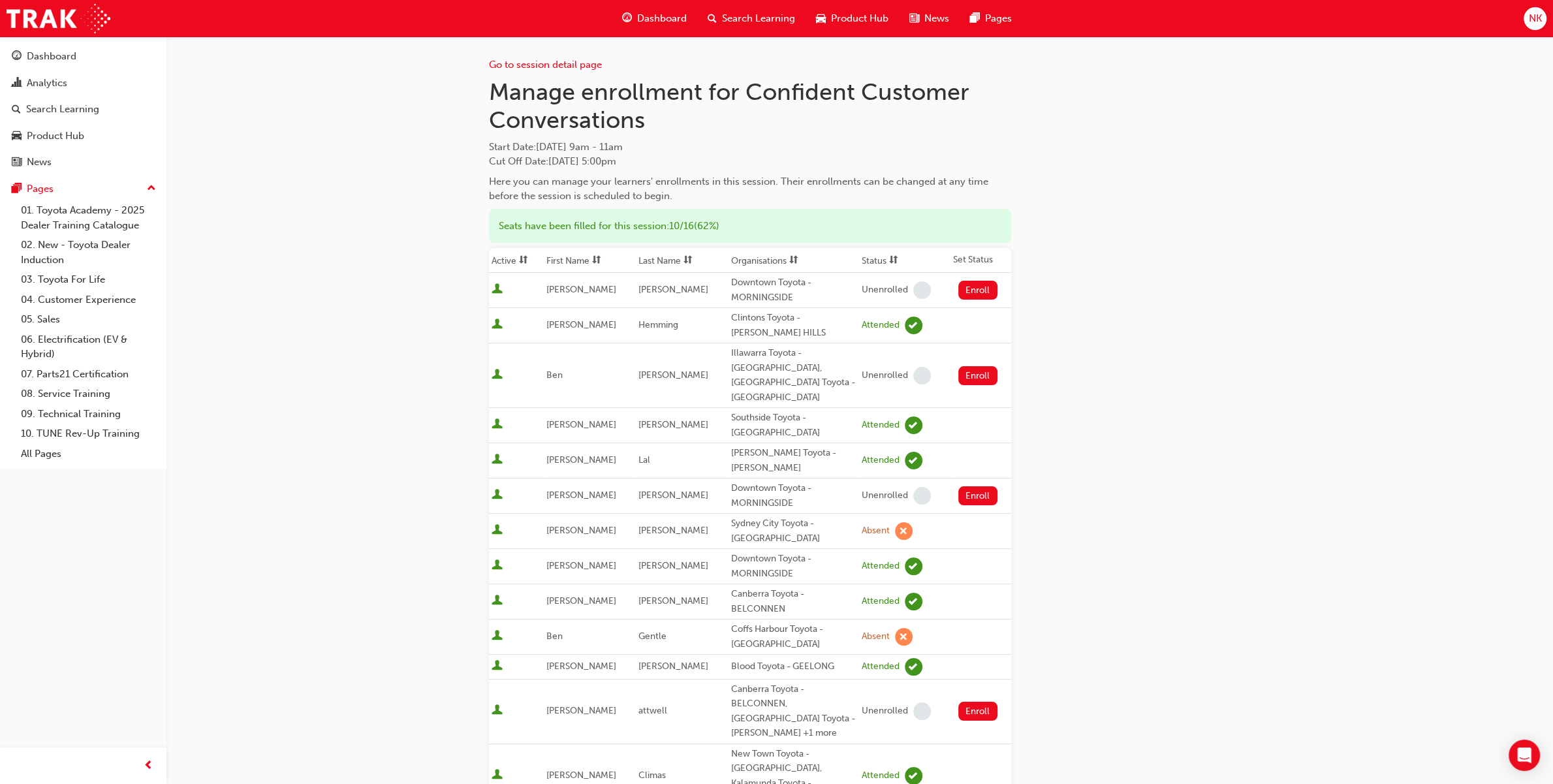
scroll to position [117, 0]
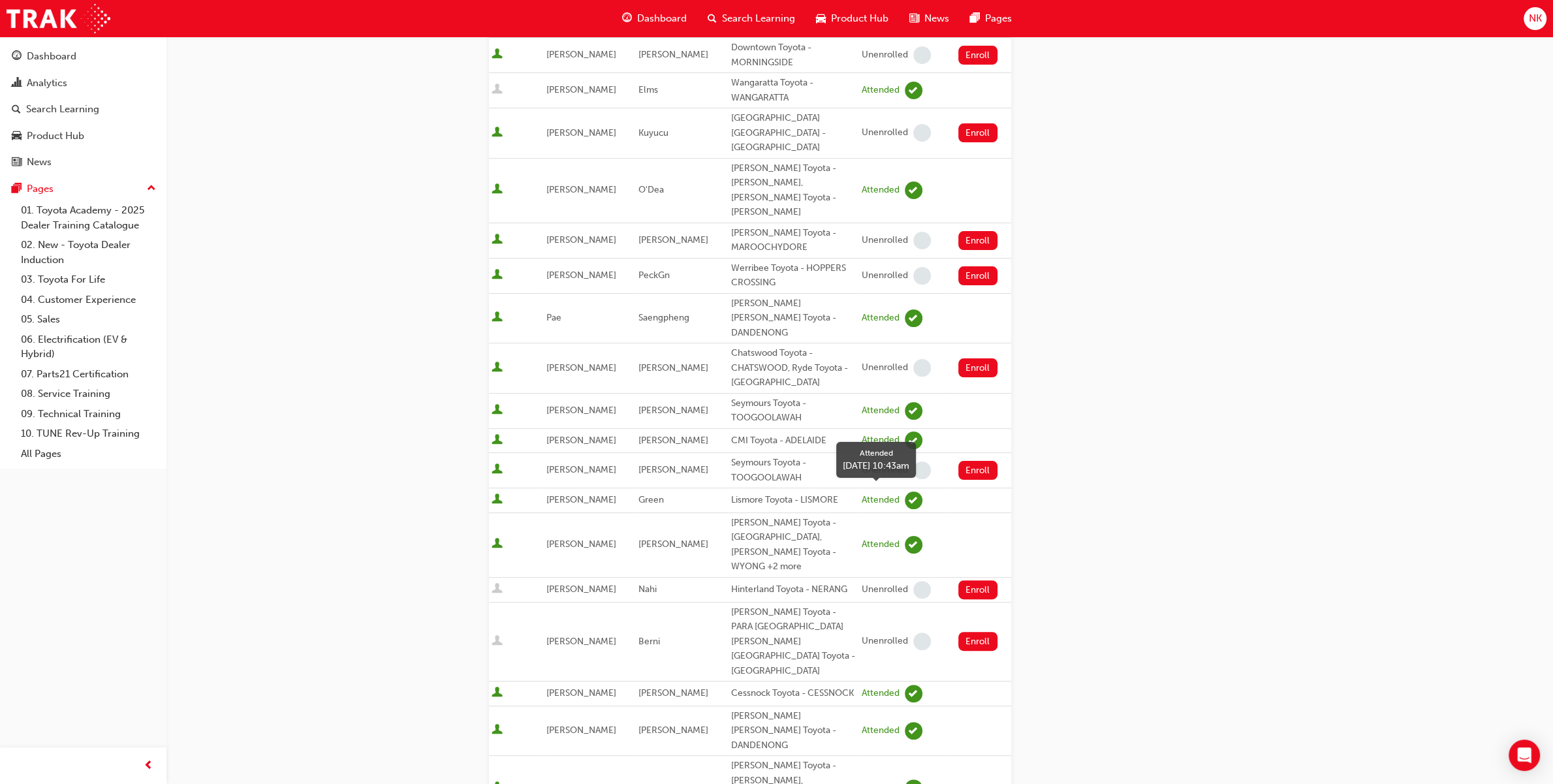
scroll to position [353, 0]
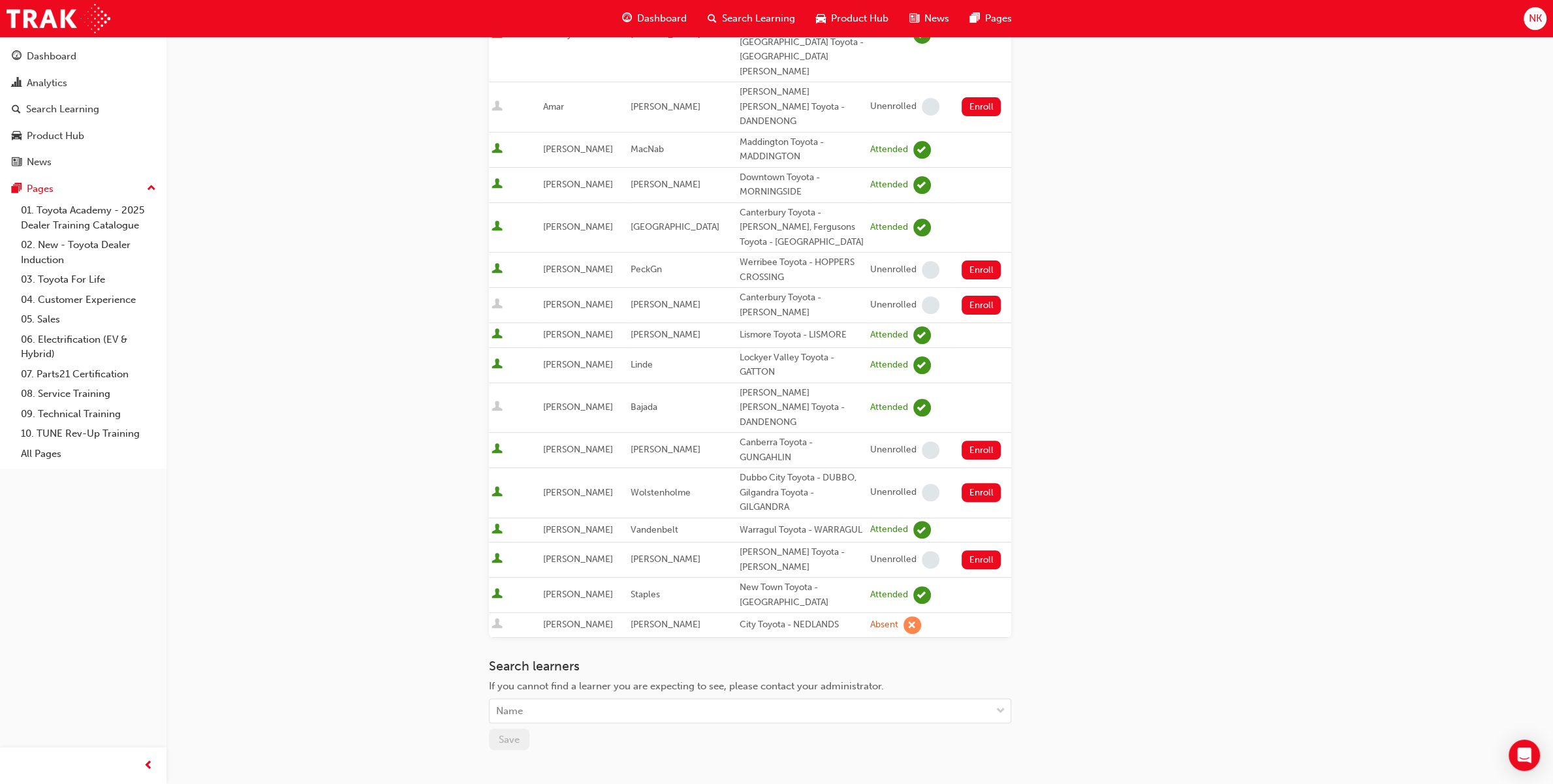
scroll to position [353, 0]
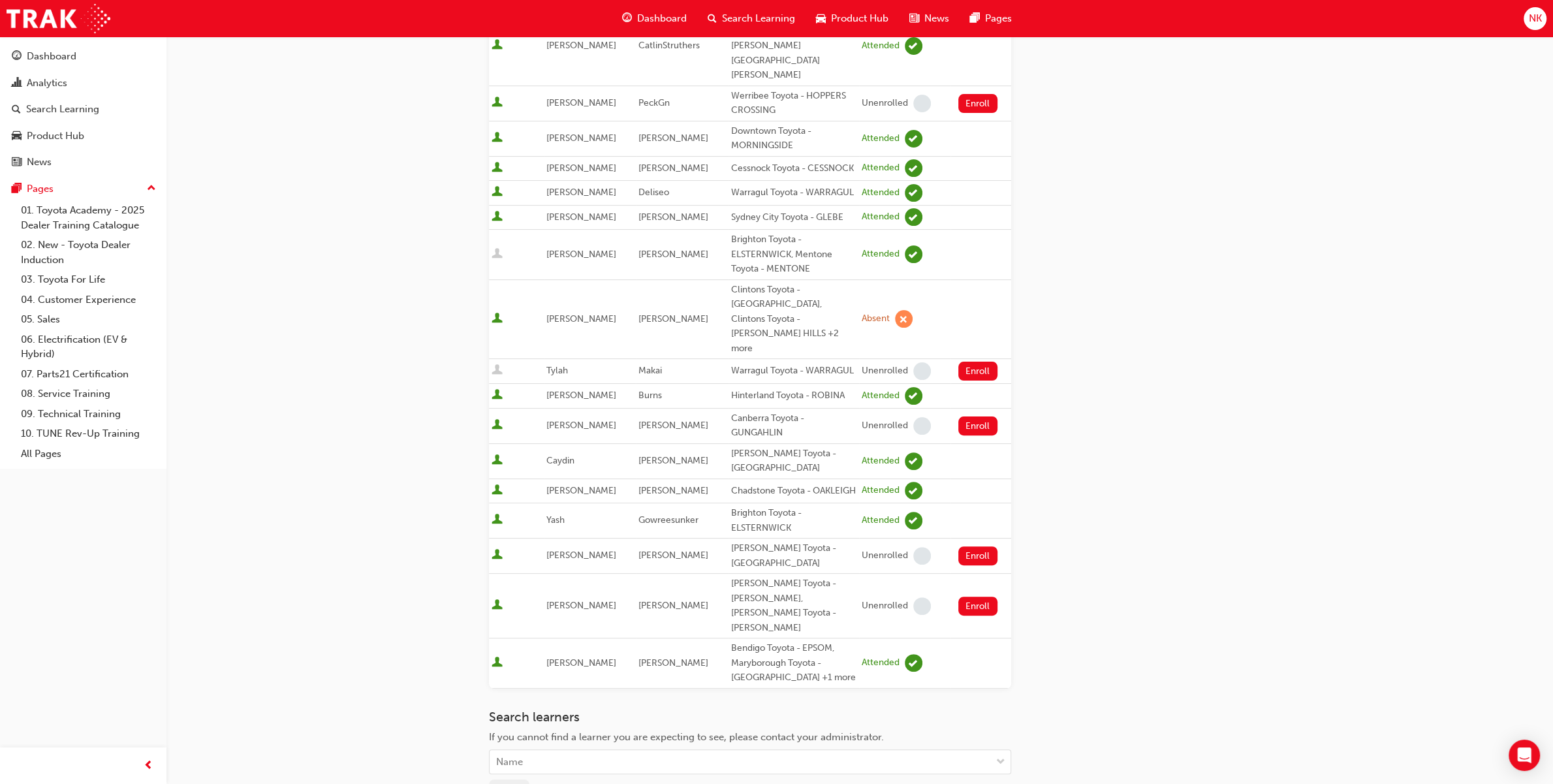
scroll to position [353, 0]
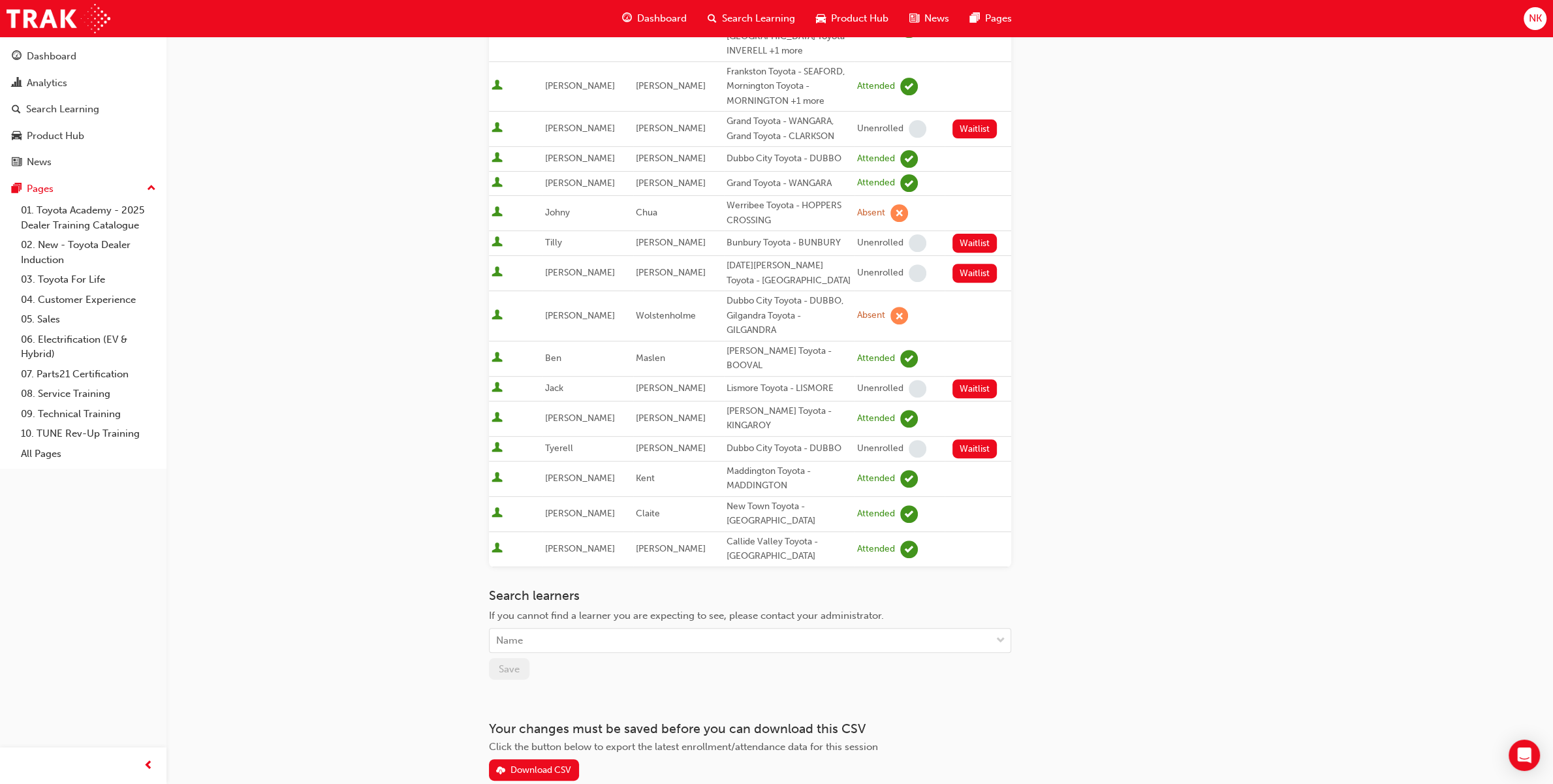
scroll to position [550, 0]
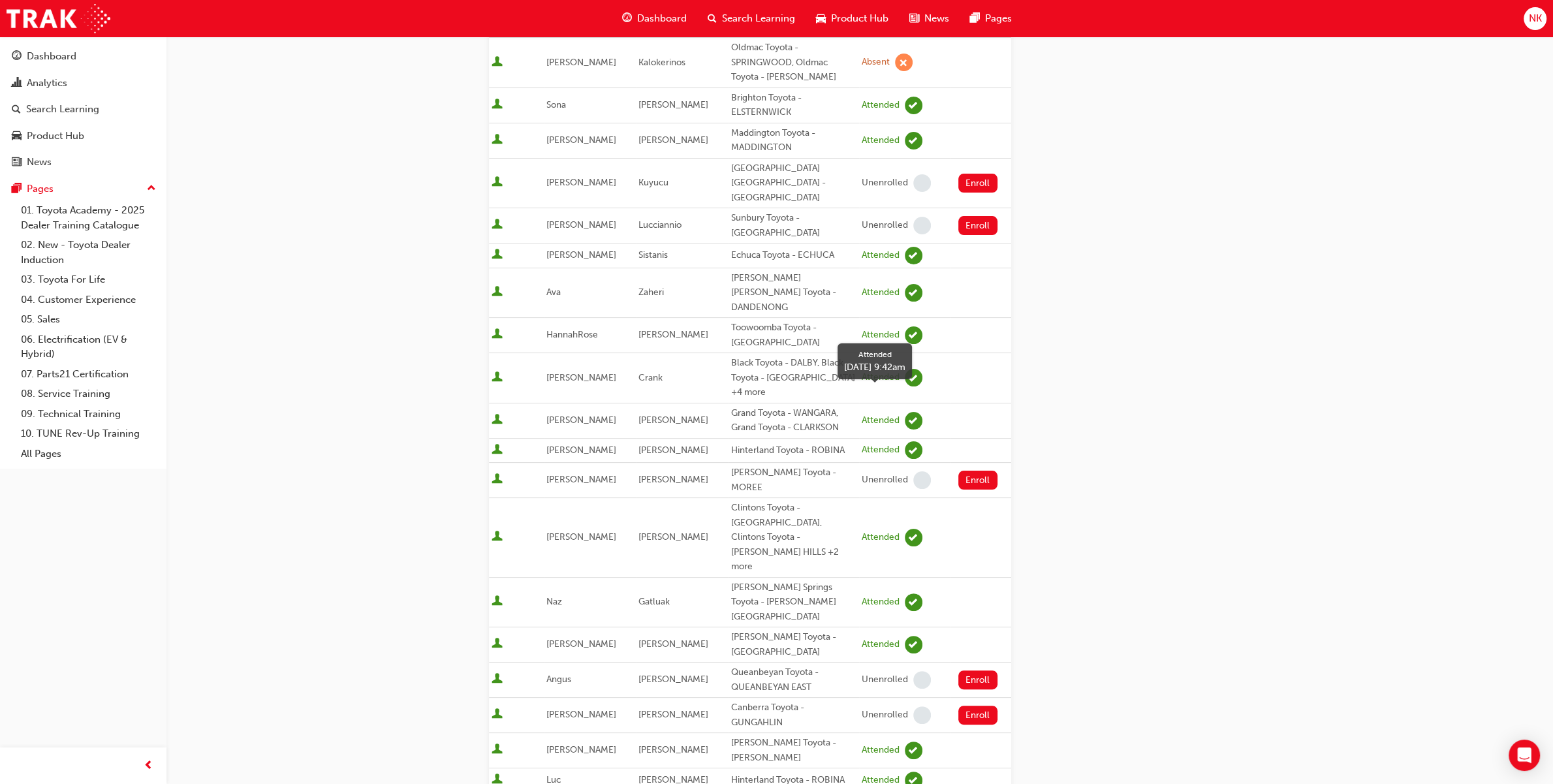
scroll to position [353, 0]
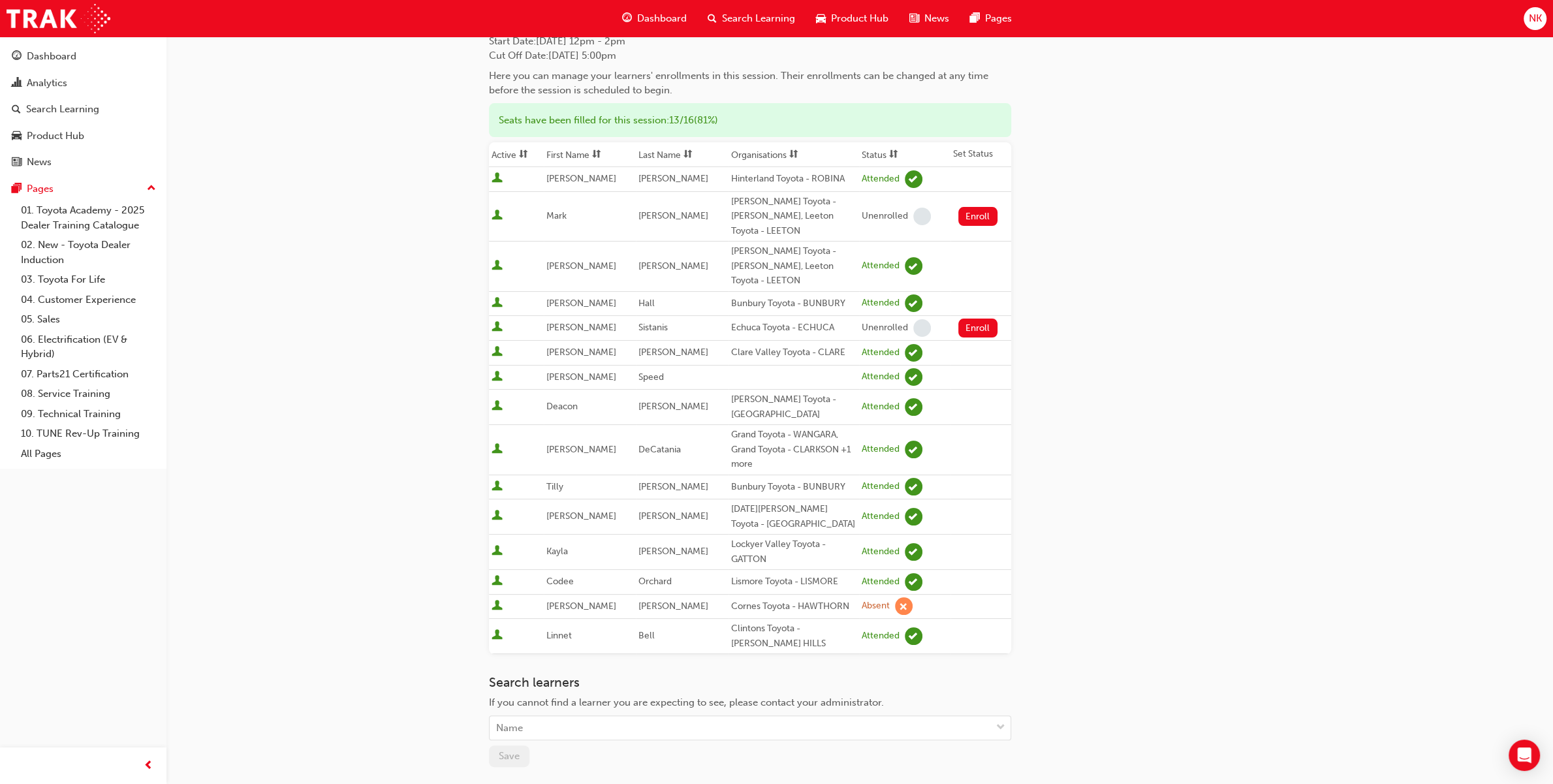
scroll to position [117, 0]
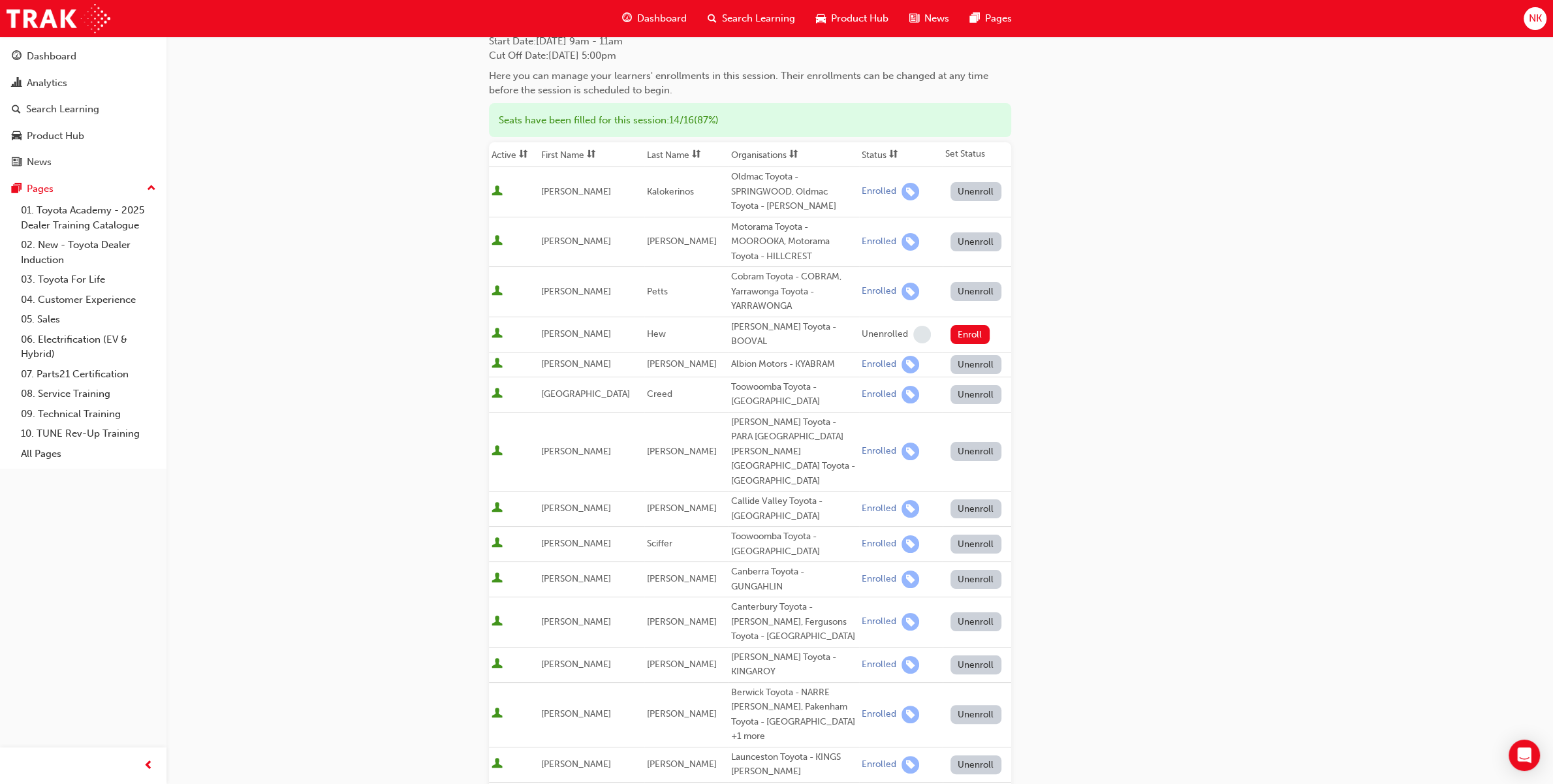
scroll to position [117, 0]
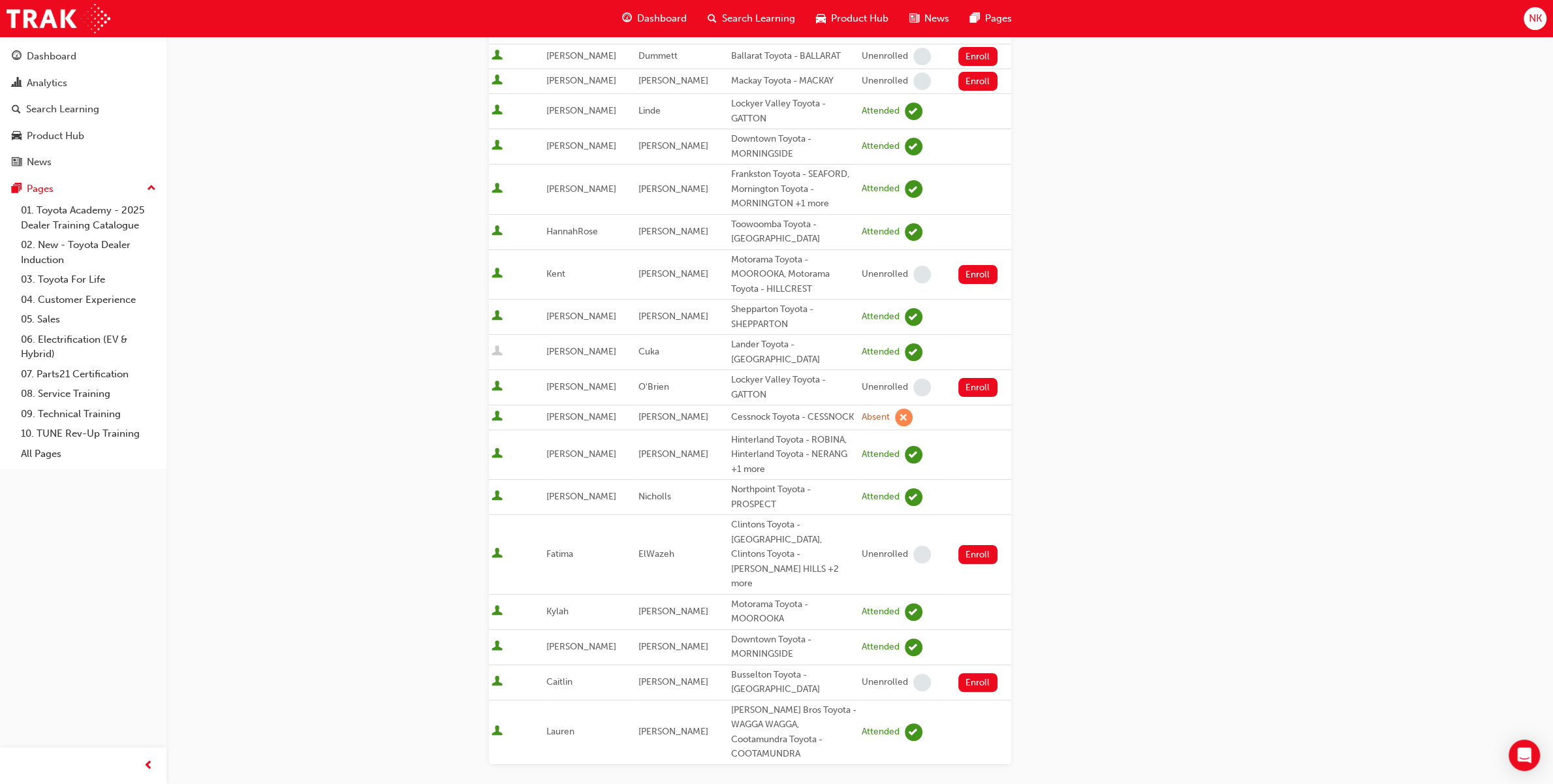
scroll to position [235, 0]
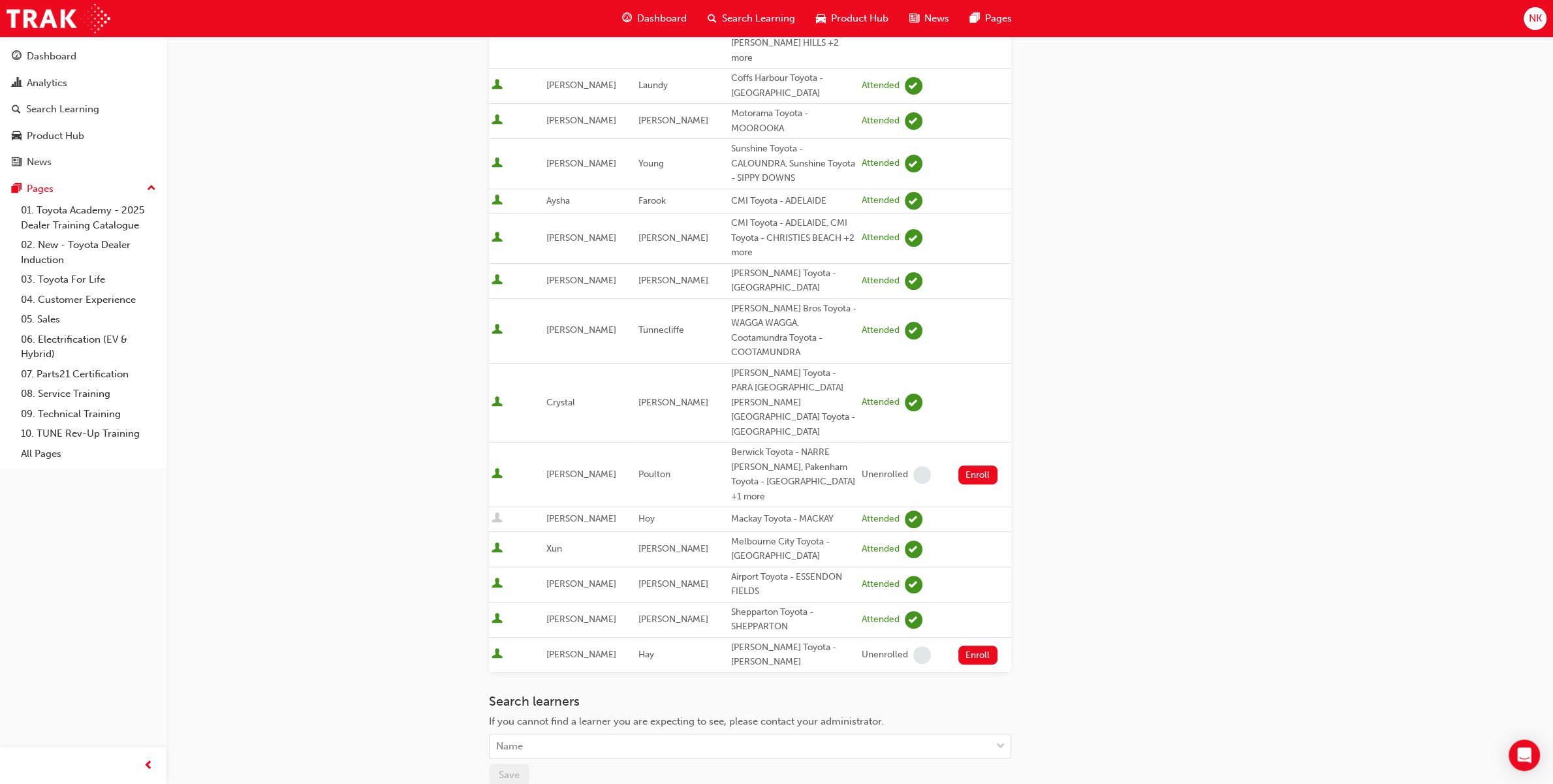
scroll to position [353, 0]
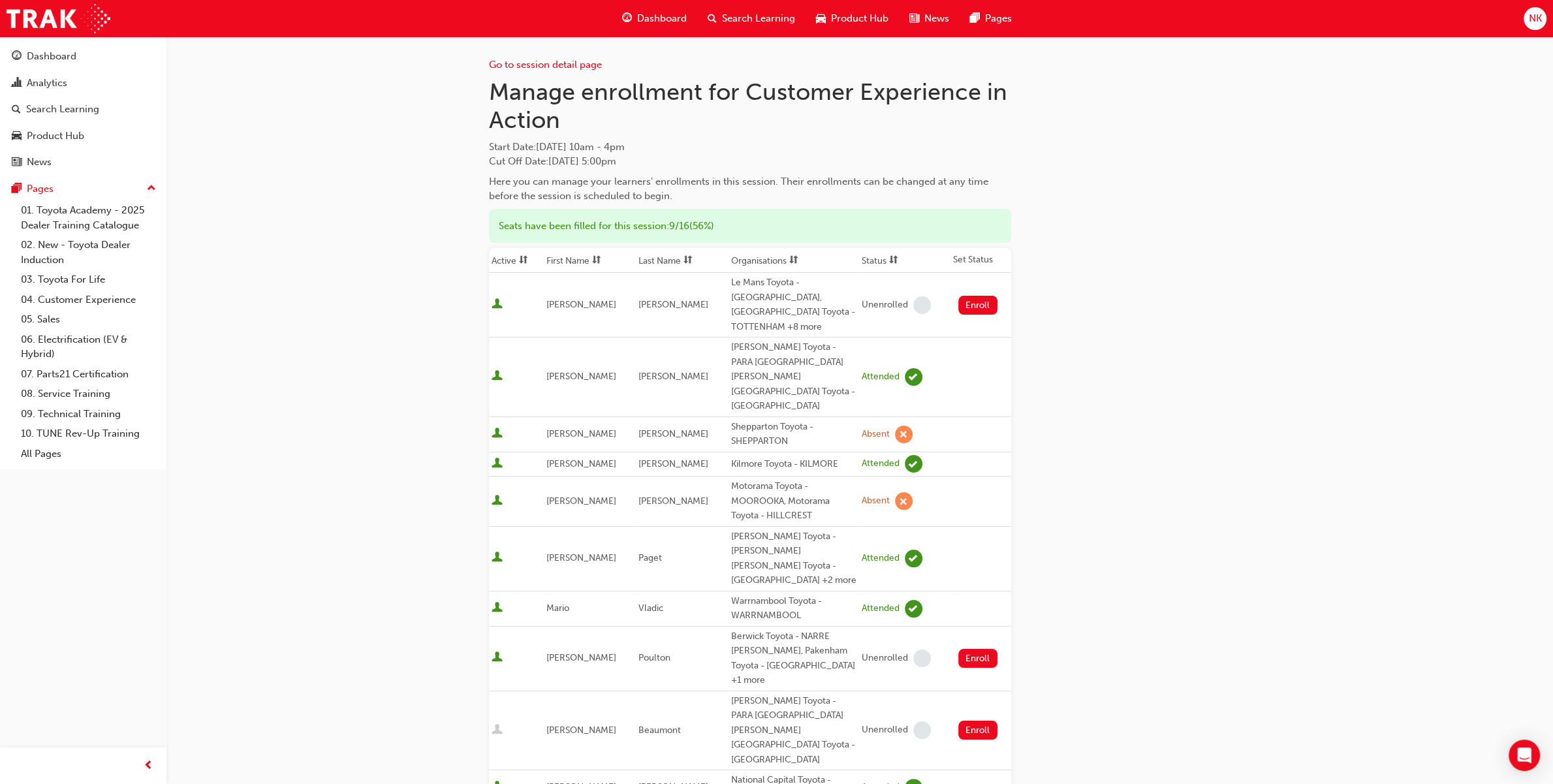
scroll to position [117, 0]
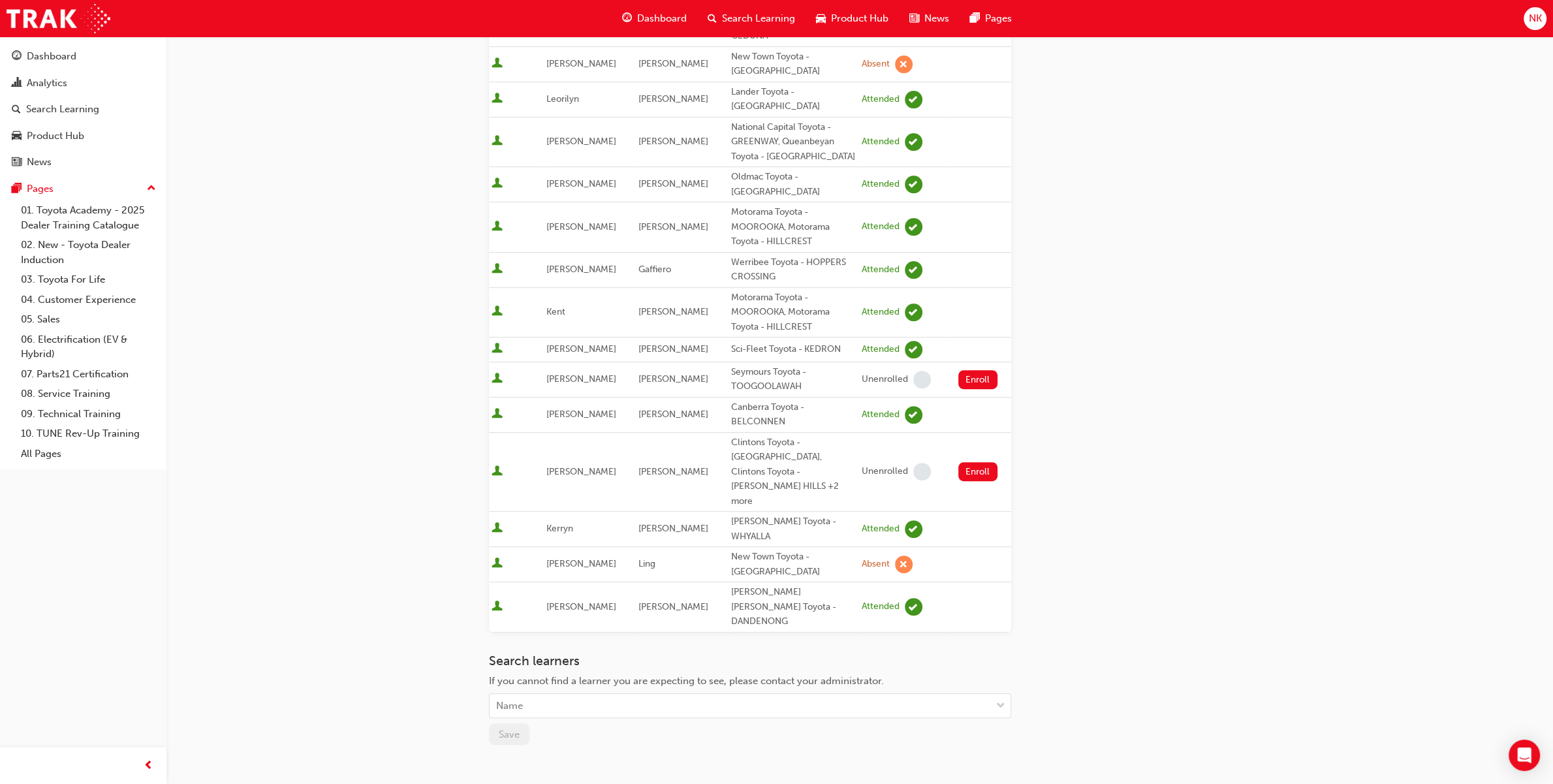
scroll to position [471, 0]
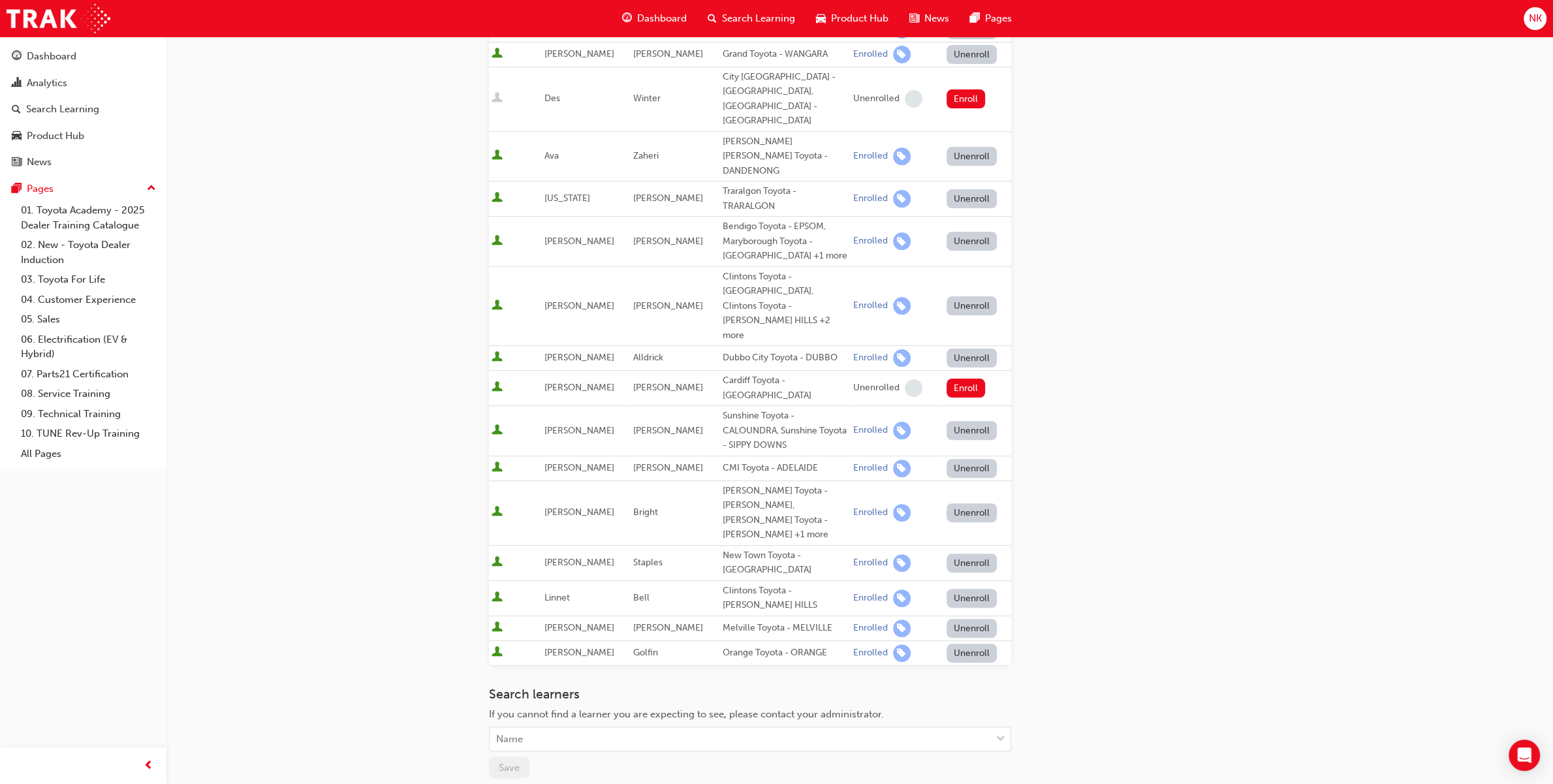
scroll to position [353, 0]
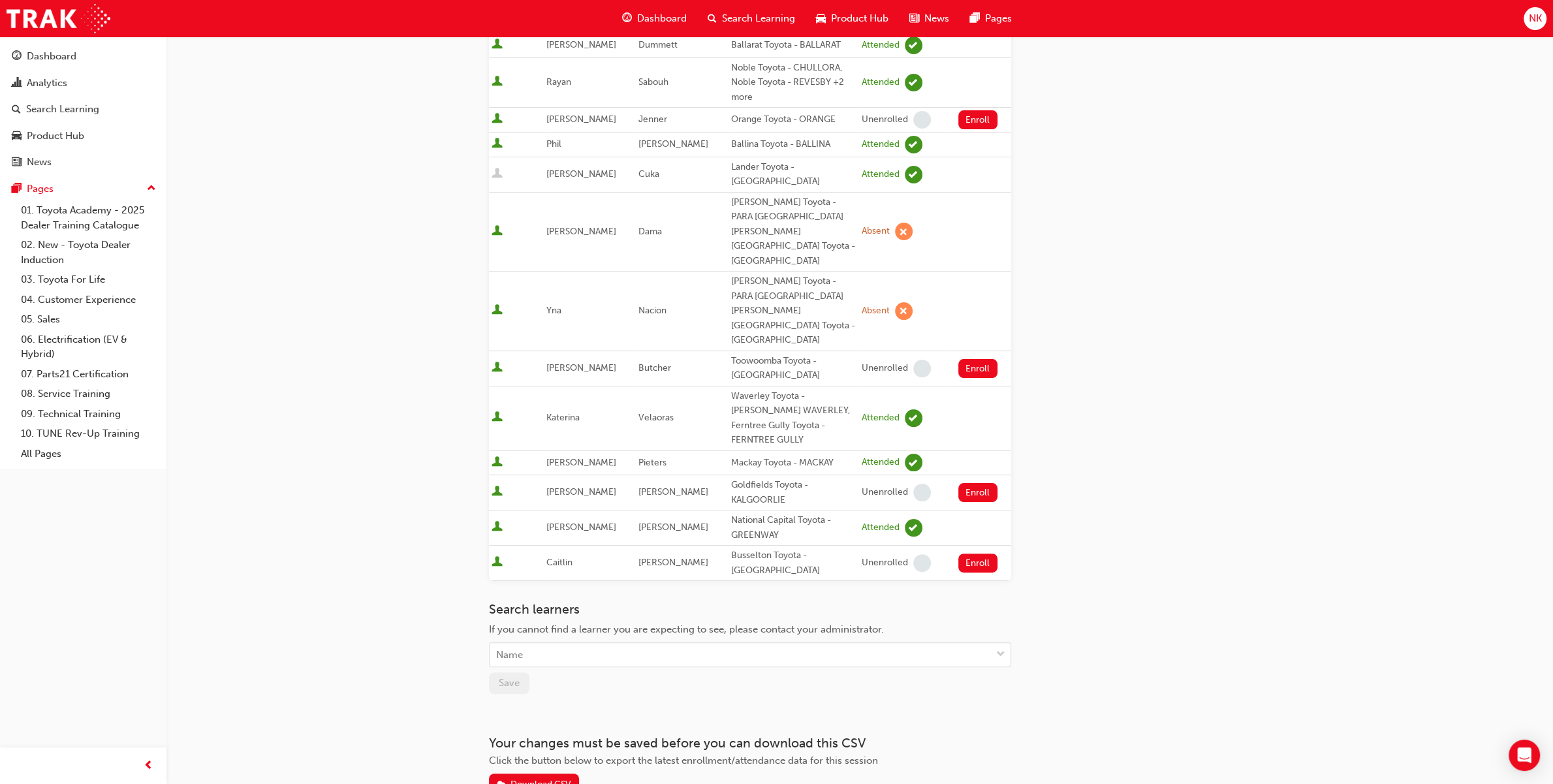
scroll to position [240, 0]
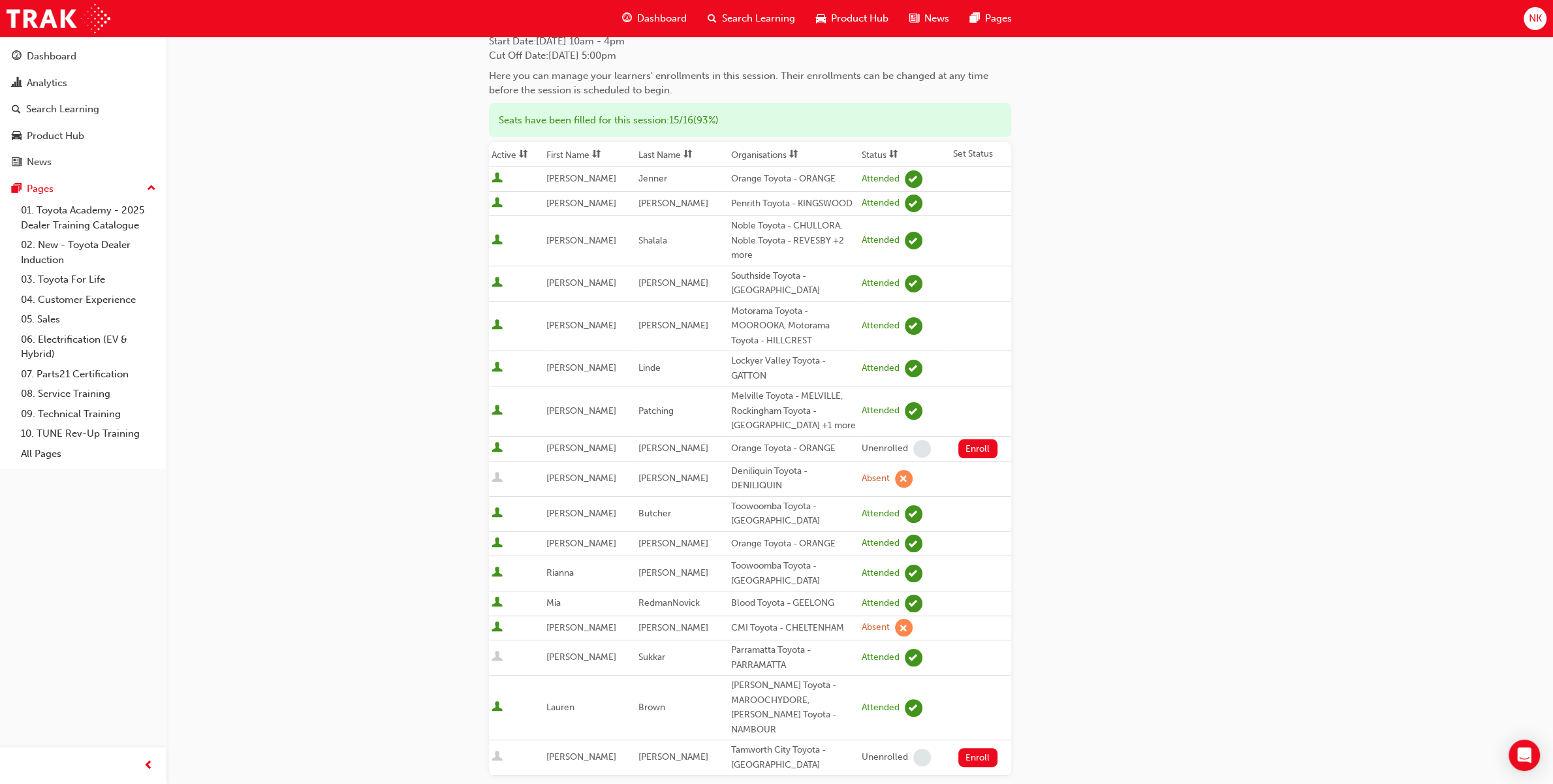
scroll to position [117, 0]
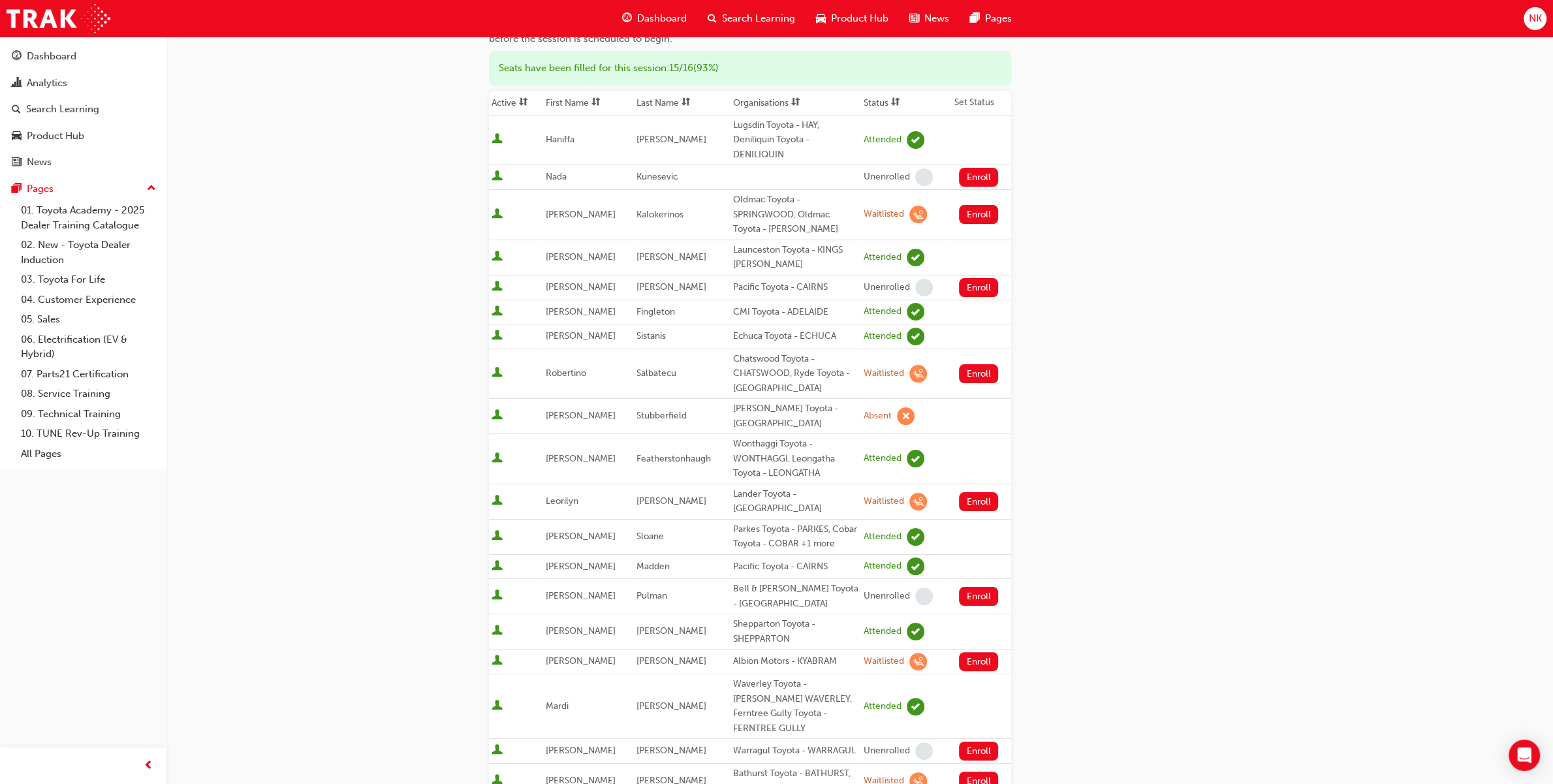
scroll to position [117, 0]
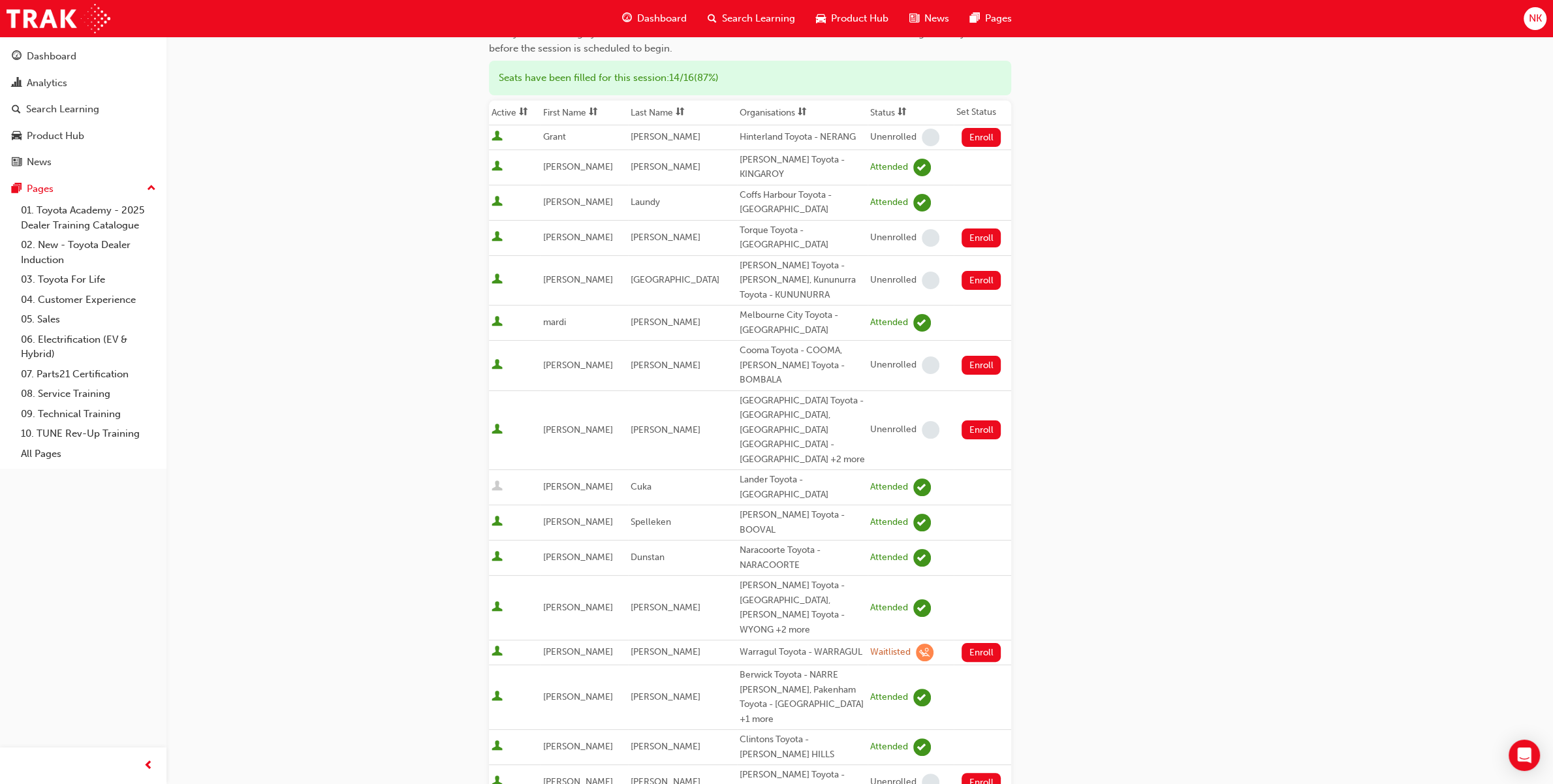
scroll to position [117, 0]
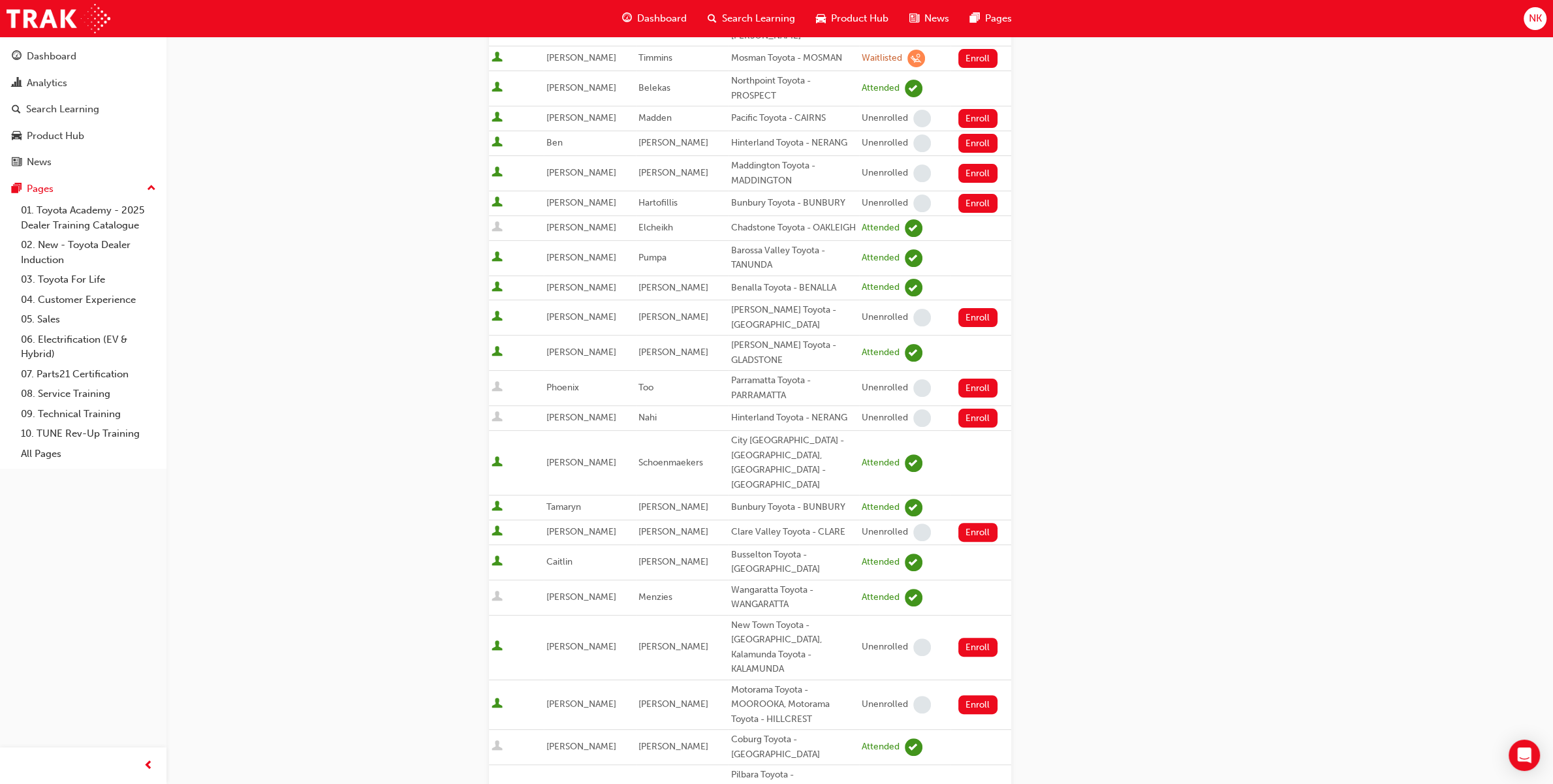
scroll to position [353, 0]
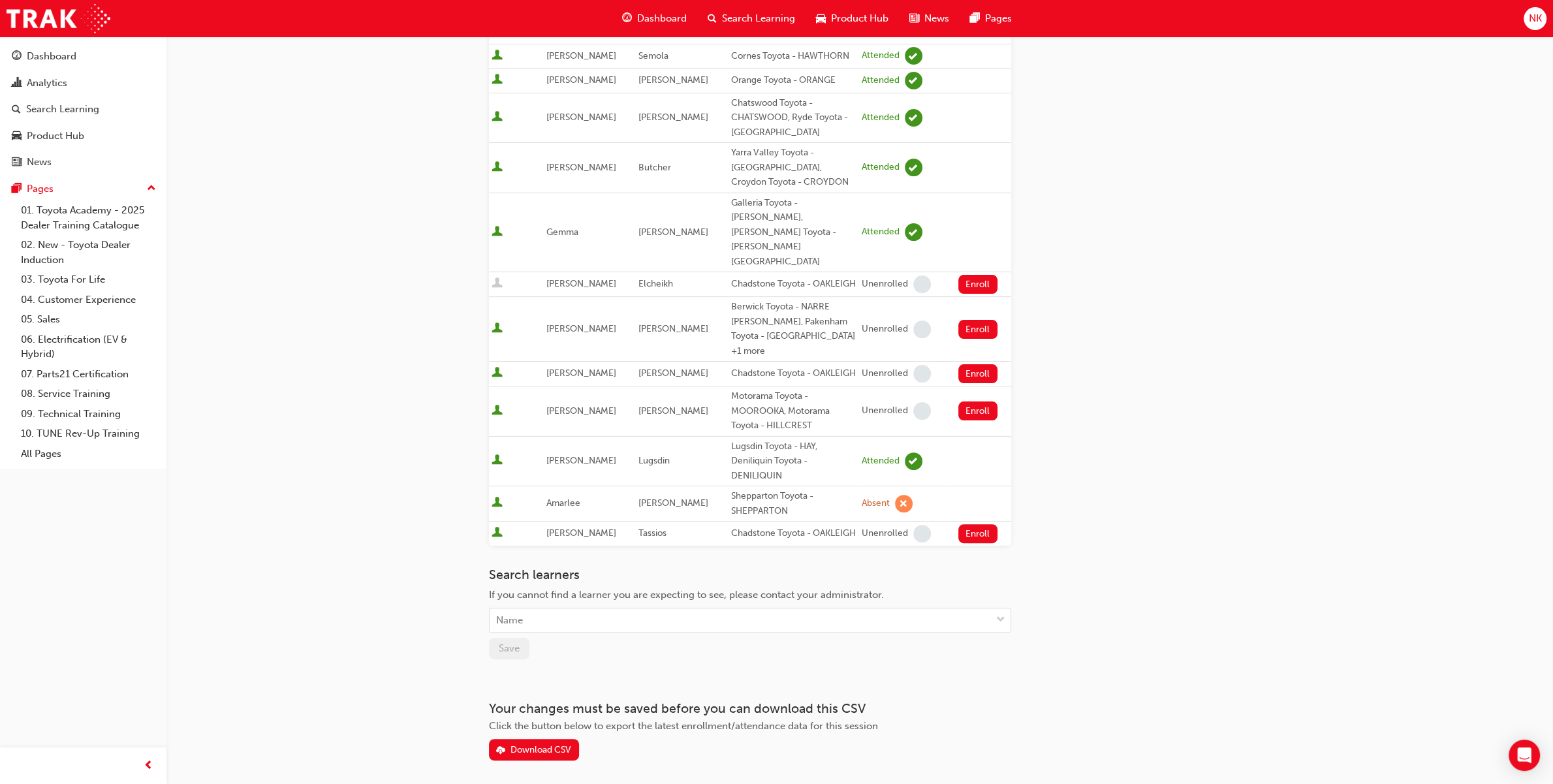
scroll to position [353, 0]
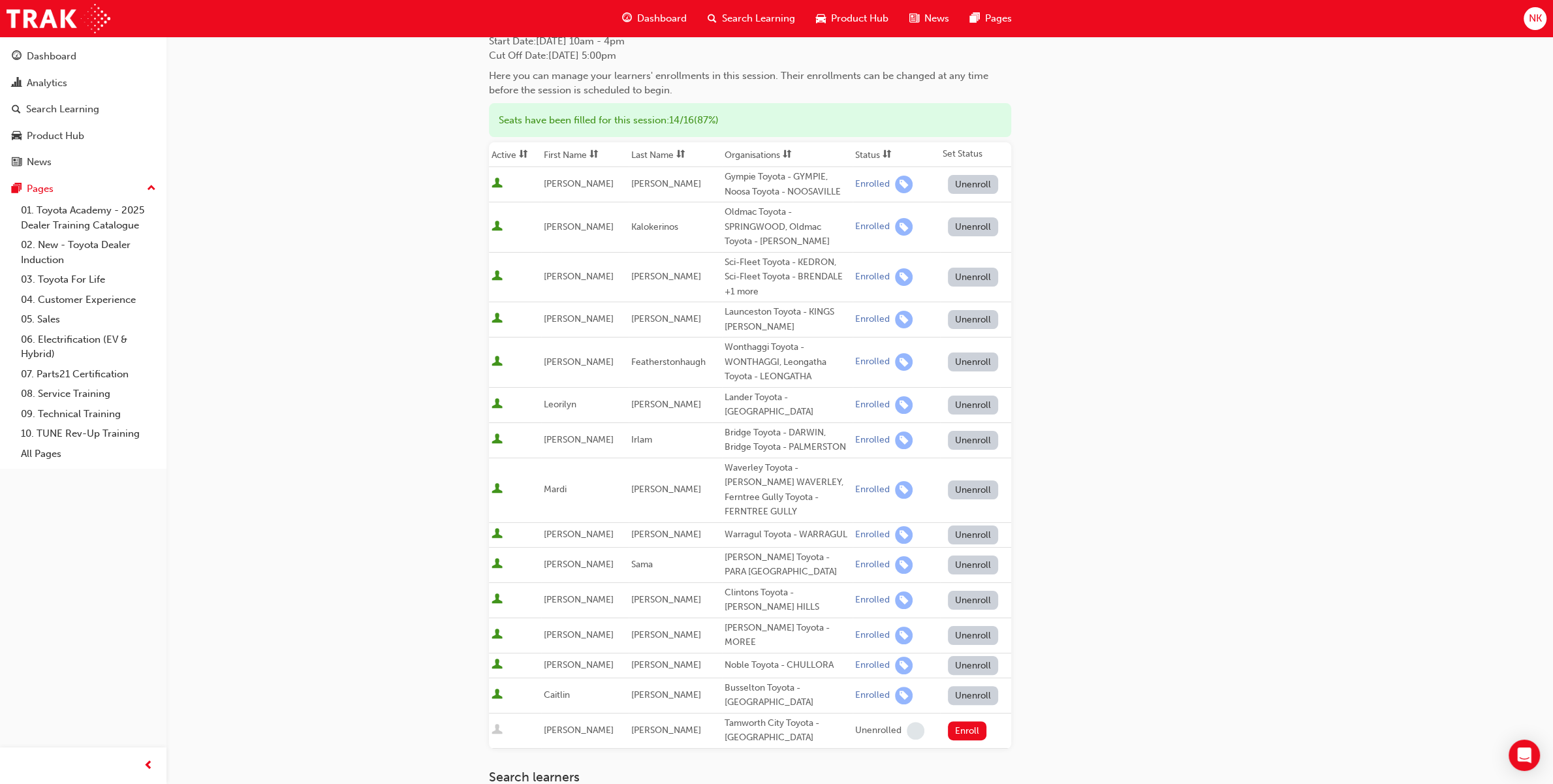
scroll to position [117, 0]
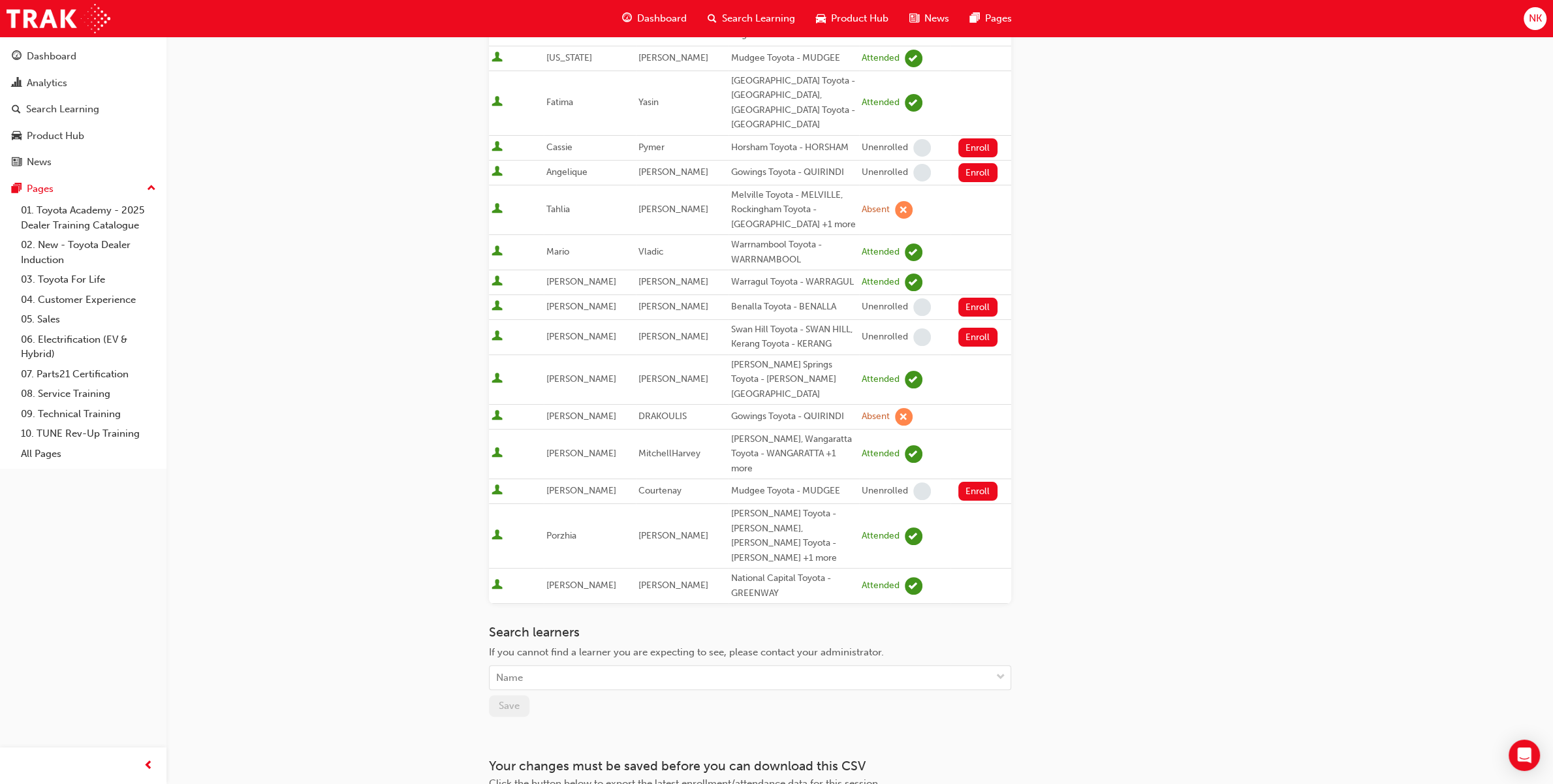
scroll to position [235, 0]
